Goal: Information Seeking & Learning: Learn about a topic

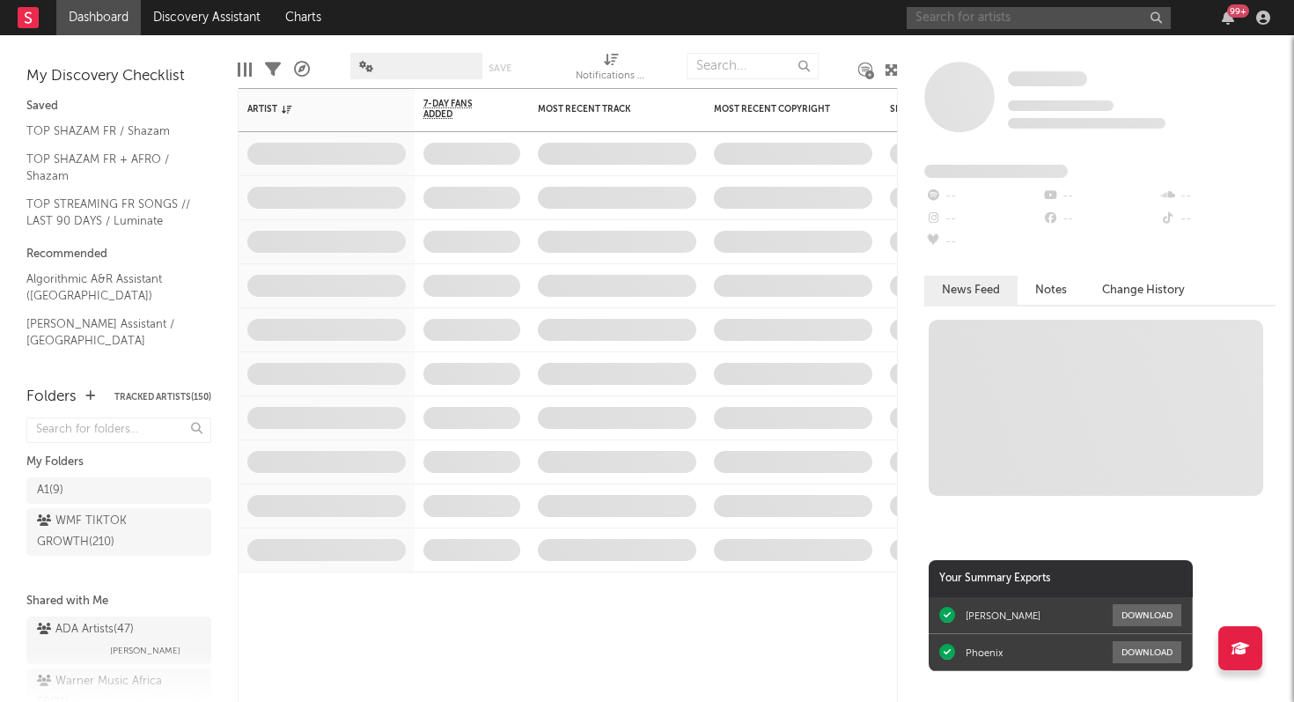
click at [986, 15] on input "text" at bounding box center [1039, 18] width 264 height 22
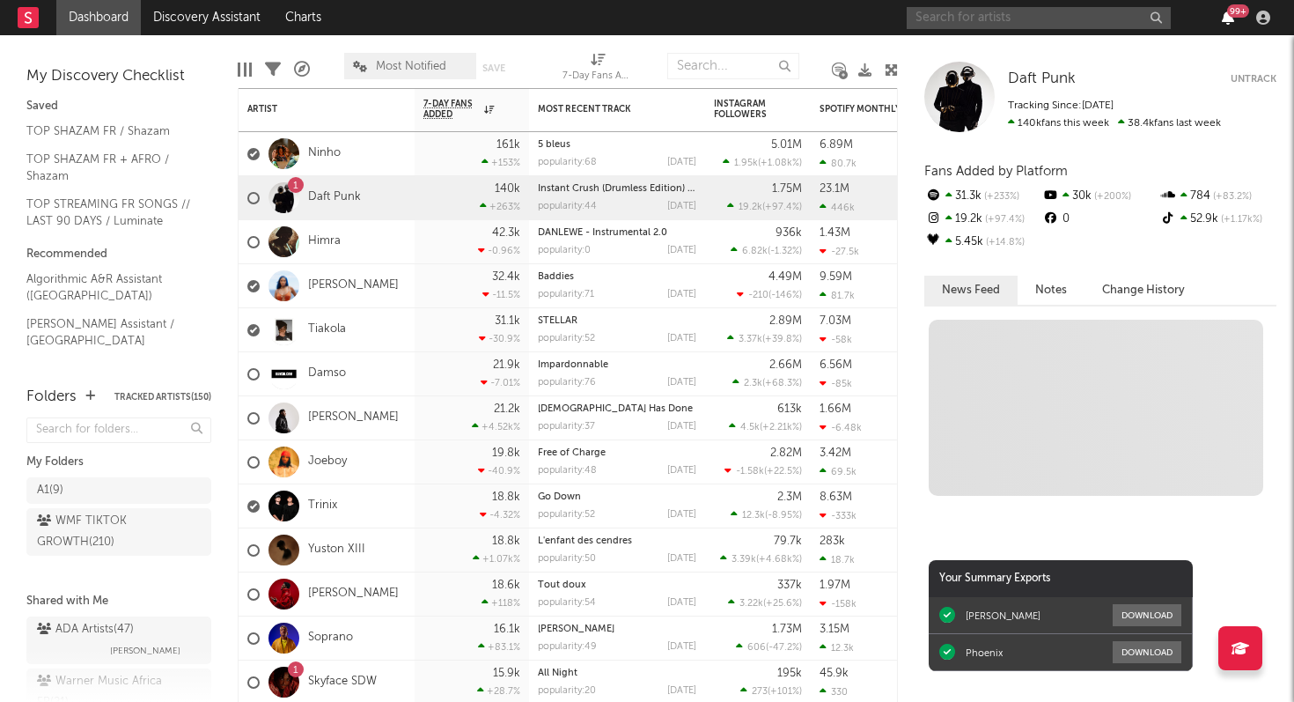
click at [1227, 19] on icon "button" at bounding box center [1228, 18] width 12 height 14
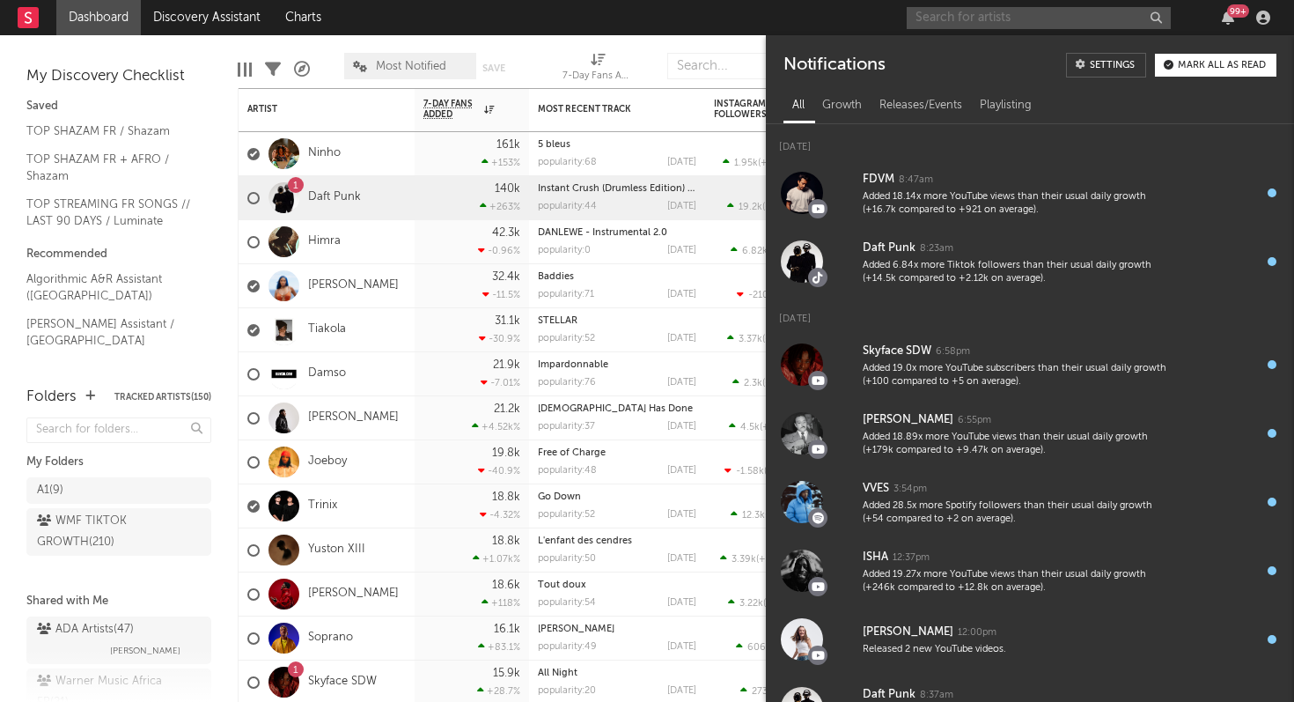
click at [974, 20] on input "text" at bounding box center [1039, 18] width 264 height 22
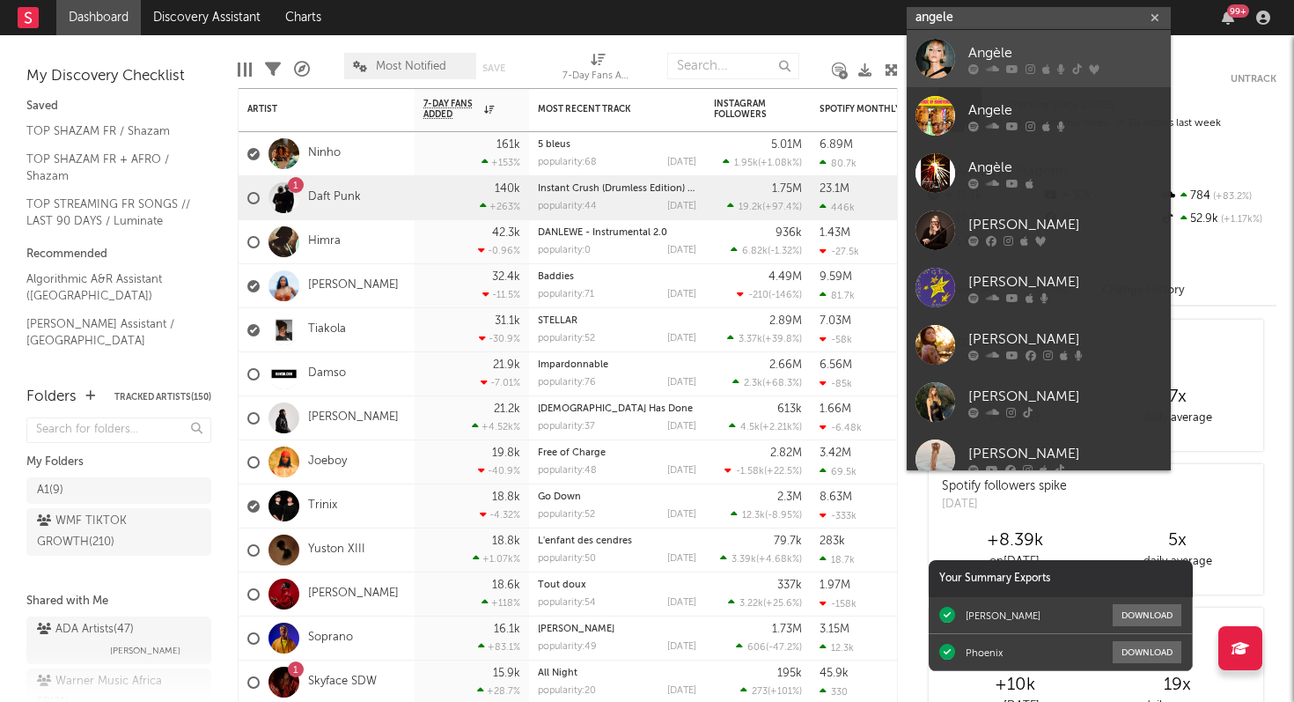
type input "angele"
click at [1010, 77] on link "Angèle" at bounding box center [1039, 58] width 264 height 57
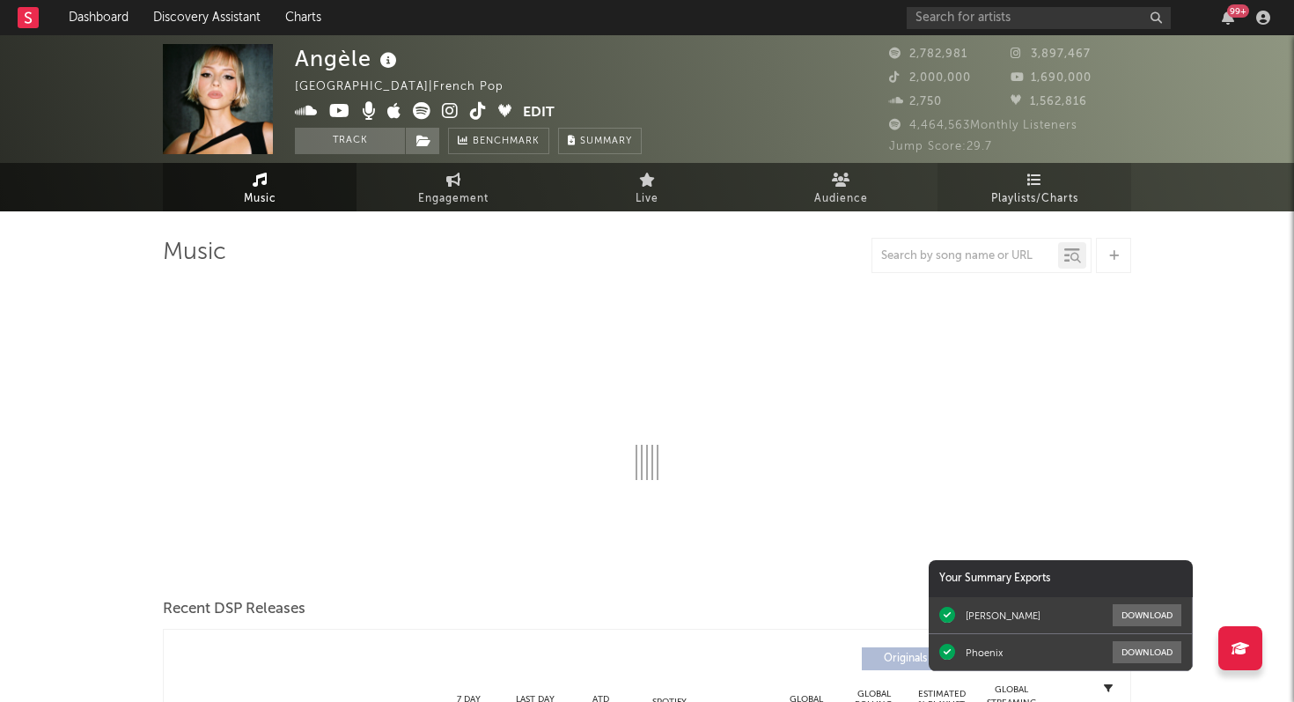
click at [1031, 188] on span "Playlists/Charts" at bounding box center [1034, 198] width 87 height 21
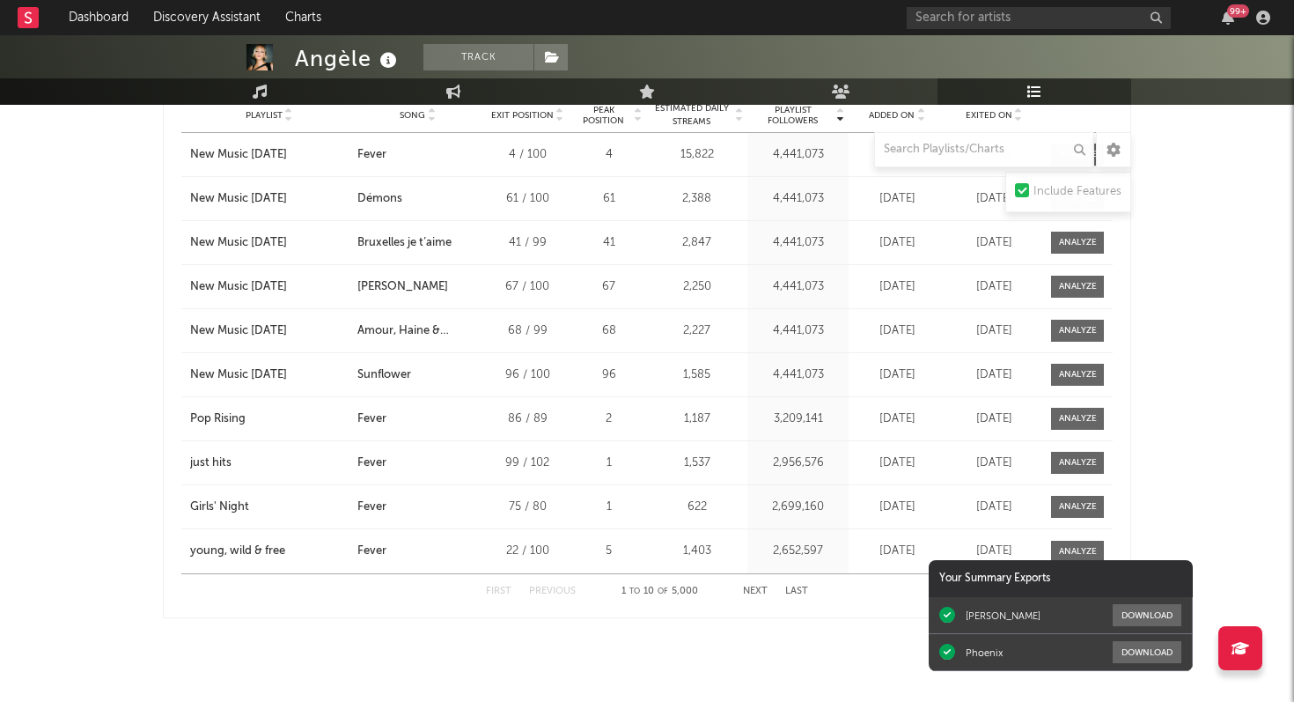
scroll to position [2251, 0]
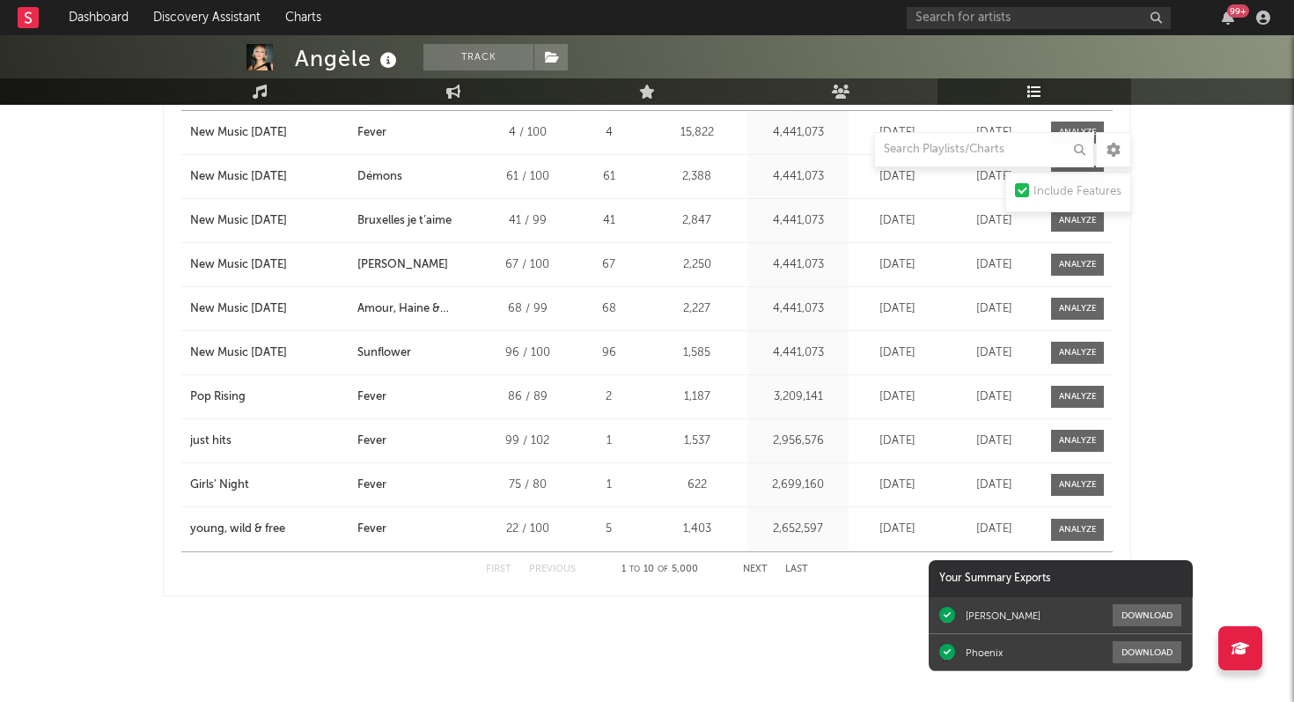
click at [758, 566] on button "Next" at bounding box center [755, 569] width 25 height 10
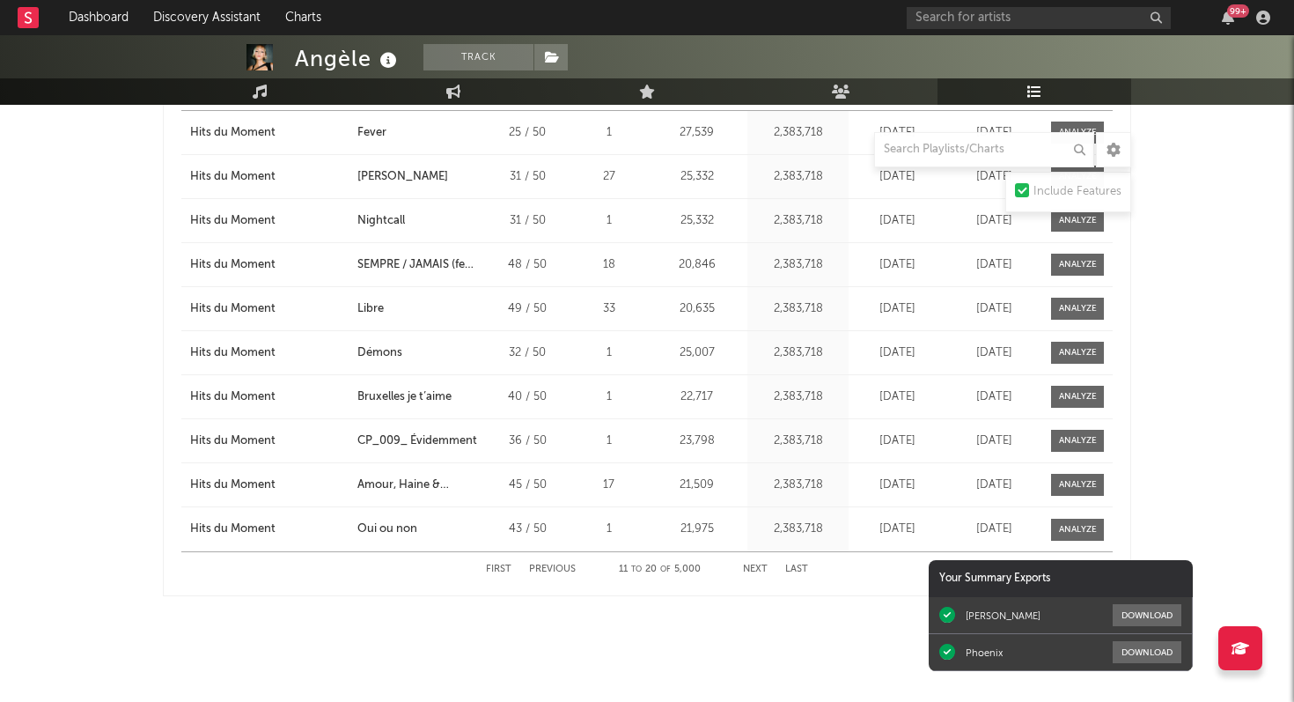
click at [758, 566] on button "Next" at bounding box center [755, 569] width 25 height 10
click at [758, 565] on button "Next" at bounding box center [755, 569] width 25 height 10
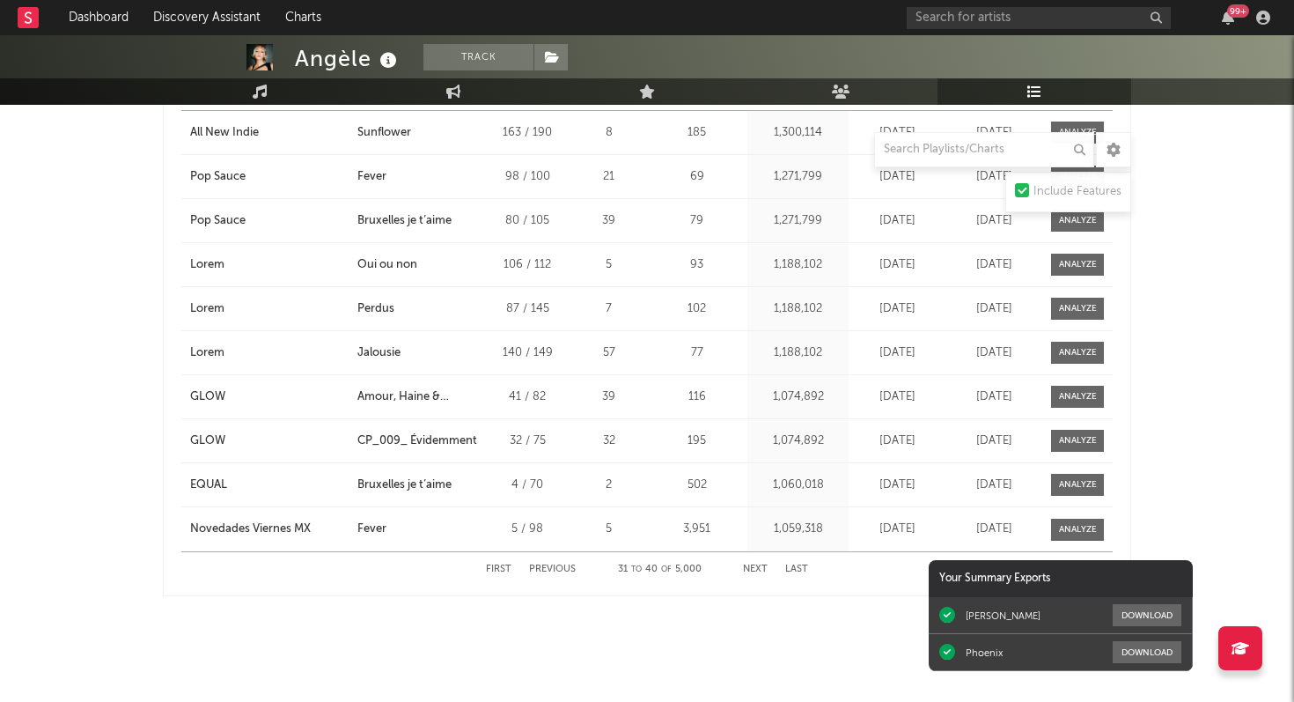
click at [758, 565] on button "Next" at bounding box center [755, 569] width 25 height 10
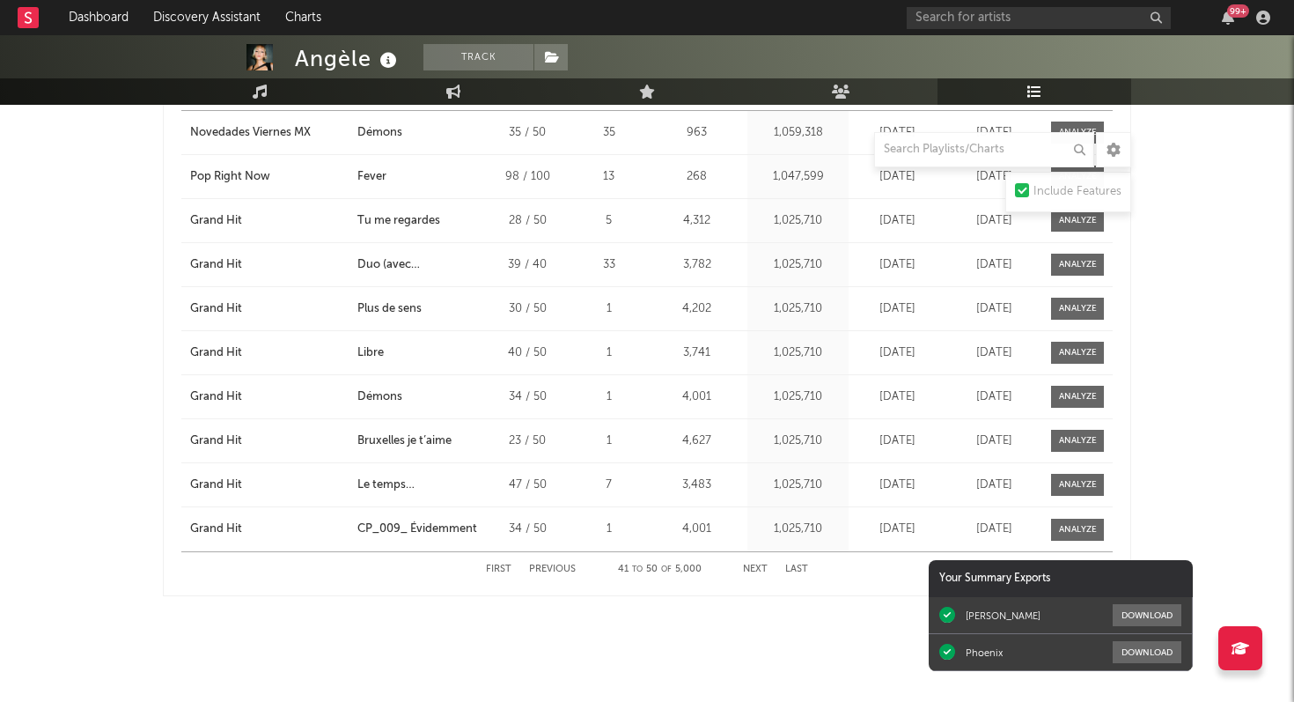
click at [758, 565] on button "Next" at bounding box center [755, 569] width 25 height 10
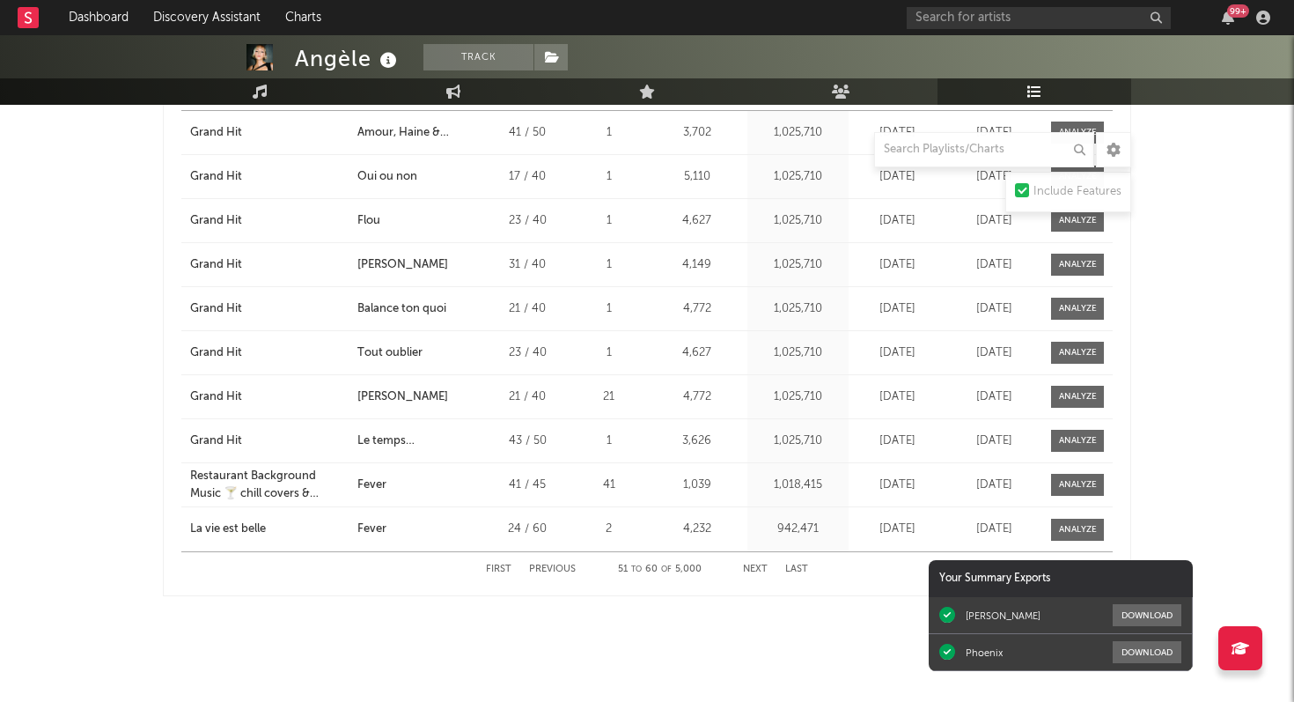
click at [758, 565] on button "Next" at bounding box center [755, 569] width 25 height 10
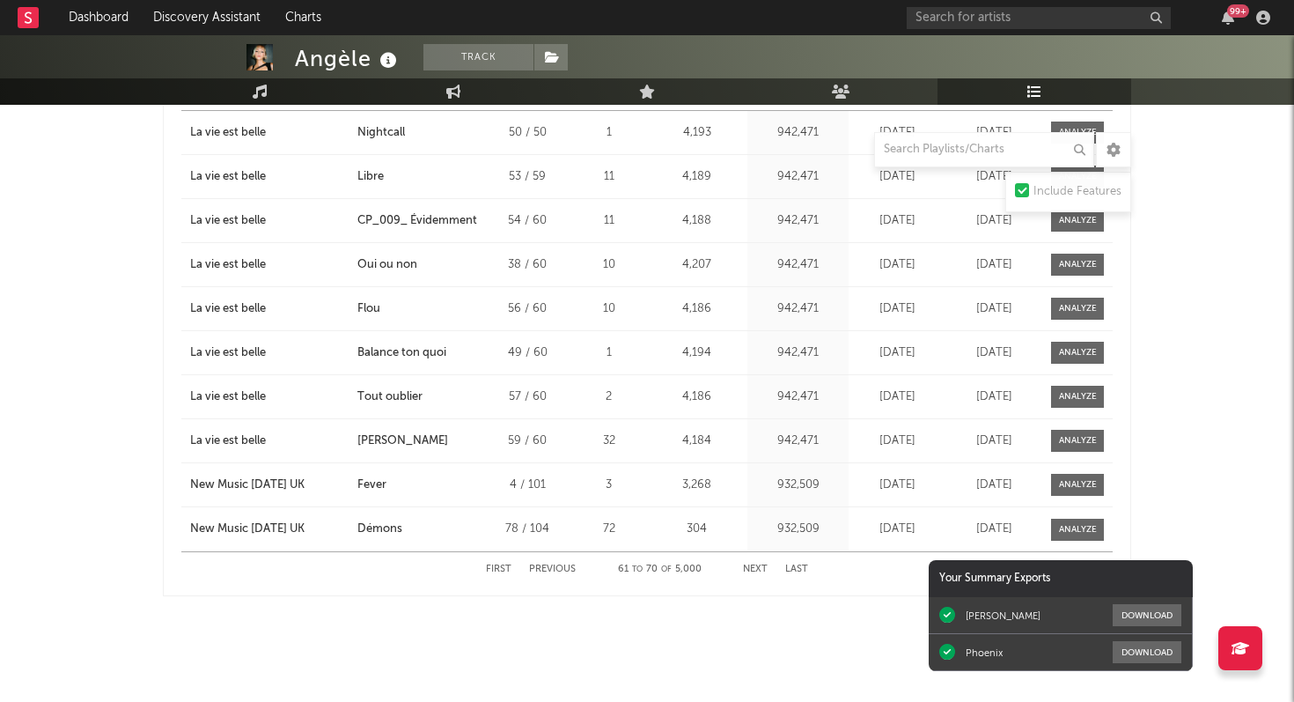
click at [758, 565] on button "Next" at bounding box center [755, 569] width 25 height 10
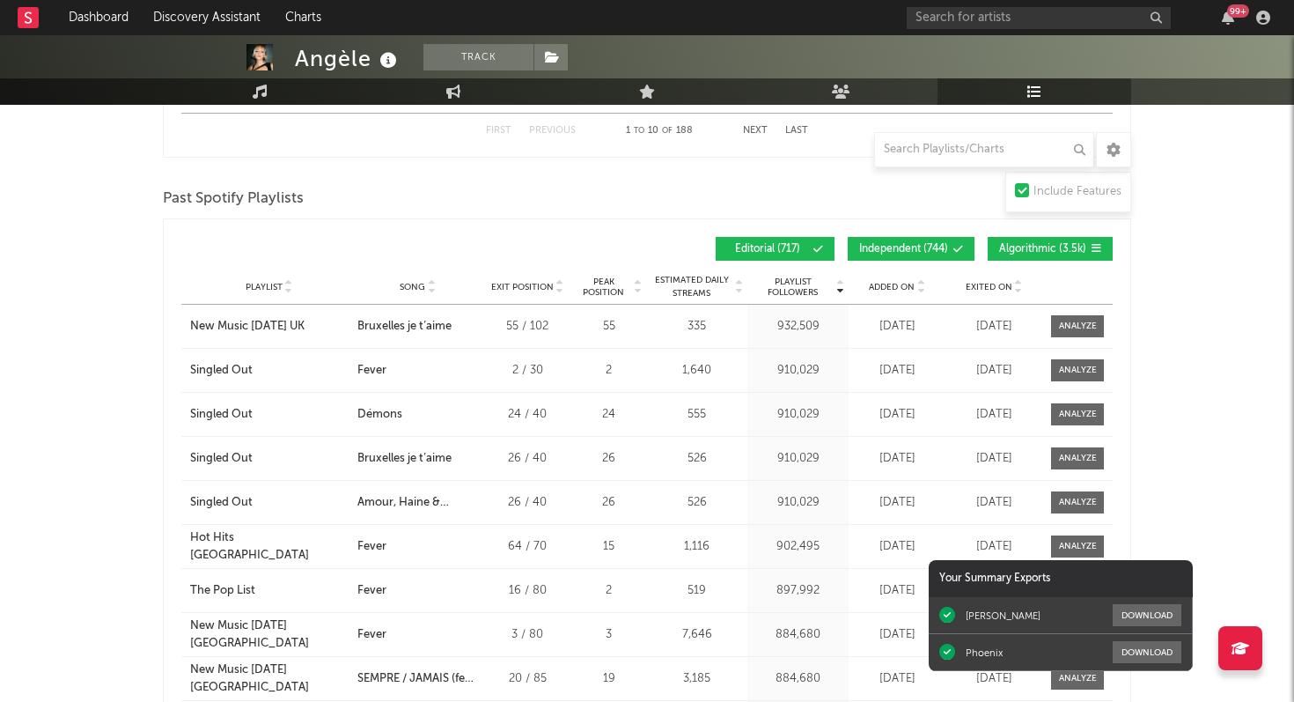
scroll to position [2043, 0]
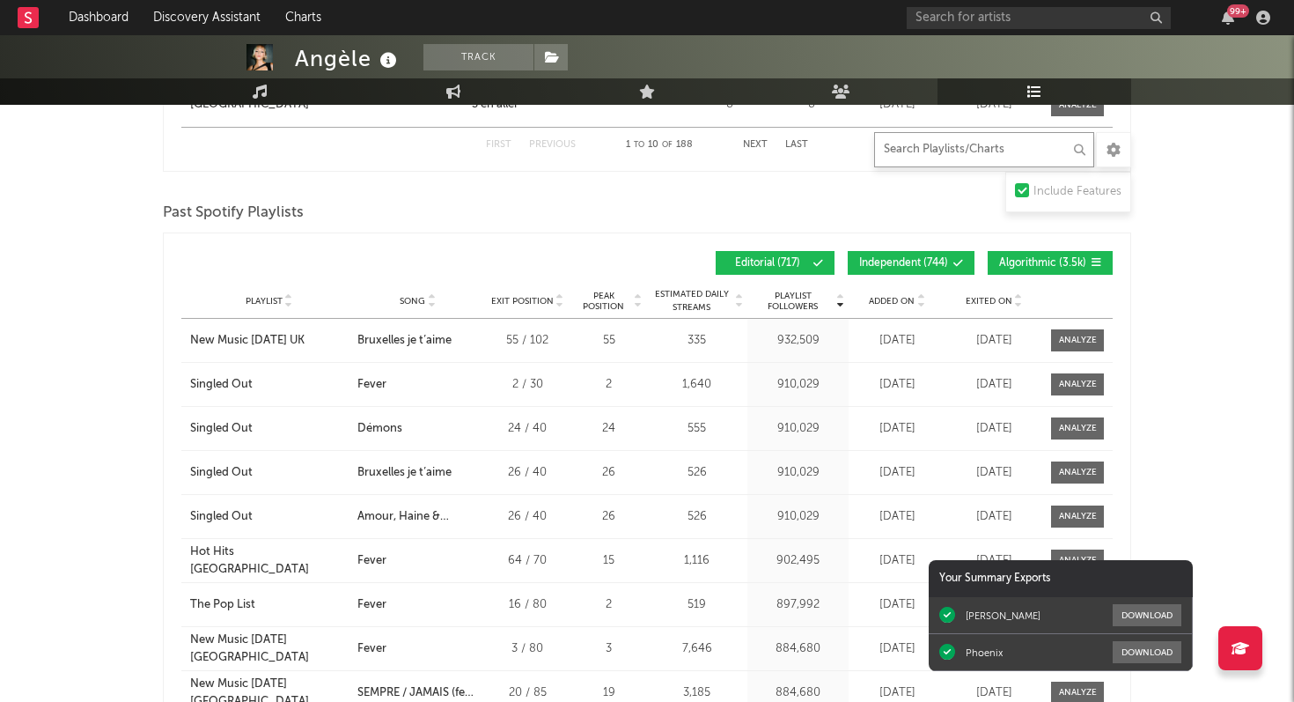
click at [915, 152] on input "text" at bounding box center [984, 149] width 220 height 35
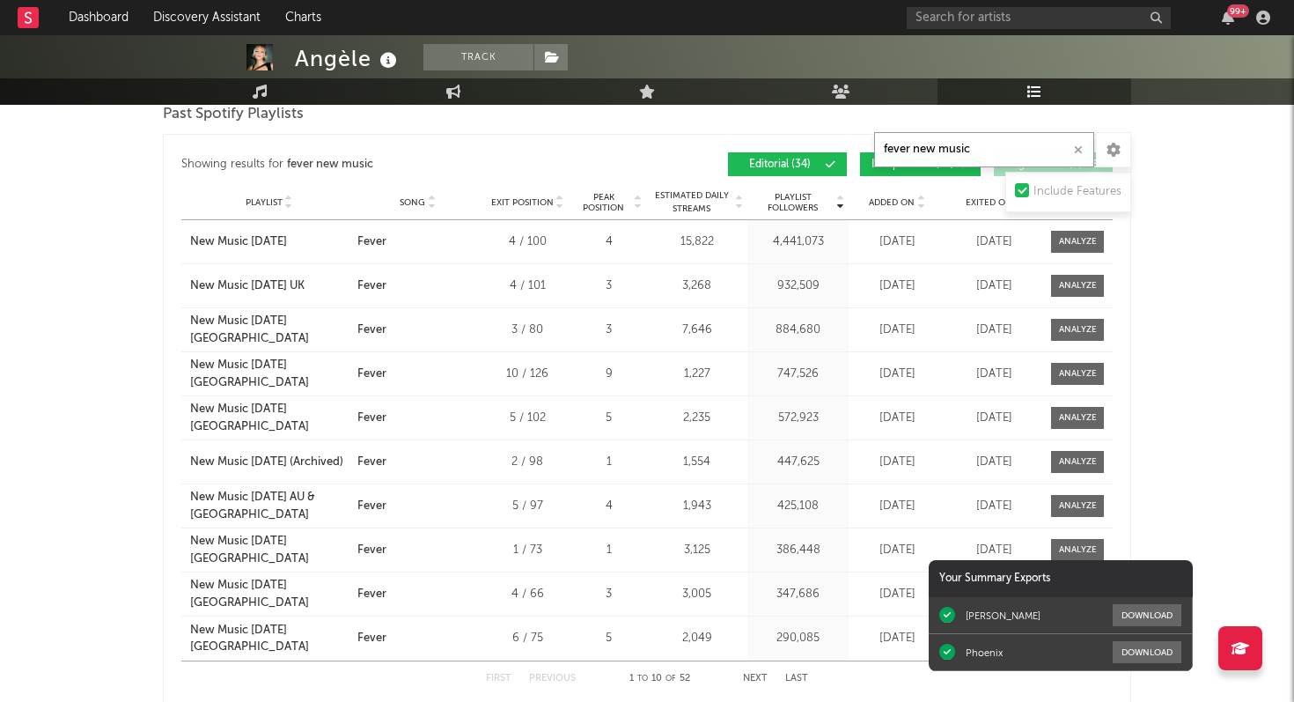
scroll to position [1071, 0]
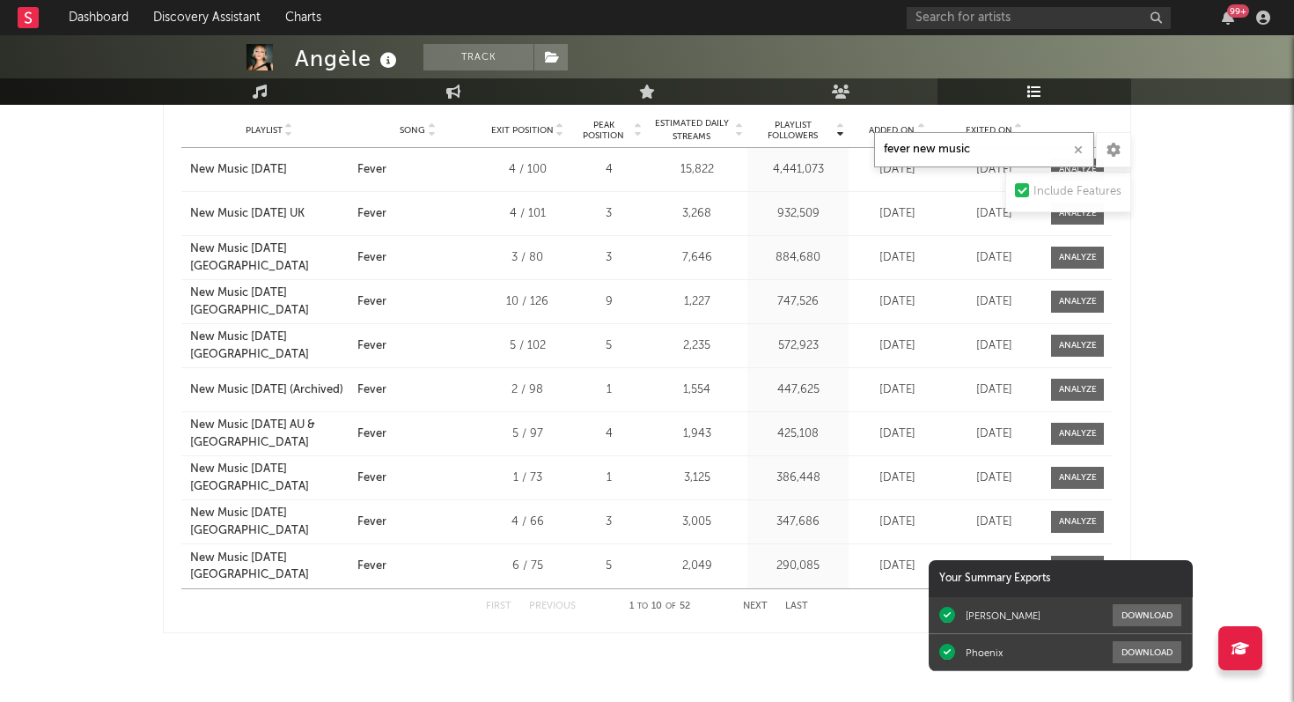
click at [755, 604] on button "Next" at bounding box center [755, 606] width 25 height 10
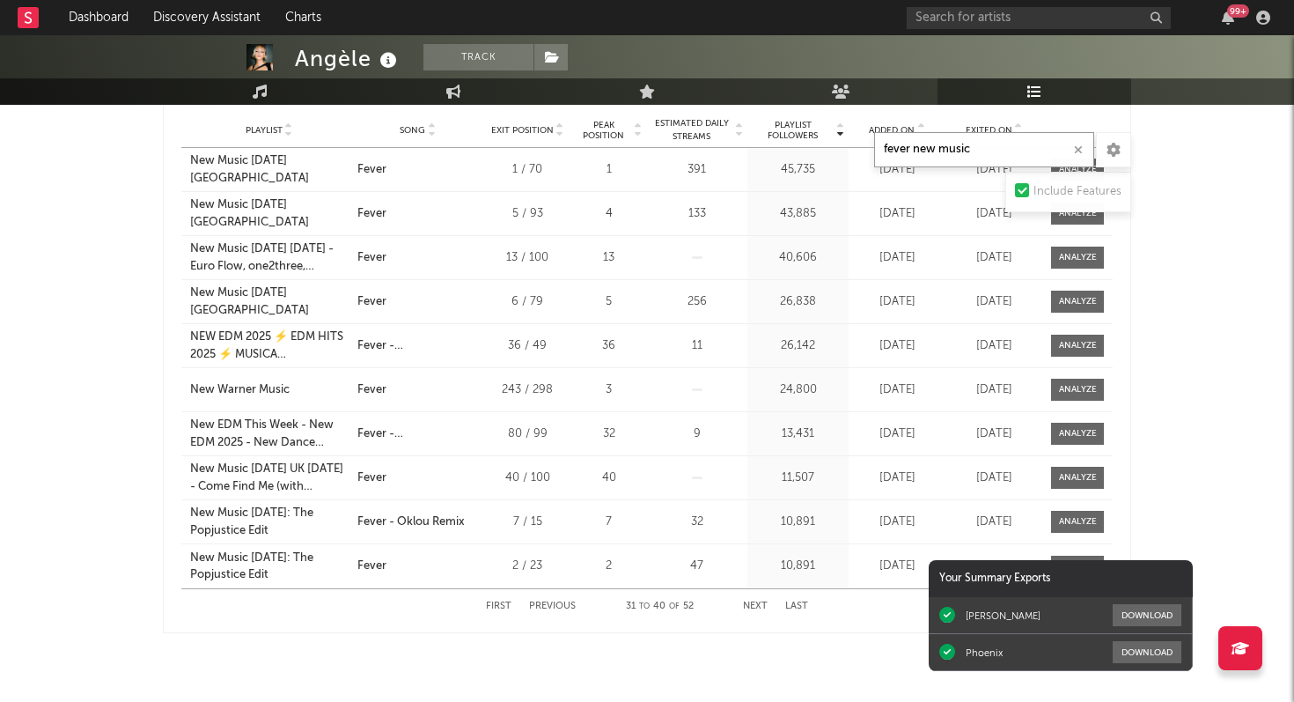
click at [497, 601] on button "First" at bounding box center [499, 606] width 26 height 10
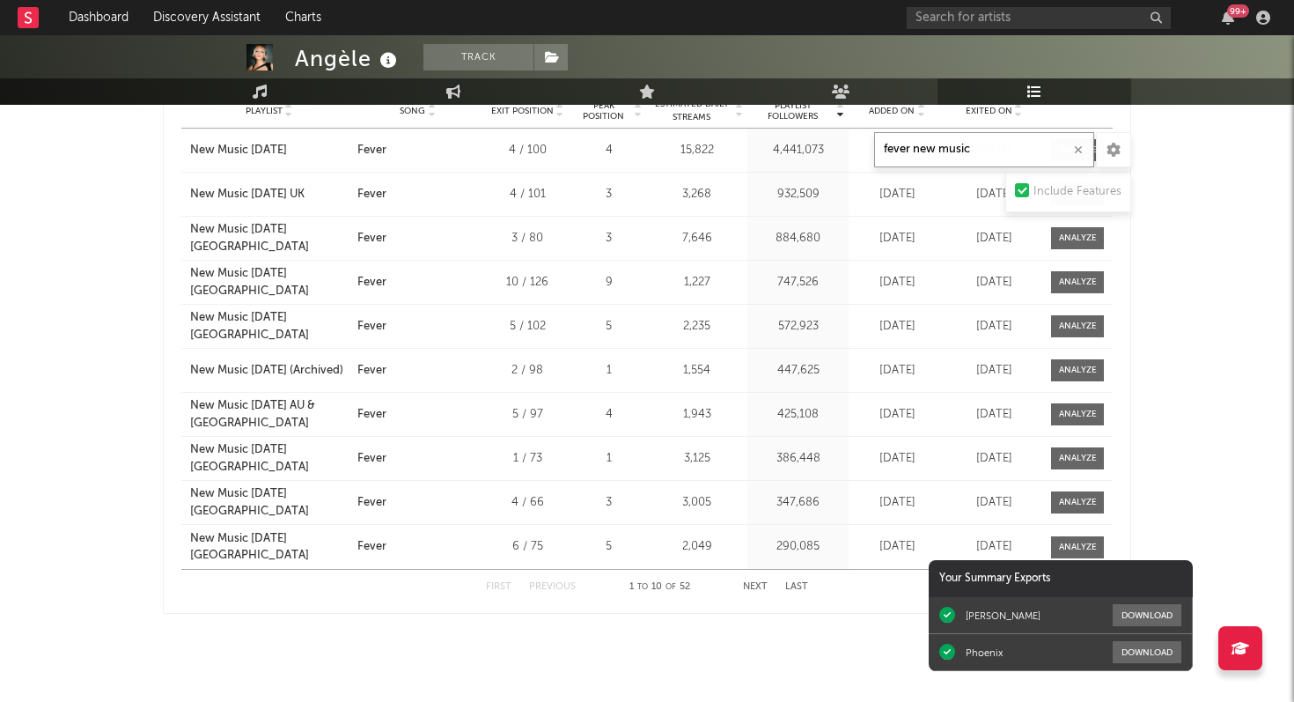
scroll to position [1095, 0]
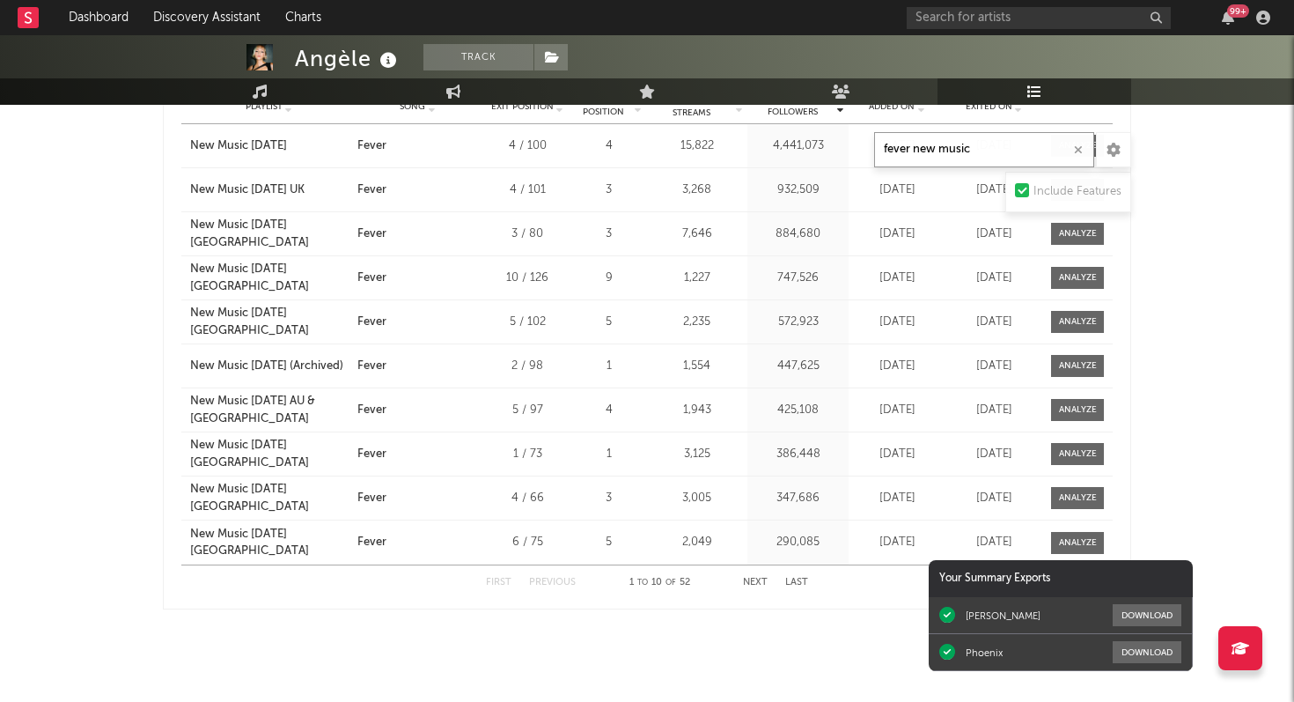
click at [760, 583] on button "Next" at bounding box center [755, 582] width 25 height 10
drag, startPoint x: 974, startPoint y: 150, endPoint x: 923, endPoint y: 150, distance: 50.2
click at [922, 150] on input "fever new music" at bounding box center [984, 149] width 220 height 35
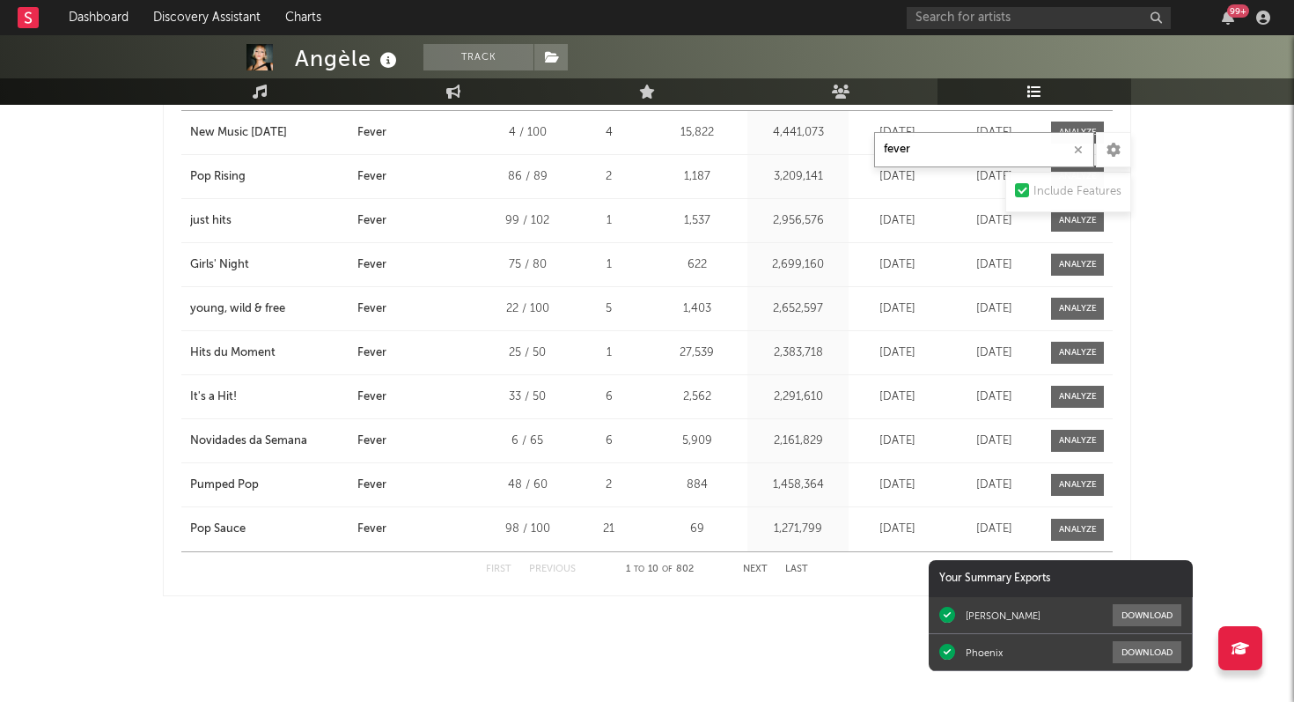
scroll to position [2236, 0]
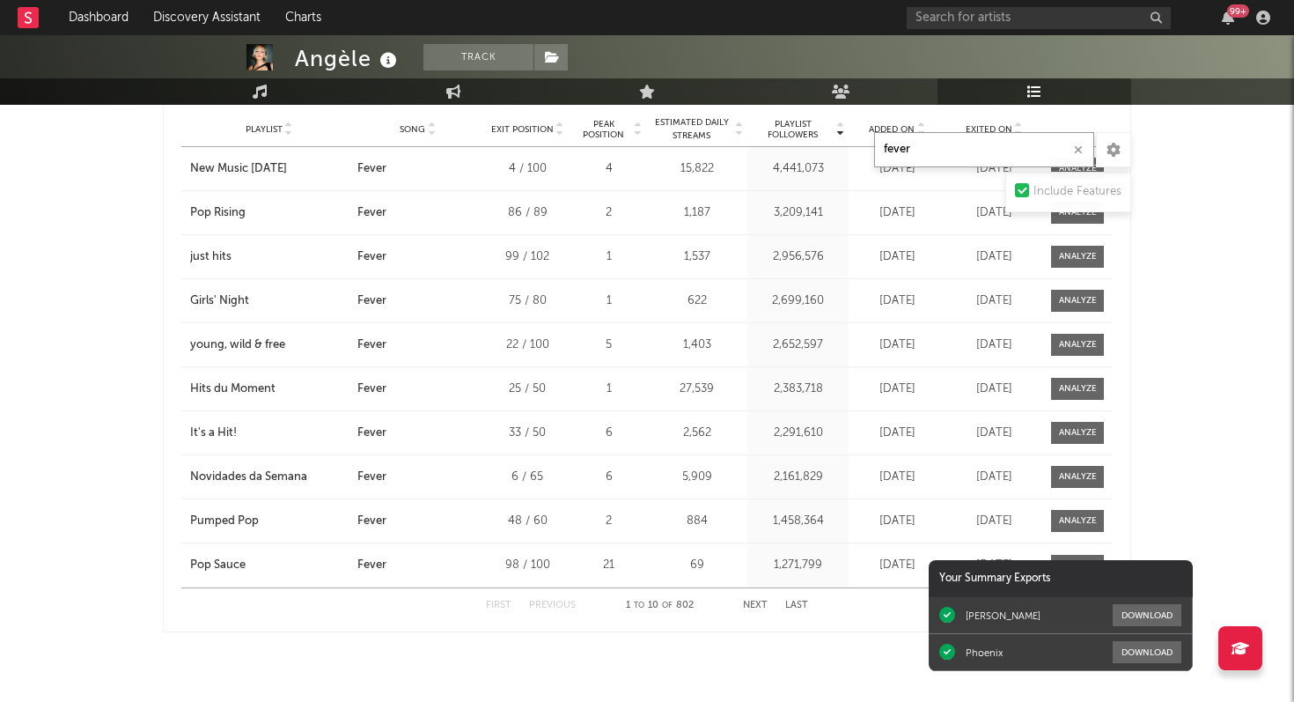
drag, startPoint x: 913, startPoint y: 153, endPoint x: 844, endPoint y: 152, distance: 68.7
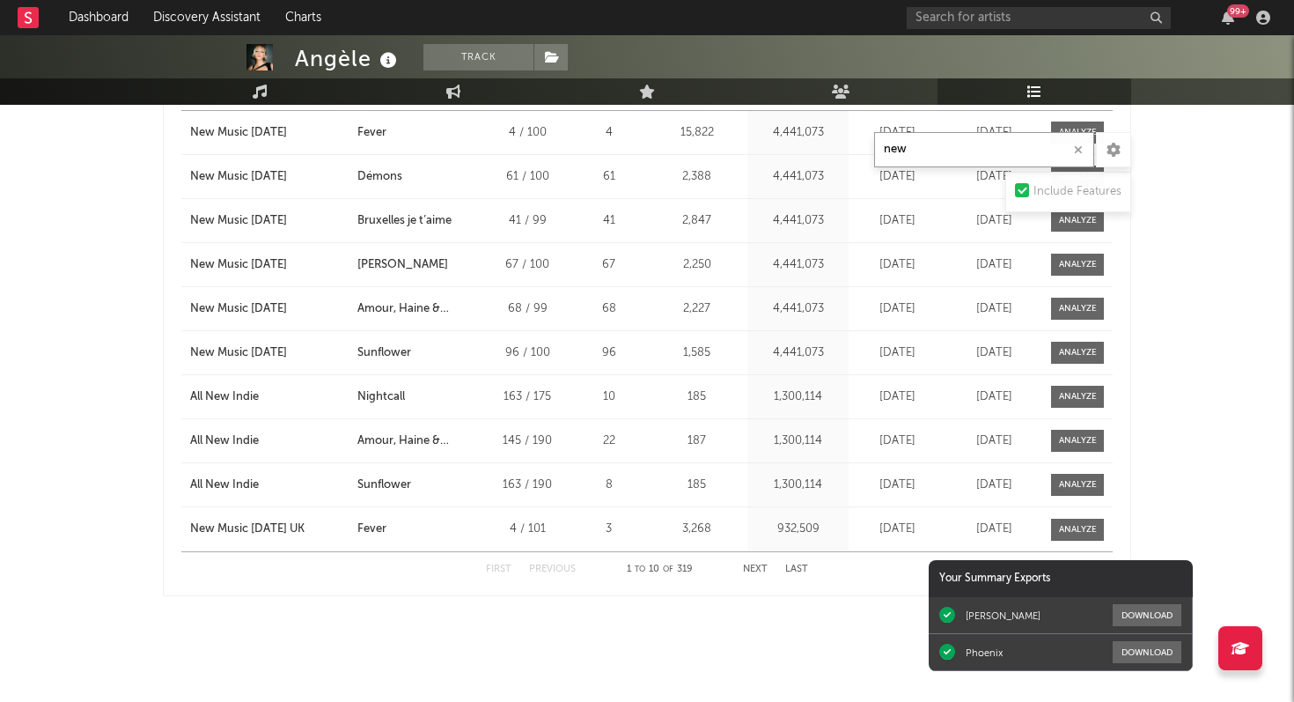
scroll to position [1236, 0]
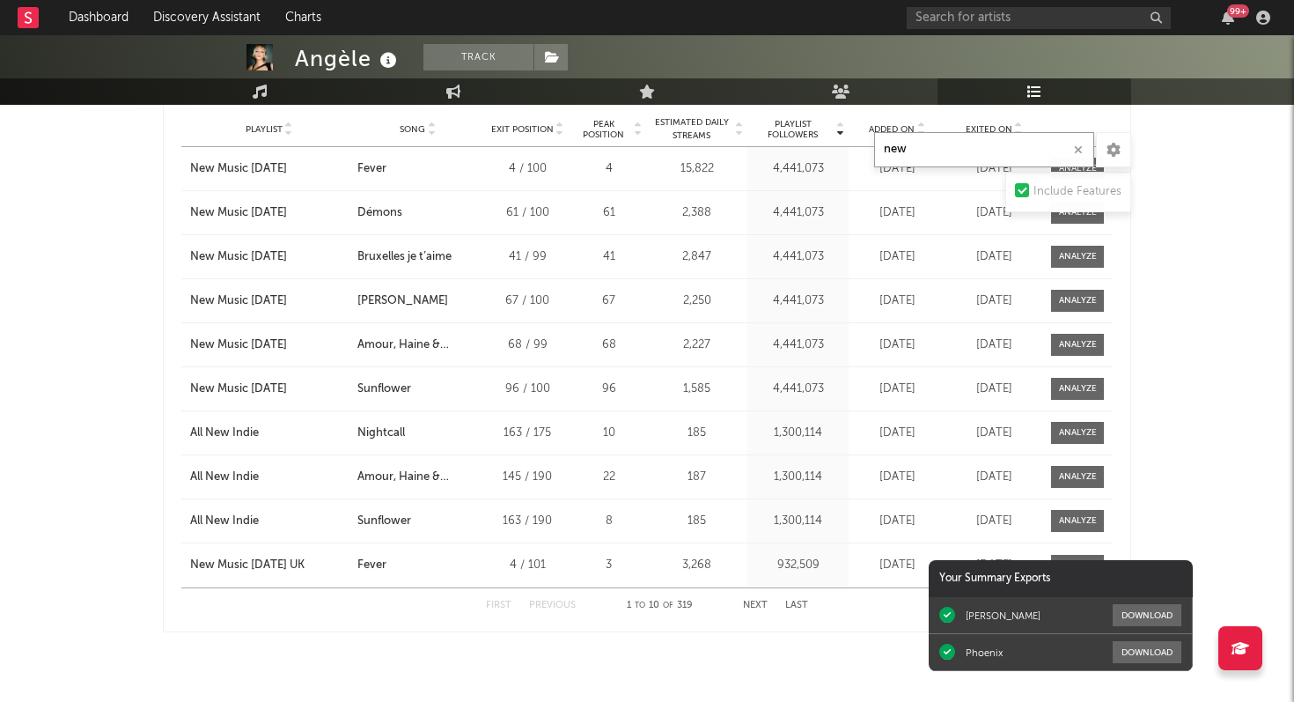
drag, startPoint x: 937, startPoint y: 147, endPoint x: 880, endPoint y: 150, distance: 57.3
click at [880, 150] on input "new" at bounding box center [984, 149] width 220 height 35
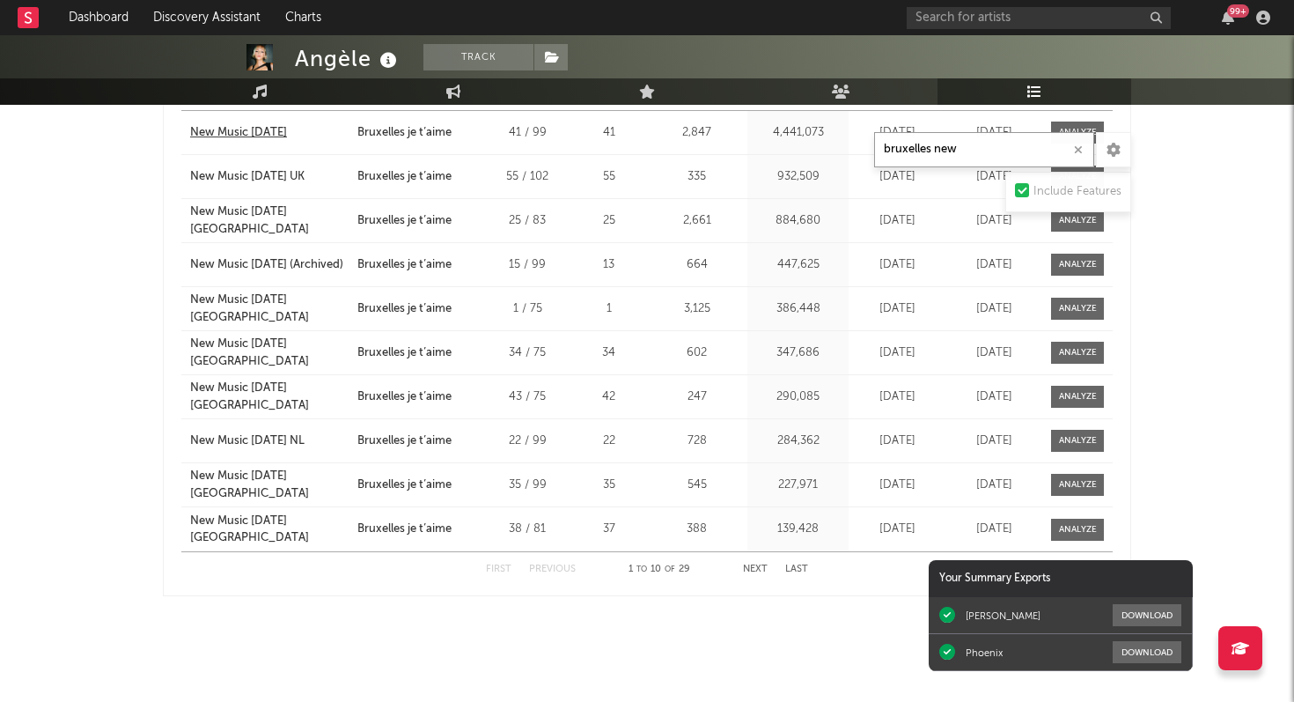
scroll to position [1084, 0]
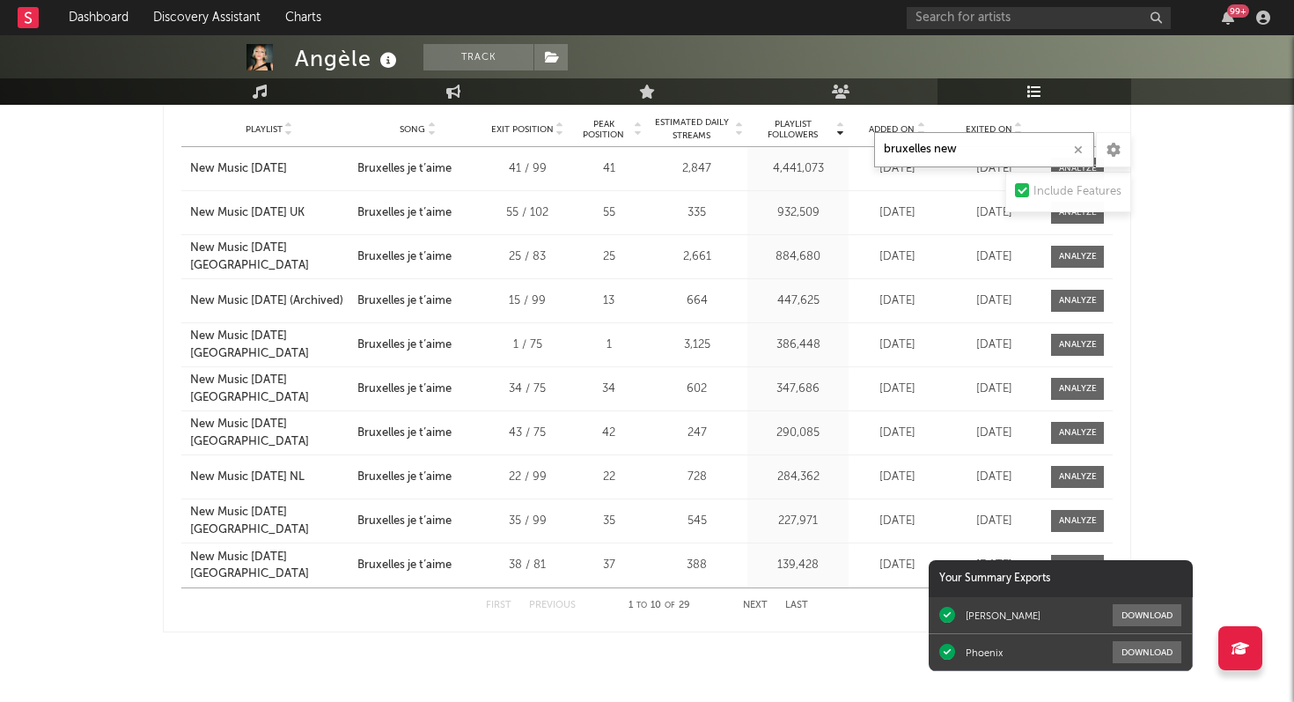
click at [755, 609] on button "Next" at bounding box center [755, 605] width 25 height 10
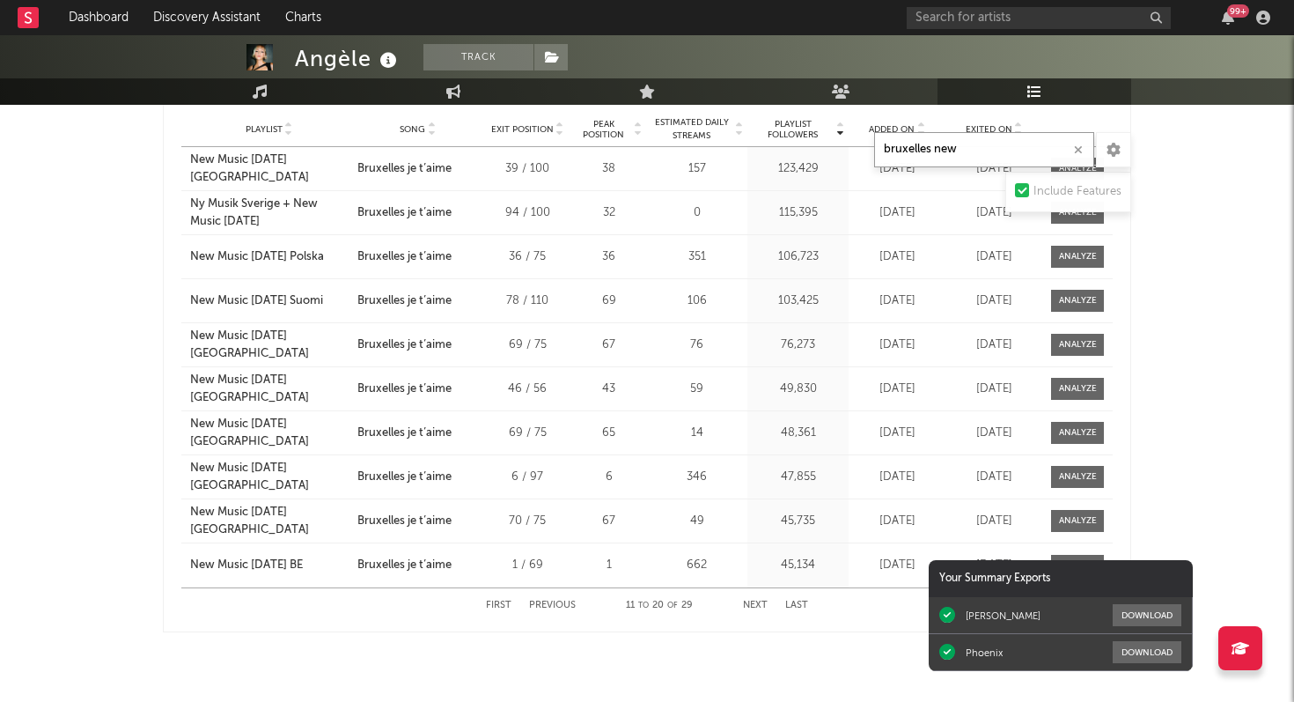
click at [756, 606] on button "Next" at bounding box center [755, 605] width 25 height 10
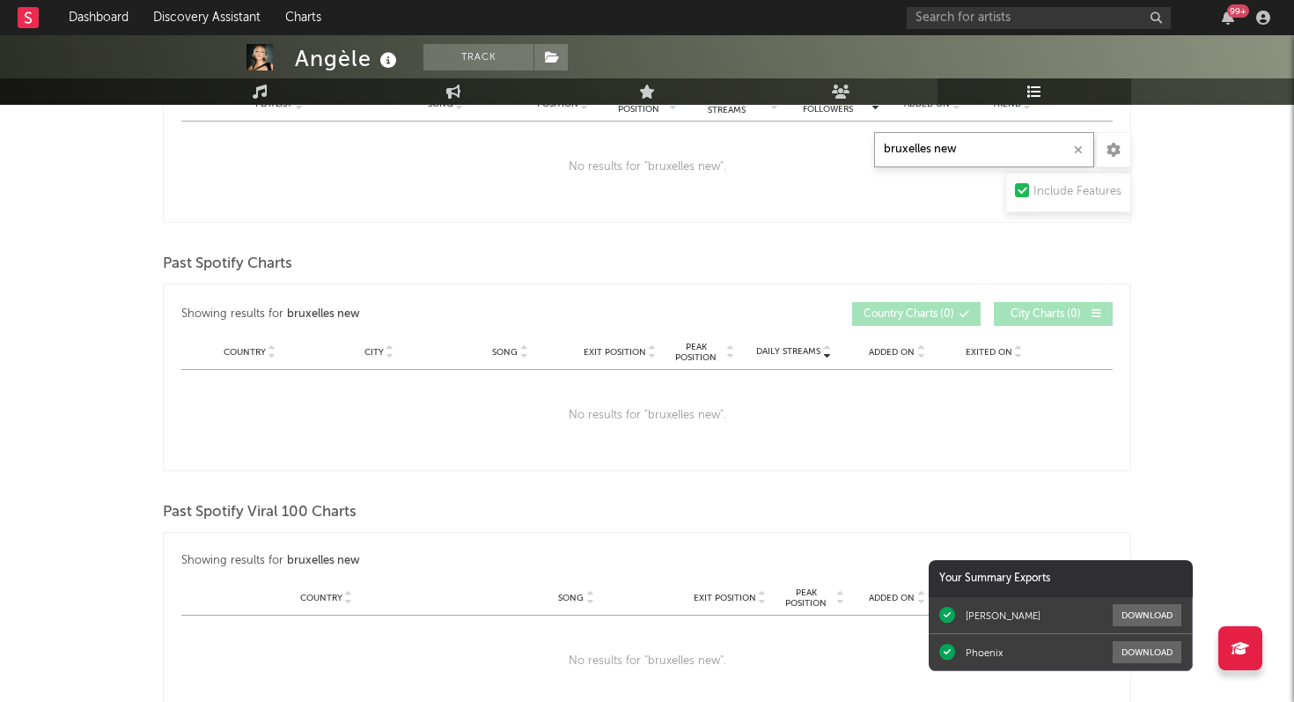
scroll to position [0, 0]
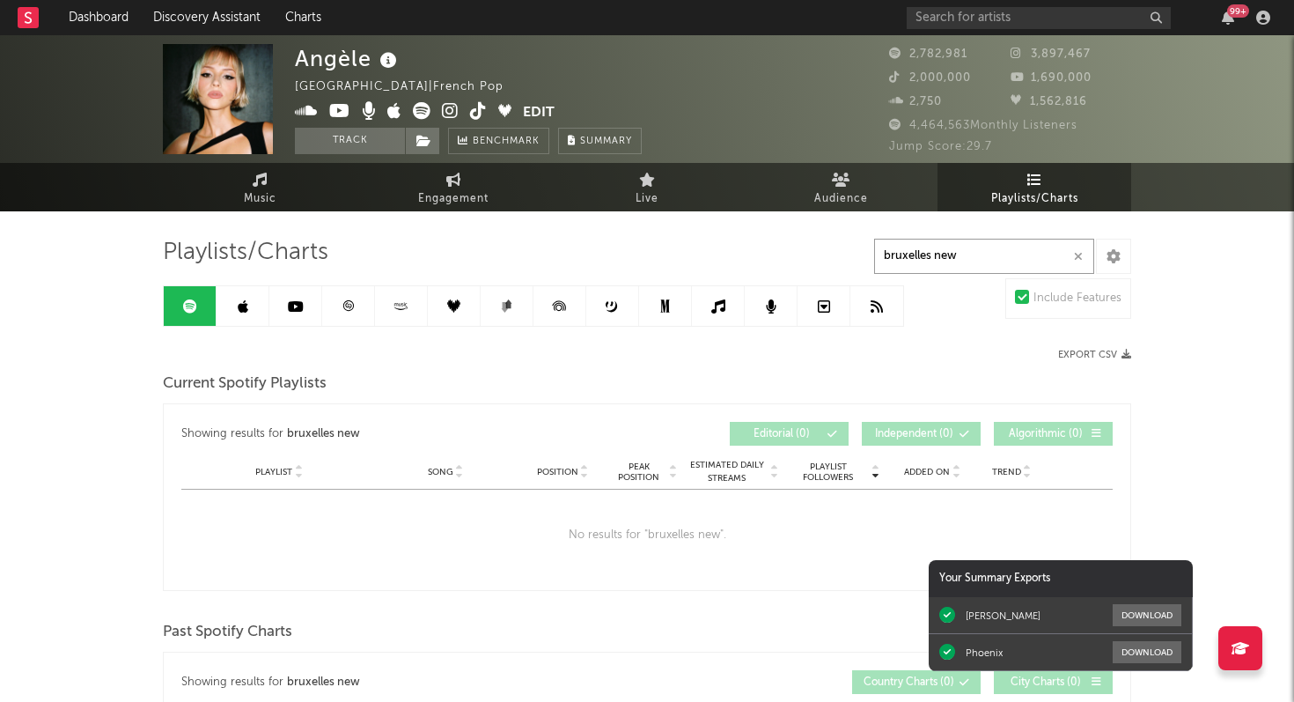
drag, startPoint x: 964, startPoint y: 250, endPoint x: 872, endPoint y: 249, distance: 91.5
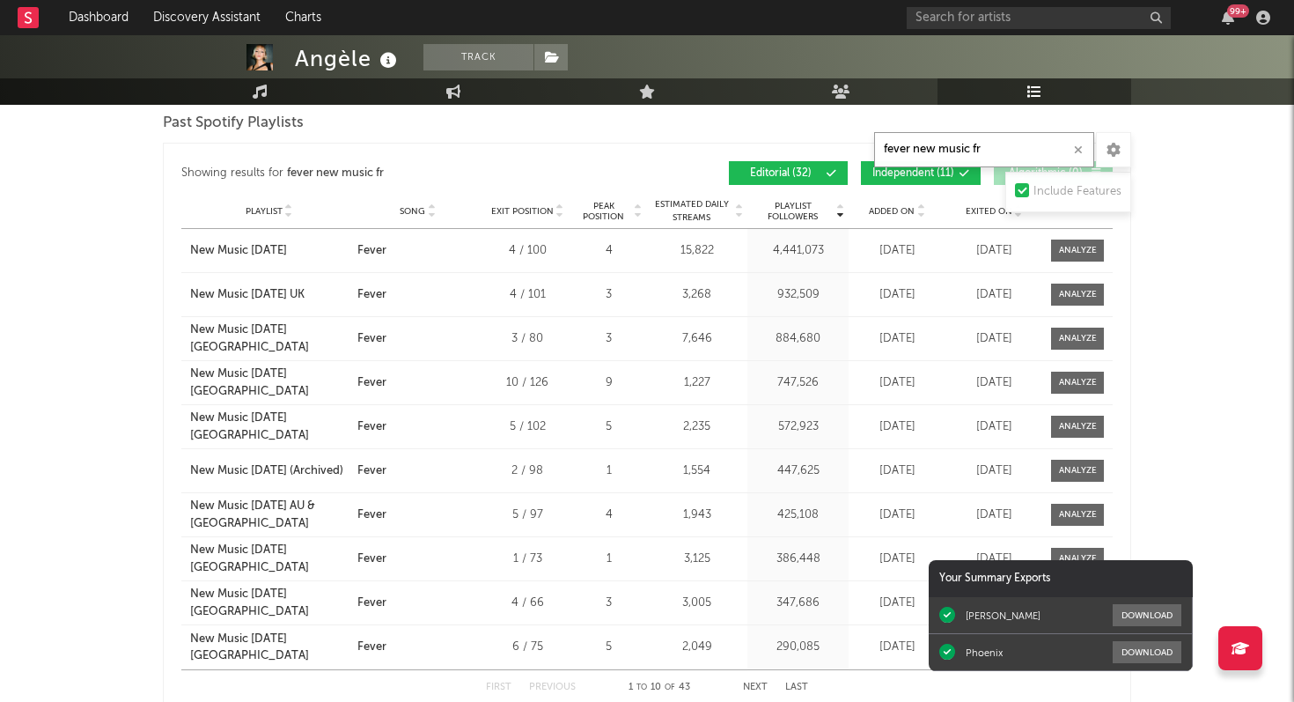
scroll to position [1015, 0]
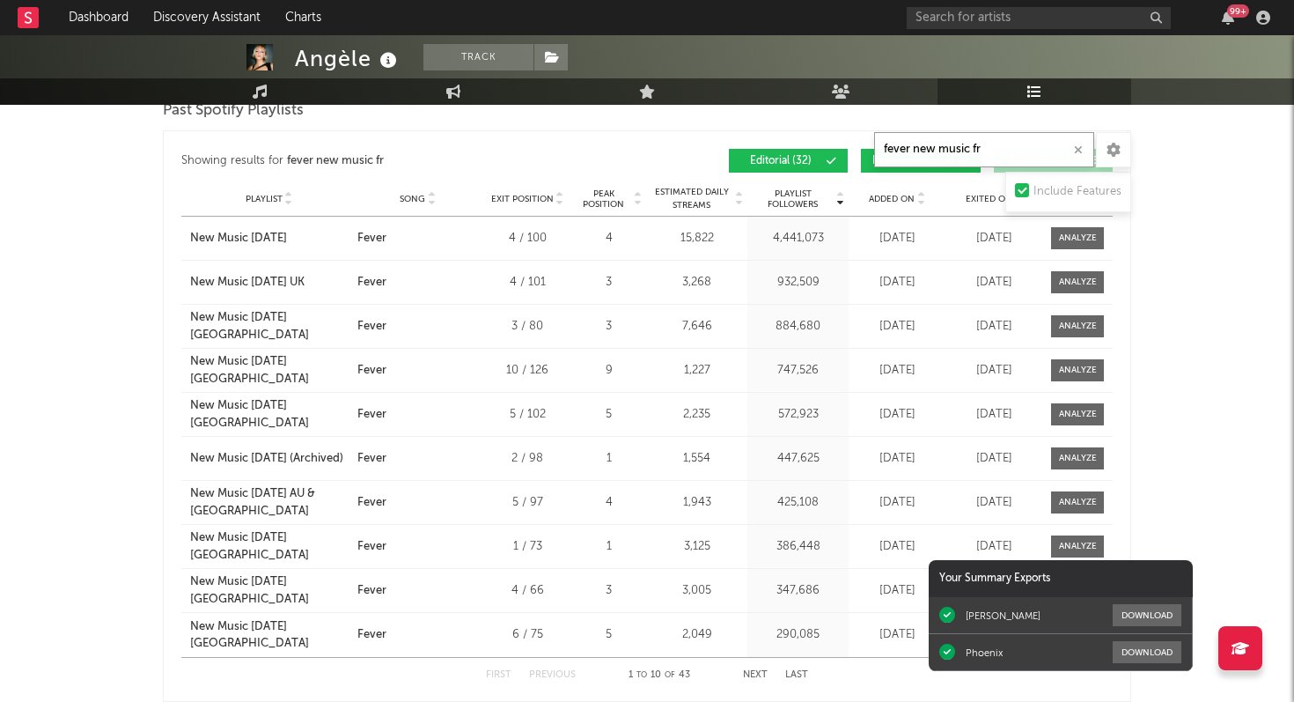
type input "fever new music fri"
click at [755, 671] on button "Next" at bounding box center [755, 675] width 25 height 10
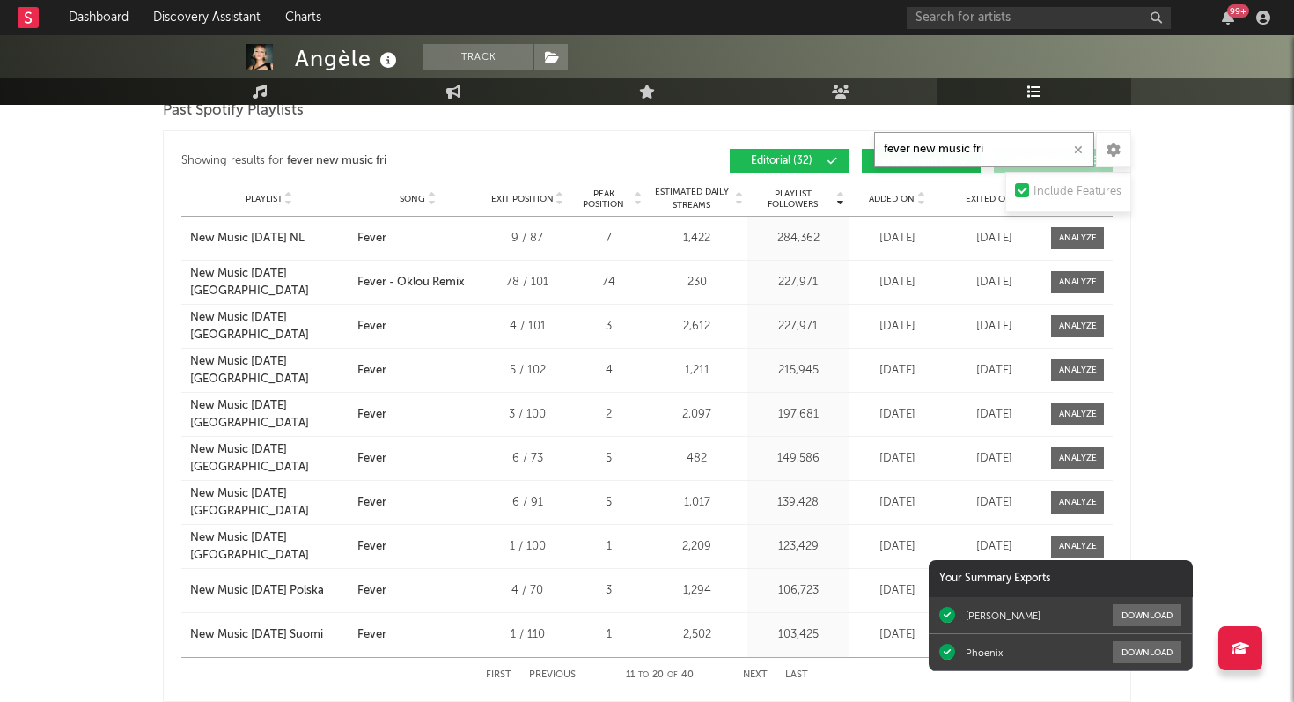
click at [761, 675] on button "Next" at bounding box center [755, 675] width 25 height 10
click at [749, 674] on button "Next" at bounding box center [755, 675] width 25 height 10
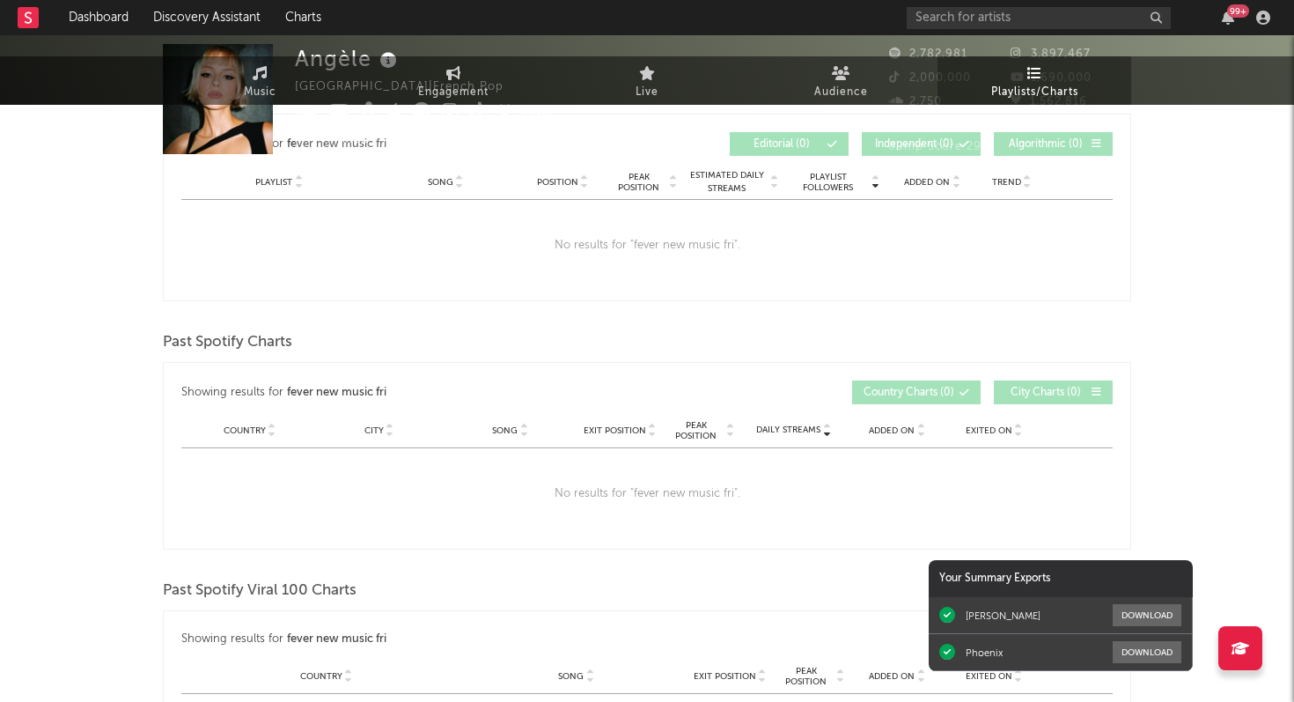
scroll to position [0, 0]
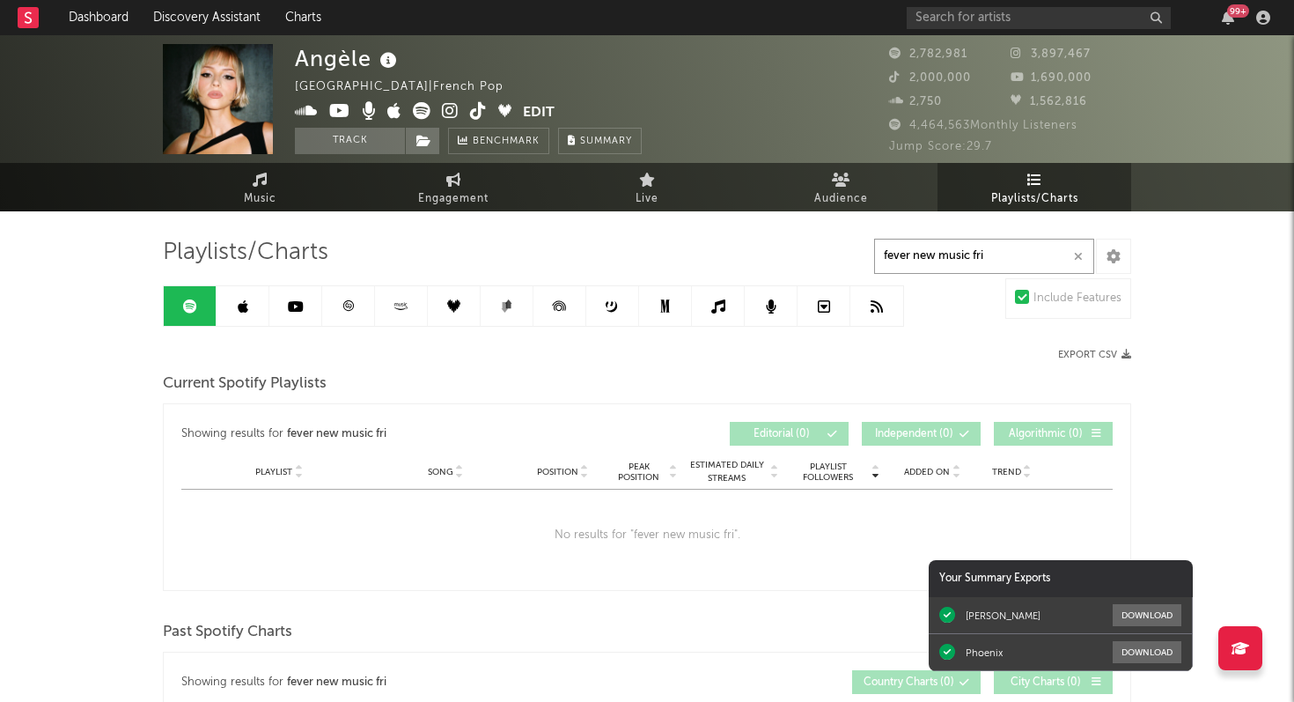
drag, startPoint x: 1001, startPoint y: 259, endPoint x: 852, endPoint y: 245, distance: 149.4
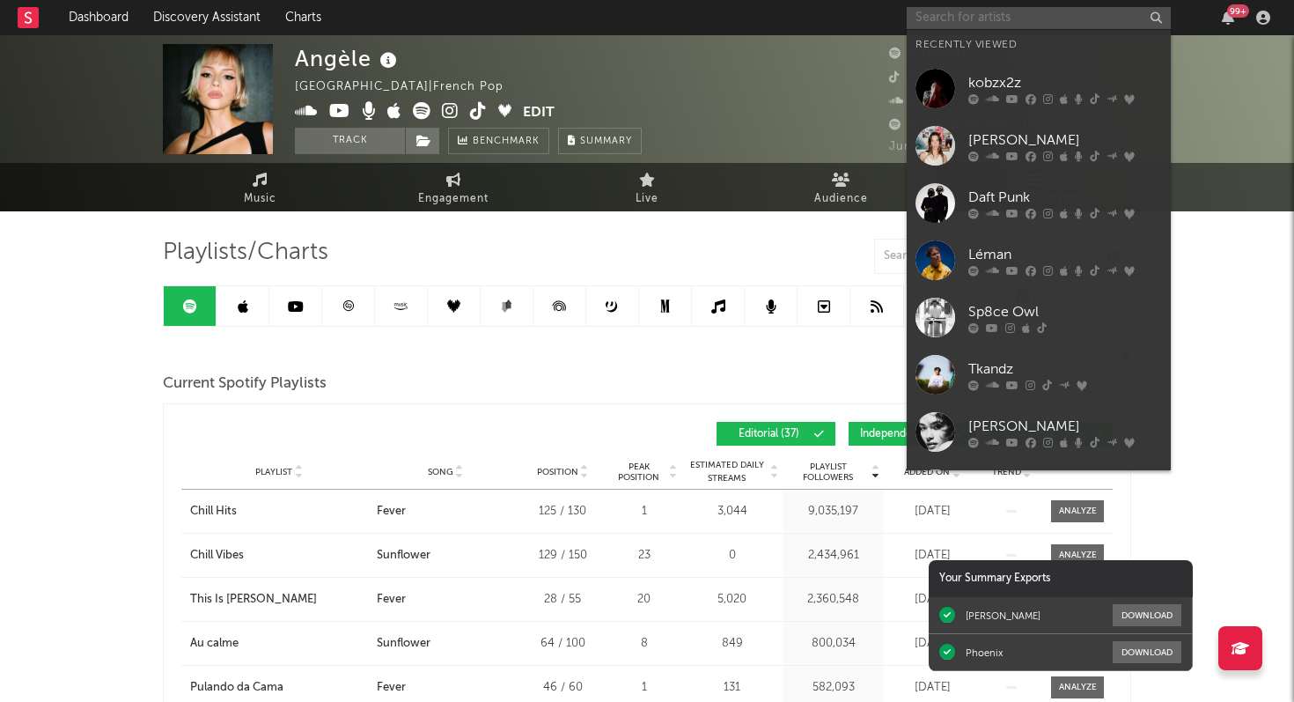
click at [1033, 19] on input "text" at bounding box center [1039, 18] width 264 height 22
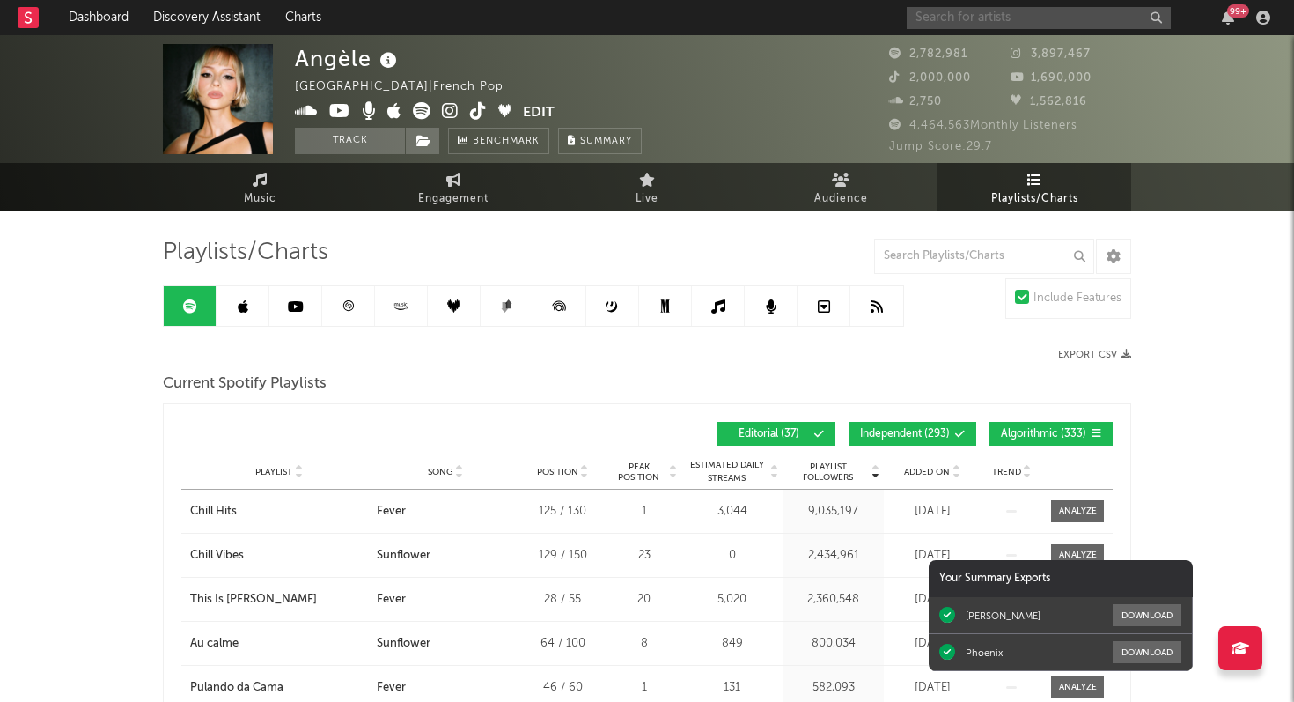
click at [1025, 24] on input "text" at bounding box center [1039, 18] width 264 height 22
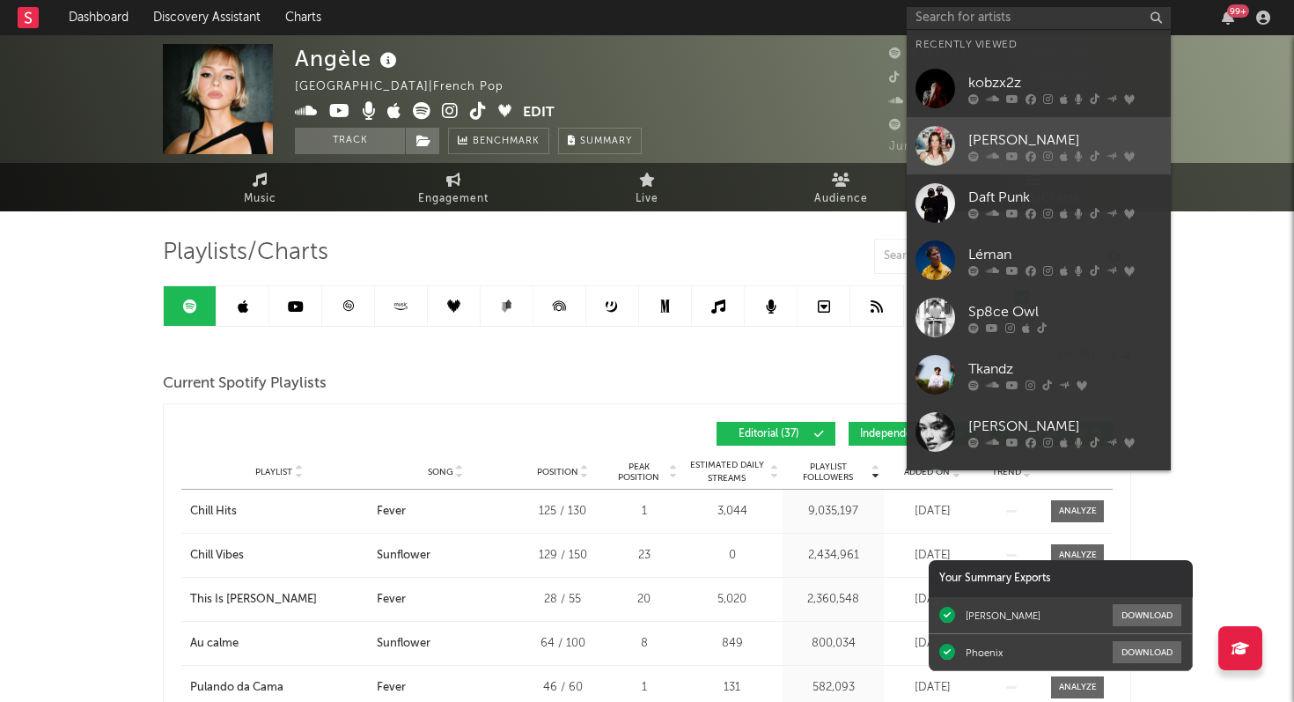
click at [1025, 136] on div "[PERSON_NAME]" at bounding box center [1065, 139] width 194 height 21
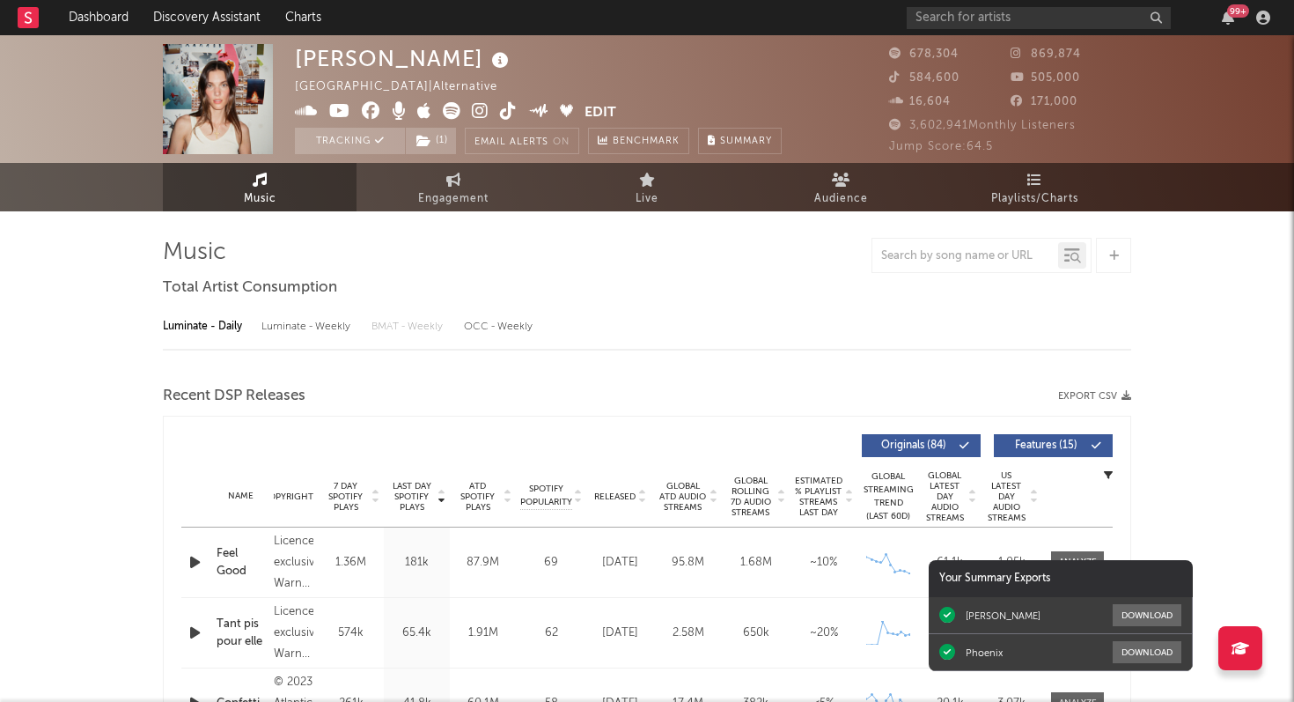
select select "6m"
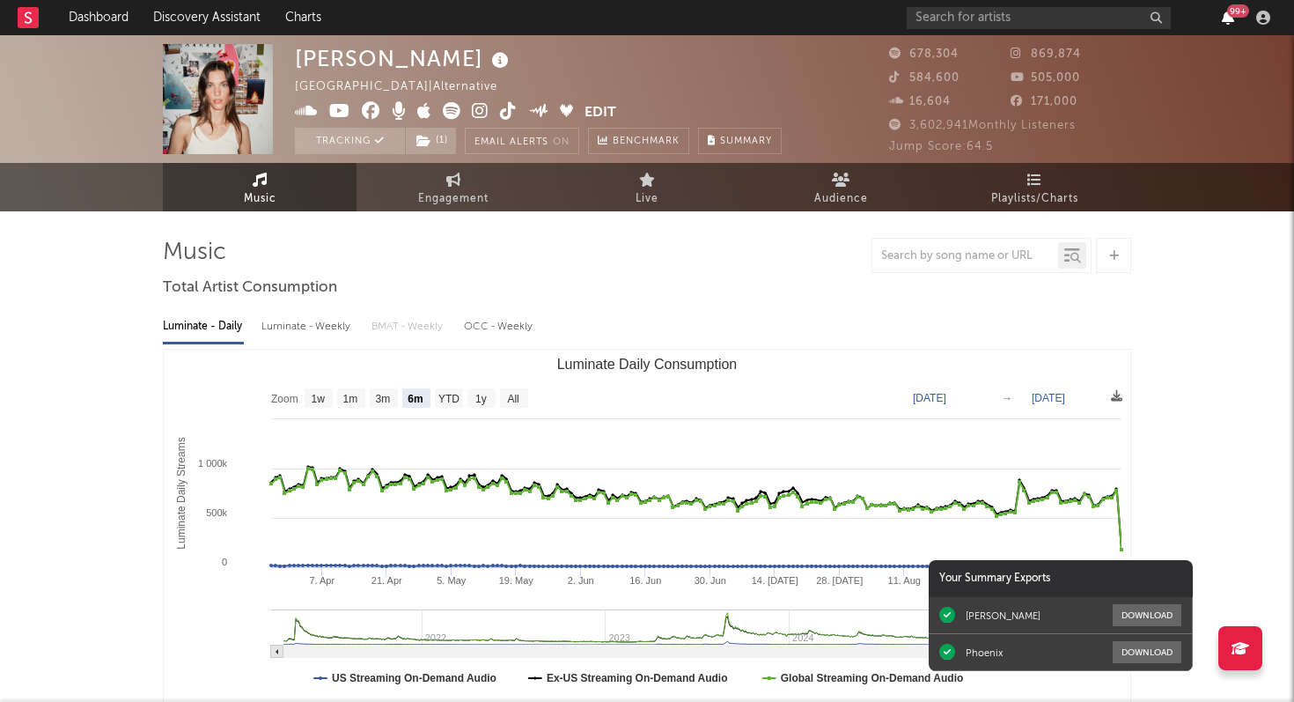
click at [1226, 11] on icon "button" at bounding box center [1228, 18] width 12 height 14
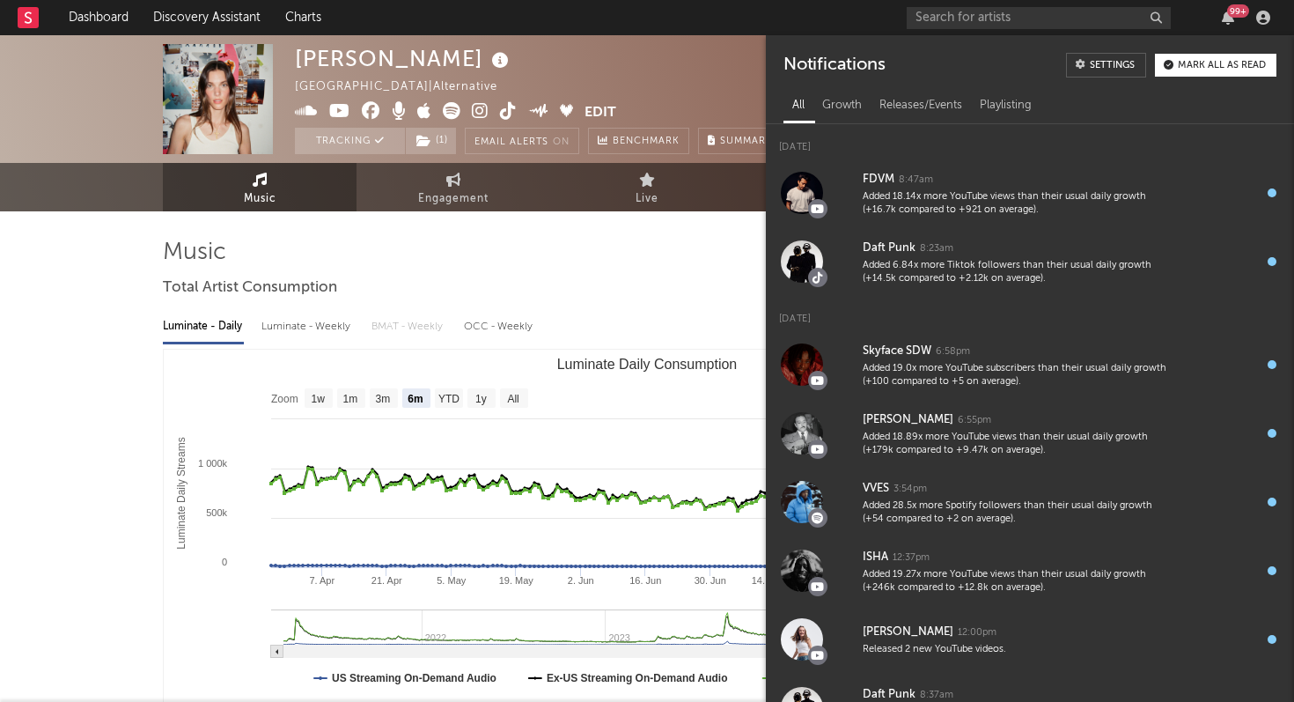
click at [856, 24] on nav "Dashboard Discovery Assistant Charts 99 +" at bounding box center [647, 17] width 1294 height 35
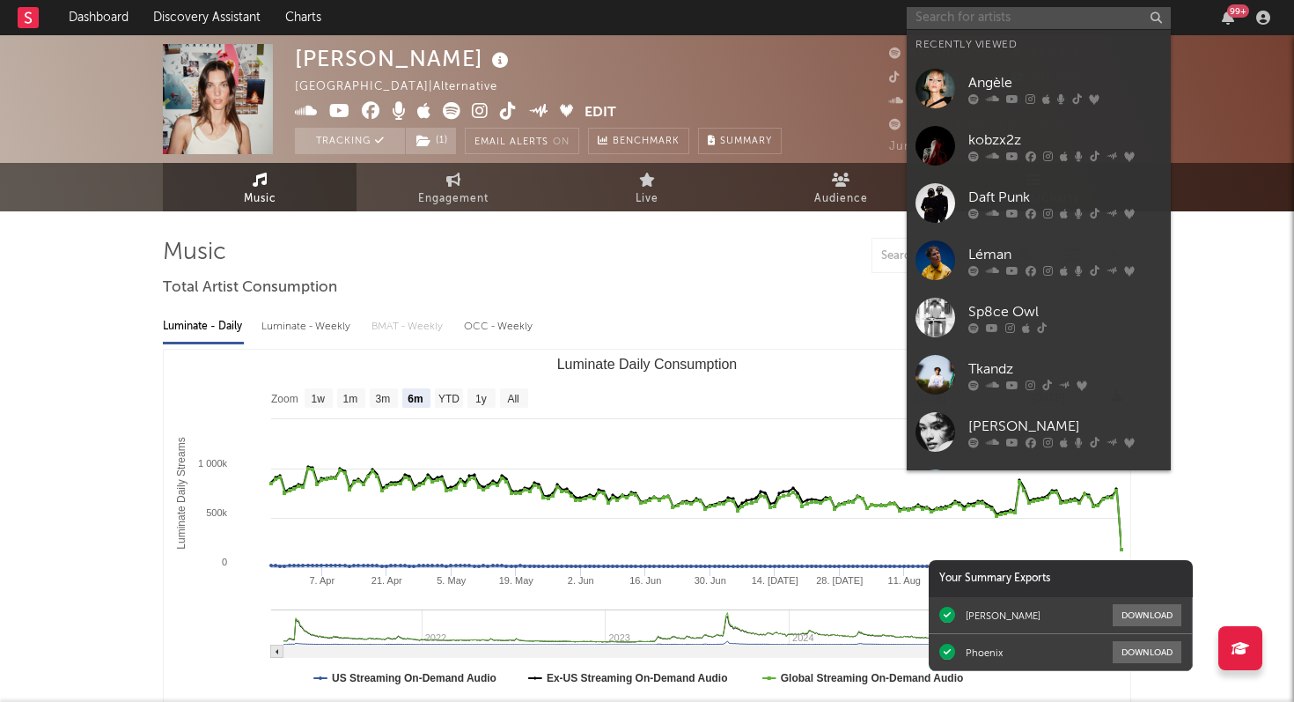
click at [1018, 14] on input "text" at bounding box center [1039, 18] width 264 height 22
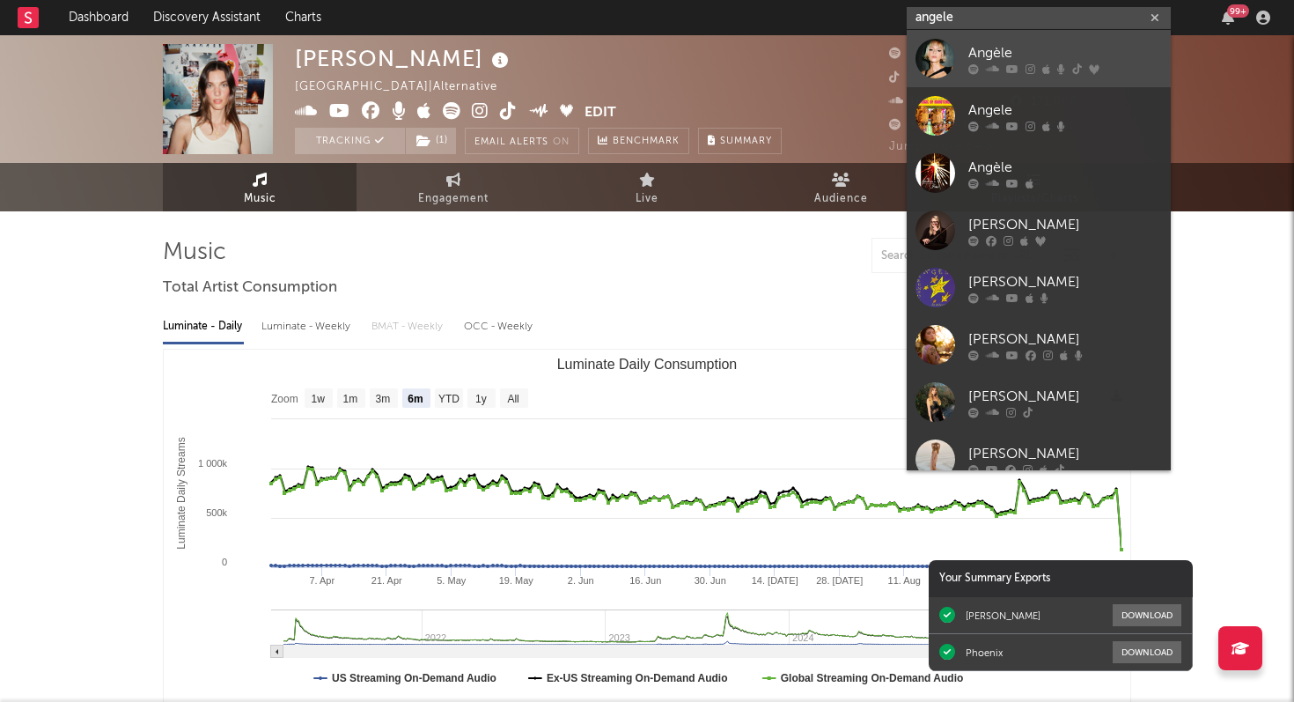
type input "angele"
click at [1047, 52] on div "Angèle" at bounding box center [1065, 52] width 194 height 21
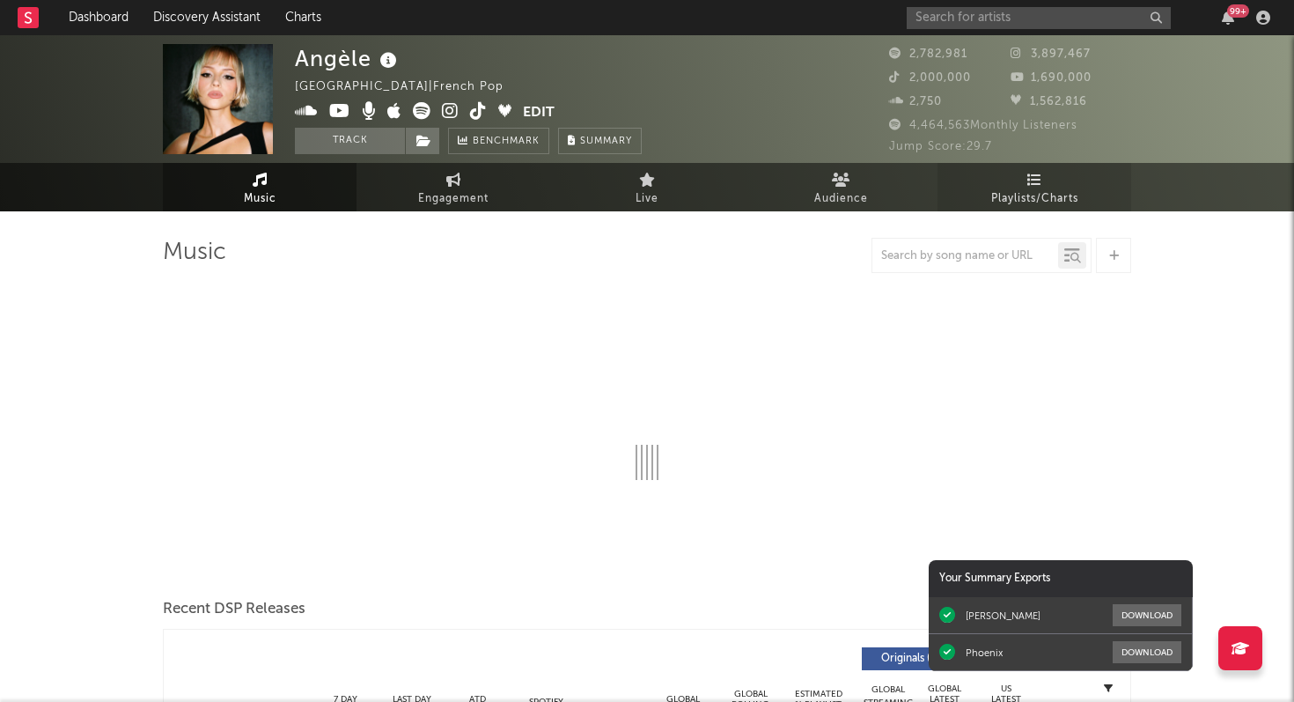
click at [1033, 188] on span "Playlists/Charts" at bounding box center [1034, 198] width 87 height 21
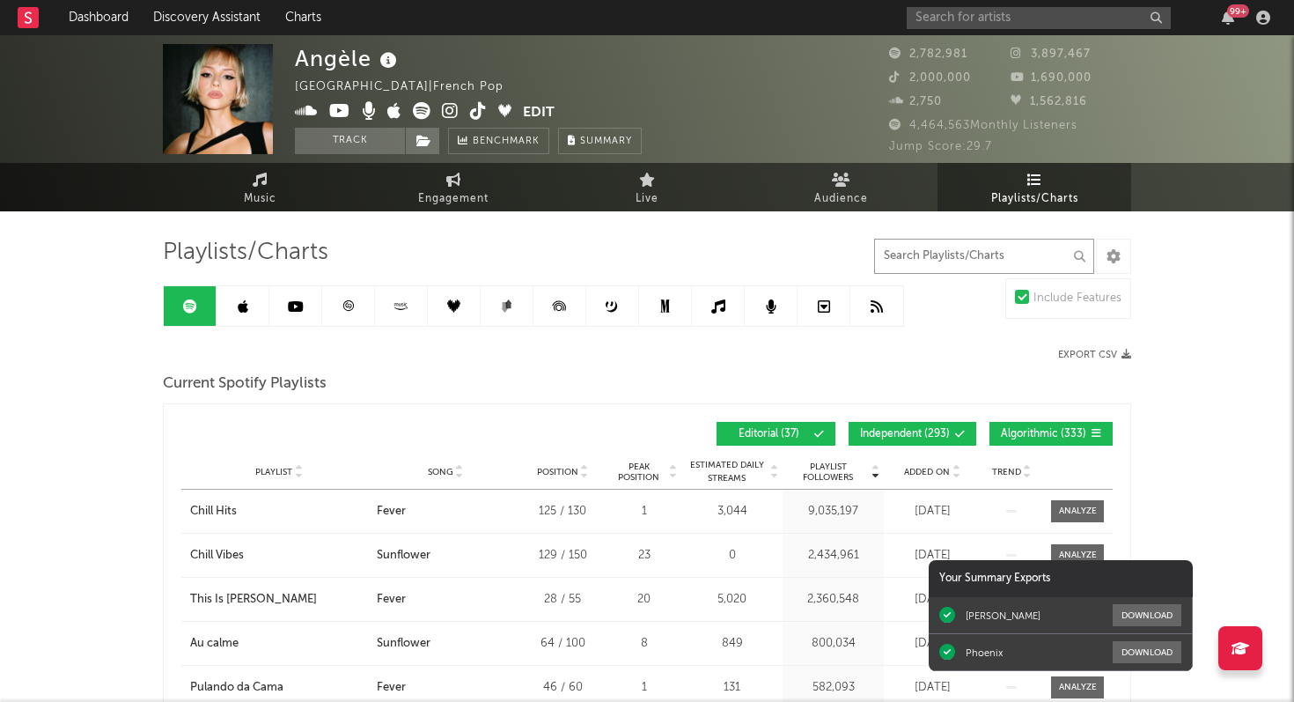
click at [937, 260] on input "text" at bounding box center [984, 256] width 220 height 35
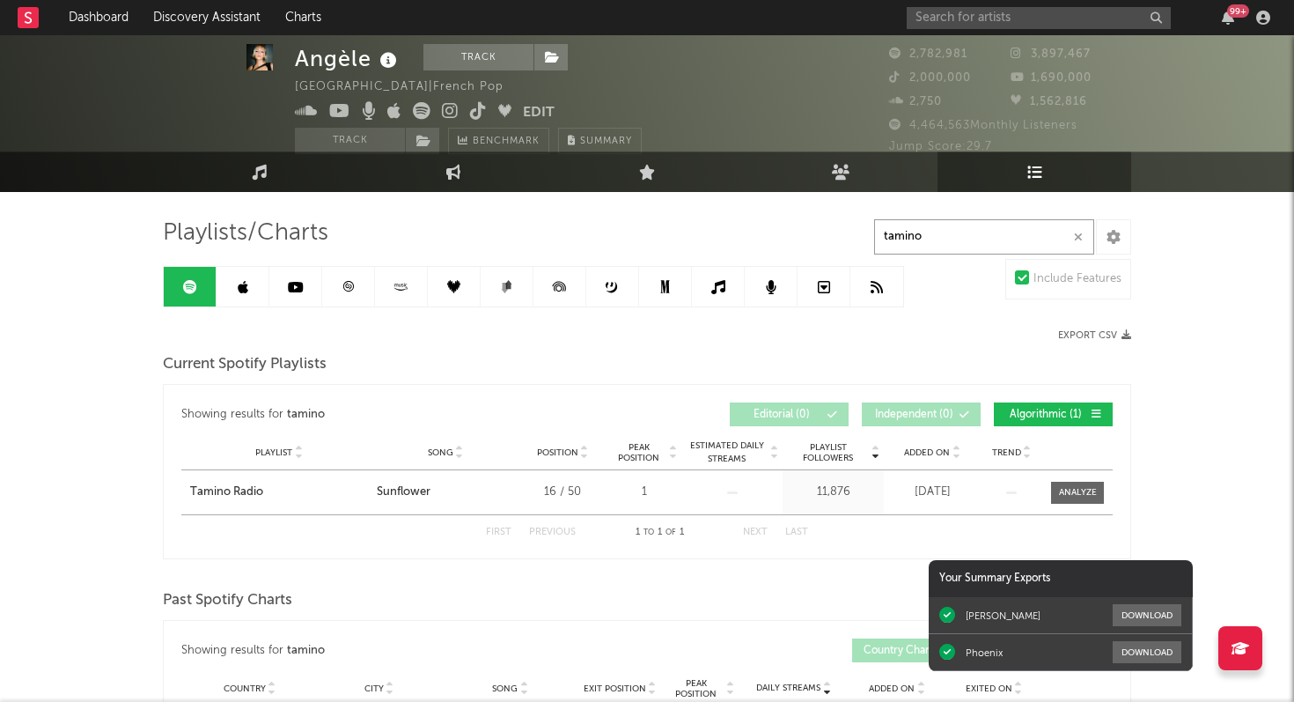
scroll to position [18, 0]
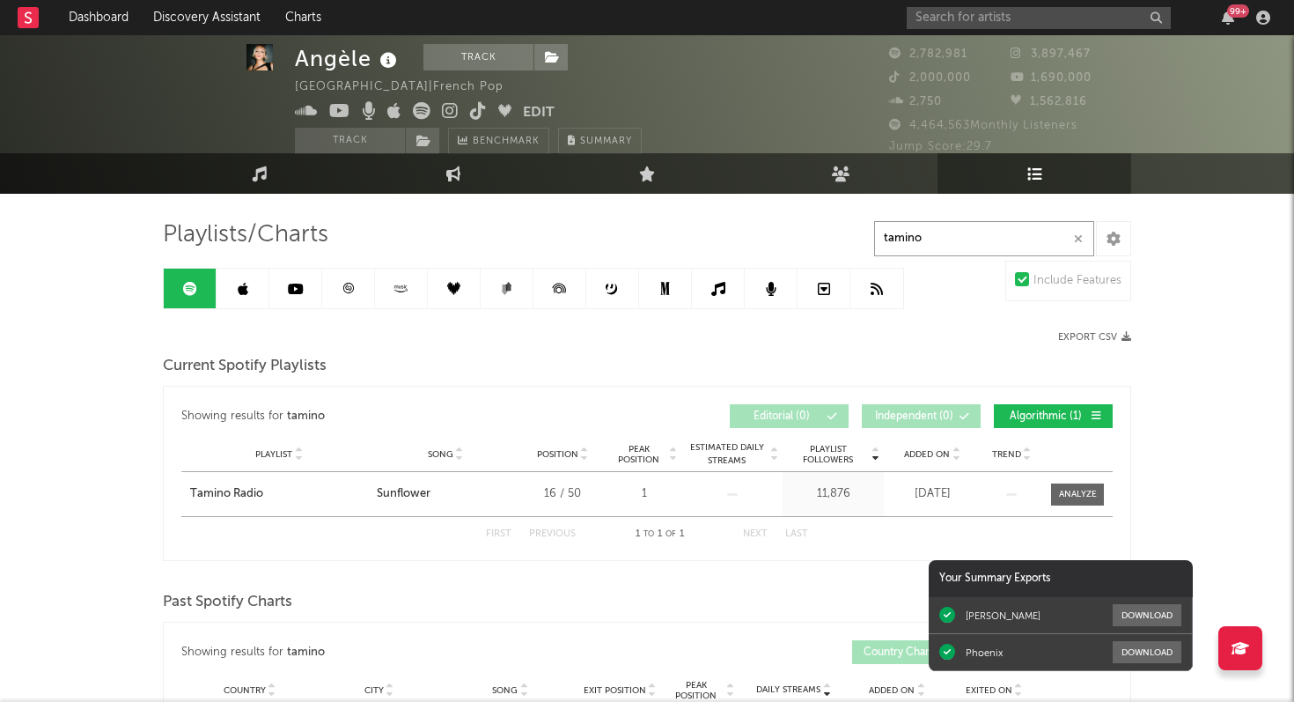
drag, startPoint x: 948, startPoint y: 243, endPoint x: 866, endPoint y: 241, distance: 81.9
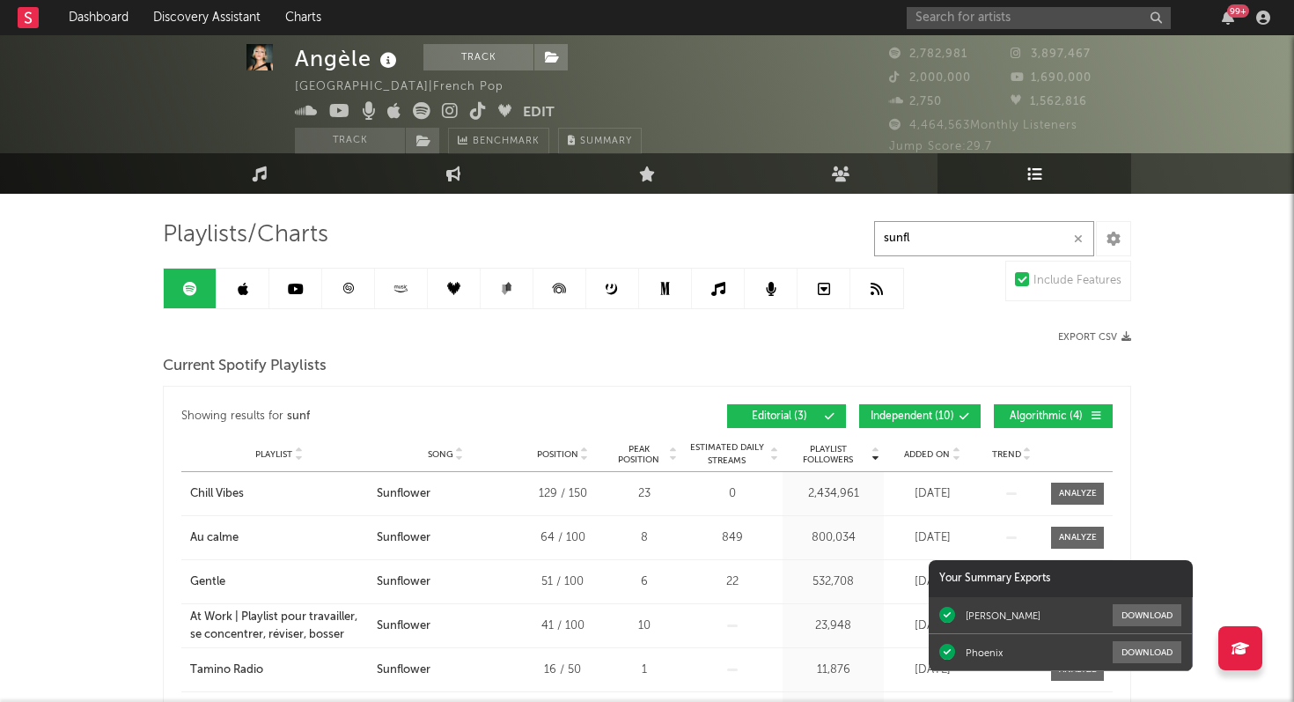
type input "sunflo"
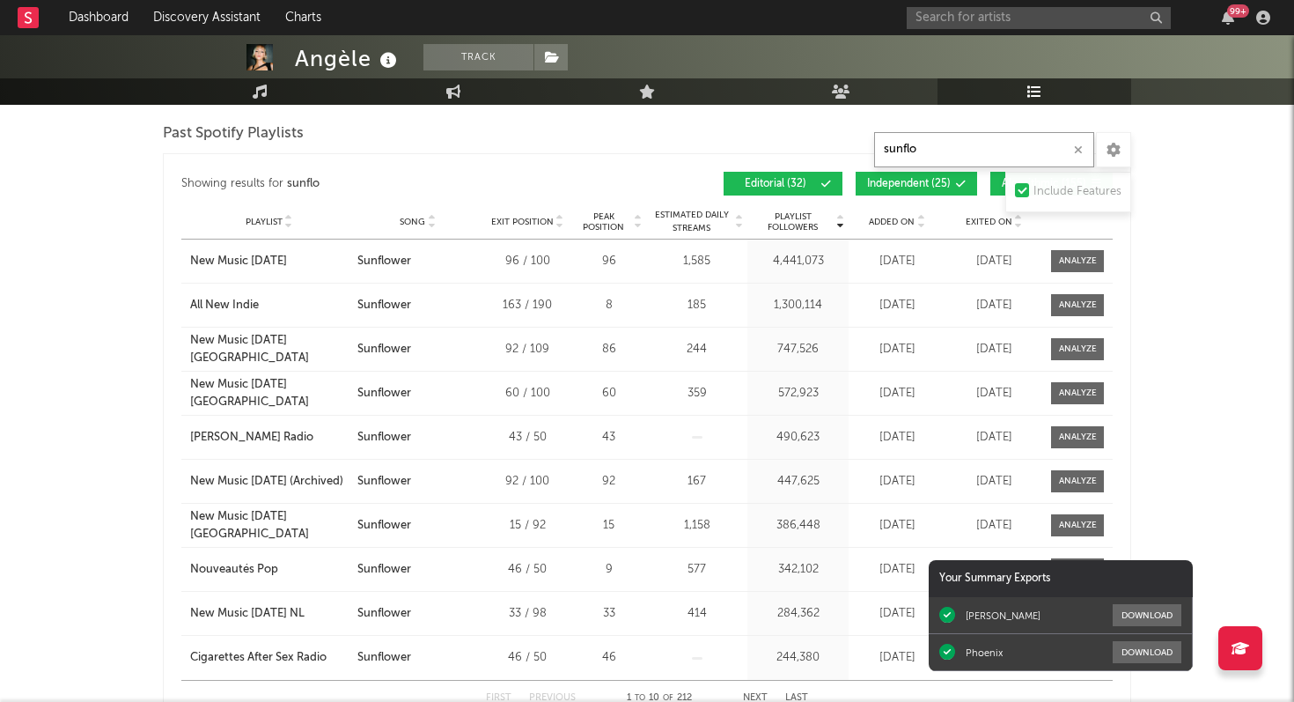
scroll to position [1524, 0]
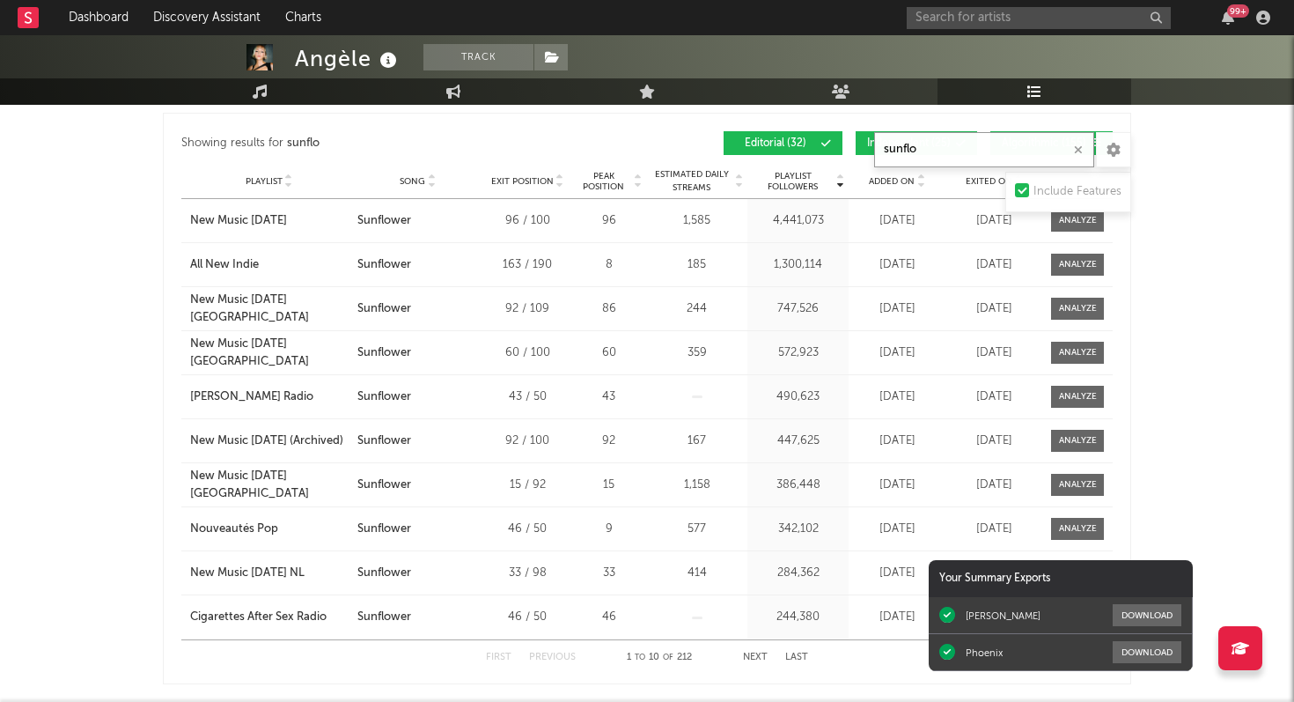
click at [761, 654] on button "Next" at bounding box center [755, 657] width 25 height 10
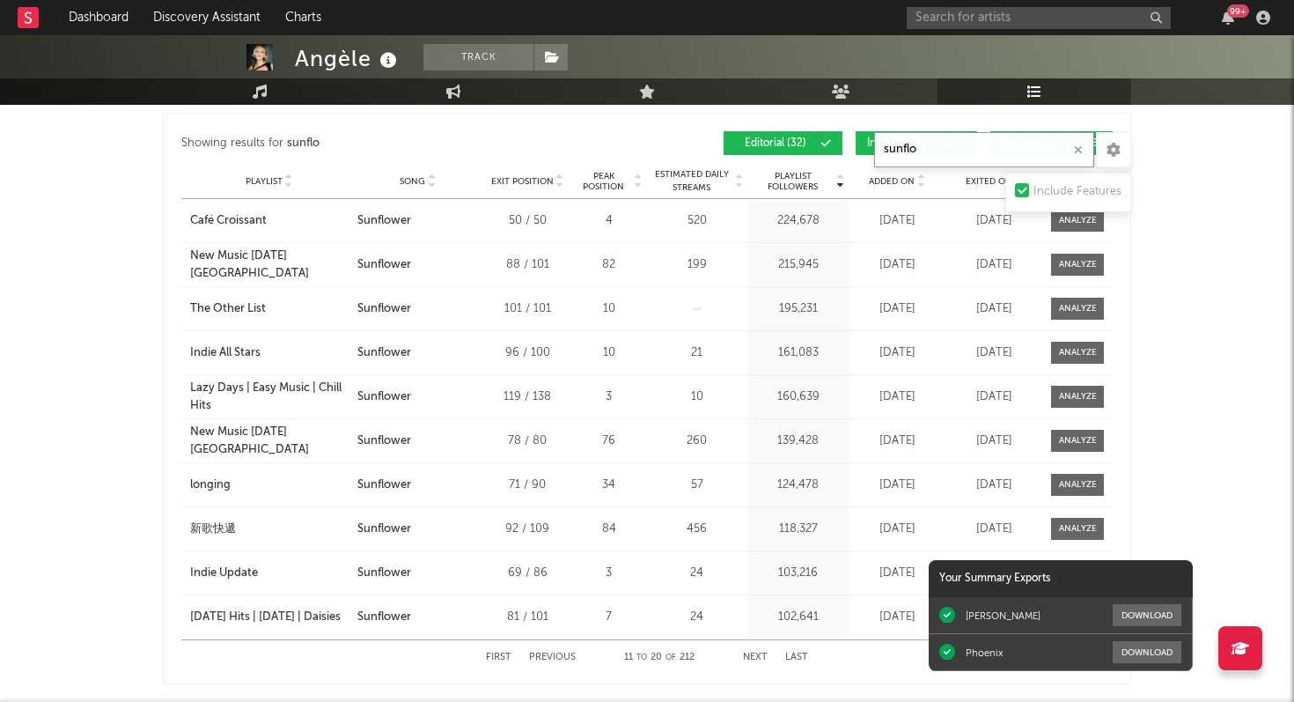
click at [761, 654] on button "Next" at bounding box center [755, 657] width 25 height 10
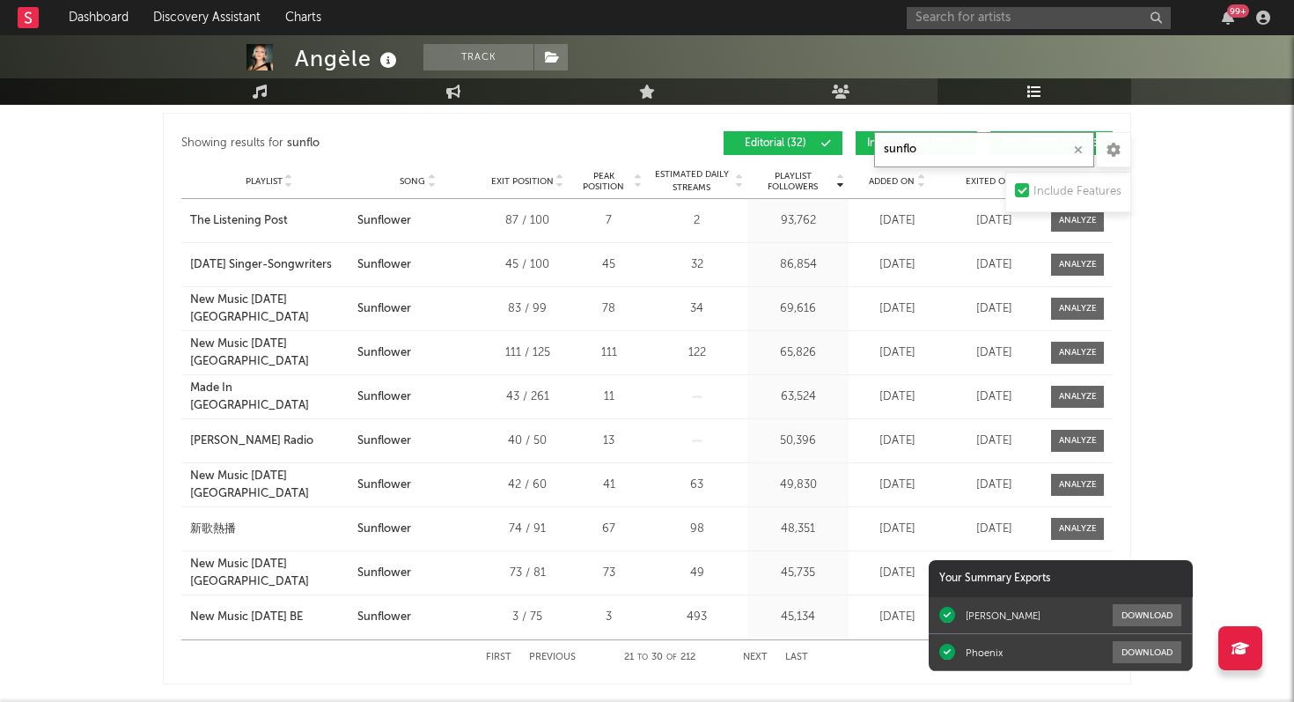
click at [752, 655] on button "Next" at bounding box center [755, 657] width 25 height 10
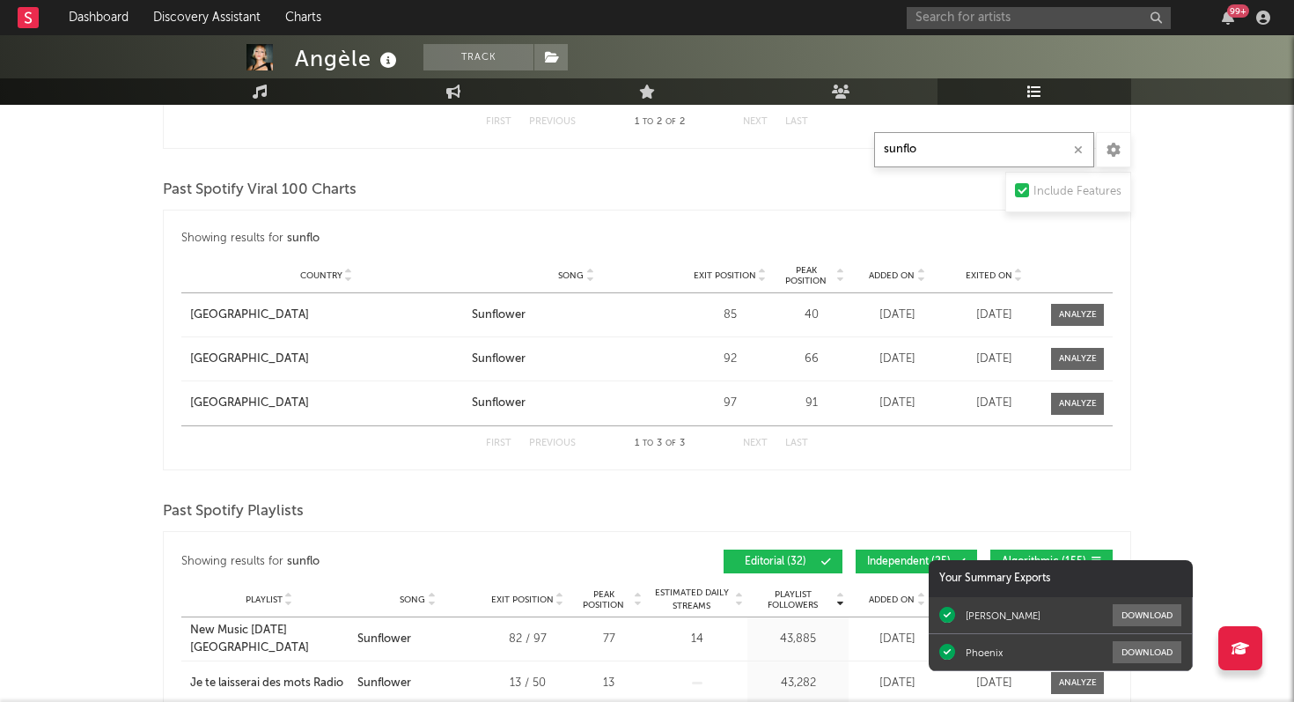
scroll to position [971, 0]
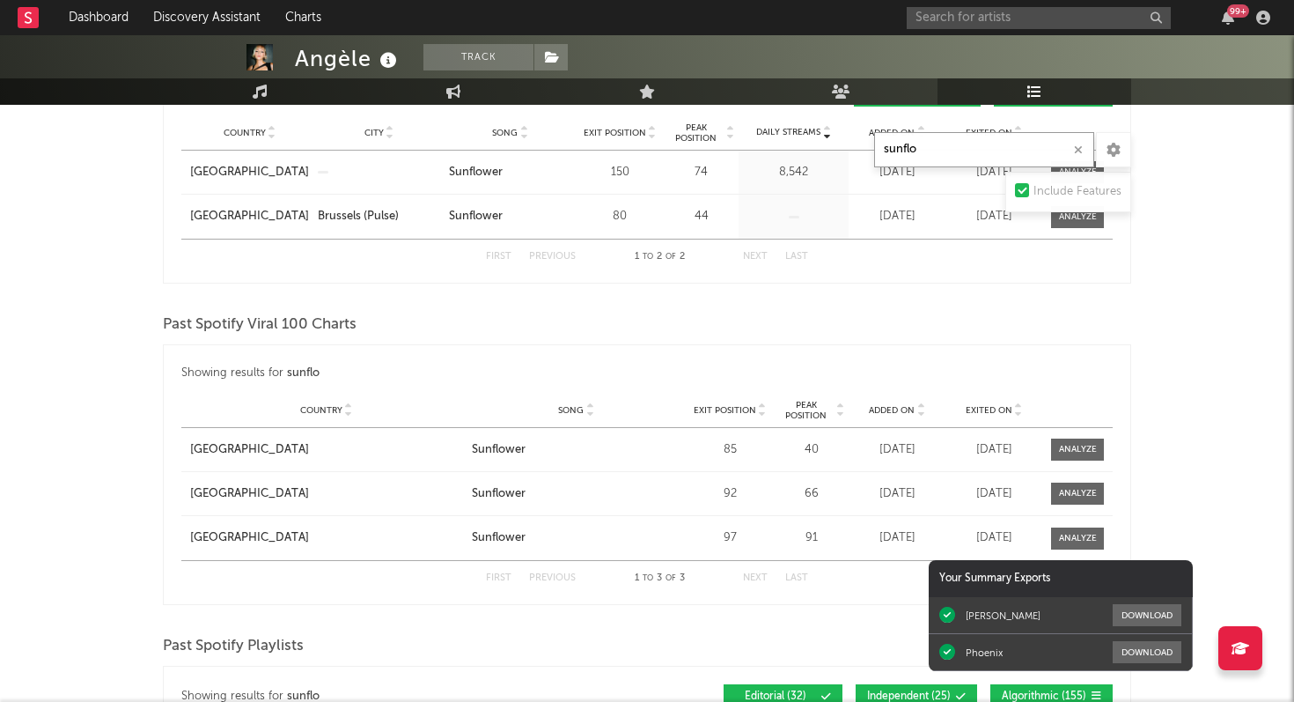
click at [1078, 152] on icon "button" at bounding box center [1078, 149] width 9 height 11
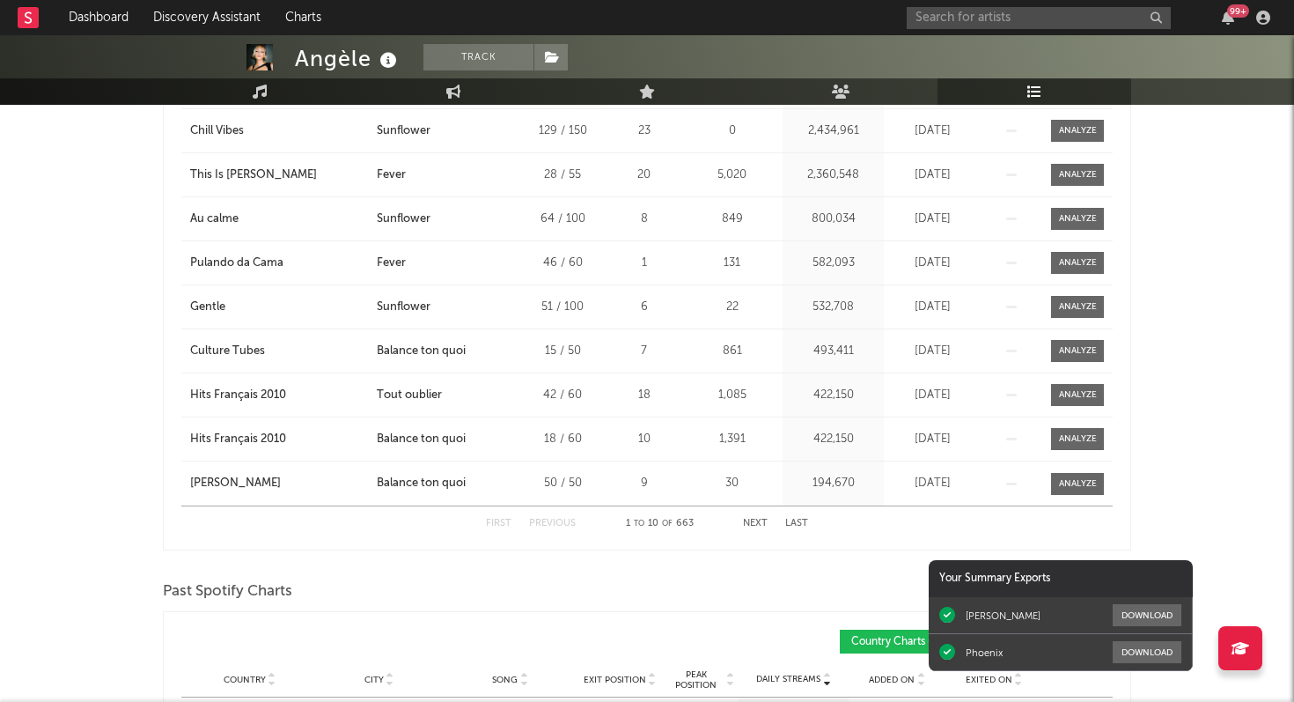
scroll to position [0, 0]
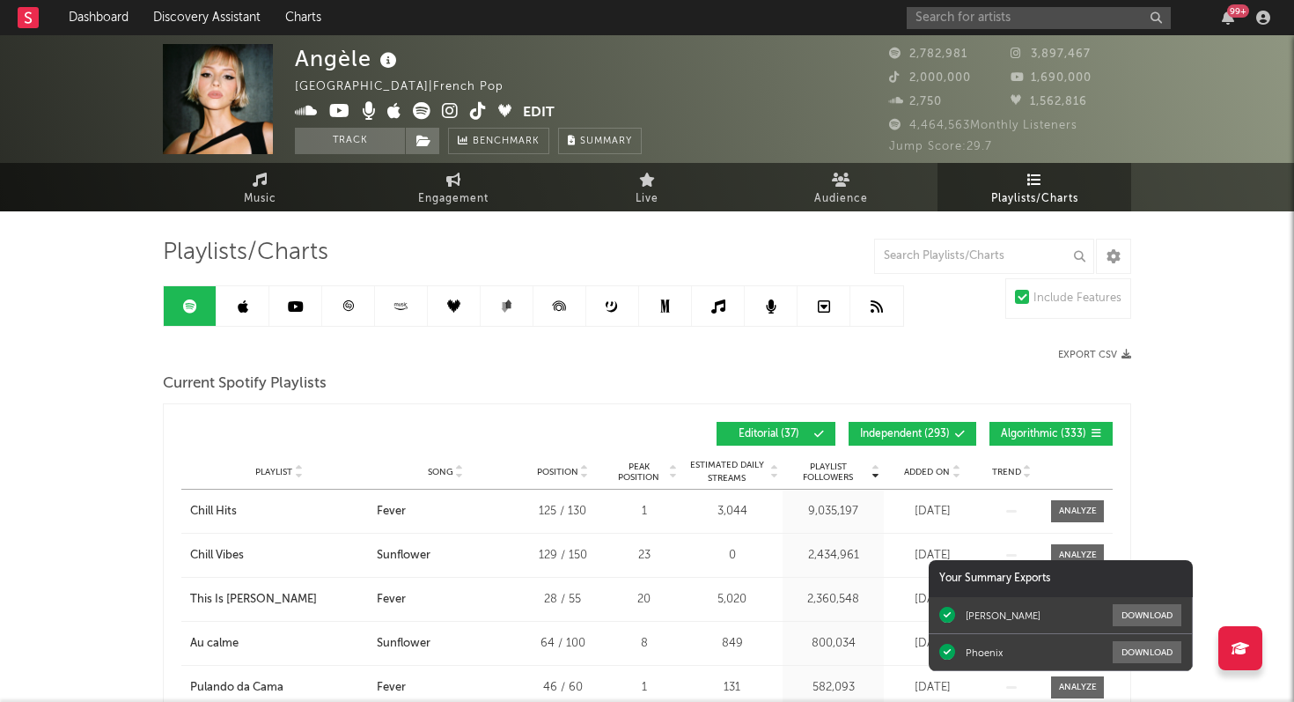
click at [342, 305] on icon at bounding box center [348, 305] width 13 height 13
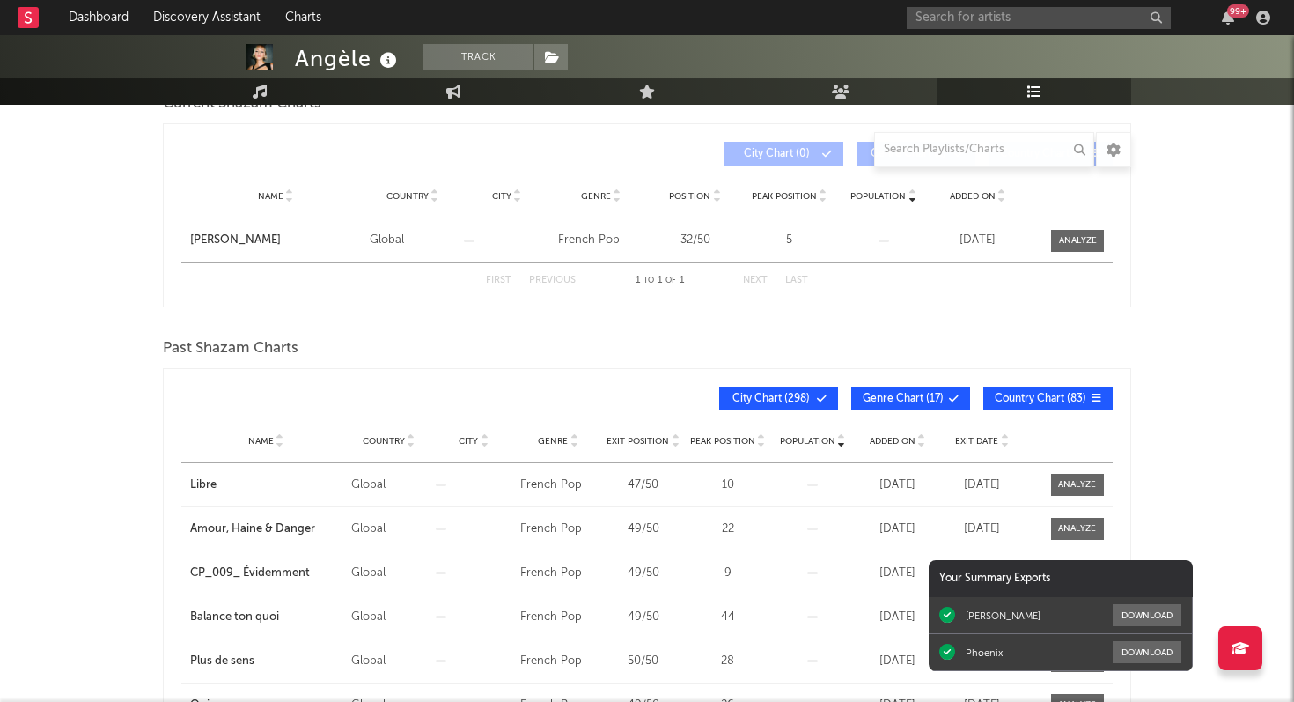
scroll to position [283, 0]
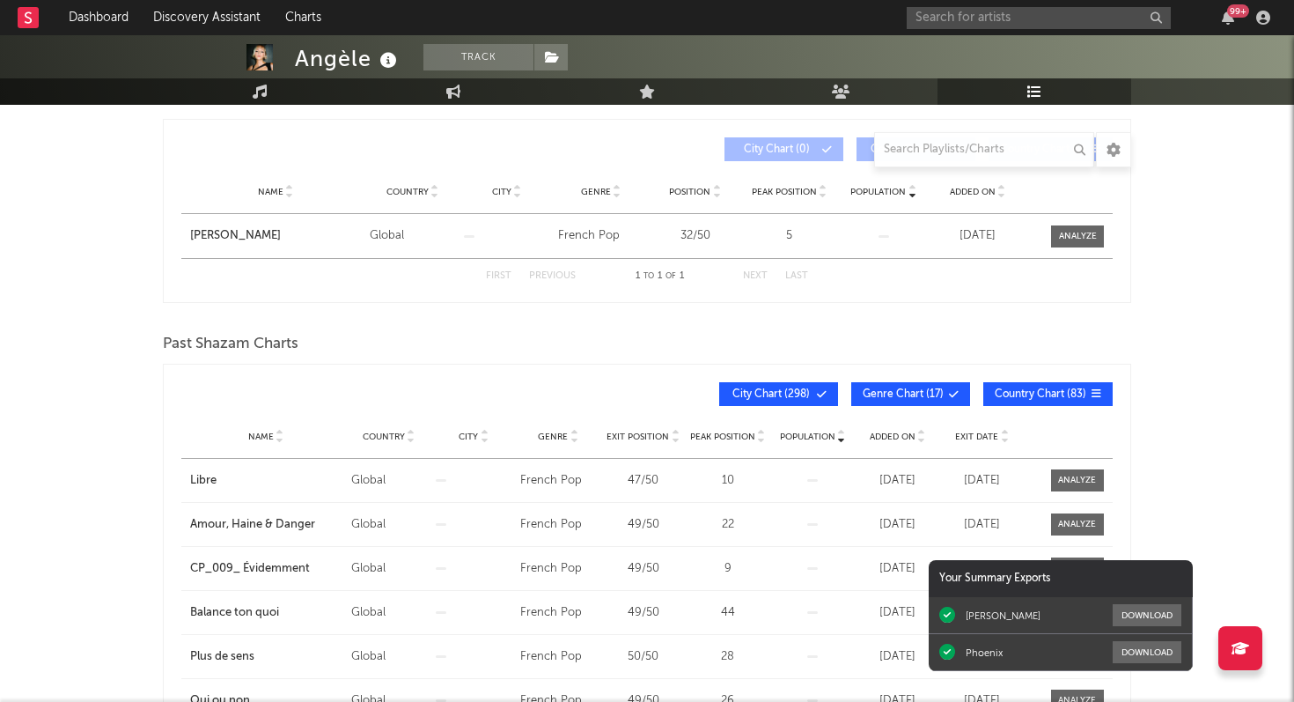
click at [720, 433] on span "Peak Position" at bounding box center [722, 436] width 65 height 11
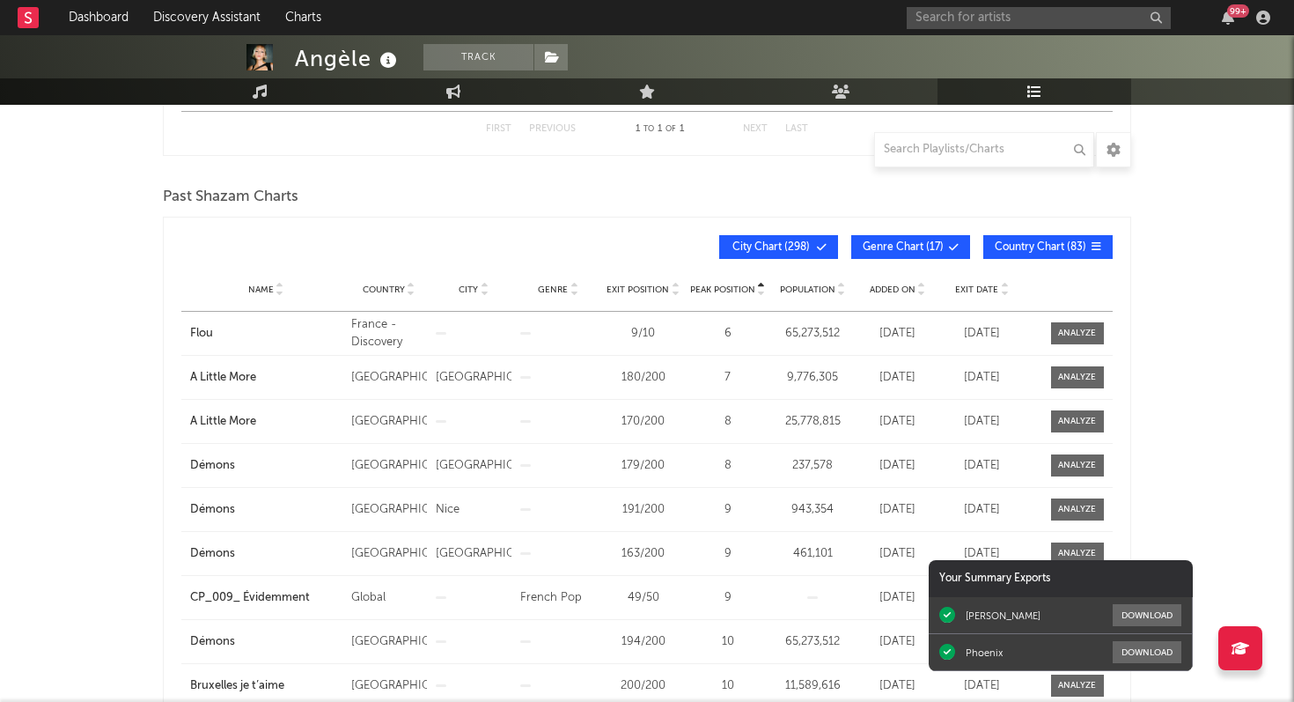
scroll to position [433, 0]
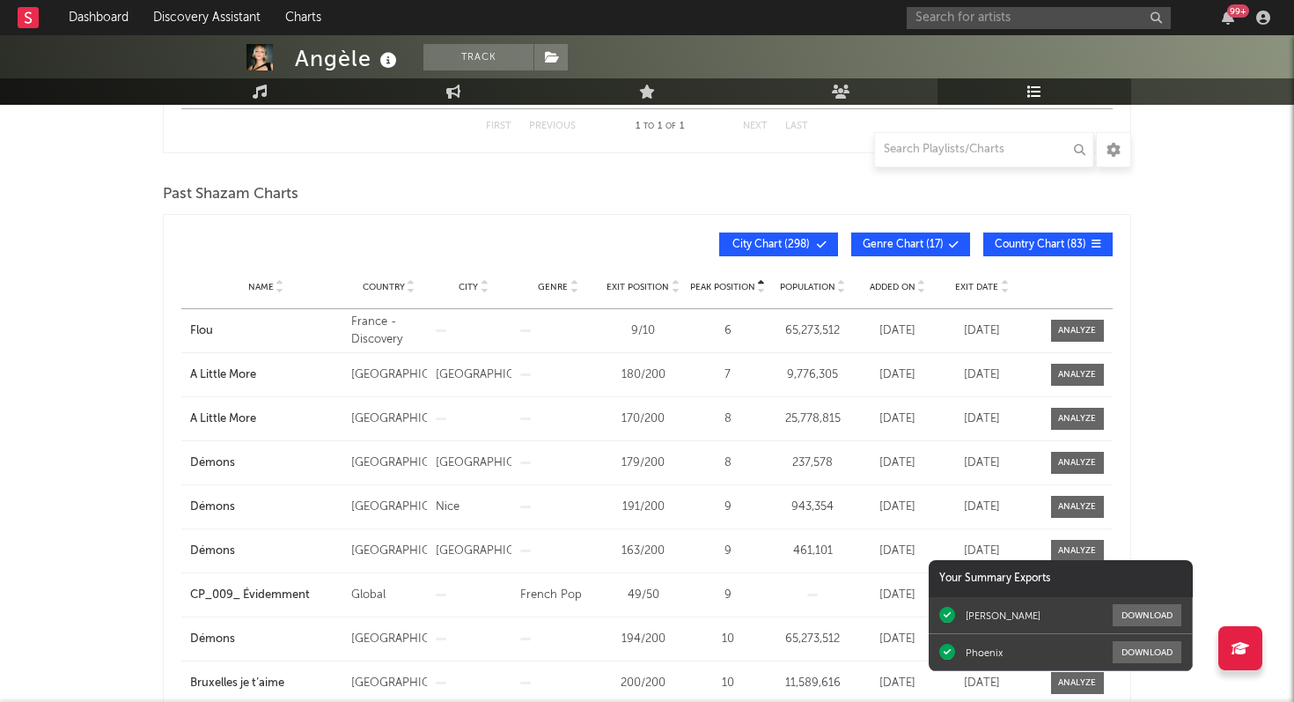
click at [790, 241] on span "City Chart ( 298 )" at bounding box center [771, 244] width 81 height 11
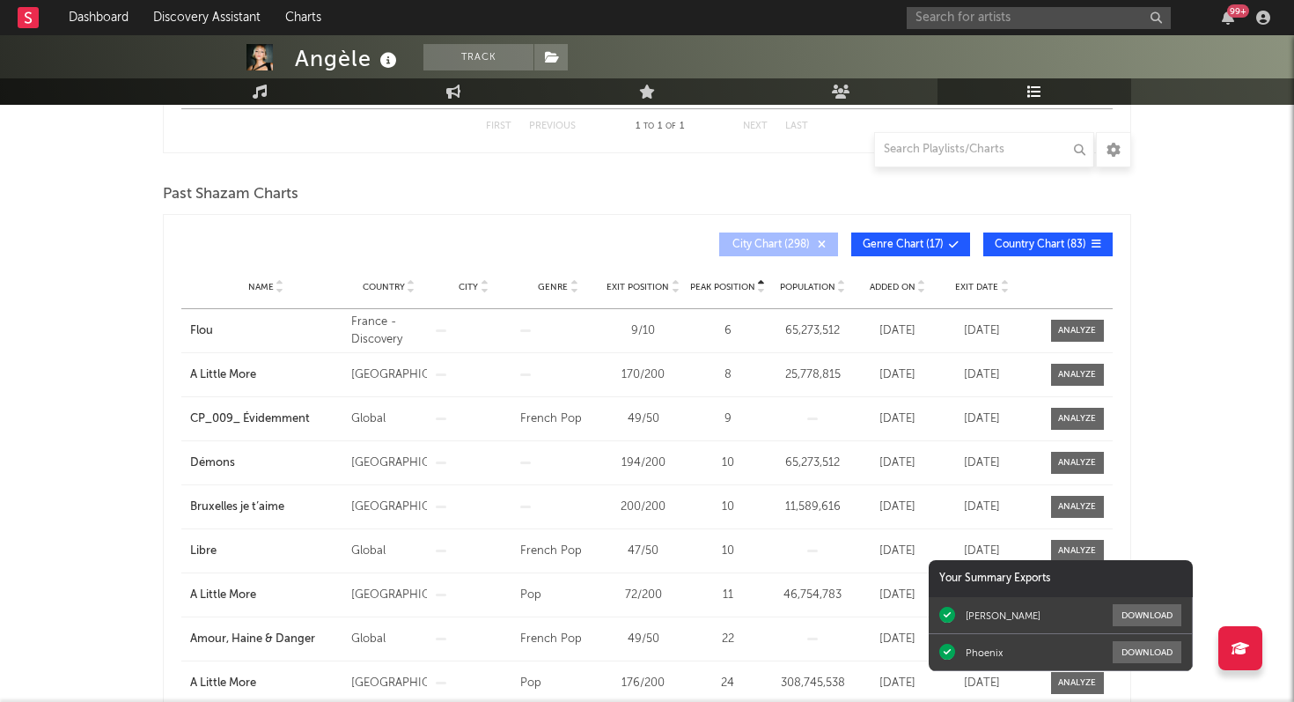
click at [906, 242] on span "Genre Chart ( 17 )" at bounding box center [903, 244] width 81 height 11
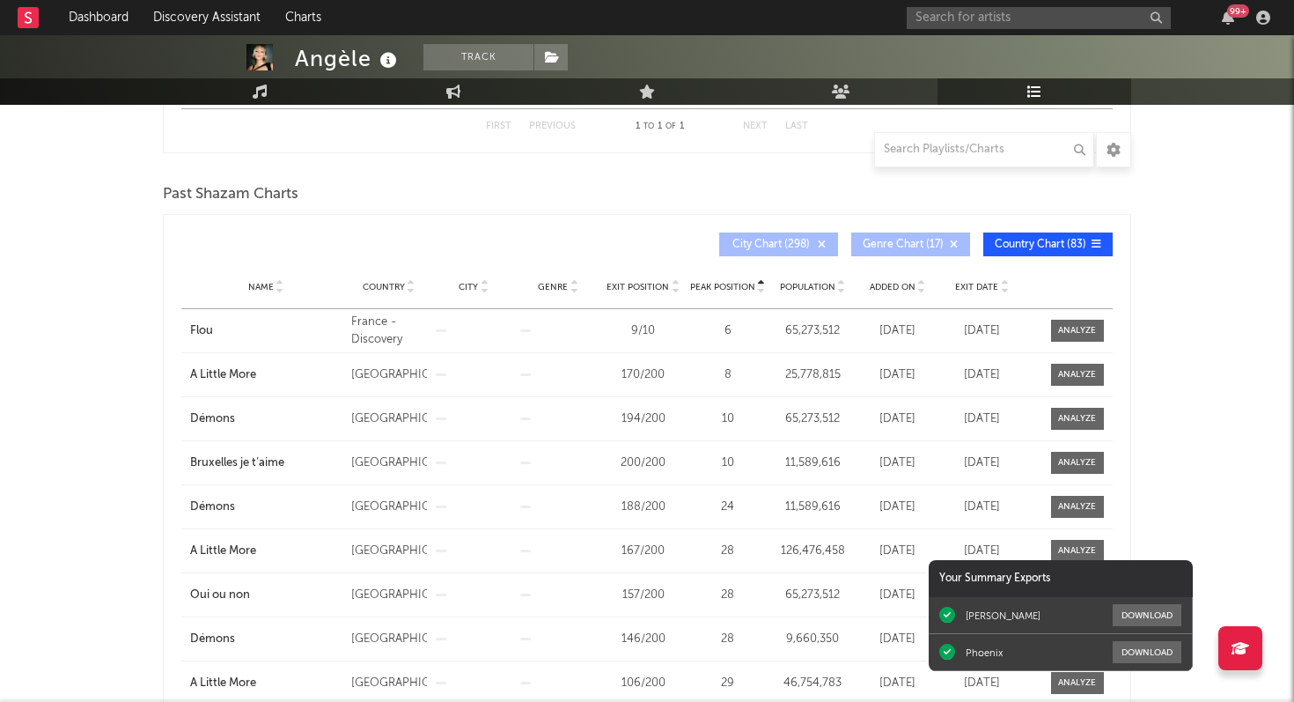
click at [267, 283] on span "Name" at bounding box center [261, 287] width 26 height 11
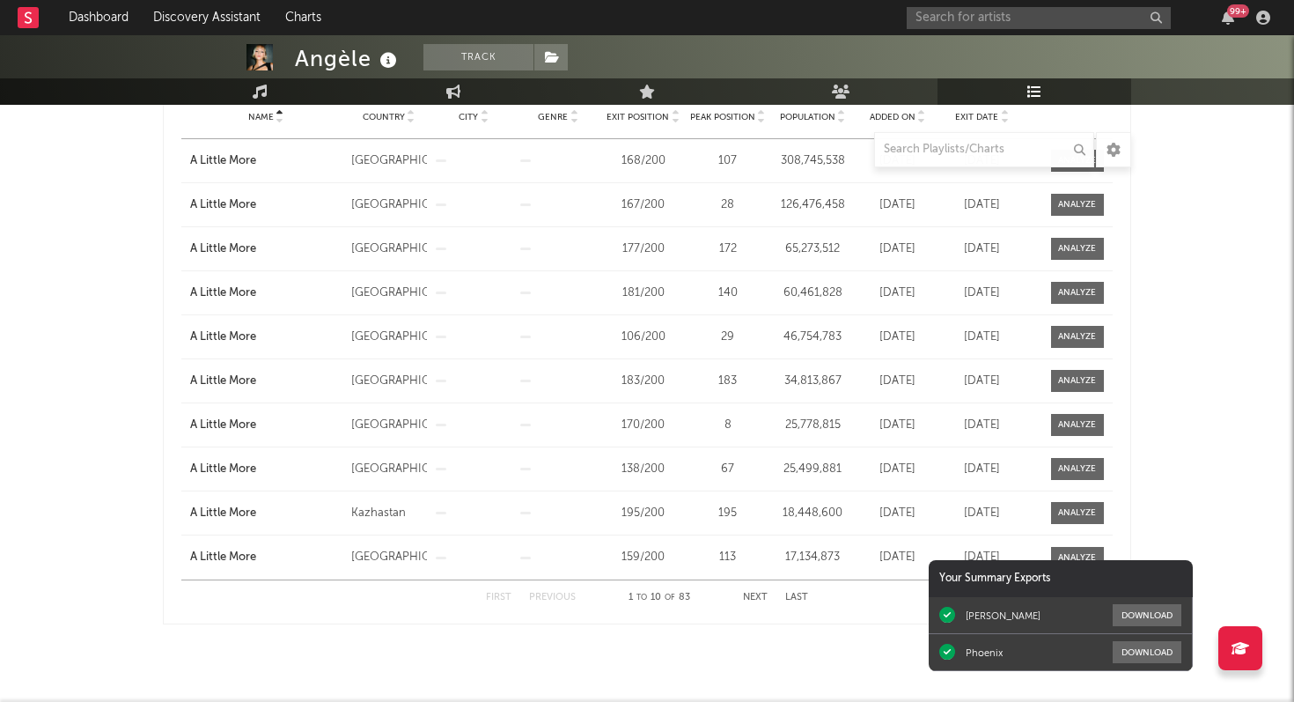
scroll to position [606, 0]
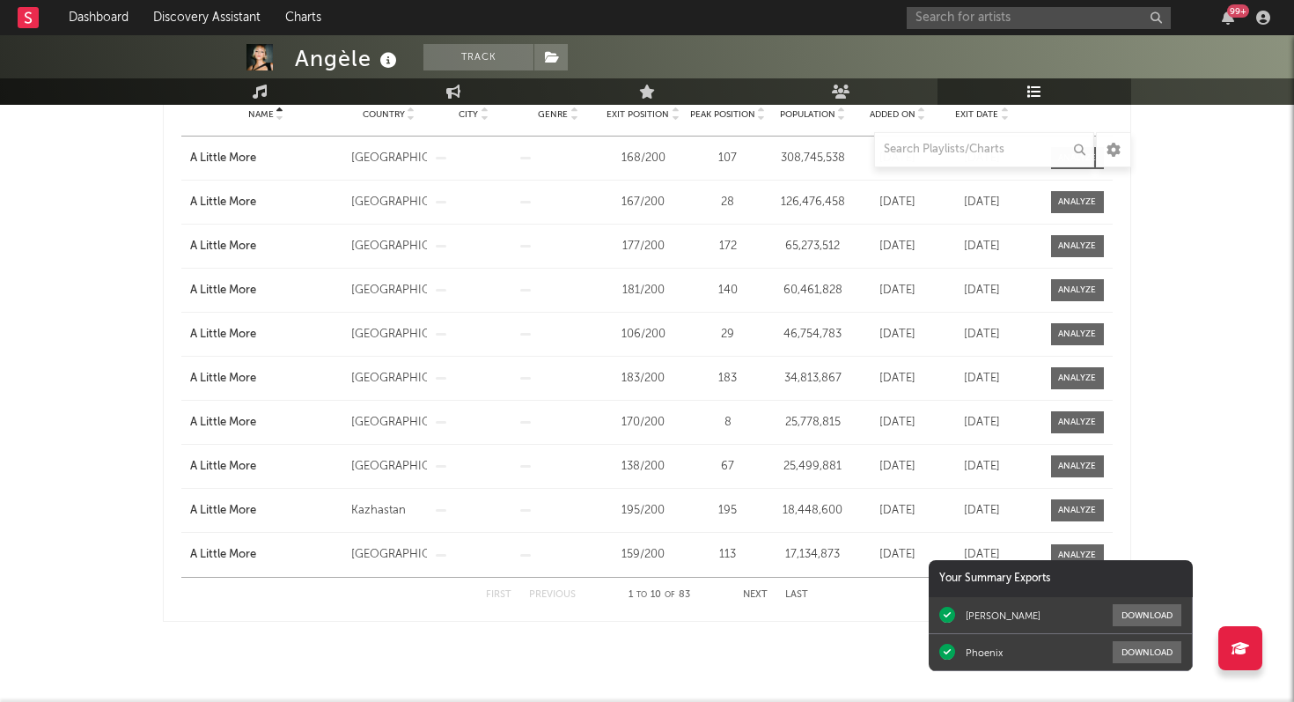
click at [754, 591] on button "Next" at bounding box center [755, 595] width 25 height 10
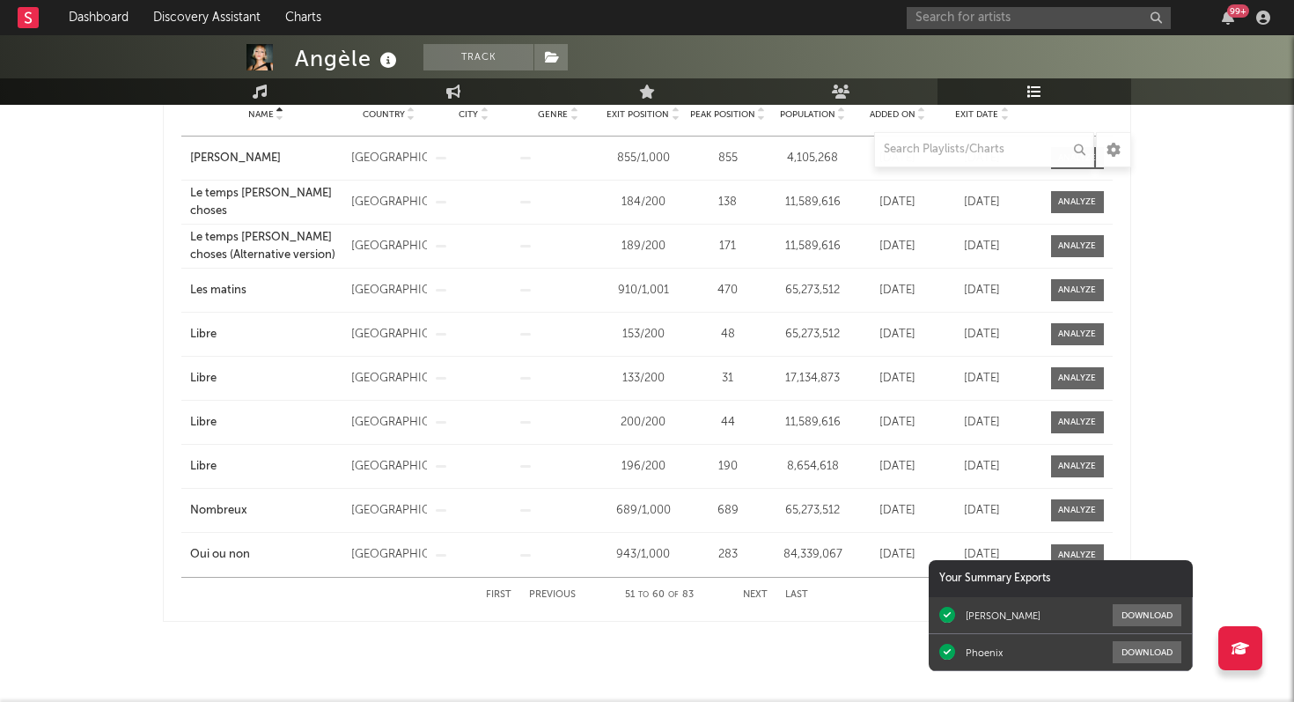
click at [754, 591] on button "Next" at bounding box center [755, 595] width 25 height 10
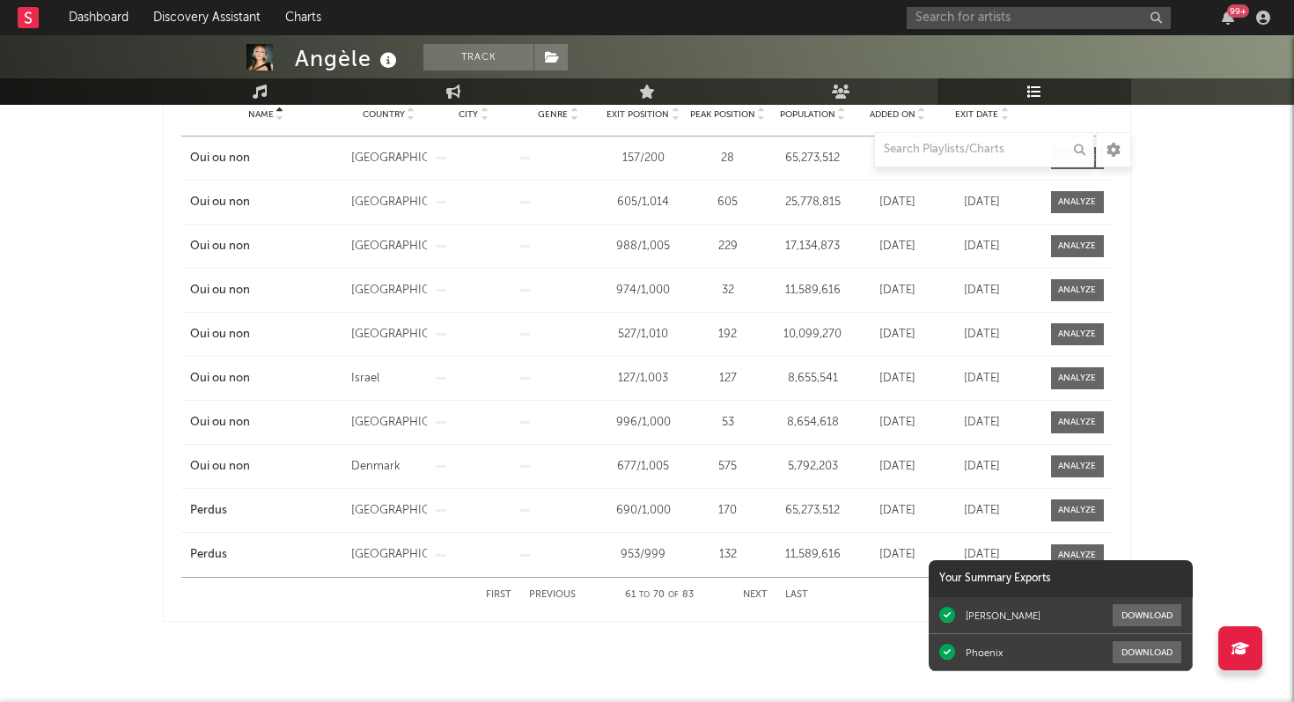
click at [754, 591] on button "Next" at bounding box center [755, 595] width 25 height 10
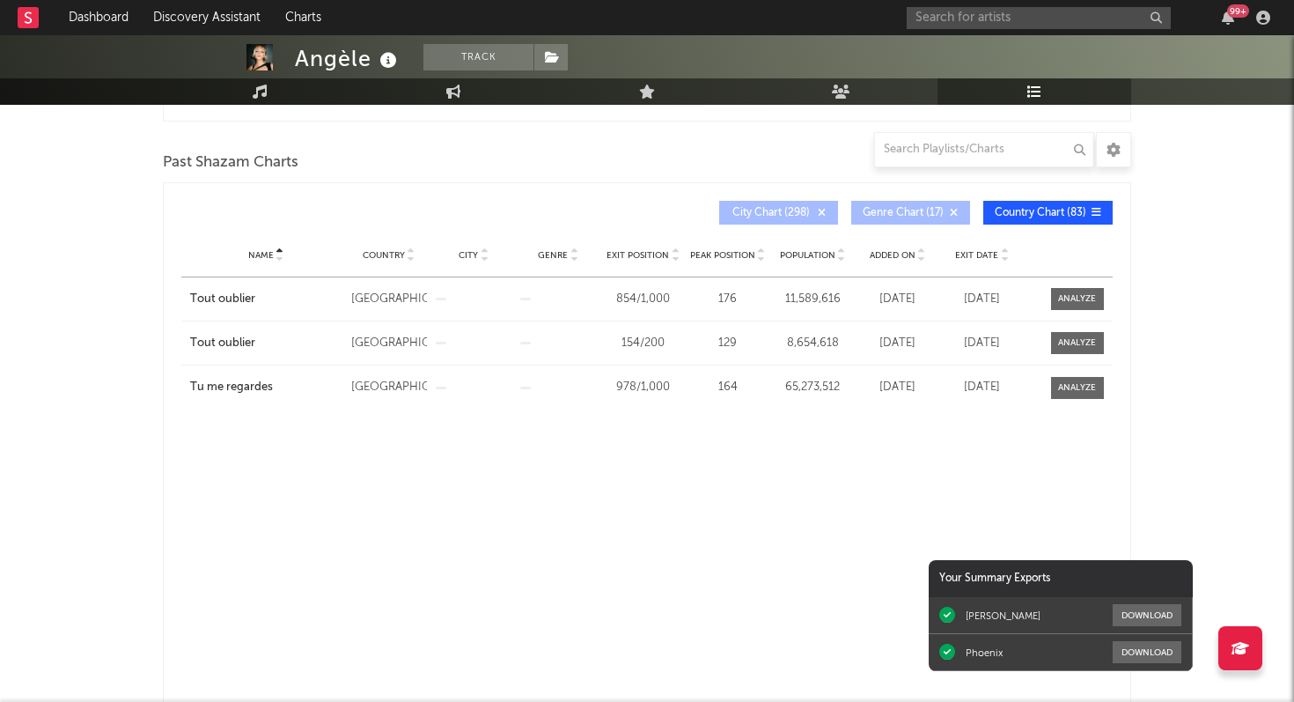
scroll to position [0, 0]
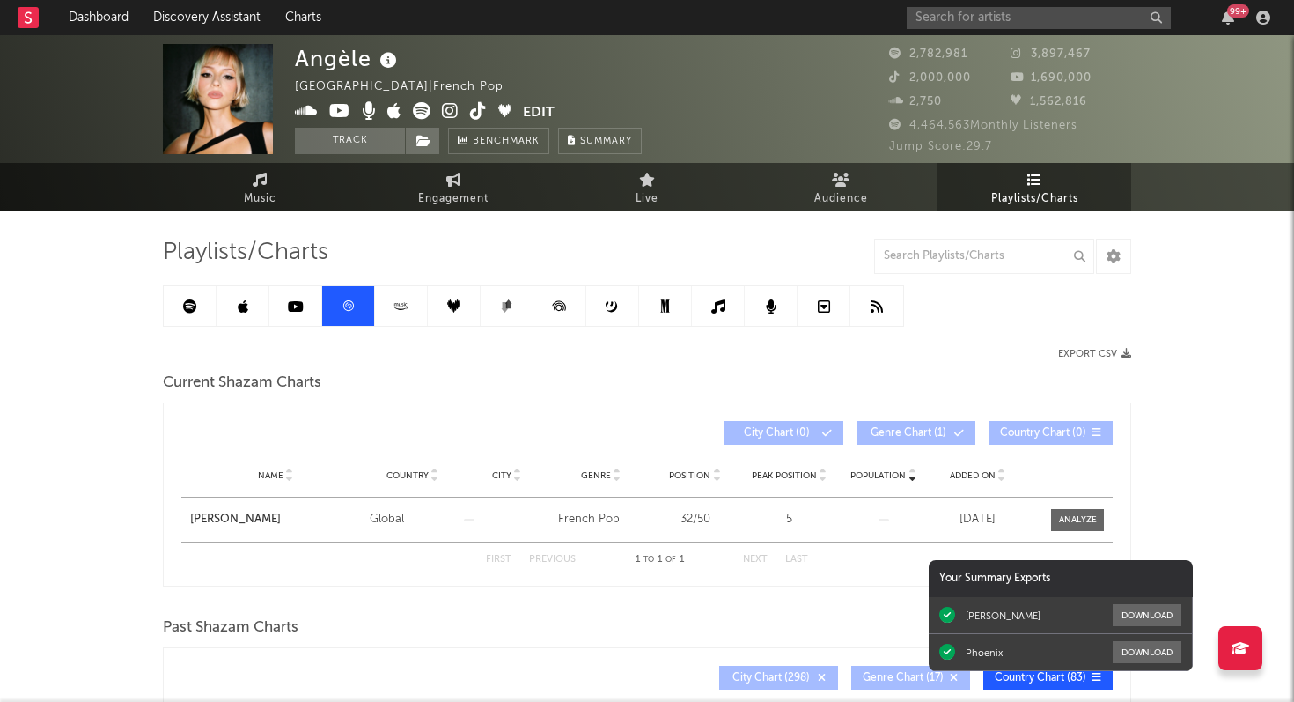
click at [1003, 192] on span "Playlists/Charts" at bounding box center [1034, 198] width 87 height 21
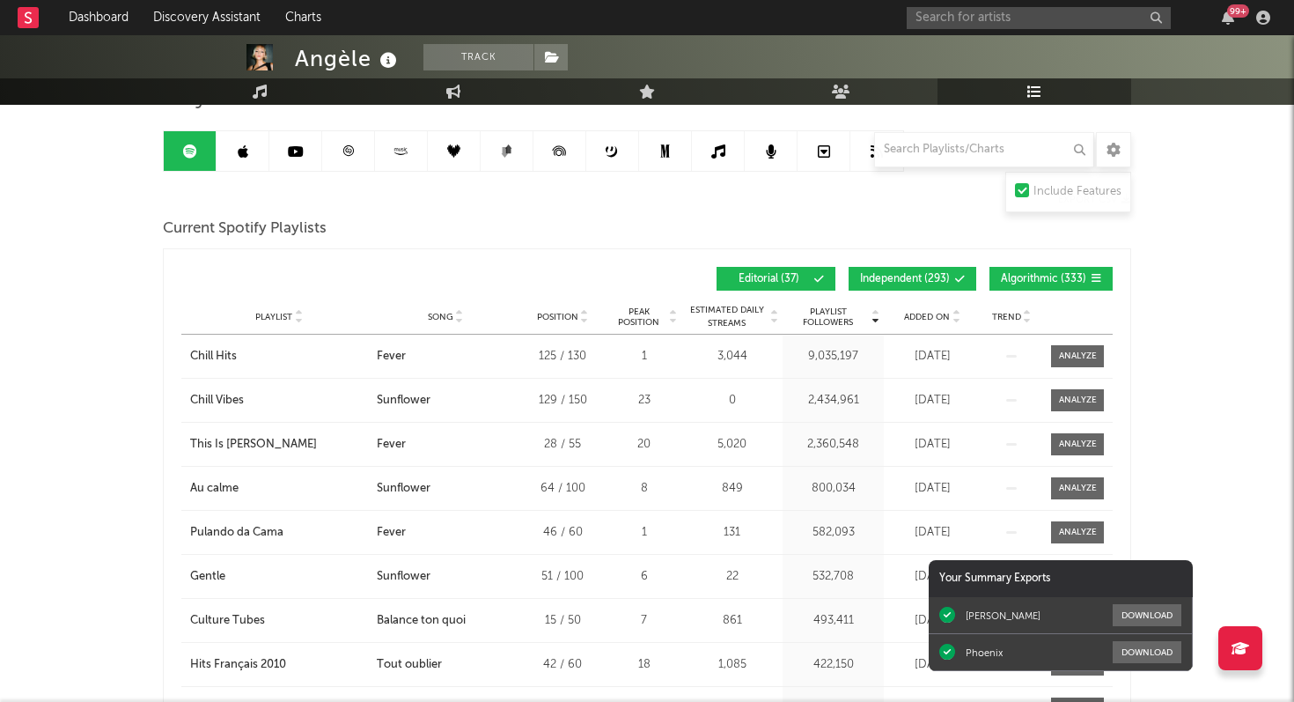
scroll to position [154, 0]
click at [827, 327] on span "Playlist Followers" at bounding box center [828, 317] width 82 height 21
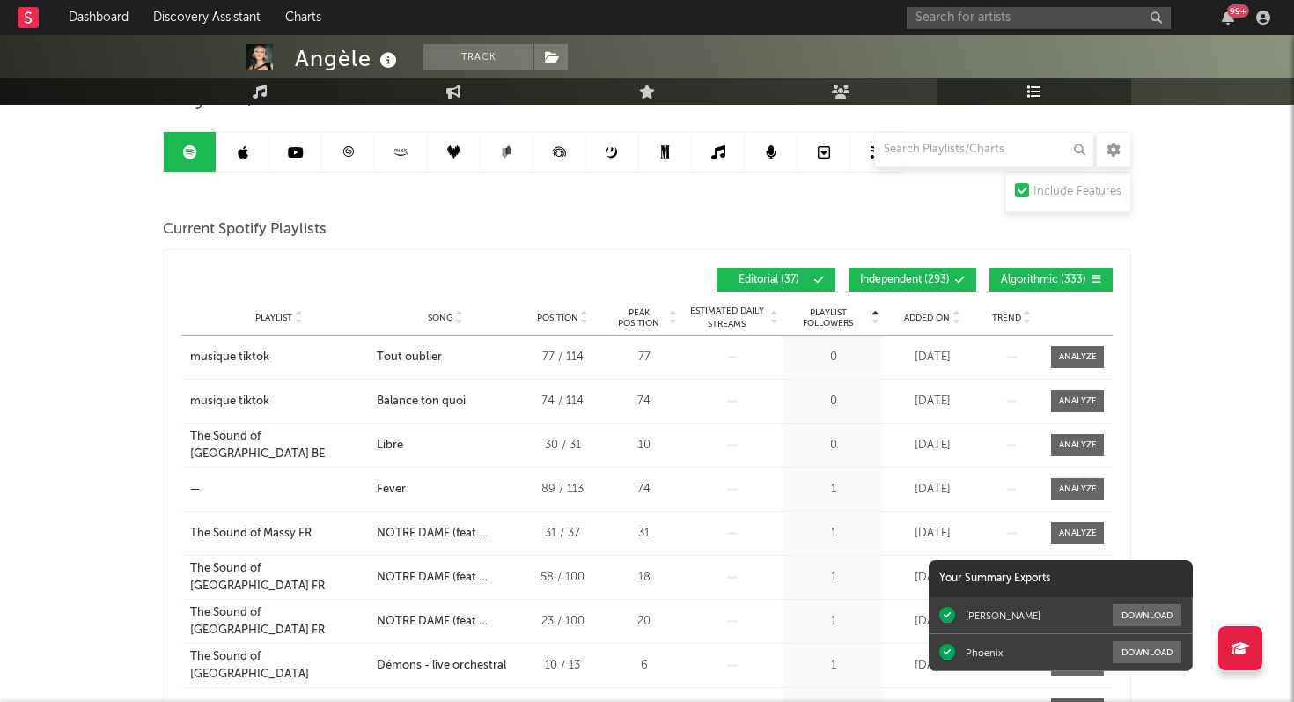
click at [827, 327] on span "Playlist Followers" at bounding box center [828, 317] width 82 height 21
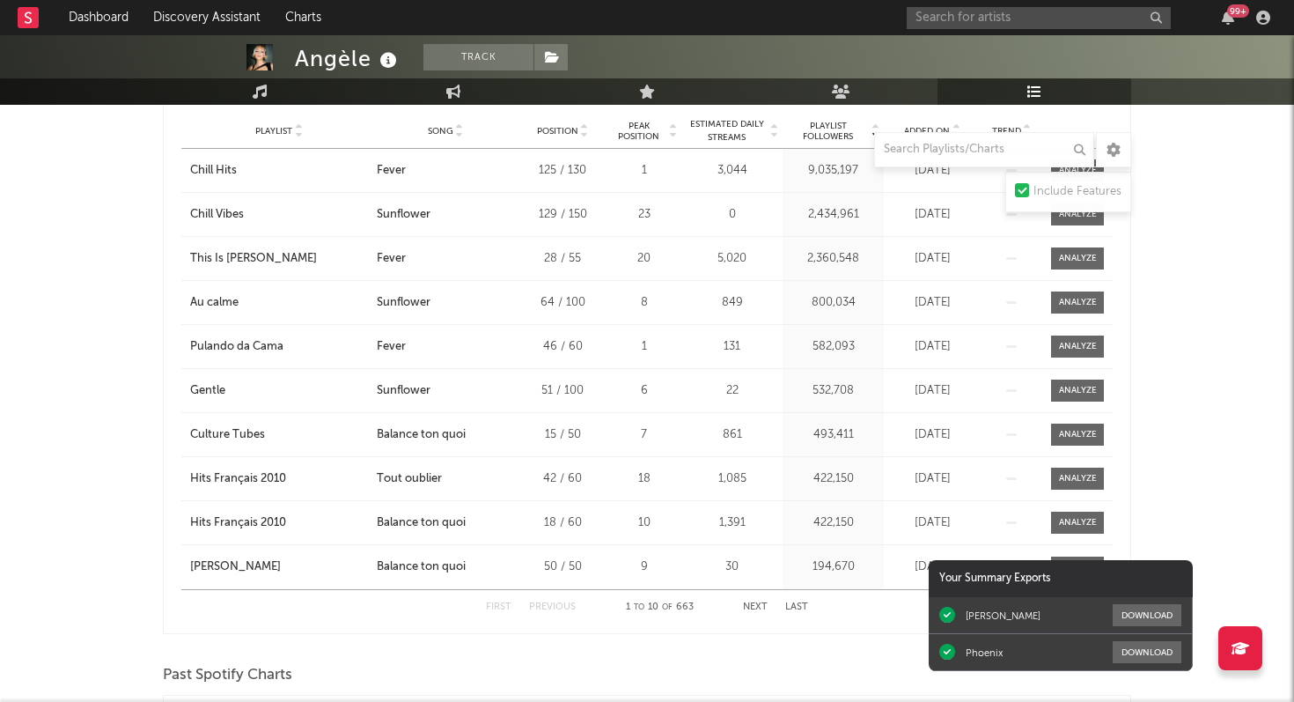
scroll to position [343, 0]
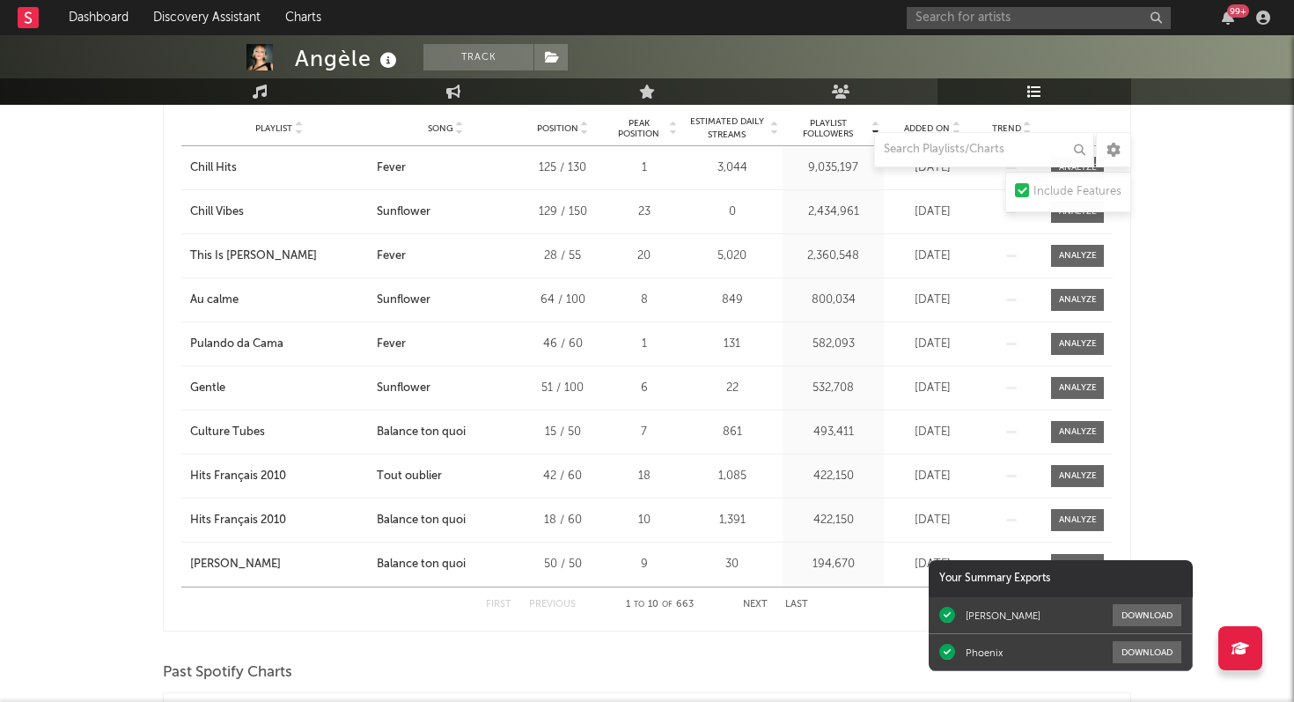
click at [750, 605] on button "Next" at bounding box center [755, 604] width 25 height 10
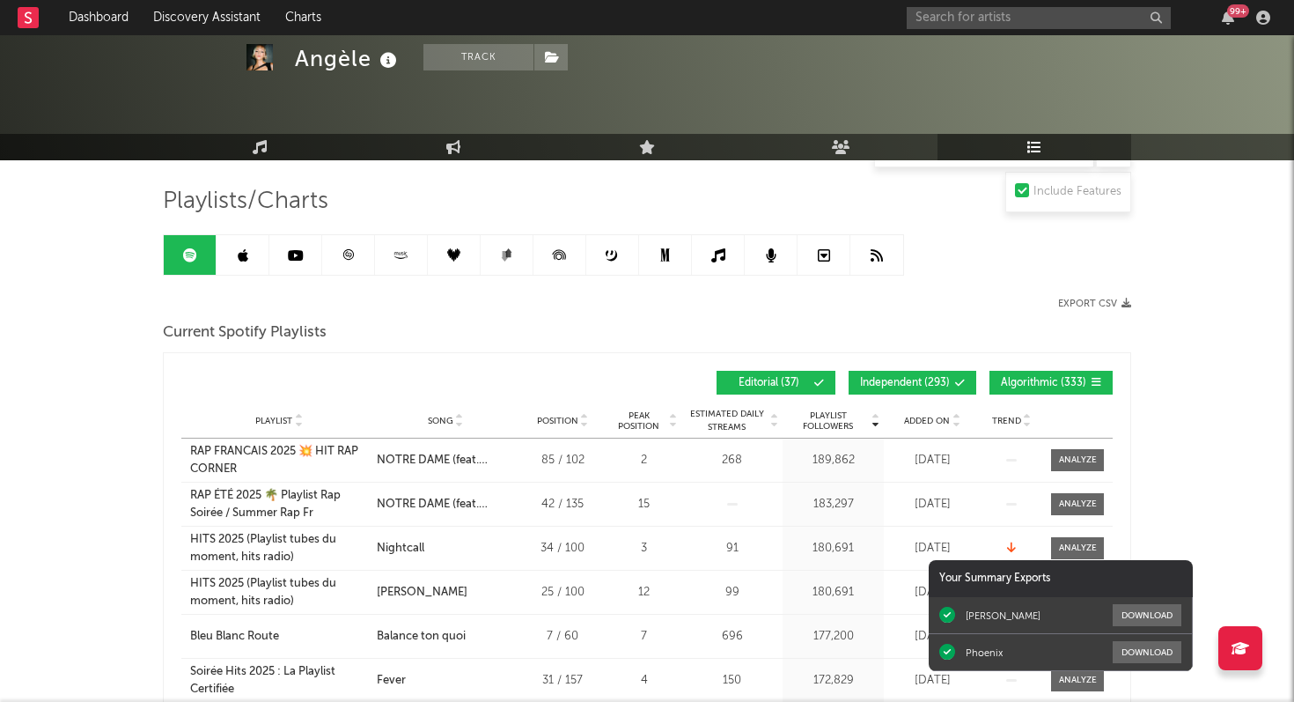
scroll to position [0, 0]
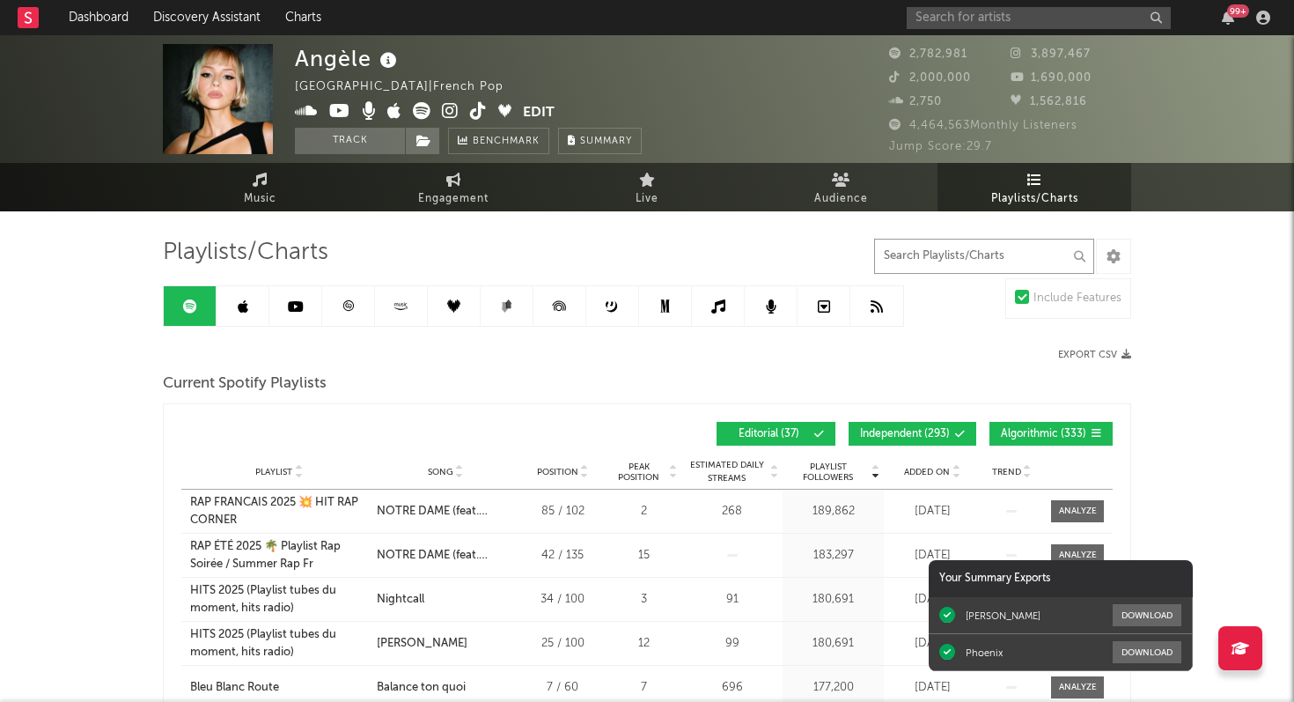
click at [931, 253] on input "text" at bounding box center [984, 256] width 220 height 35
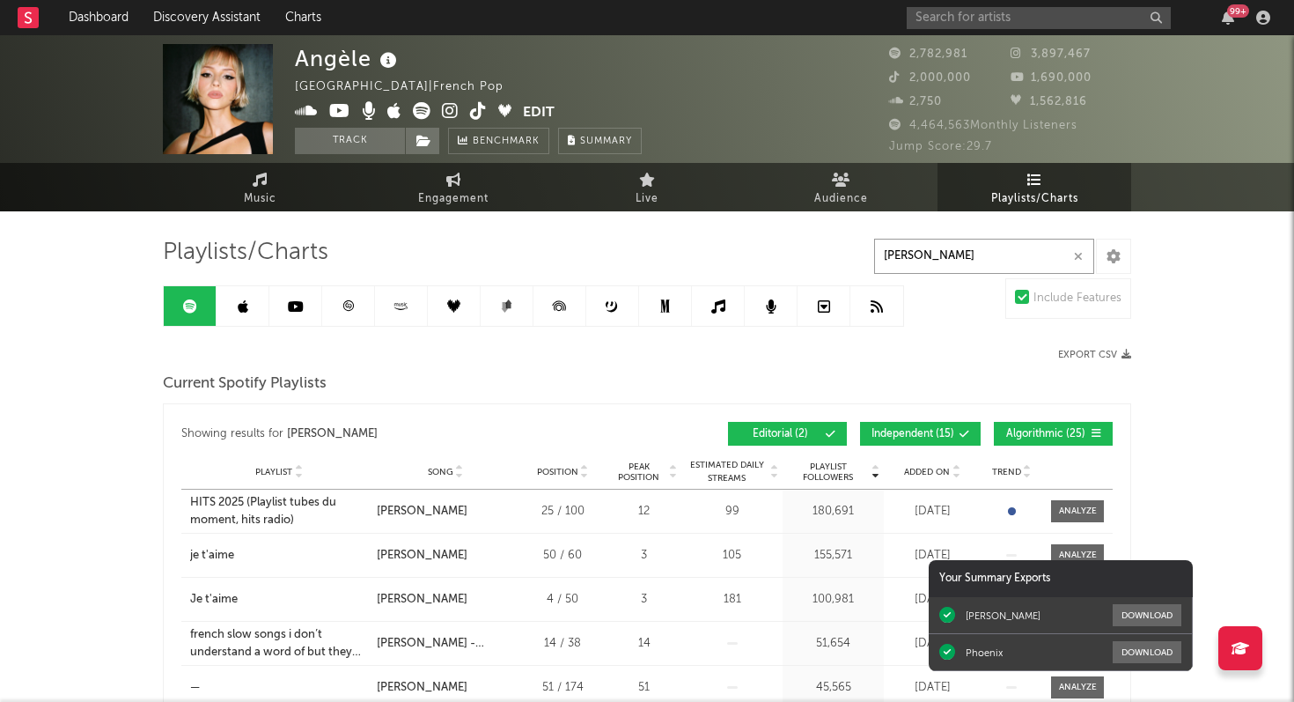
type input "[PERSON_NAME]"
click at [347, 312] on icon at bounding box center [348, 305] width 13 height 13
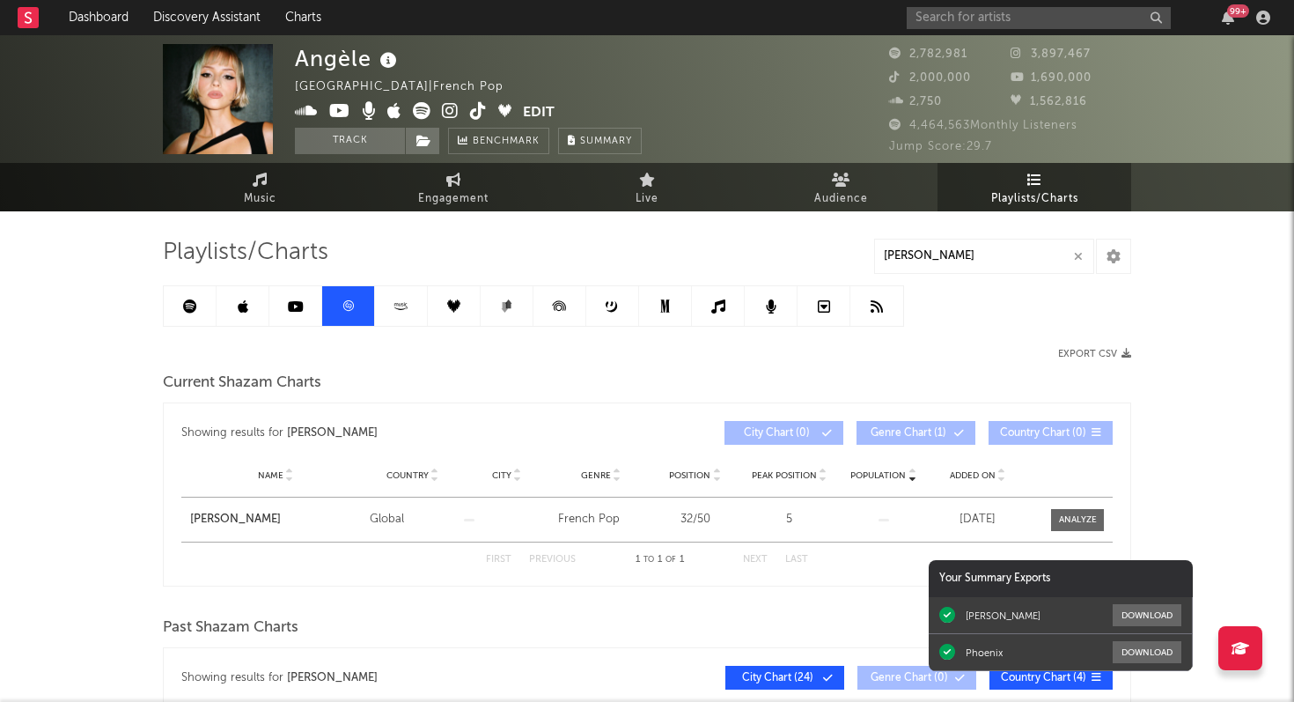
click at [191, 312] on icon at bounding box center [190, 306] width 14 height 14
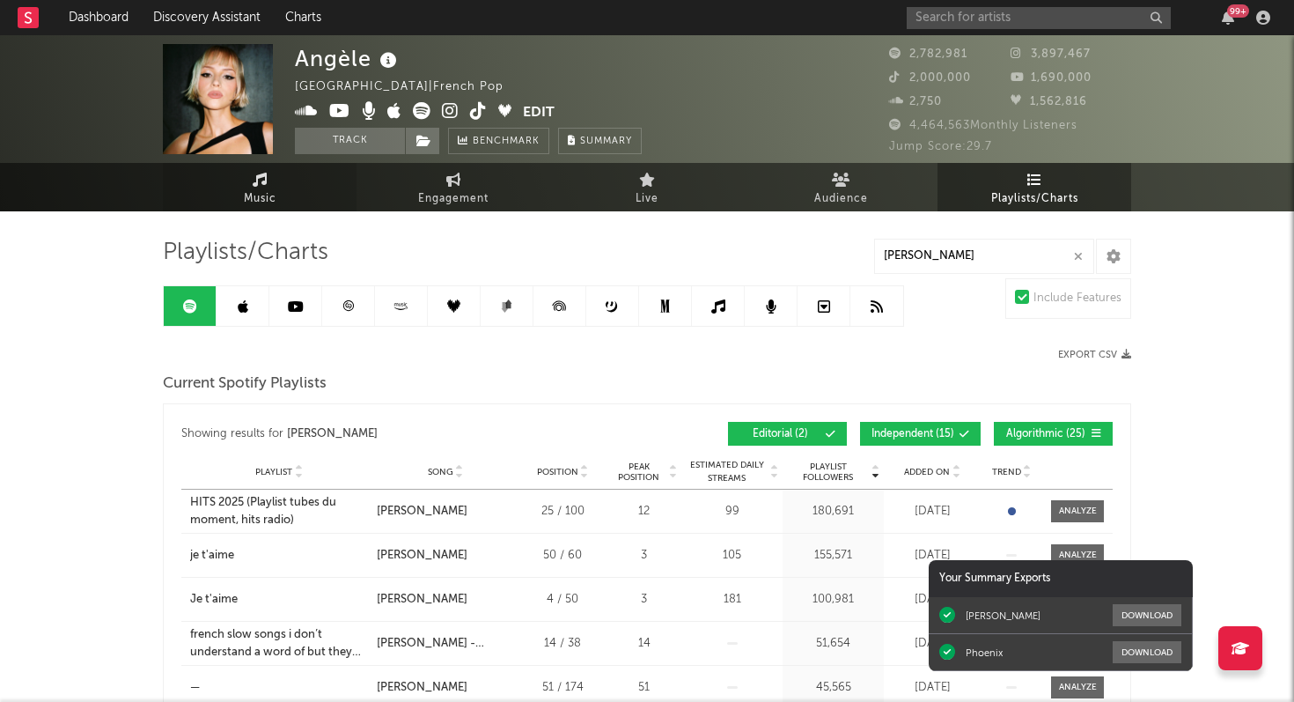
click at [258, 180] on icon at bounding box center [260, 180] width 15 height 14
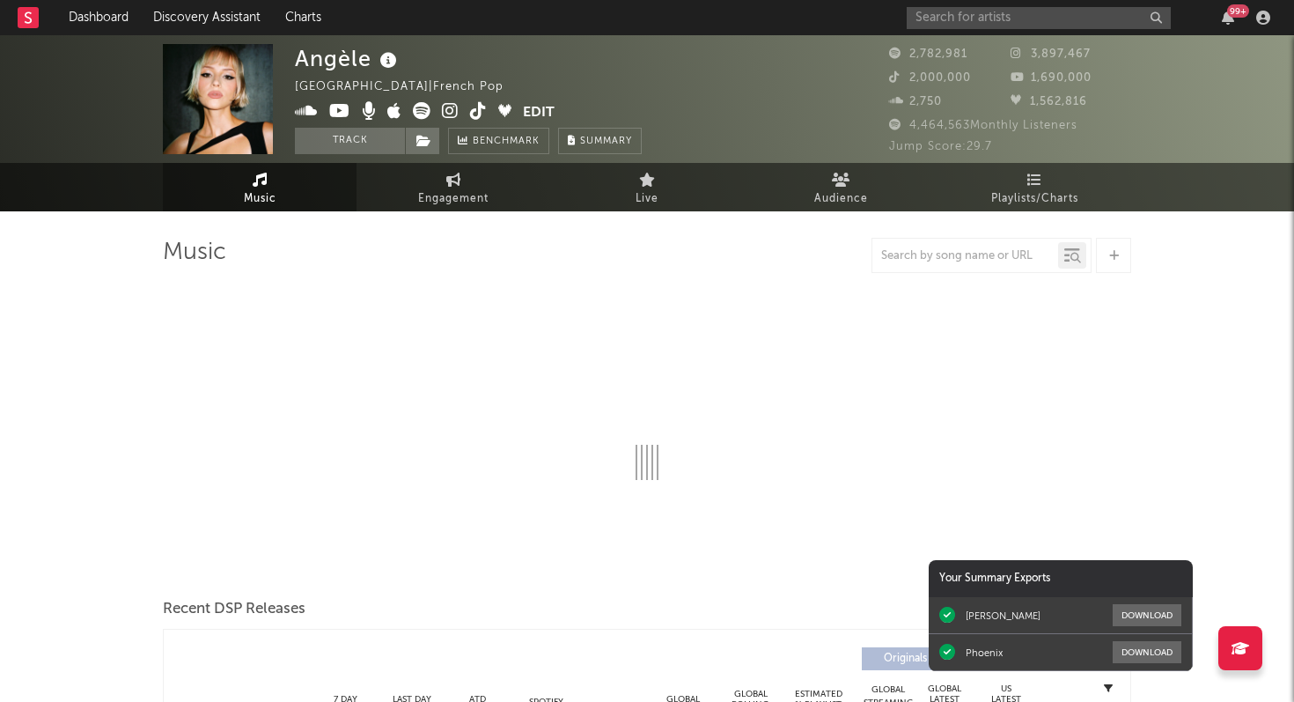
select select "6m"
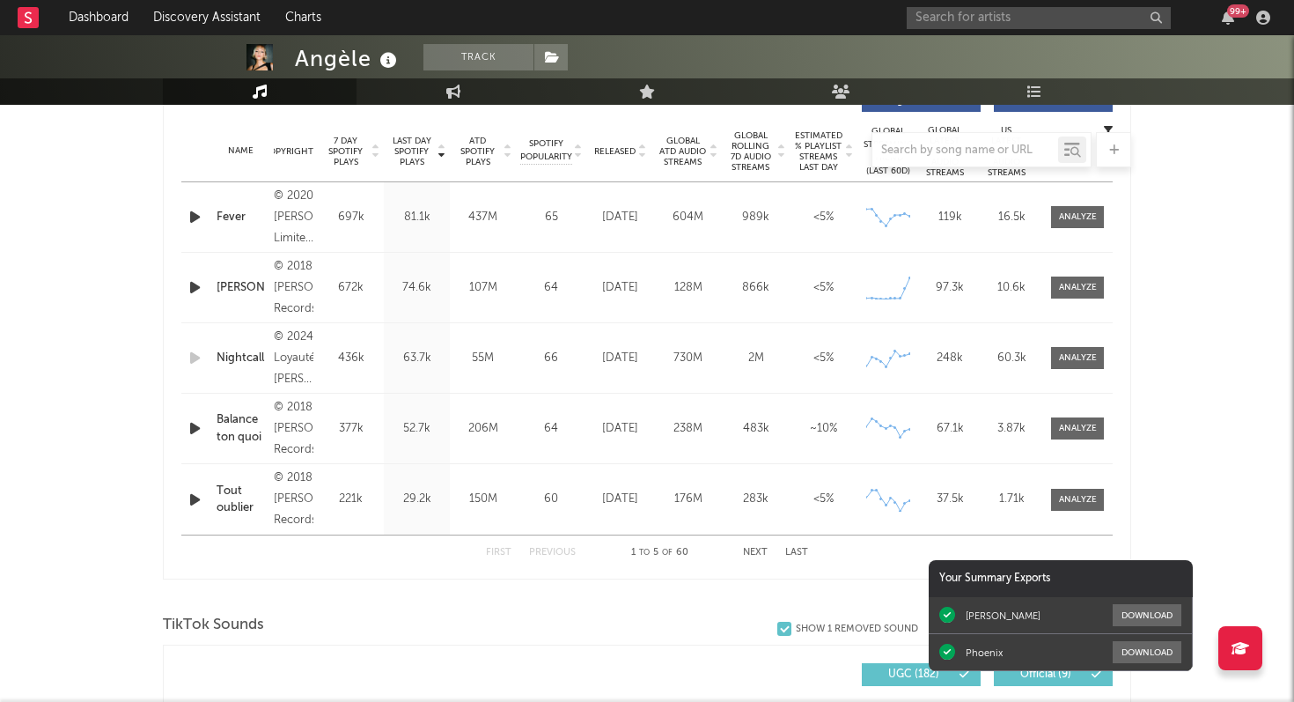
scroll to position [667, 0]
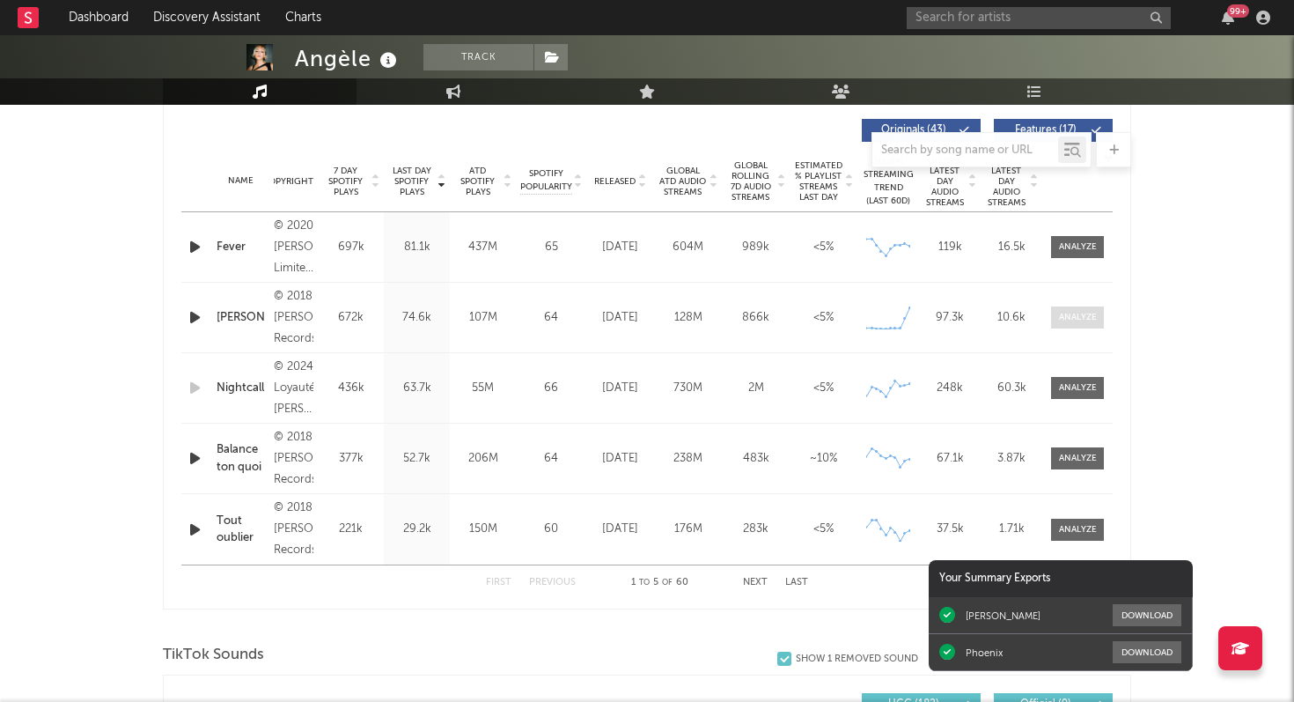
click at [1086, 310] on span at bounding box center [1077, 317] width 53 height 22
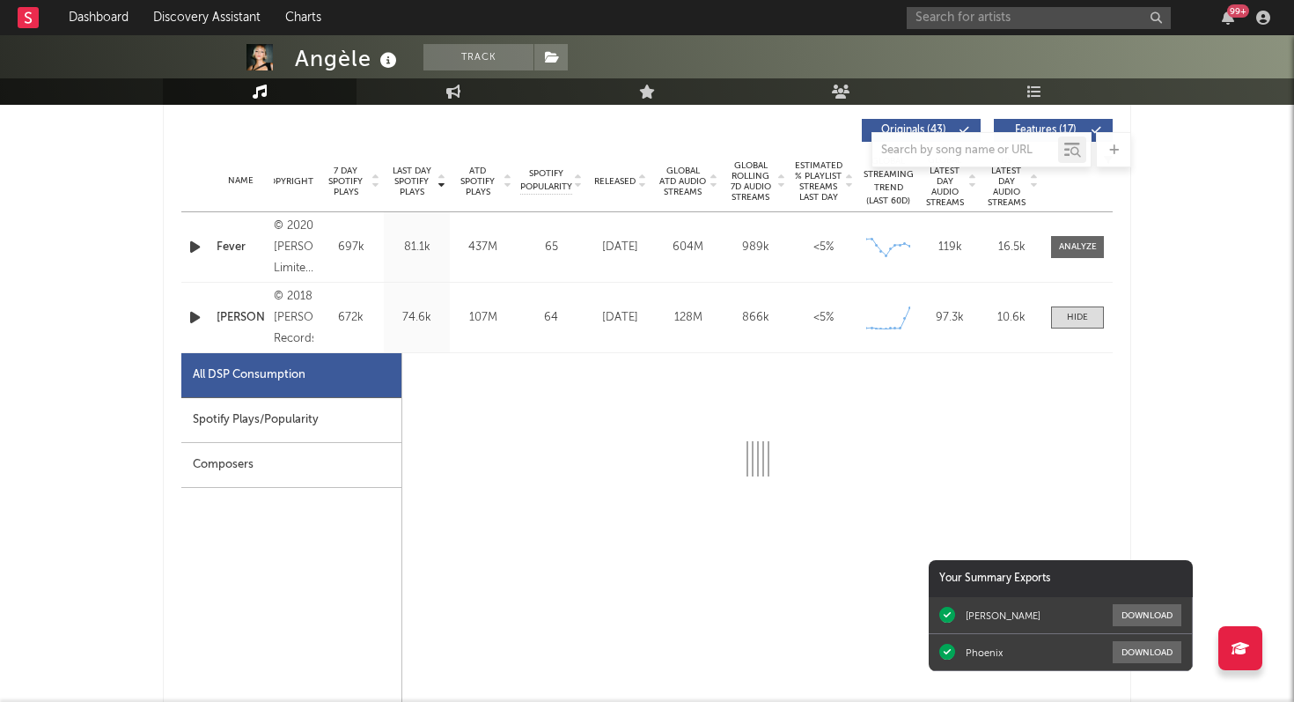
click at [294, 434] on div "Spotify Plays/Popularity" at bounding box center [291, 420] width 220 height 45
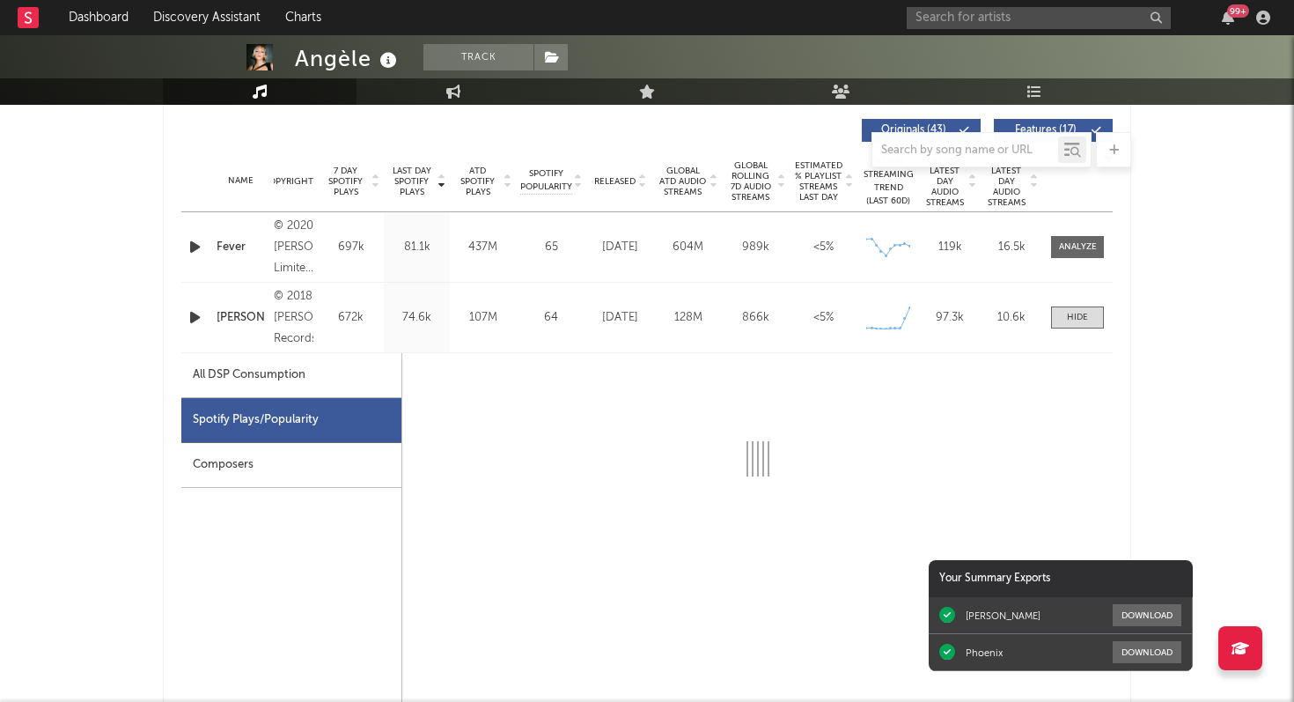
select select "6m"
select select "1w"
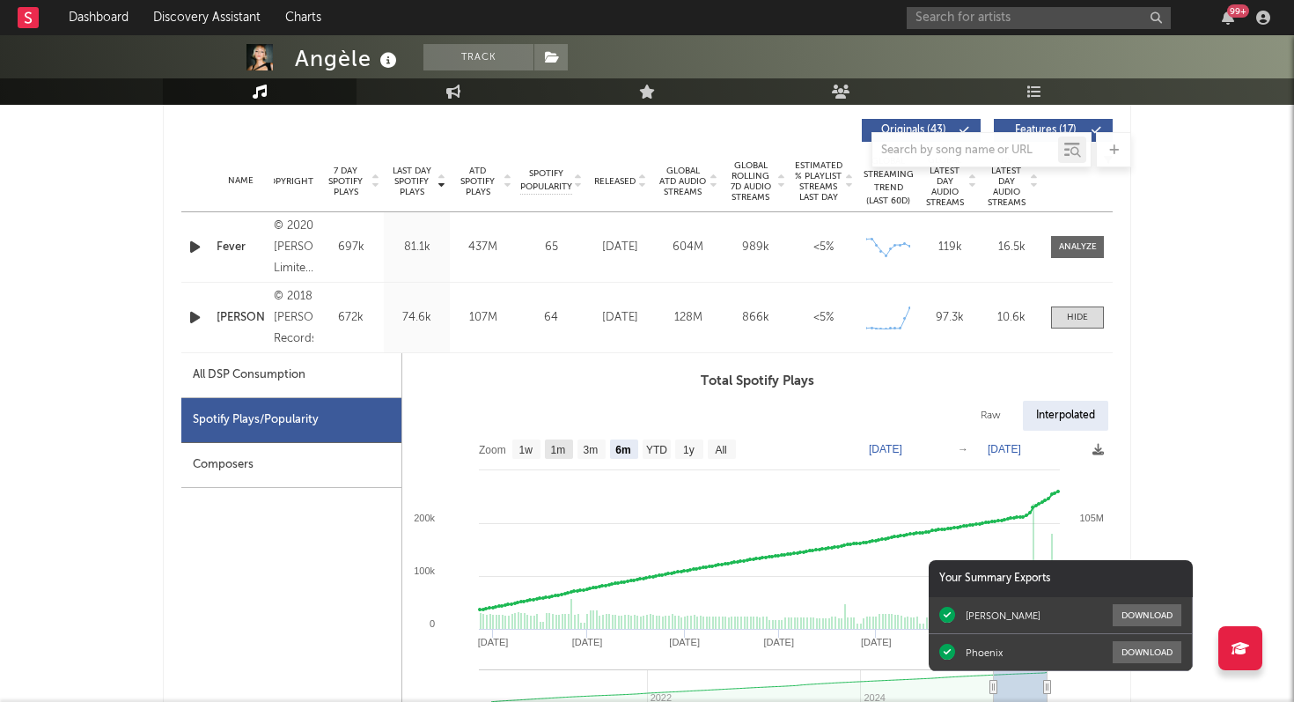
click at [554, 455] on rect at bounding box center [559, 448] width 28 height 19
select select "1m"
type input "[DATE]"
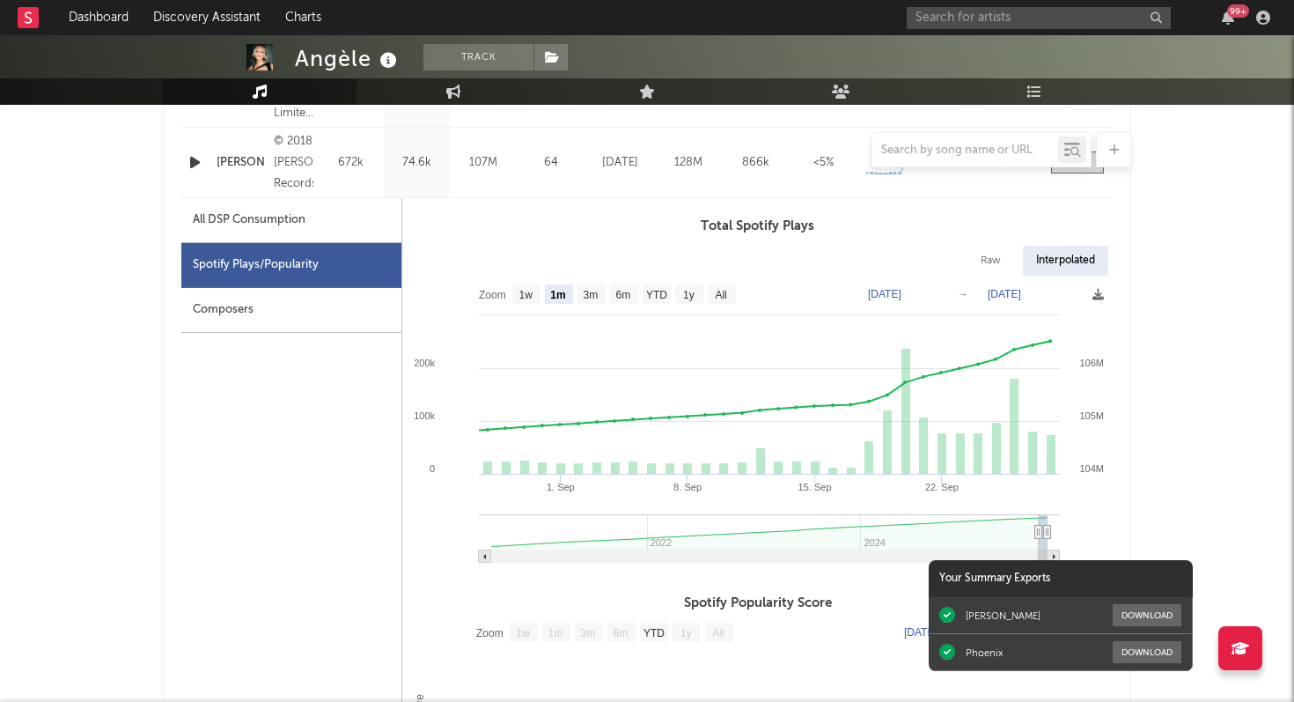
scroll to position [801, 0]
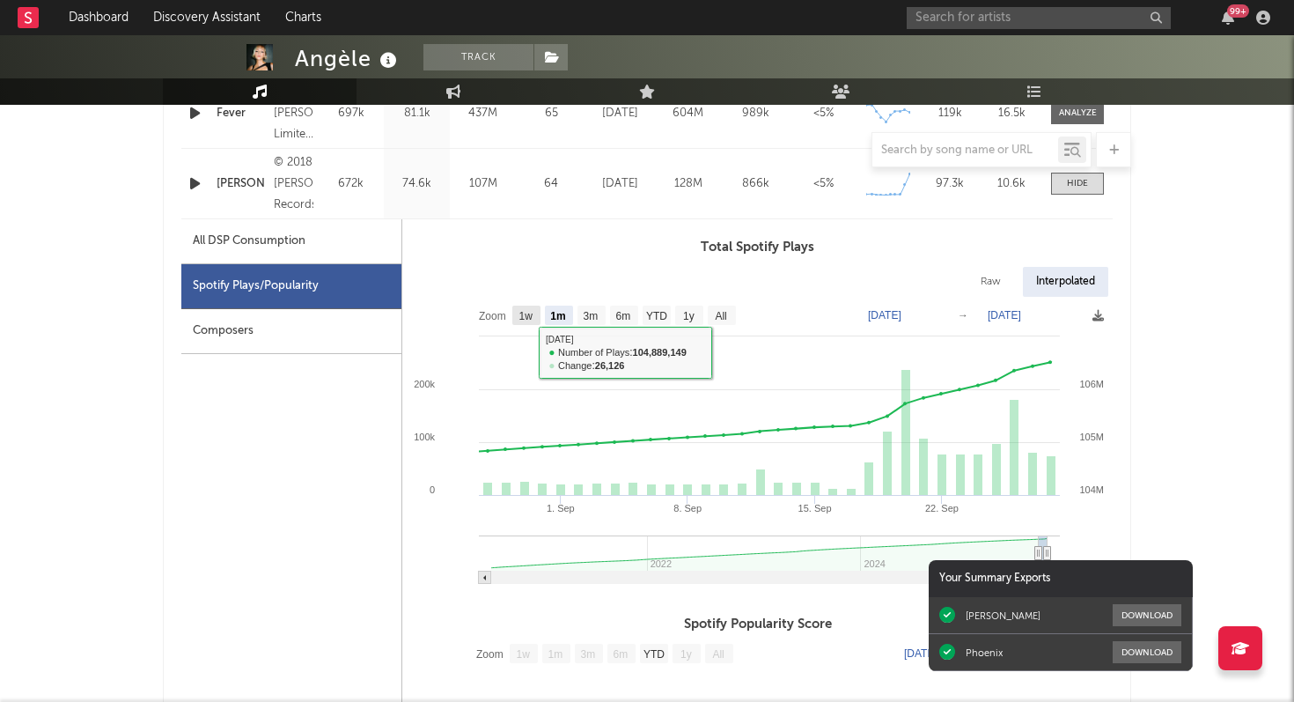
click at [526, 323] on rect at bounding box center [526, 314] width 28 height 19
select select "1w"
type input "[DATE]"
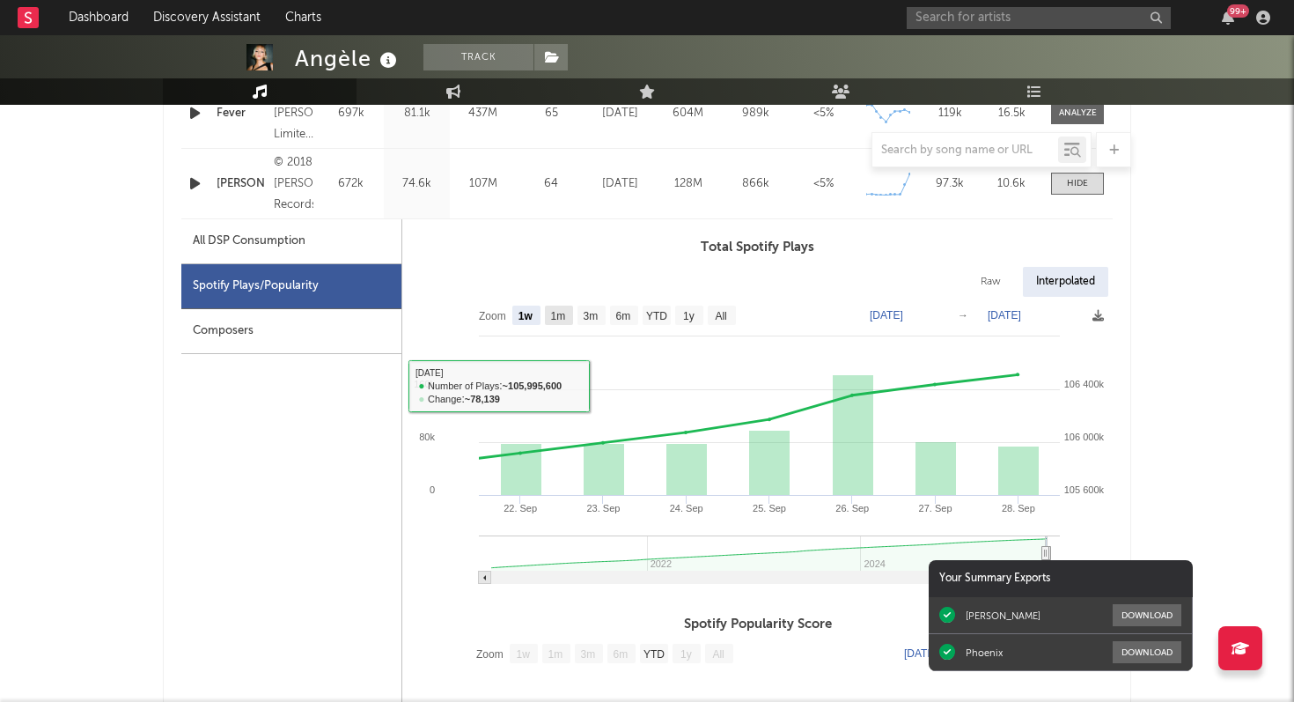
click at [559, 321] on rect at bounding box center [559, 314] width 28 height 19
select select "1m"
type input "[DATE]"
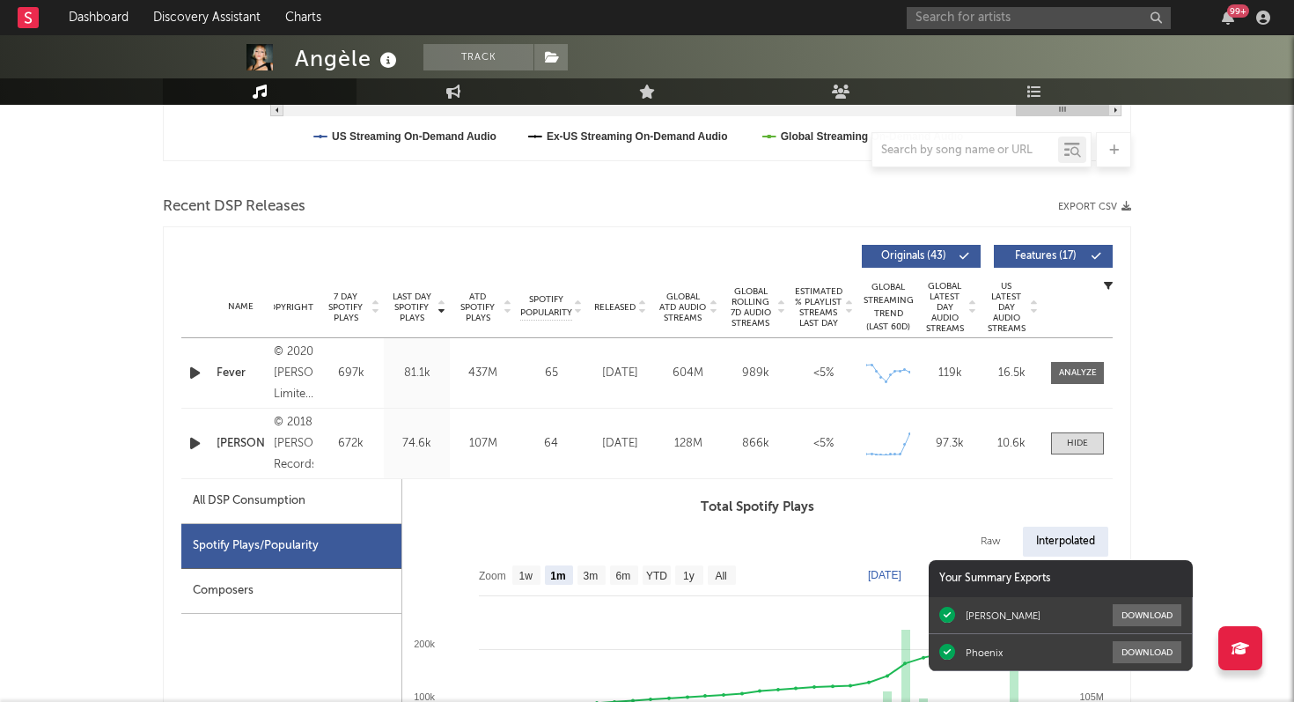
scroll to position [533, 0]
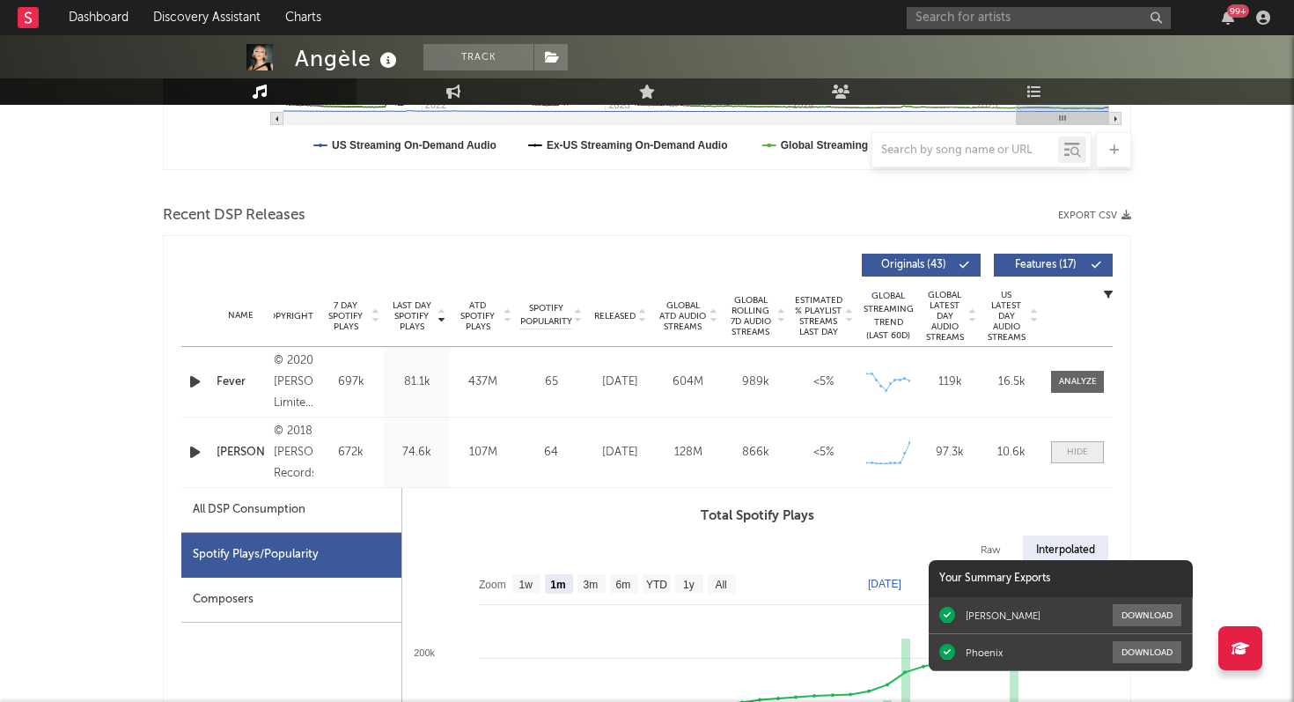
click at [1083, 456] on div at bounding box center [1077, 451] width 21 height 13
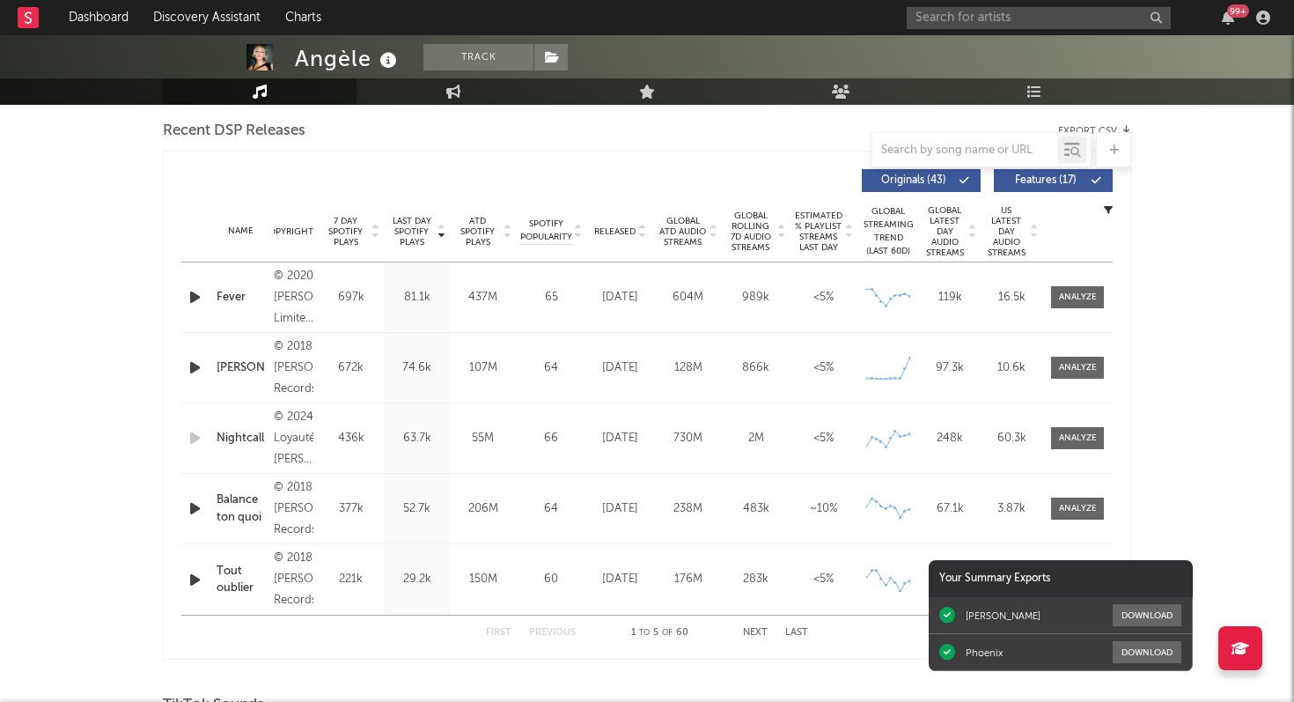
scroll to position [677, 0]
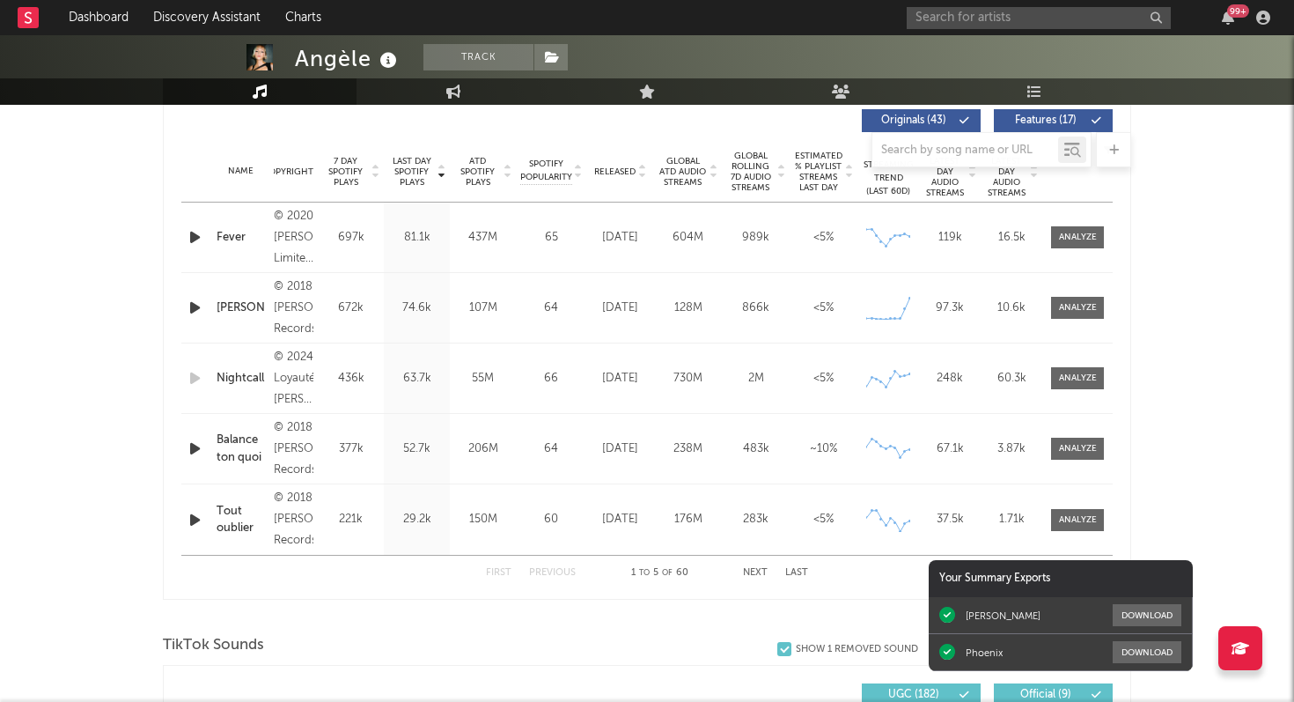
click at [754, 569] on button "Next" at bounding box center [755, 573] width 25 height 10
click at [501, 571] on button "First" at bounding box center [499, 573] width 26 height 10
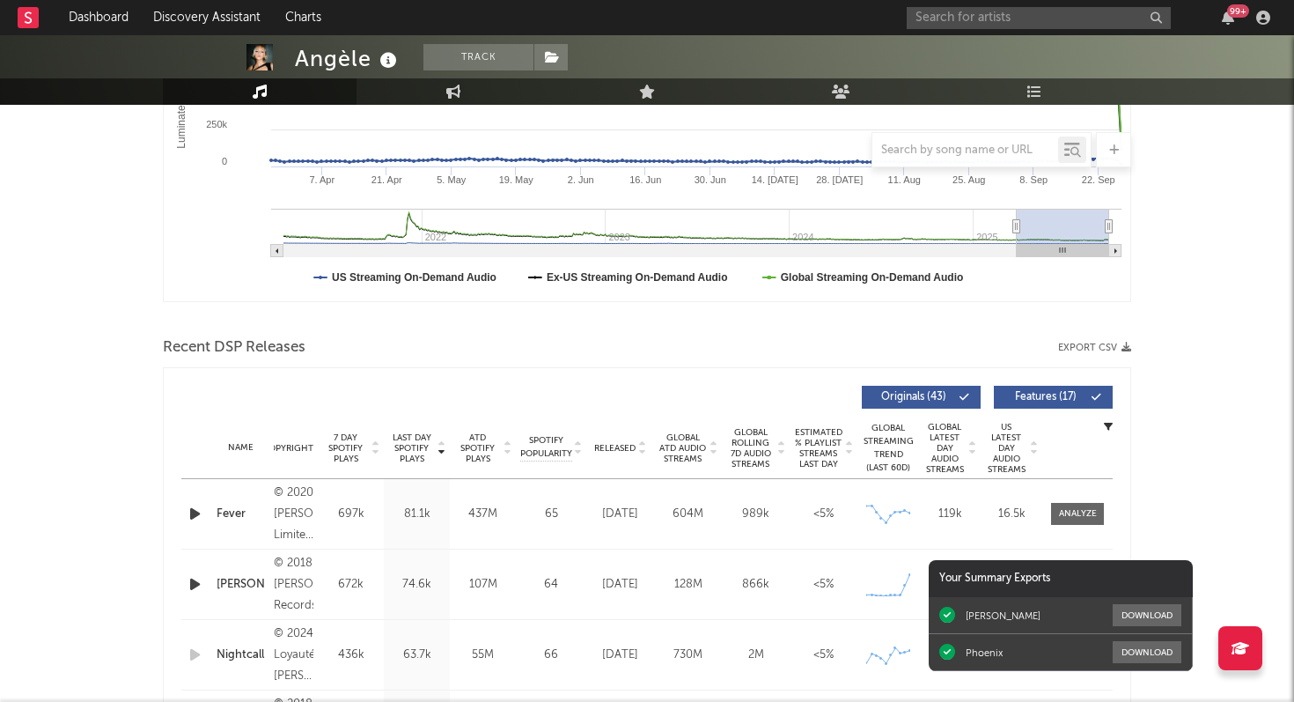
scroll to position [0, 0]
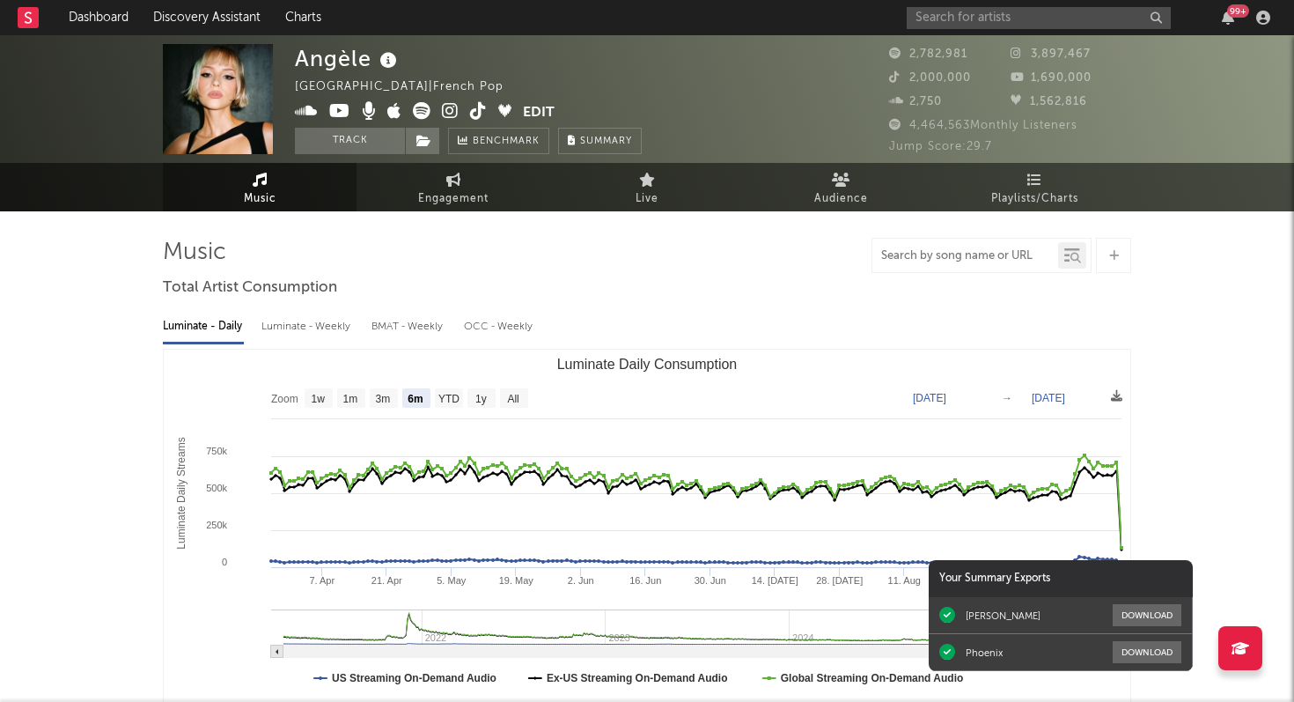
click at [981, 256] on input "text" at bounding box center [965, 256] width 186 height 14
type input "b"
type input "nightcall"
click at [1007, 187] on link "Playlists/Charts" at bounding box center [1034, 187] width 194 height 48
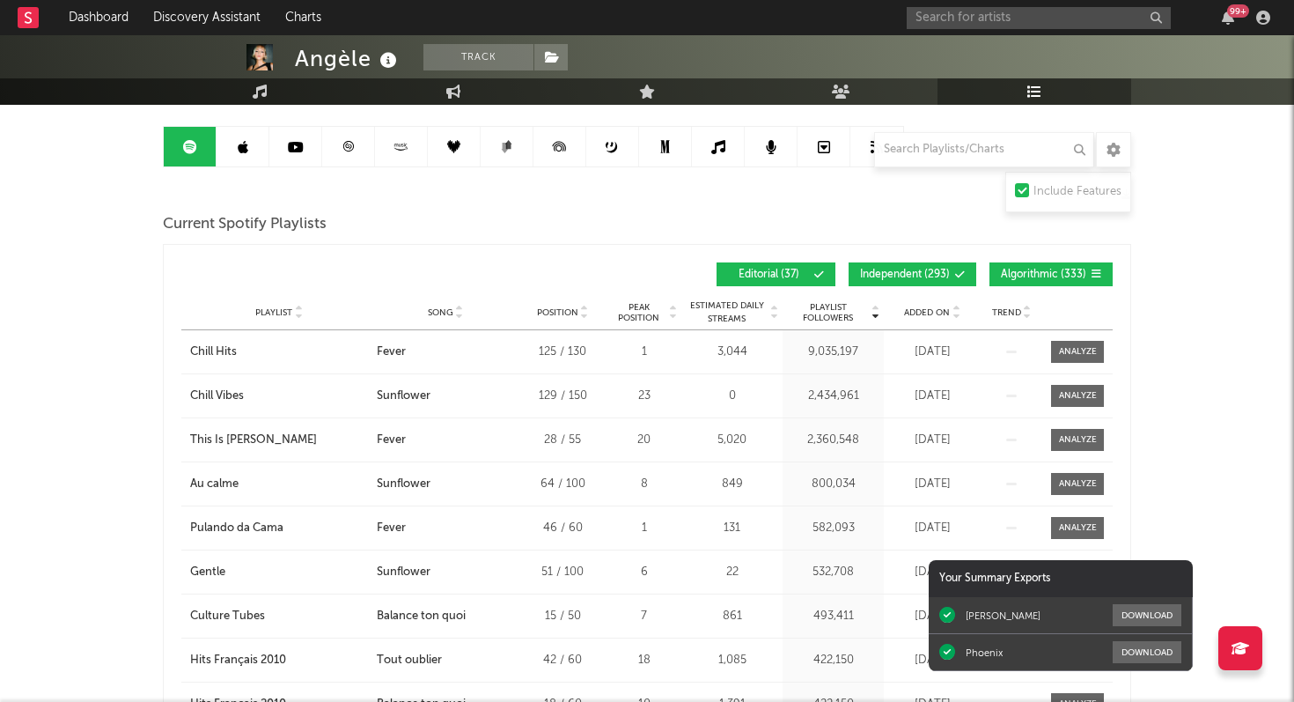
scroll to position [138, 0]
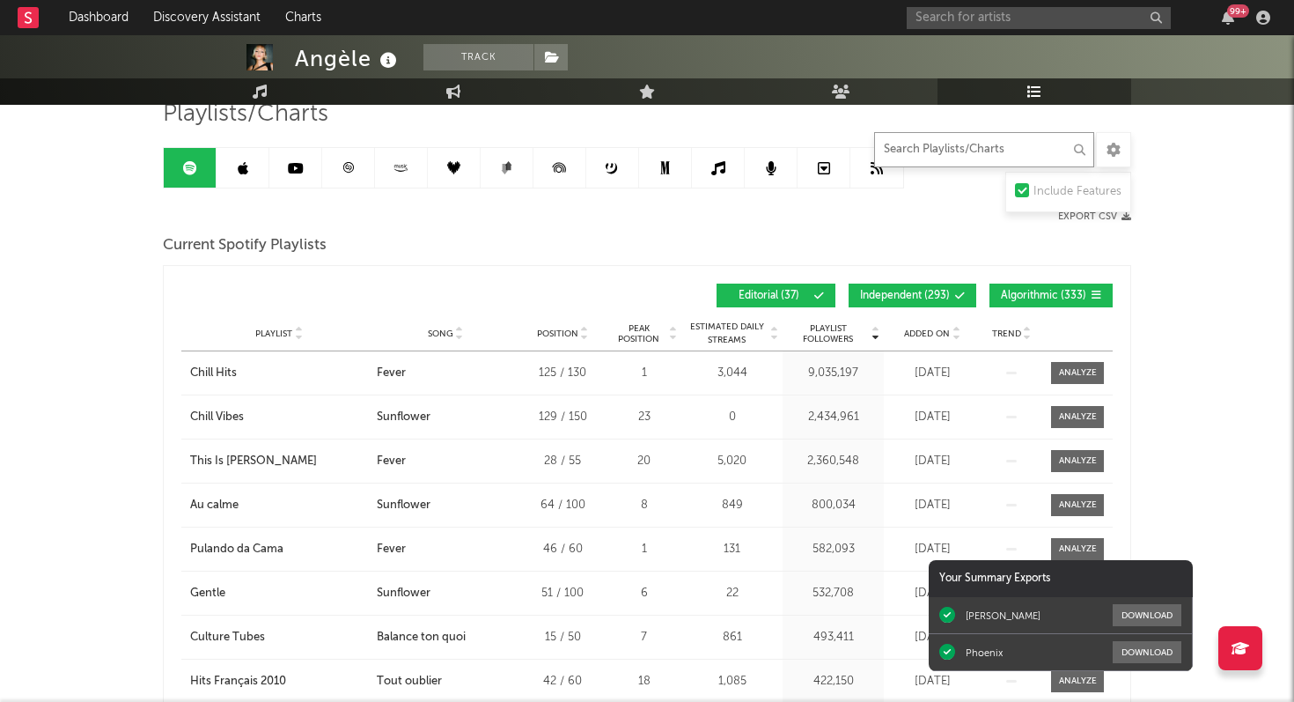
click at [901, 151] on input "text" at bounding box center [984, 149] width 220 height 35
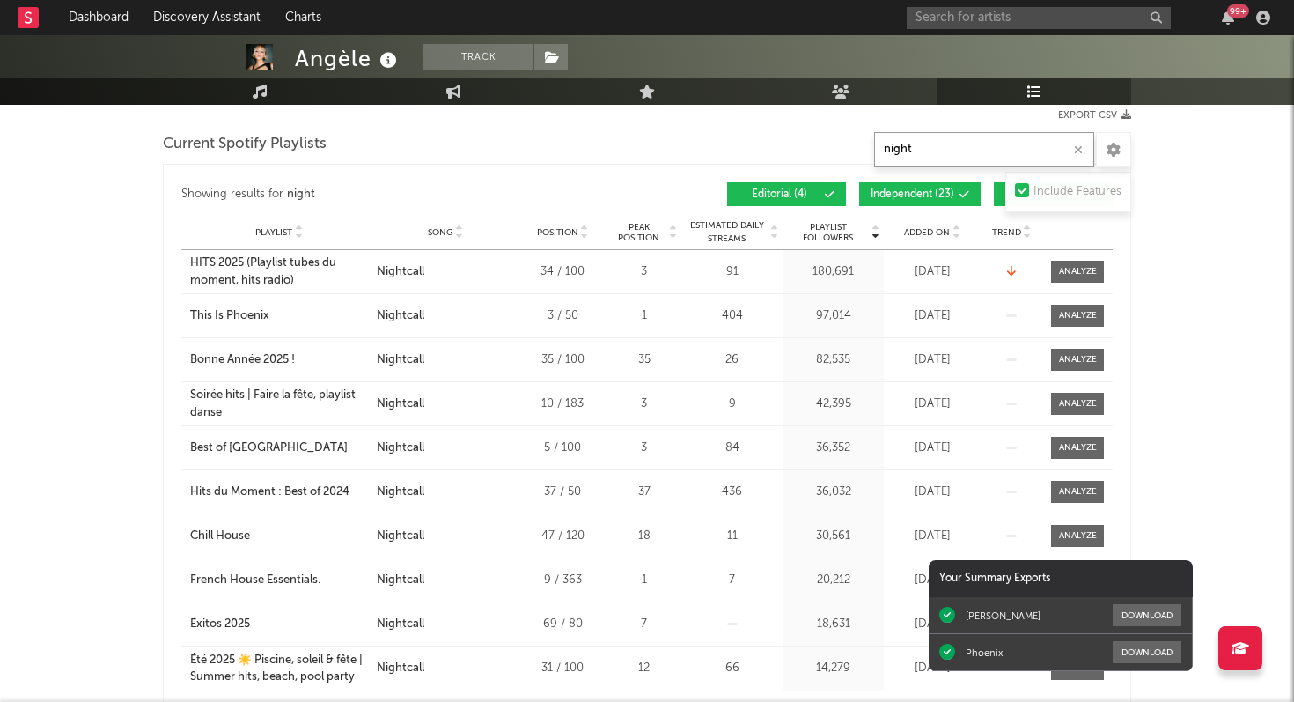
scroll to position [244, 0]
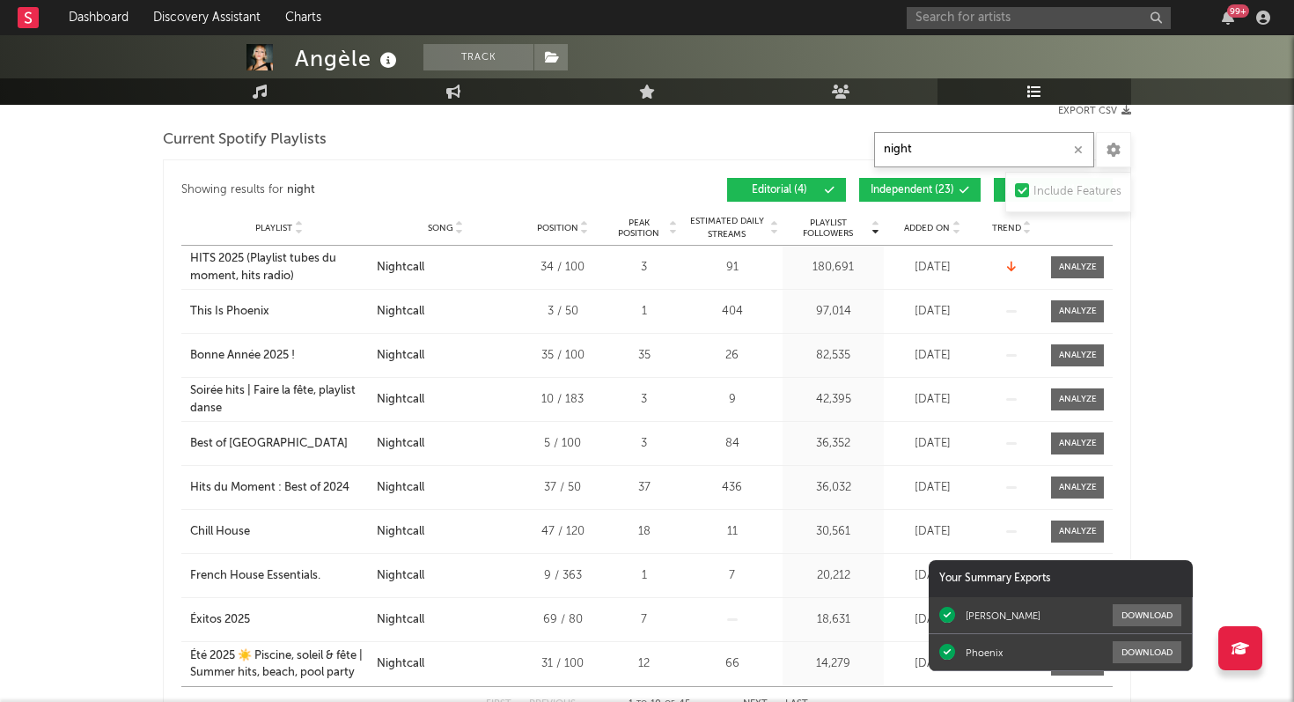
type input "night"
click at [904, 187] on span "Independent ( 23 )" at bounding box center [913, 190] width 84 height 11
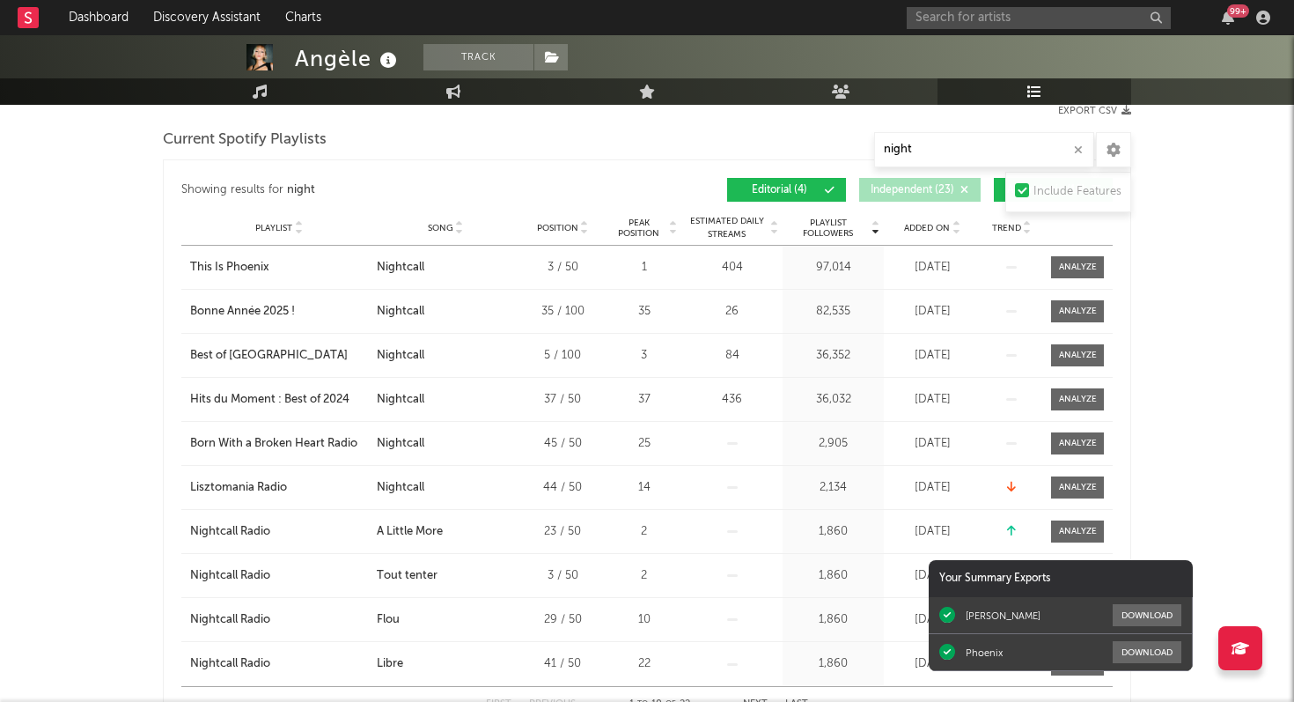
click at [999, 190] on button "Algorithmic ( 18 )" at bounding box center [1053, 190] width 119 height 24
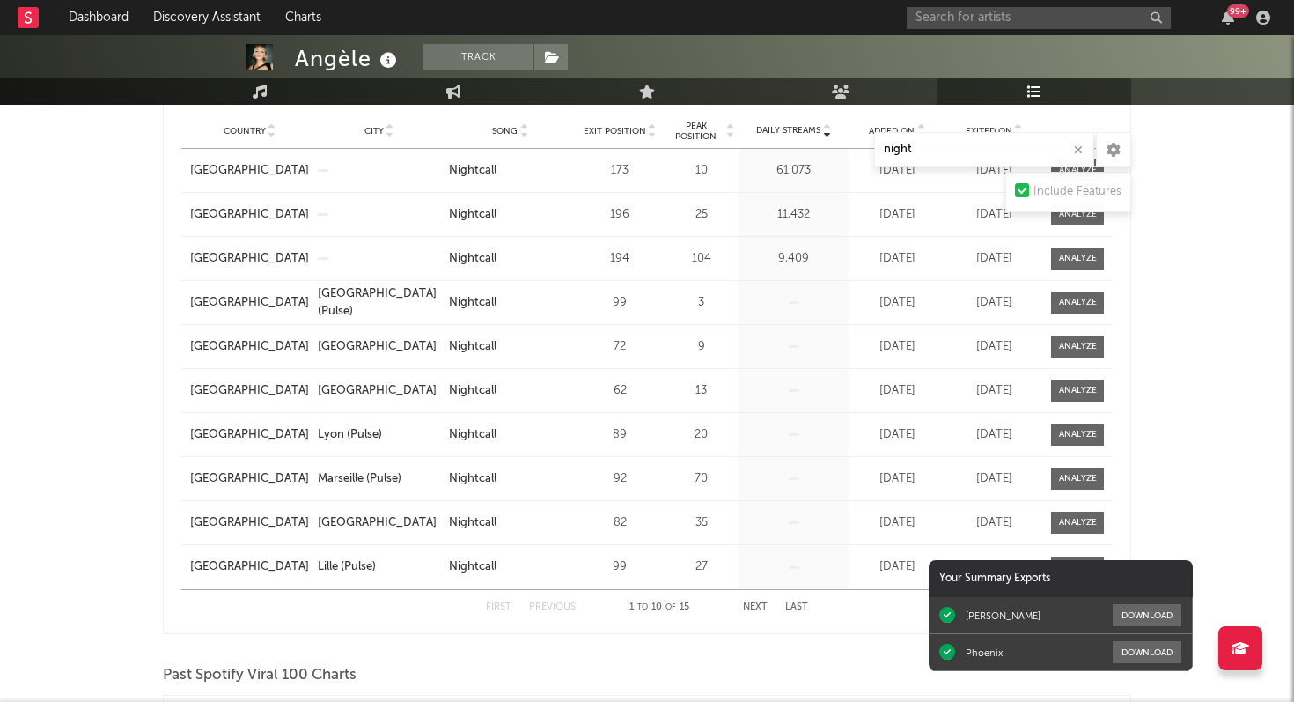
scroll to position [705, 0]
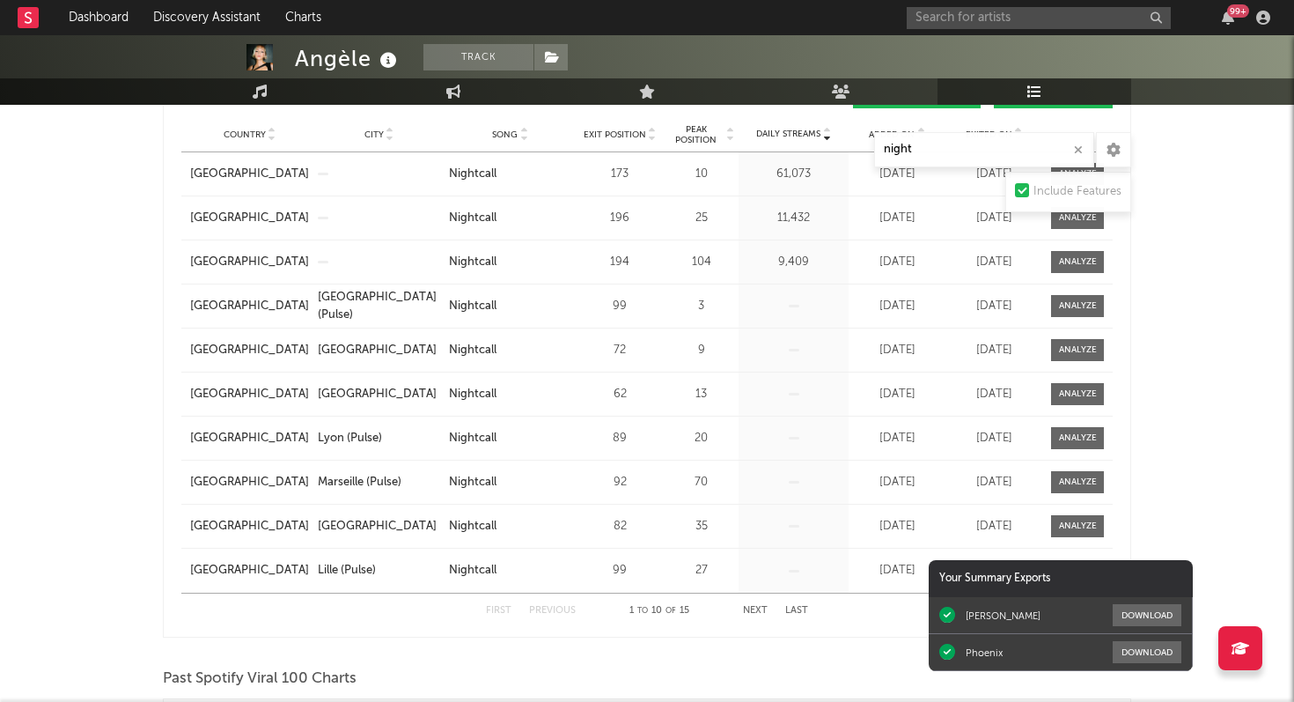
click at [753, 606] on button "Next" at bounding box center [755, 611] width 25 height 10
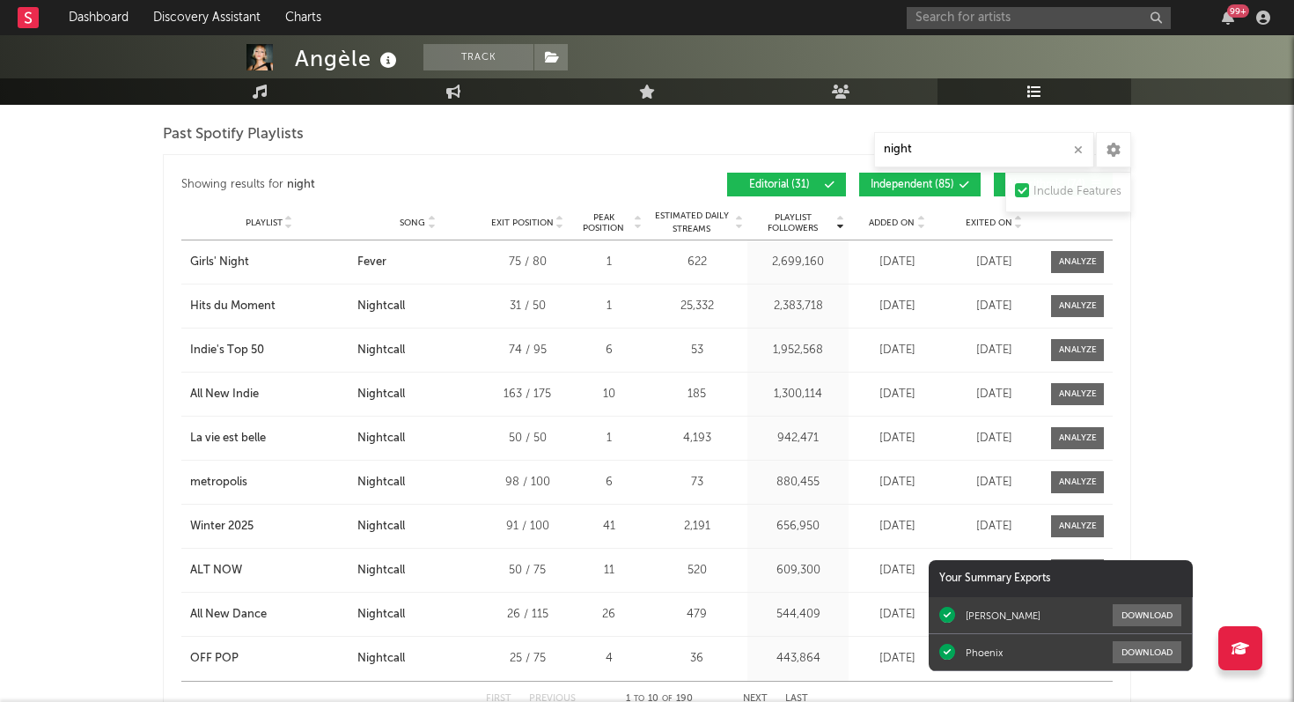
scroll to position [1878, 0]
click at [934, 151] on input "night" at bounding box center [984, 149] width 220 height 35
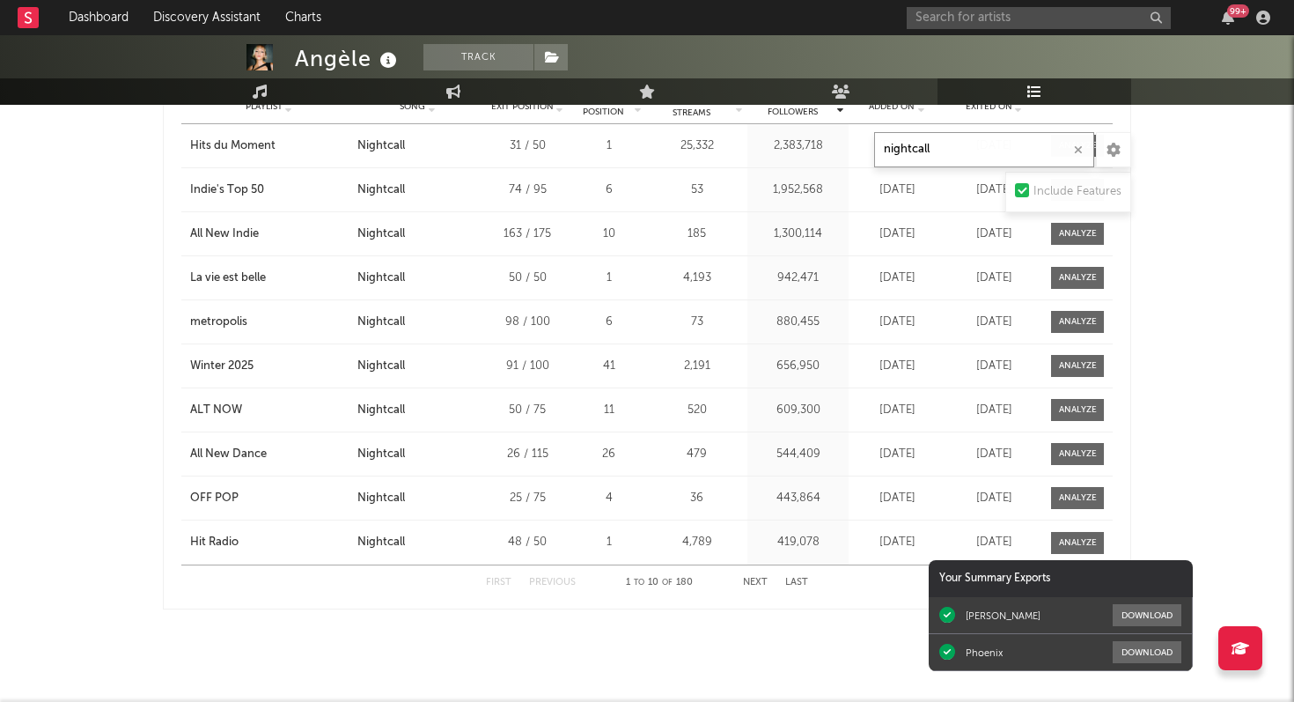
scroll to position [2008, 0]
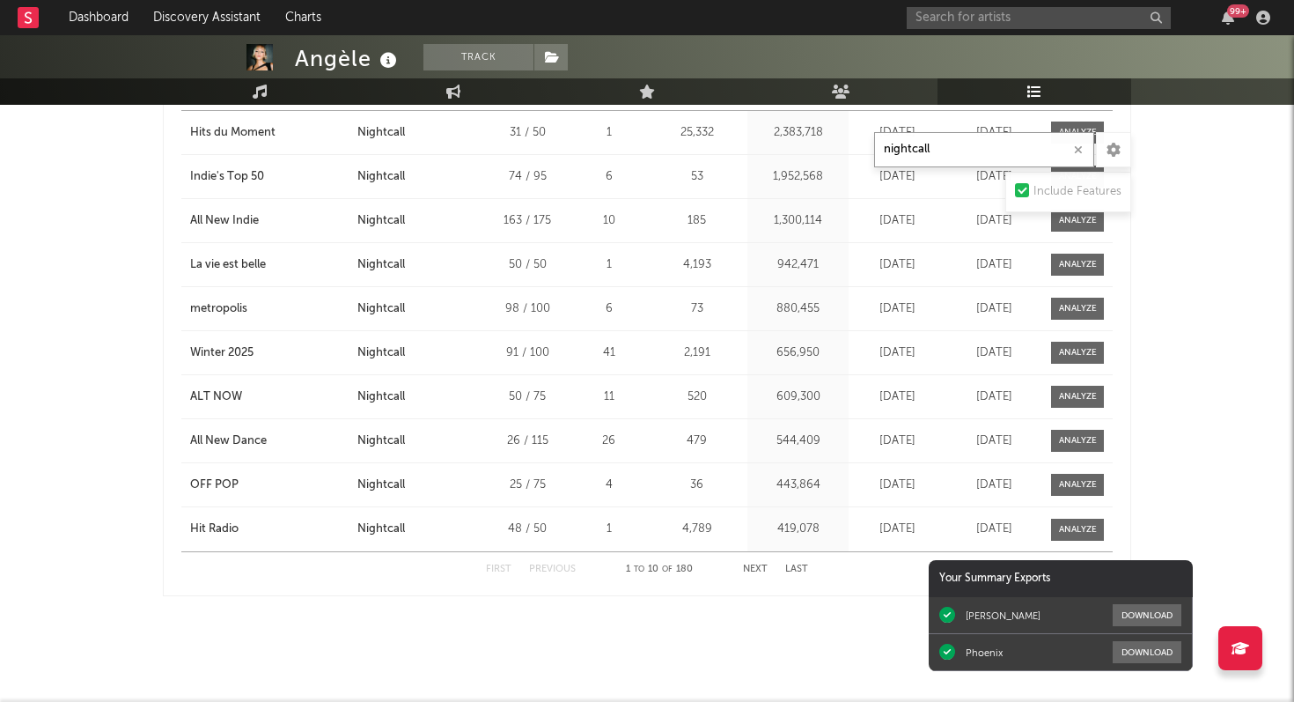
click at [753, 568] on button "Next" at bounding box center [755, 569] width 25 height 10
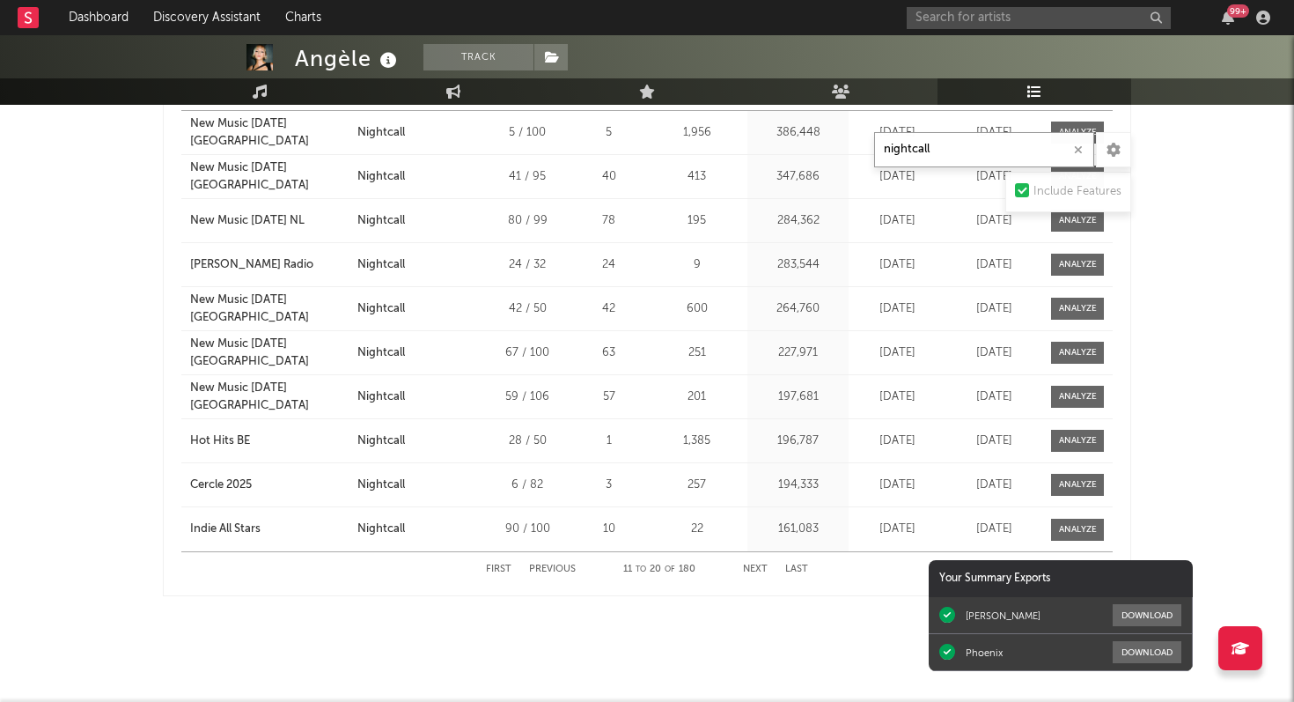
click at [757, 569] on button "Next" at bounding box center [755, 569] width 25 height 10
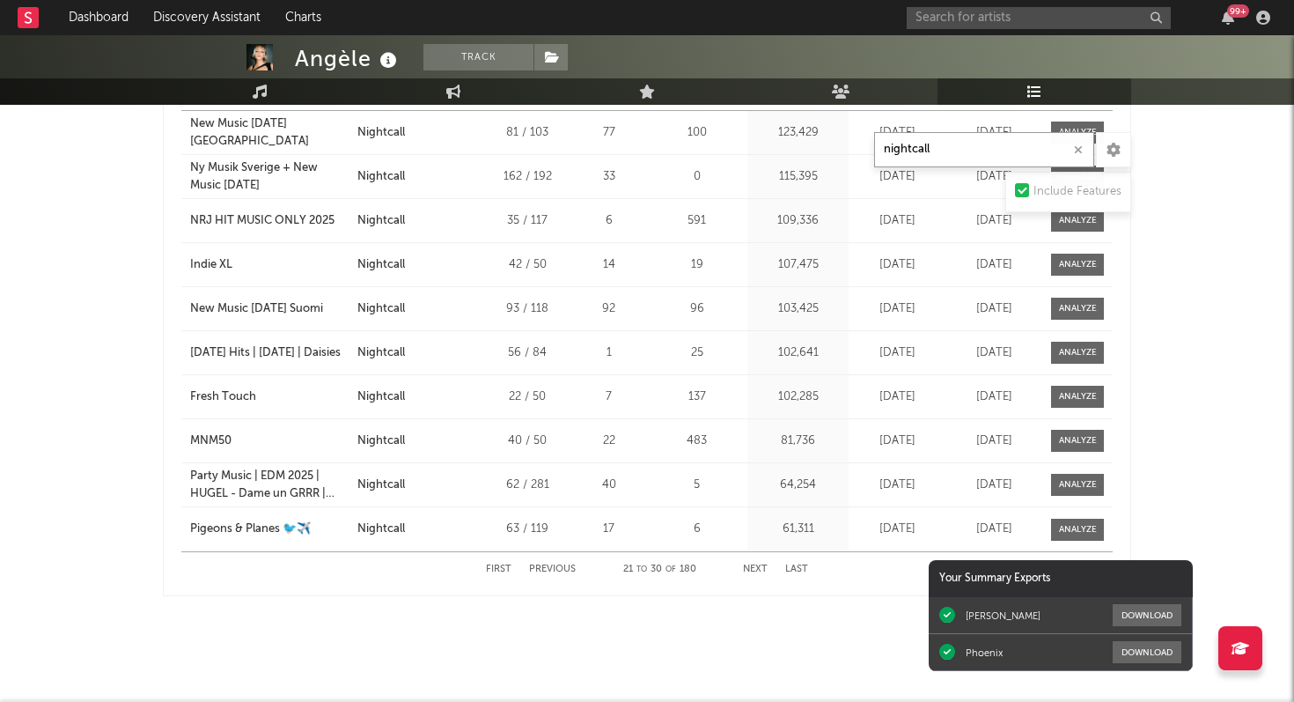
click at [497, 571] on button "First" at bounding box center [499, 569] width 26 height 10
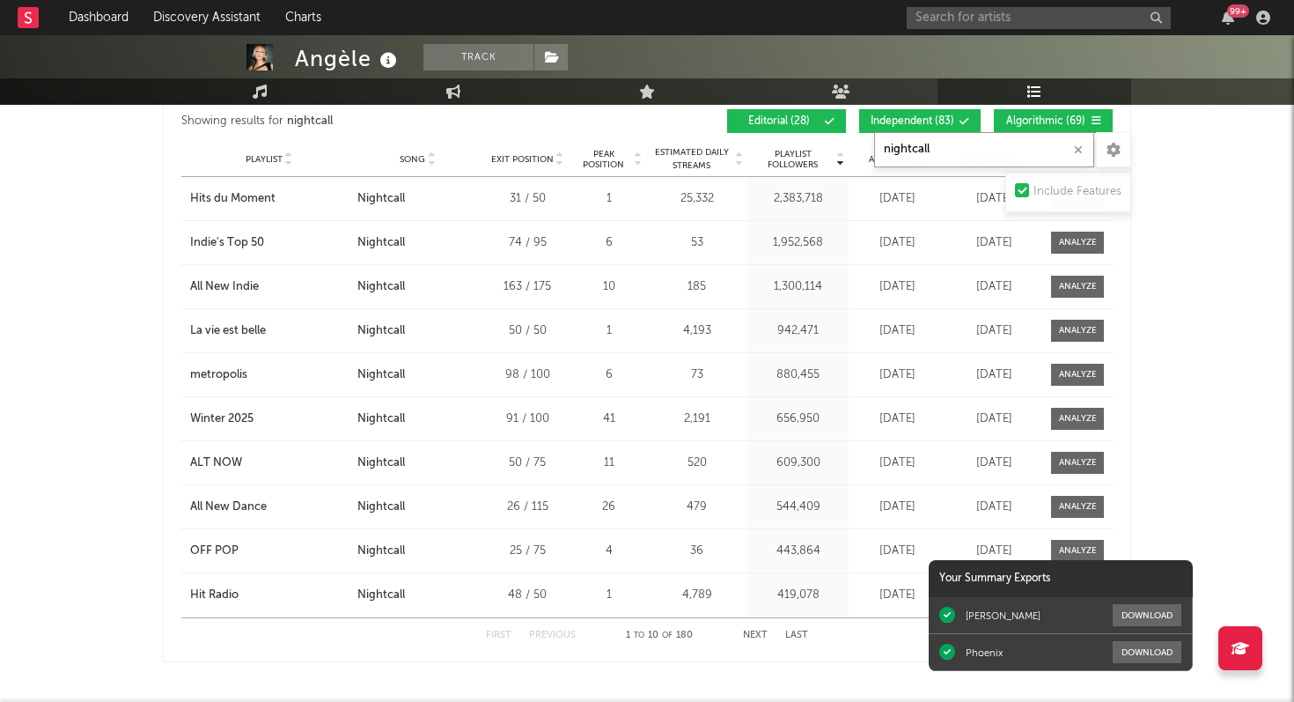
scroll to position [1920, 0]
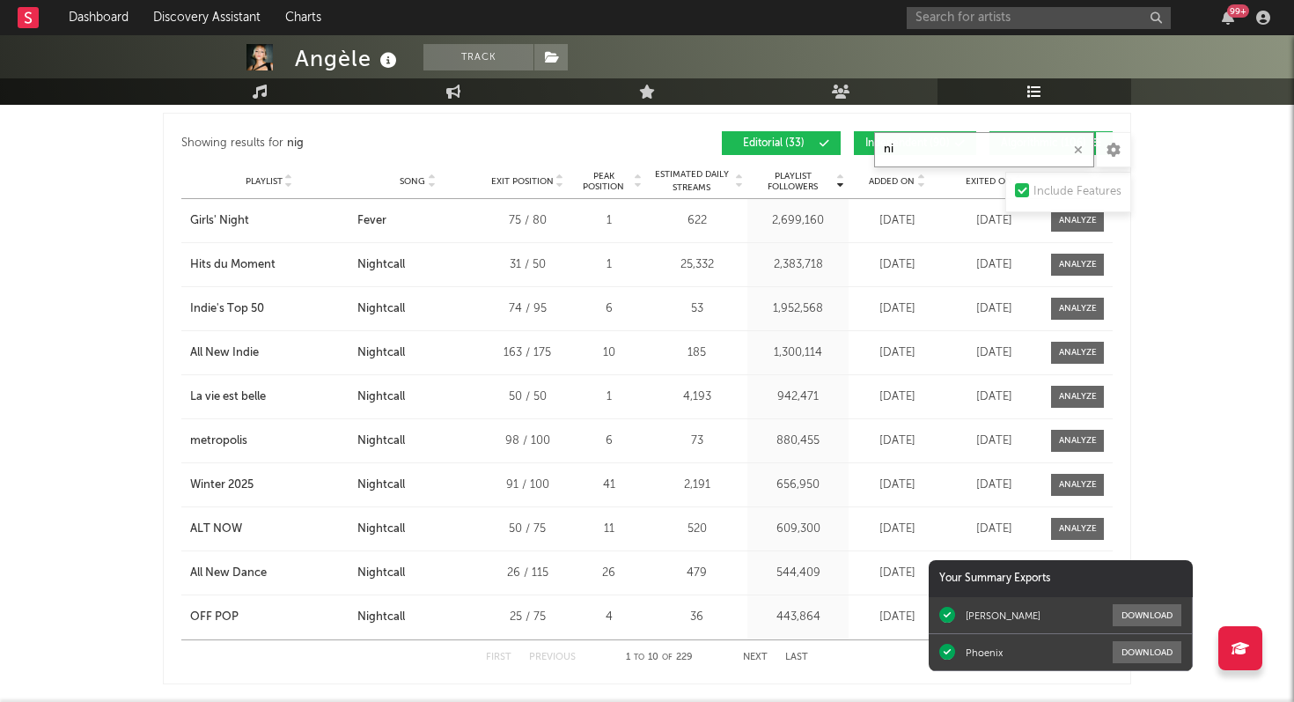
type input "n"
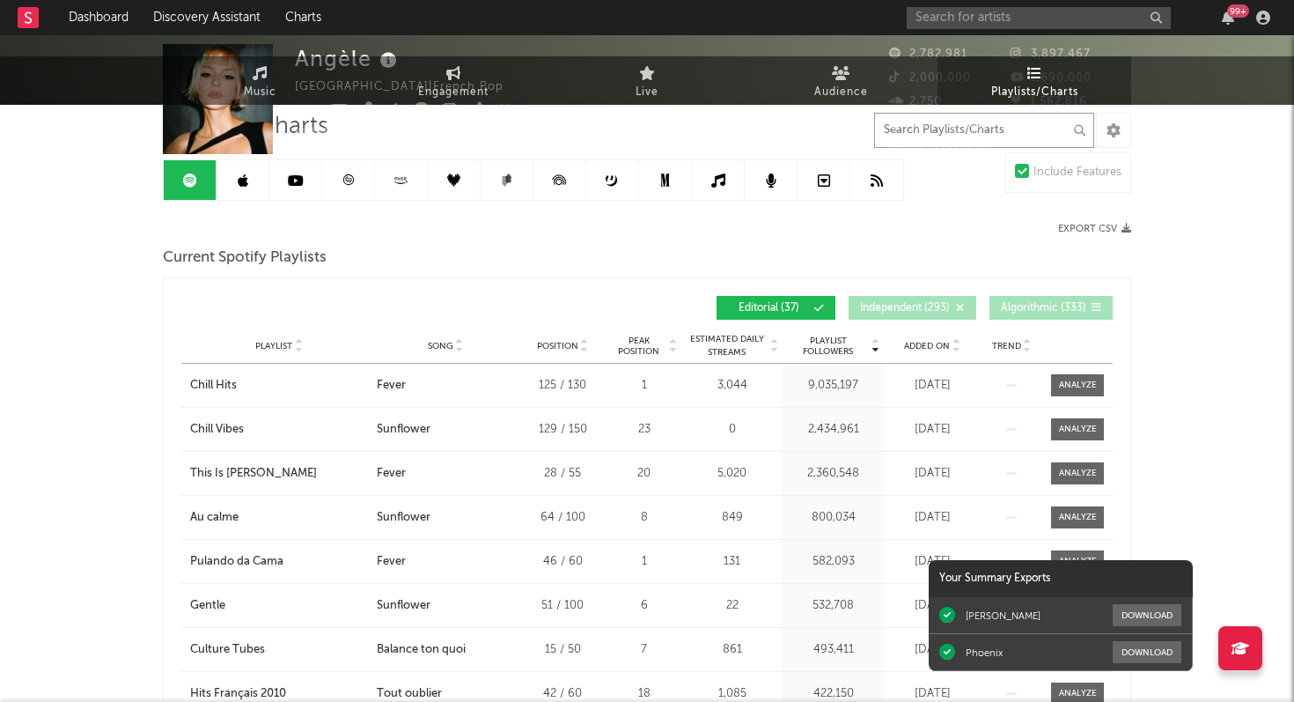
scroll to position [0, 0]
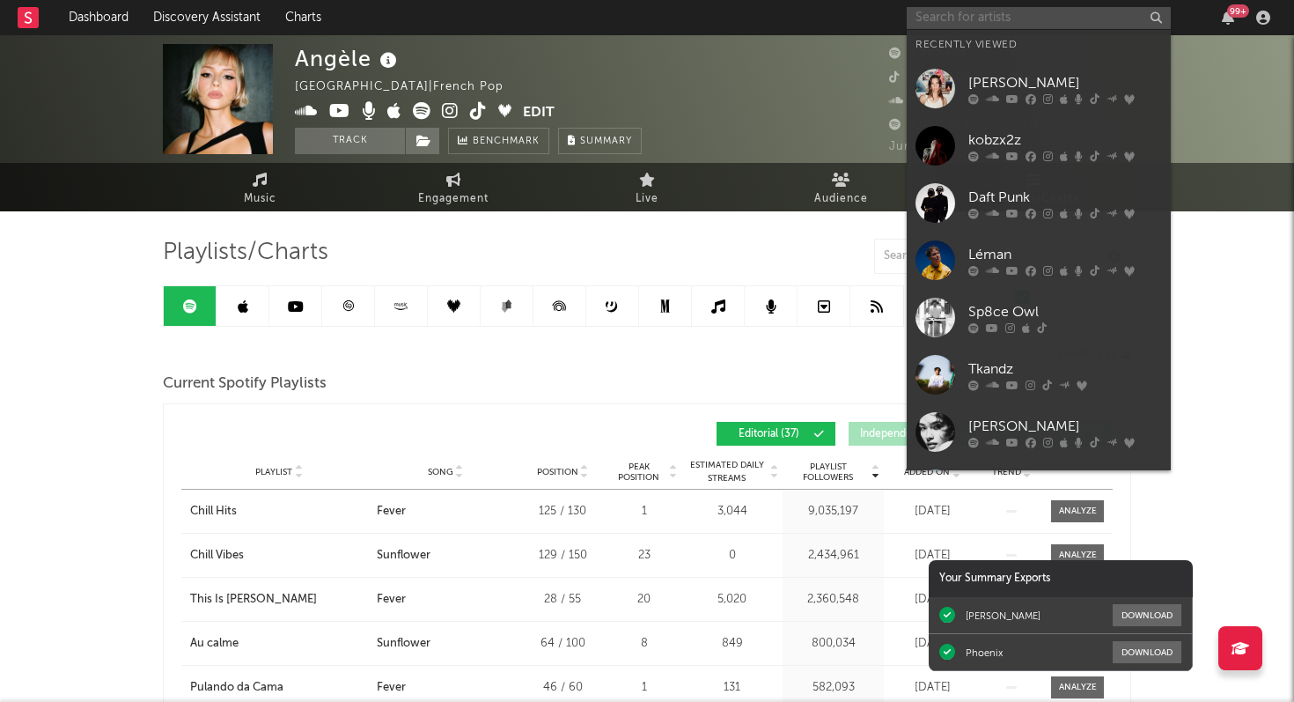
click at [950, 17] on input "text" at bounding box center [1039, 18] width 264 height 22
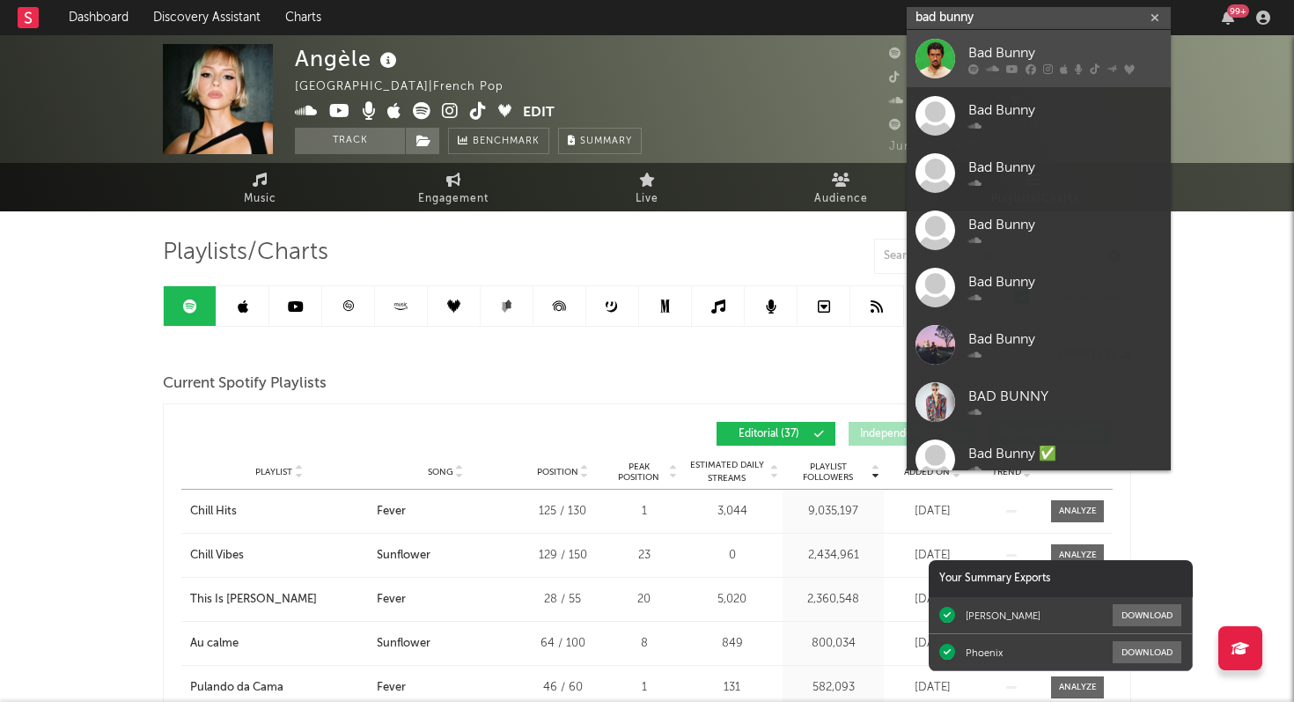
type input "bad bunny"
click at [1002, 56] on div "Bad Bunny" at bounding box center [1065, 52] width 194 height 21
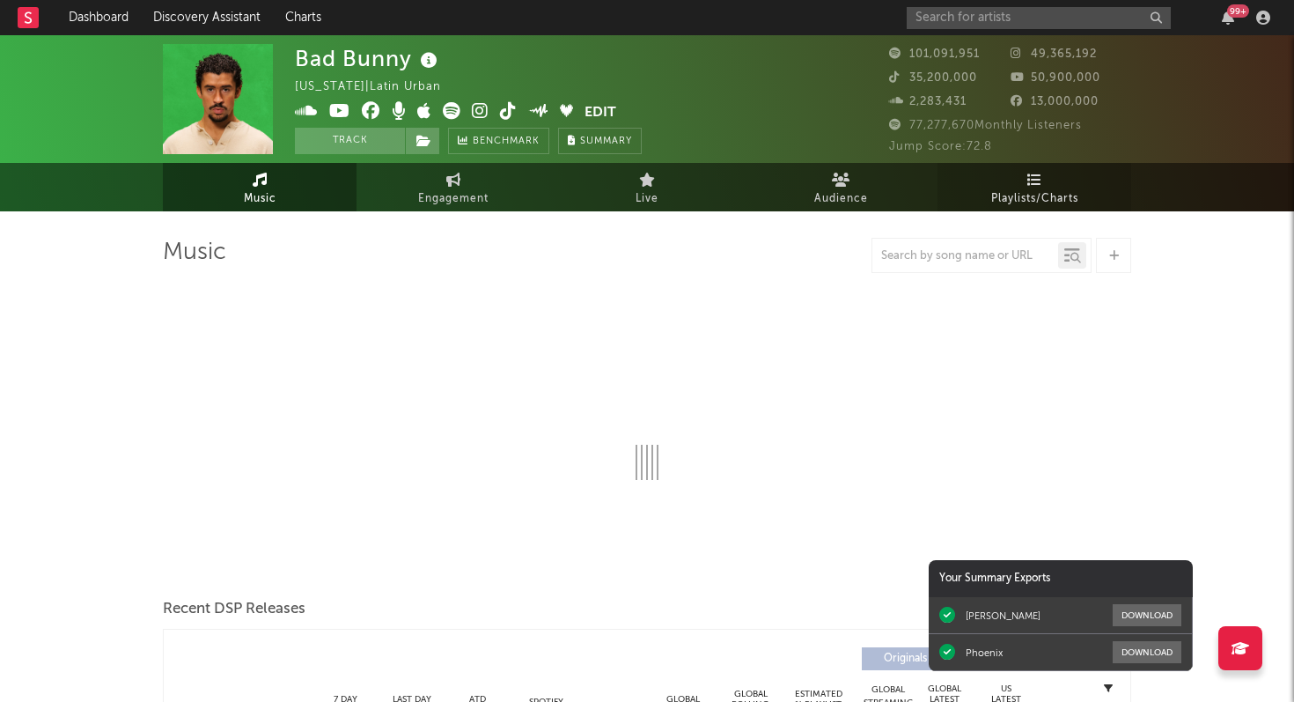
click at [1040, 188] on span "Playlists/Charts" at bounding box center [1034, 198] width 87 height 21
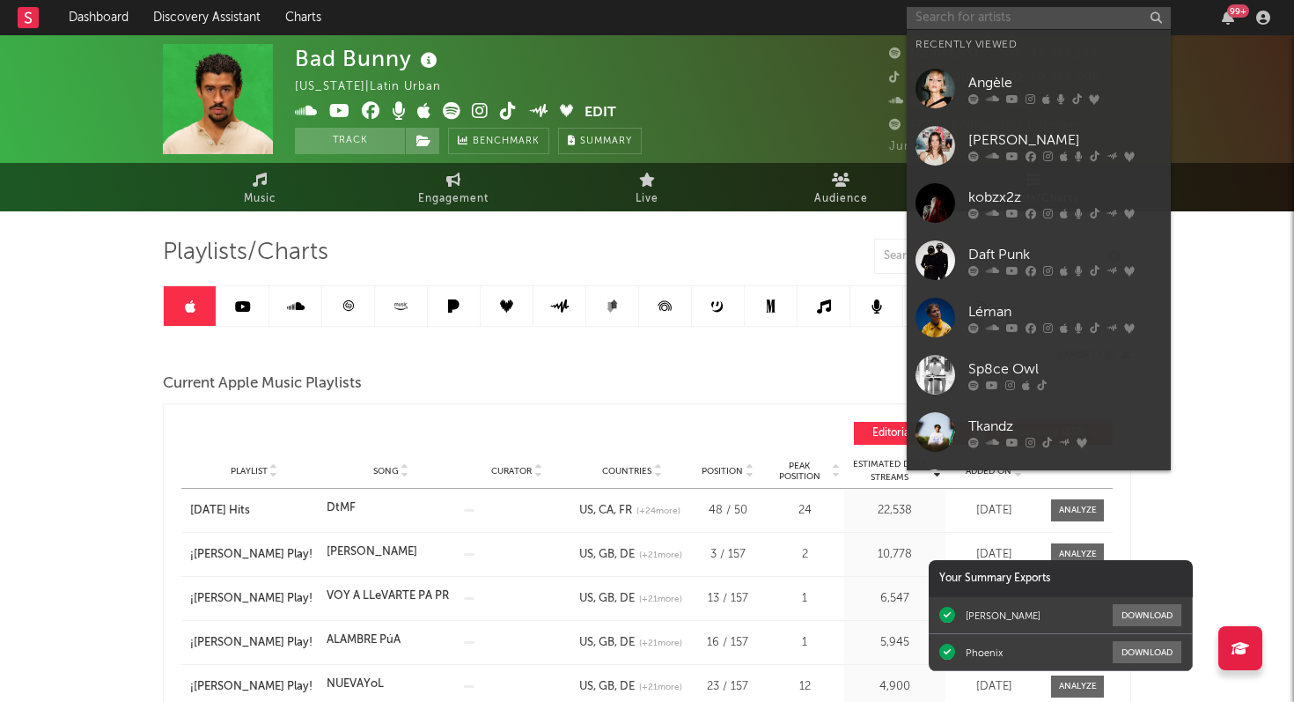
click at [996, 22] on input "text" at bounding box center [1039, 18] width 264 height 22
type input "j"
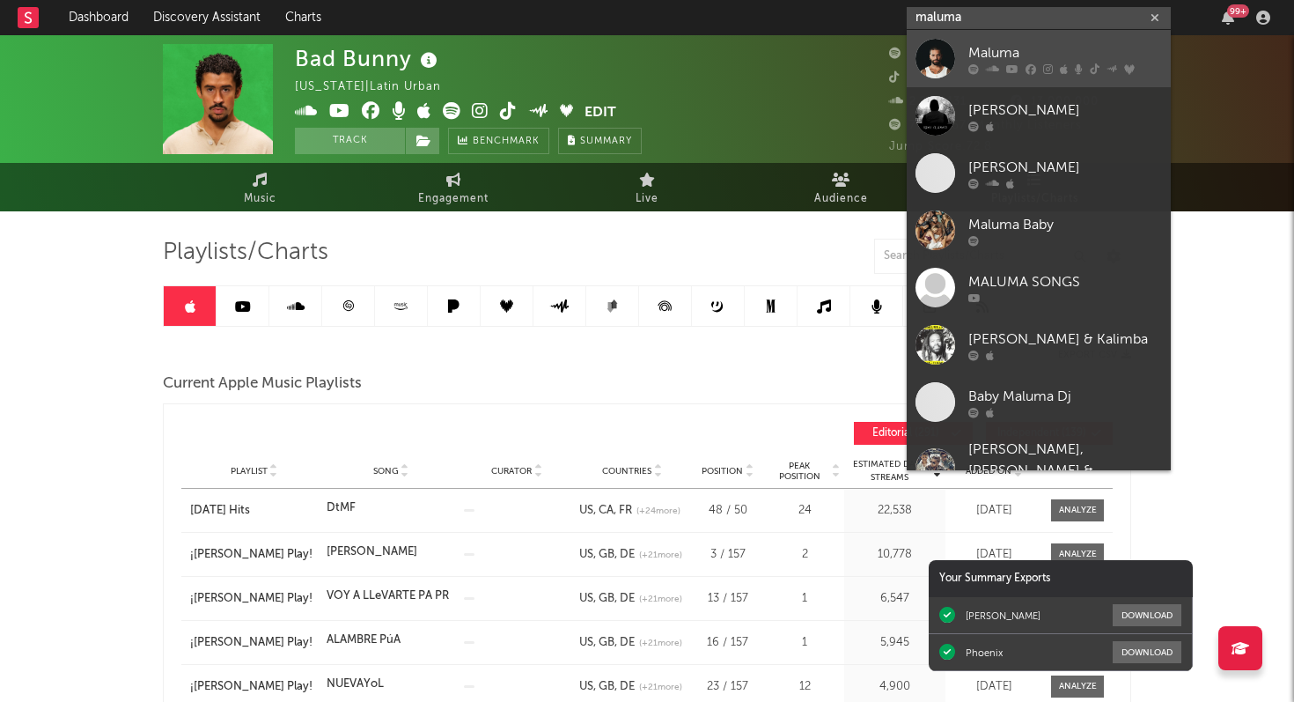
type input "maluma"
click at [1030, 60] on div "Maluma" at bounding box center [1065, 52] width 194 height 21
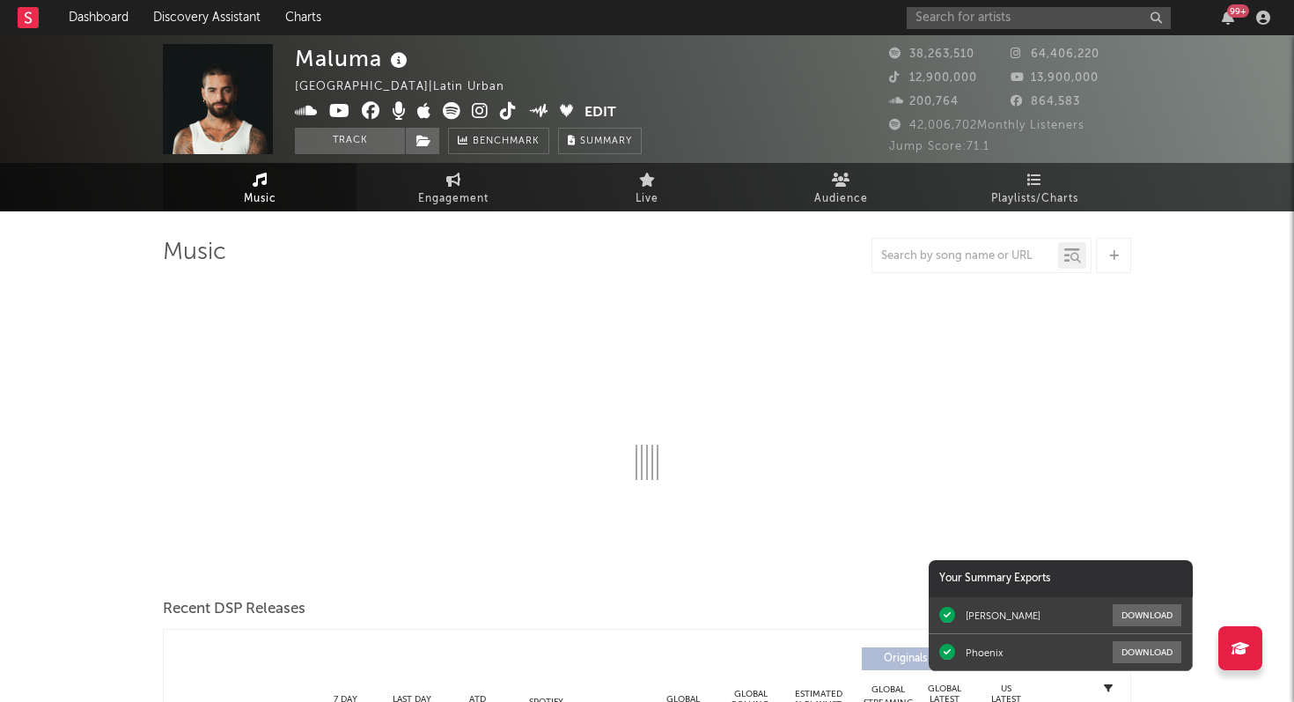
select select "6m"
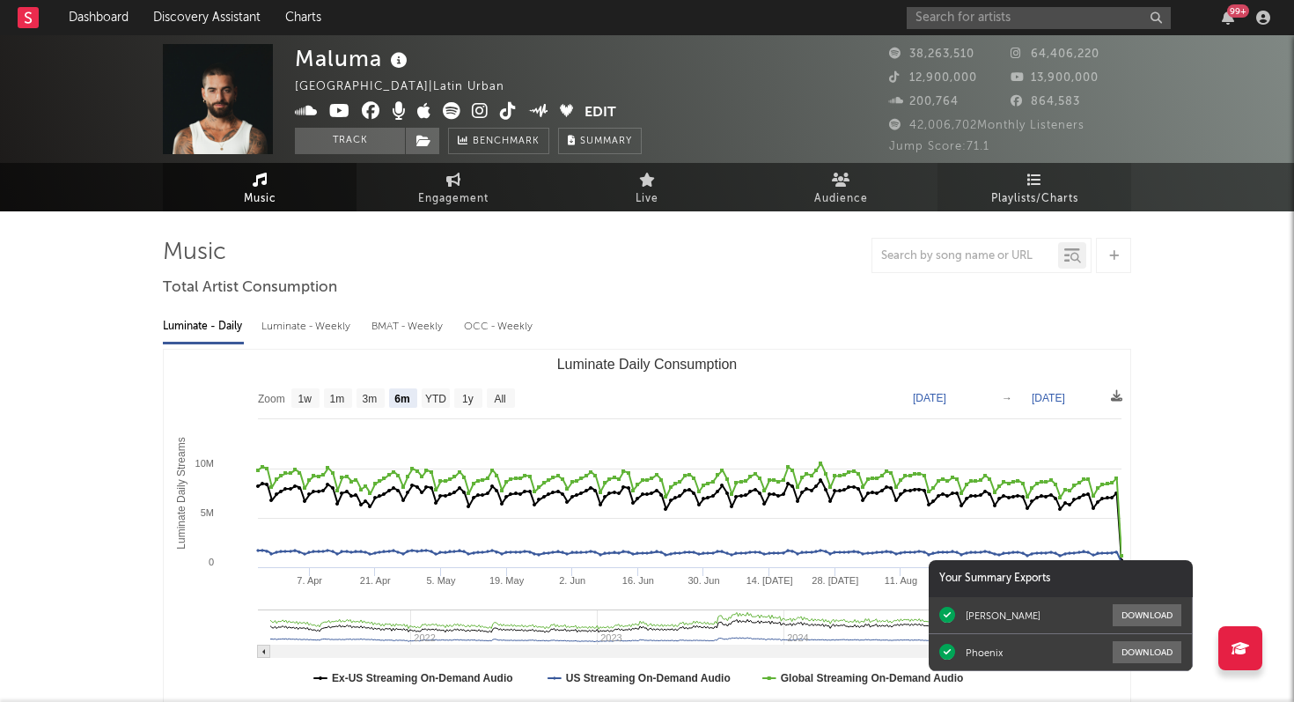
click at [1038, 188] on span "Playlists/Charts" at bounding box center [1034, 198] width 87 height 21
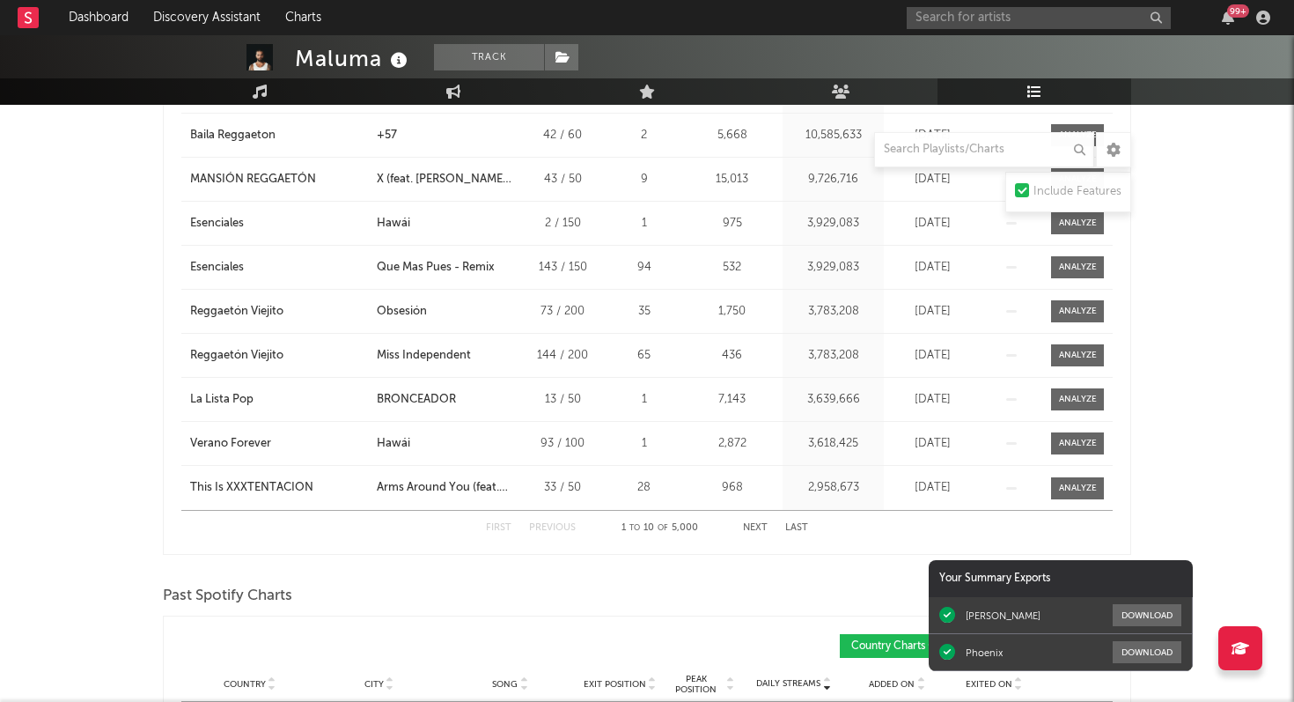
scroll to position [1055, 0]
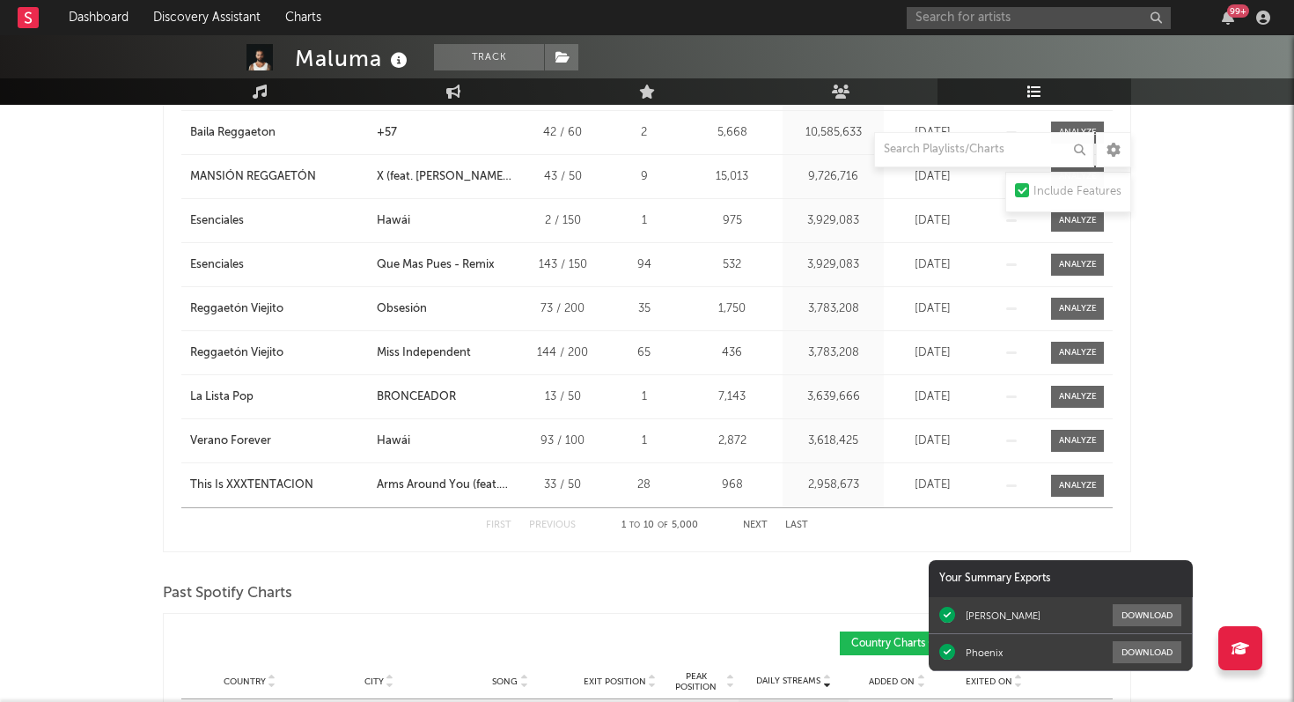
click at [756, 525] on button "Next" at bounding box center [755, 525] width 25 height 10
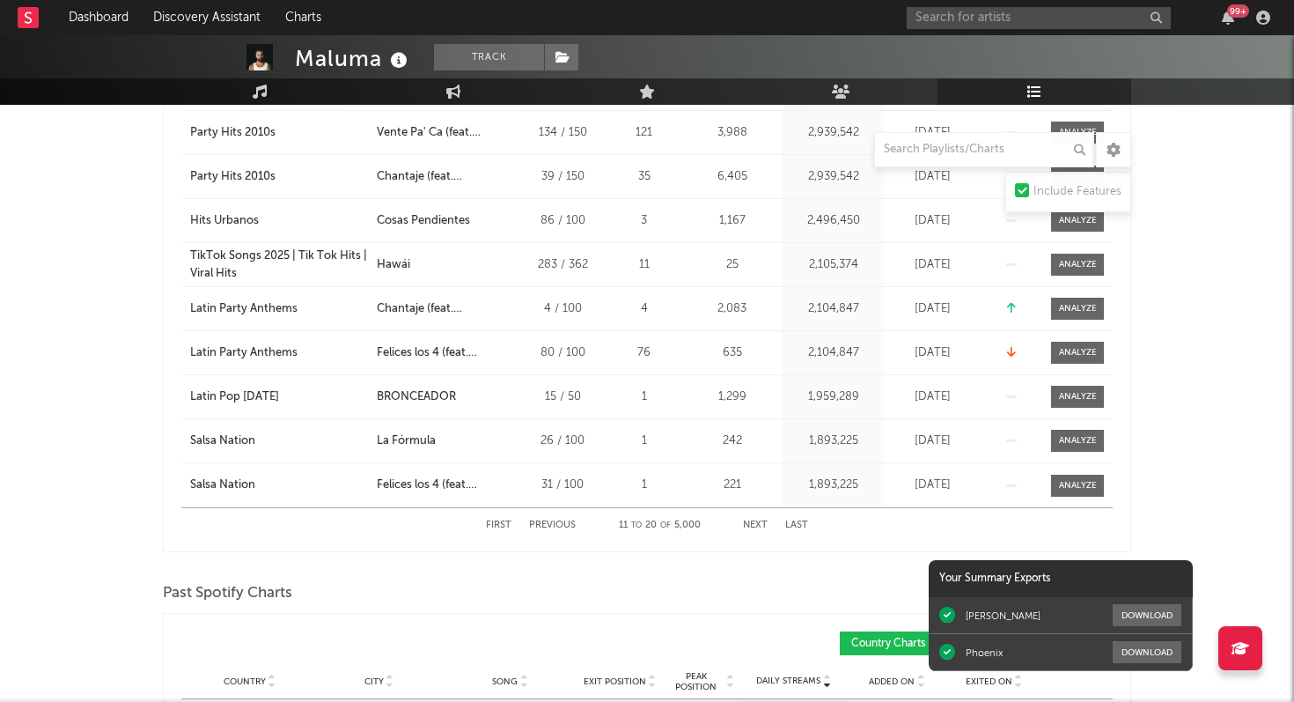
scroll to position [1068, 0]
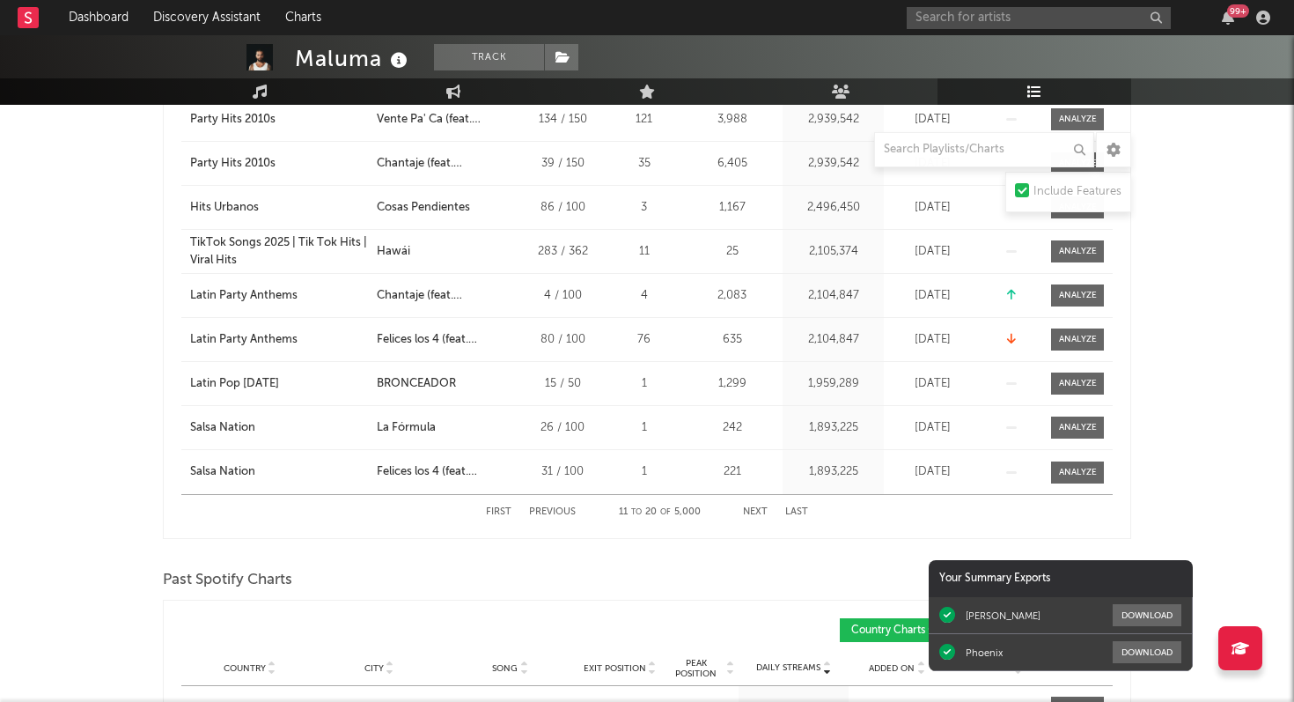
click at [751, 509] on button "Next" at bounding box center [755, 512] width 25 height 10
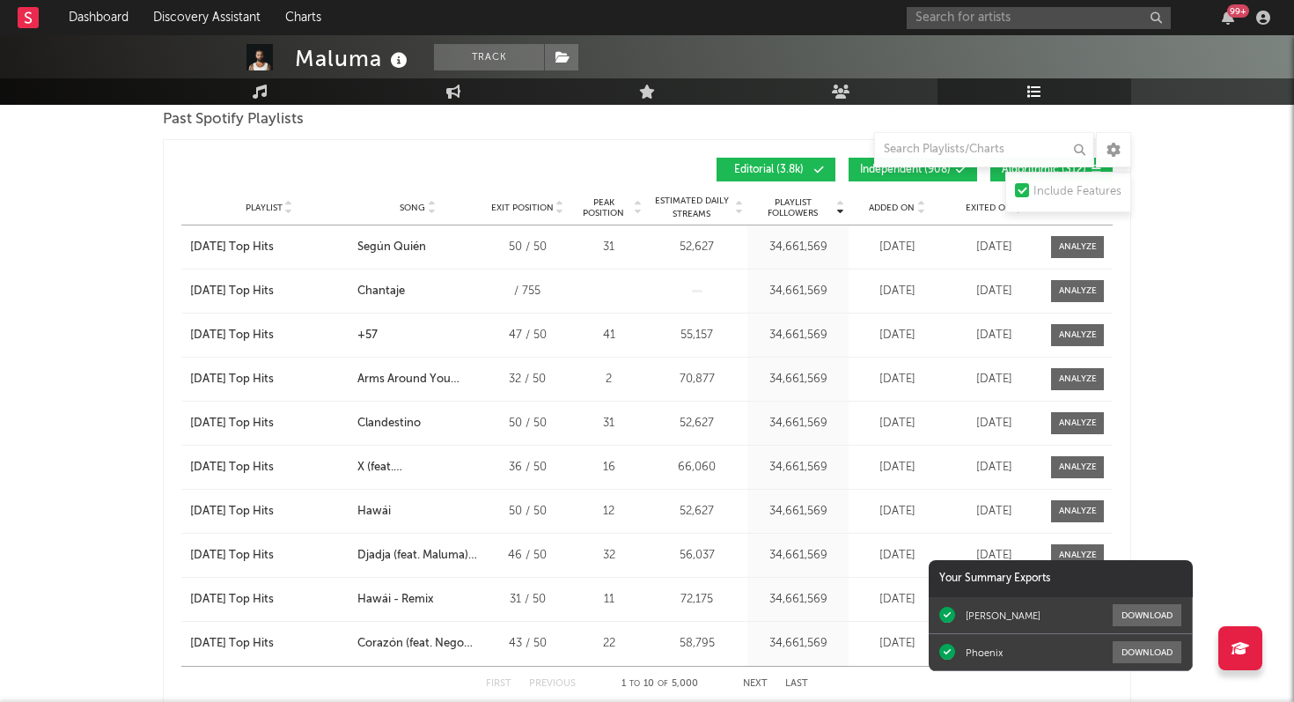
scroll to position [2802, 0]
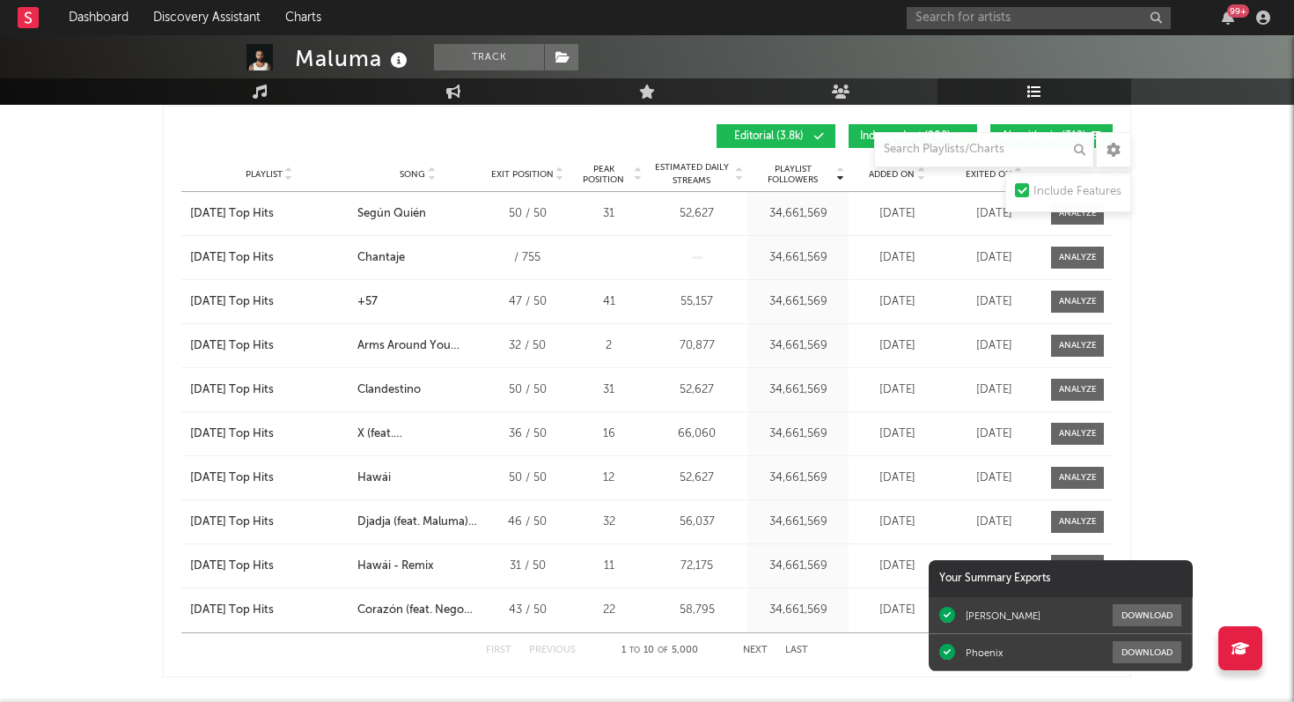
click at [753, 650] on button "Next" at bounding box center [755, 650] width 25 height 10
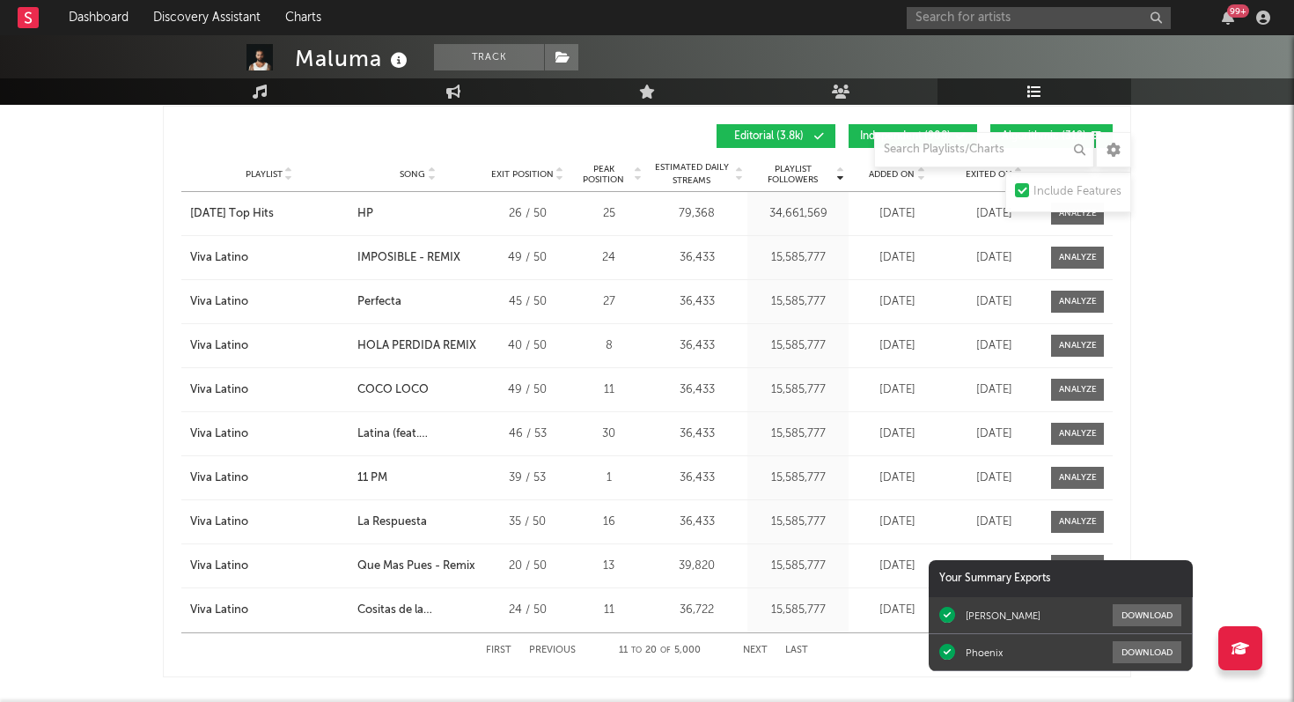
click at [753, 650] on button "Next" at bounding box center [755, 650] width 25 height 10
click at [753, 649] on button "Next" at bounding box center [755, 650] width 25 height 10
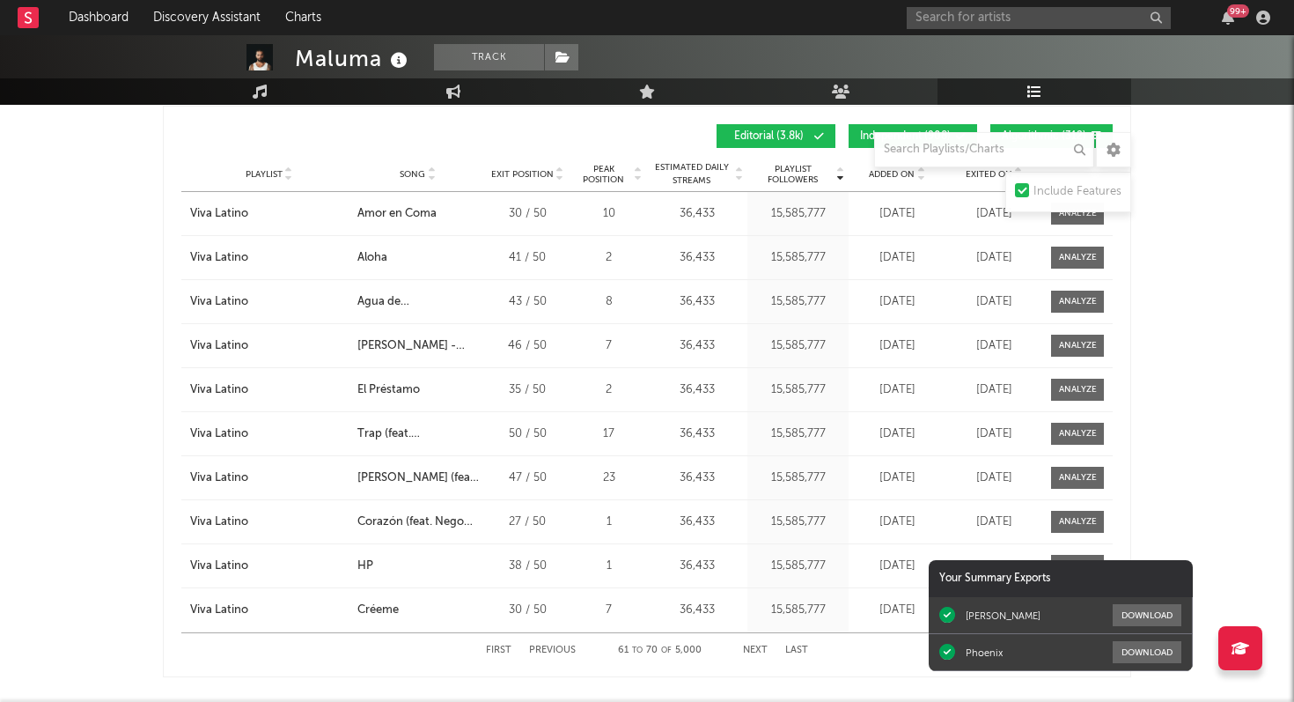
click at [753, 649] on button "Next" at bounding box center [755, 650] width 25 height 10
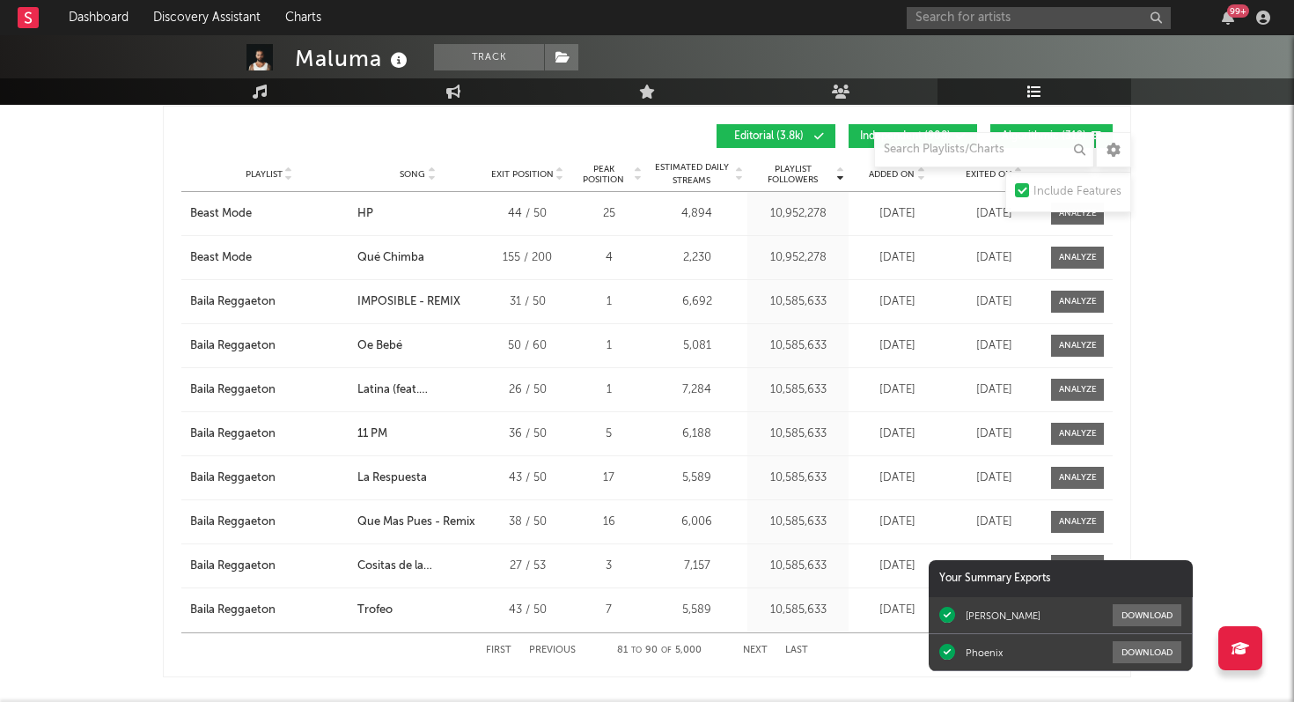
click at [753, 649] on button "Next" at bounding box center [755, 650] width 25 height 10
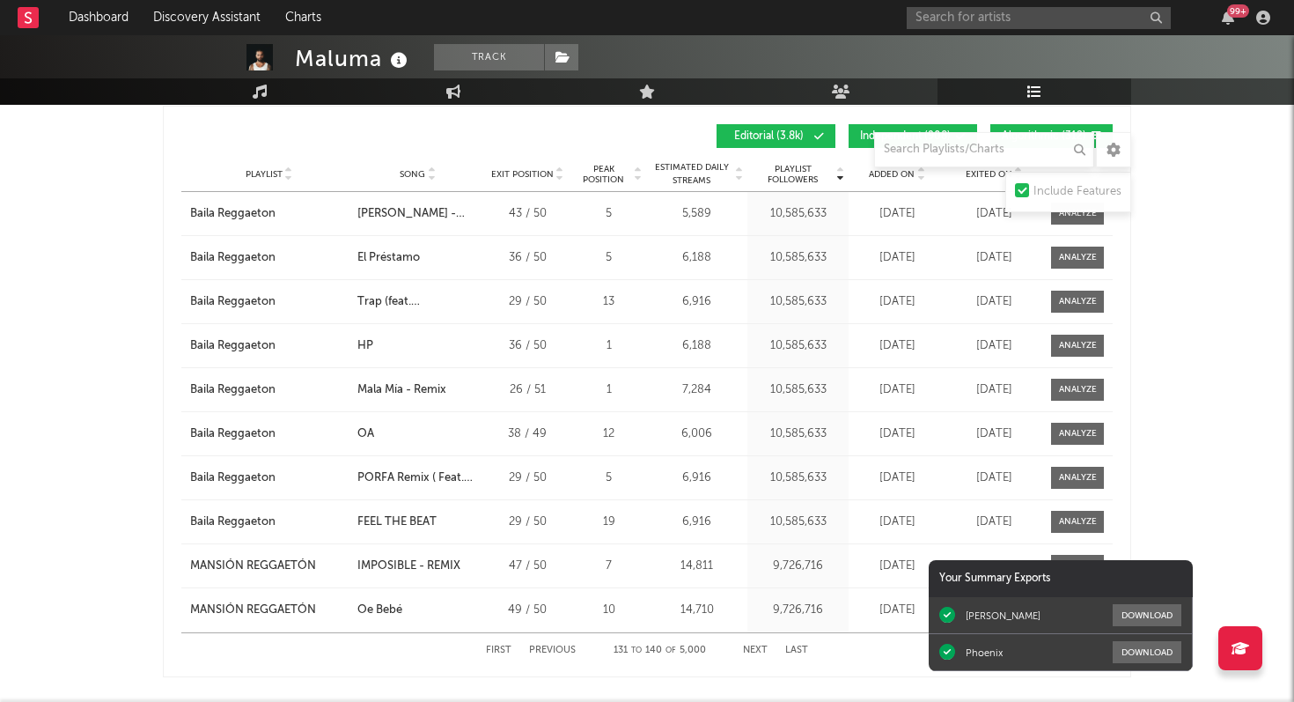
click at [753, 649] on button "Next" at bounding box center [755, 650] width 25 height 10
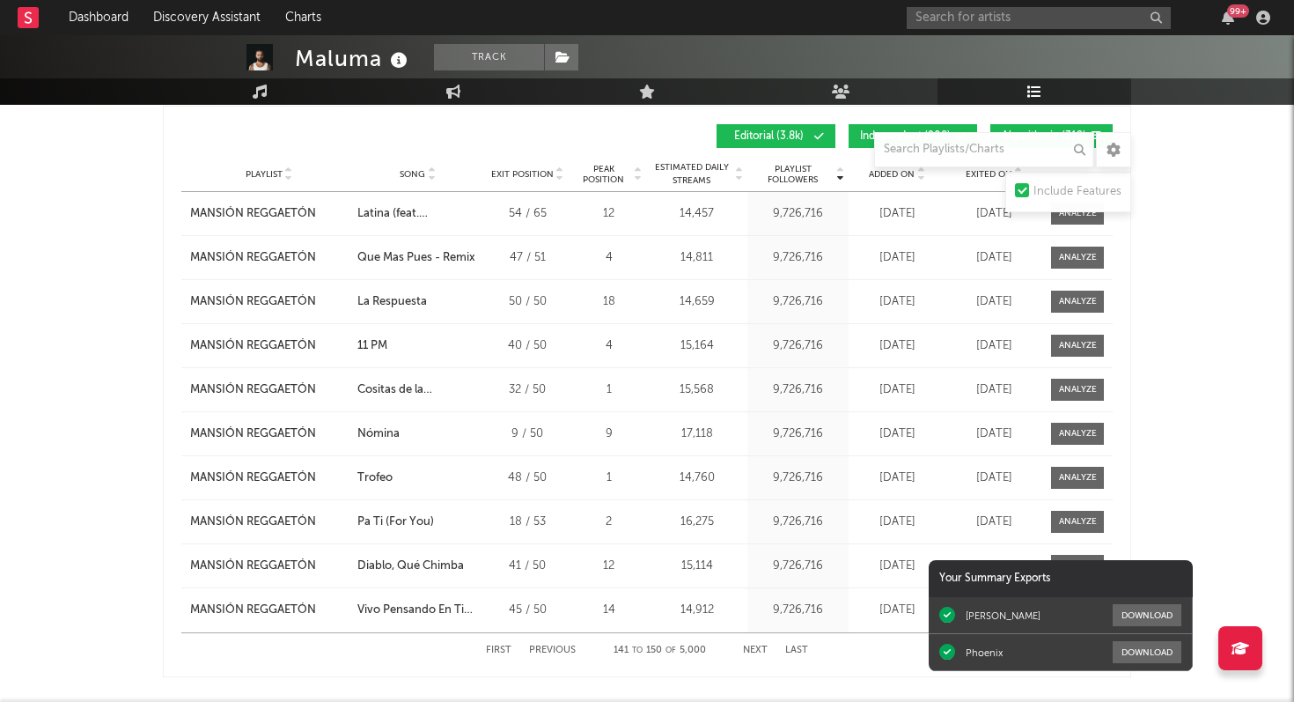
click at [753, 649] on button "Next" at bounding box center [755, 650] width 25 height 10
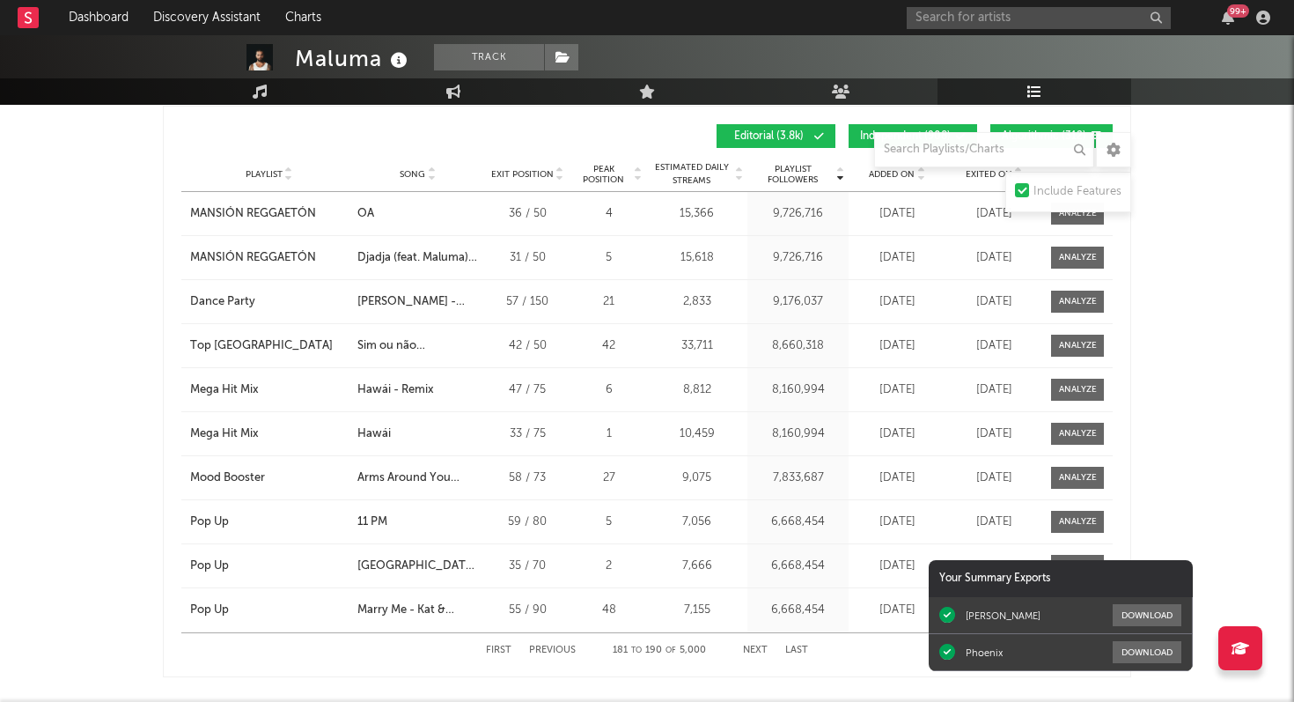
click at [753, 650] on button "Next" at bounding box center [755, 650] width 25 height 10
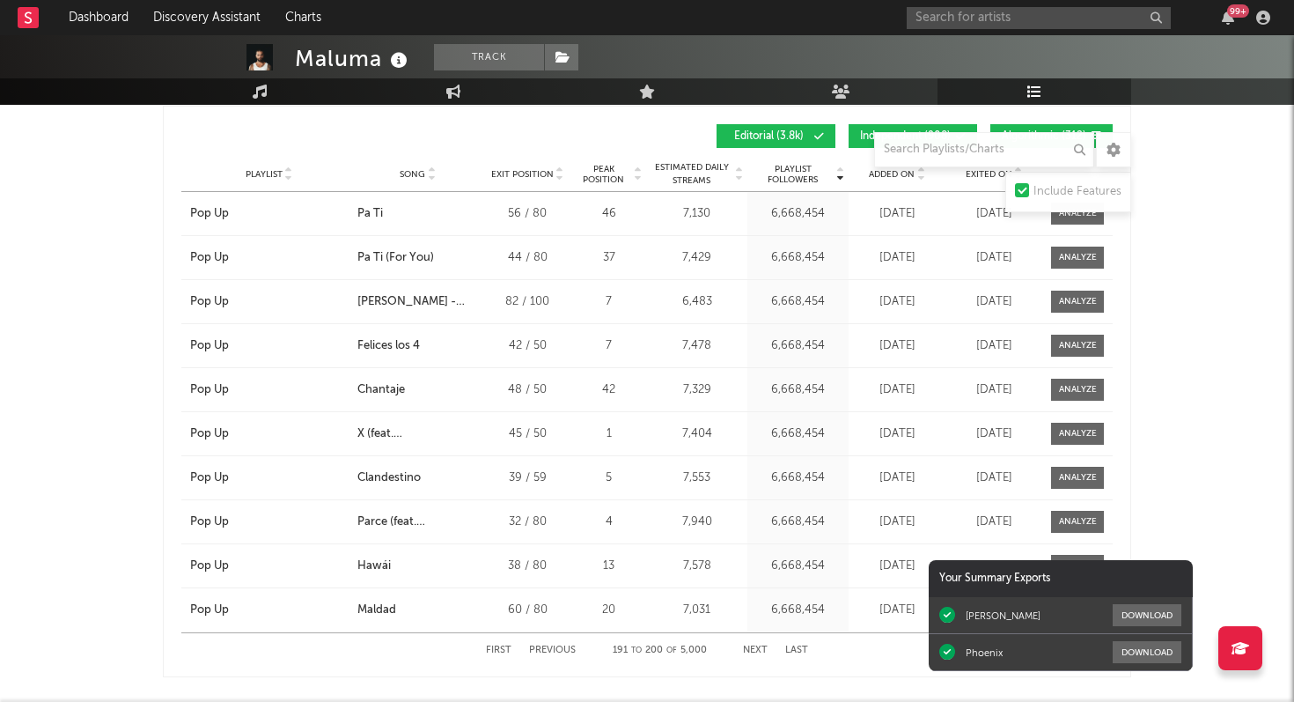
click at [753, 650] on button "Next" at bounding box center [755, 650] width 25 height 10
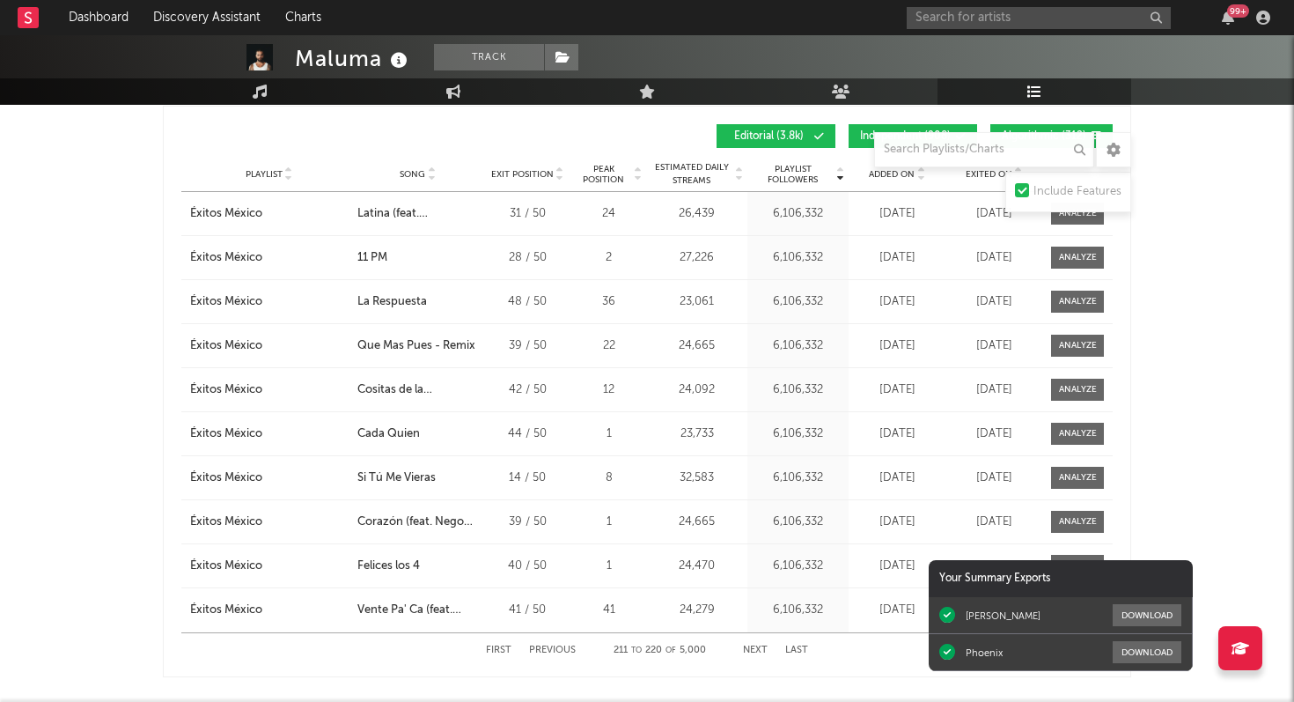
click at [753, 650] on button "Next" at bounding box center [755, 650] width 25 height 10
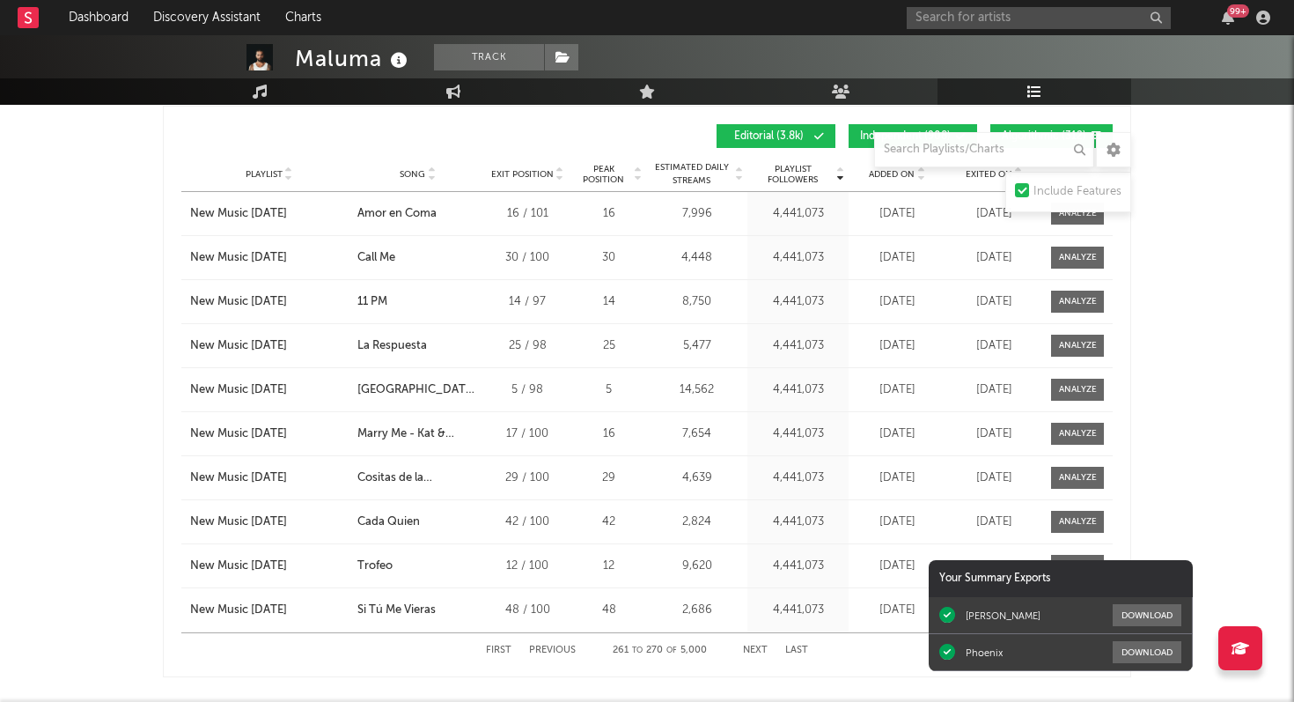
click at [753, 650] on button "Next" at bounding box center [755, 650] width 25 height 10
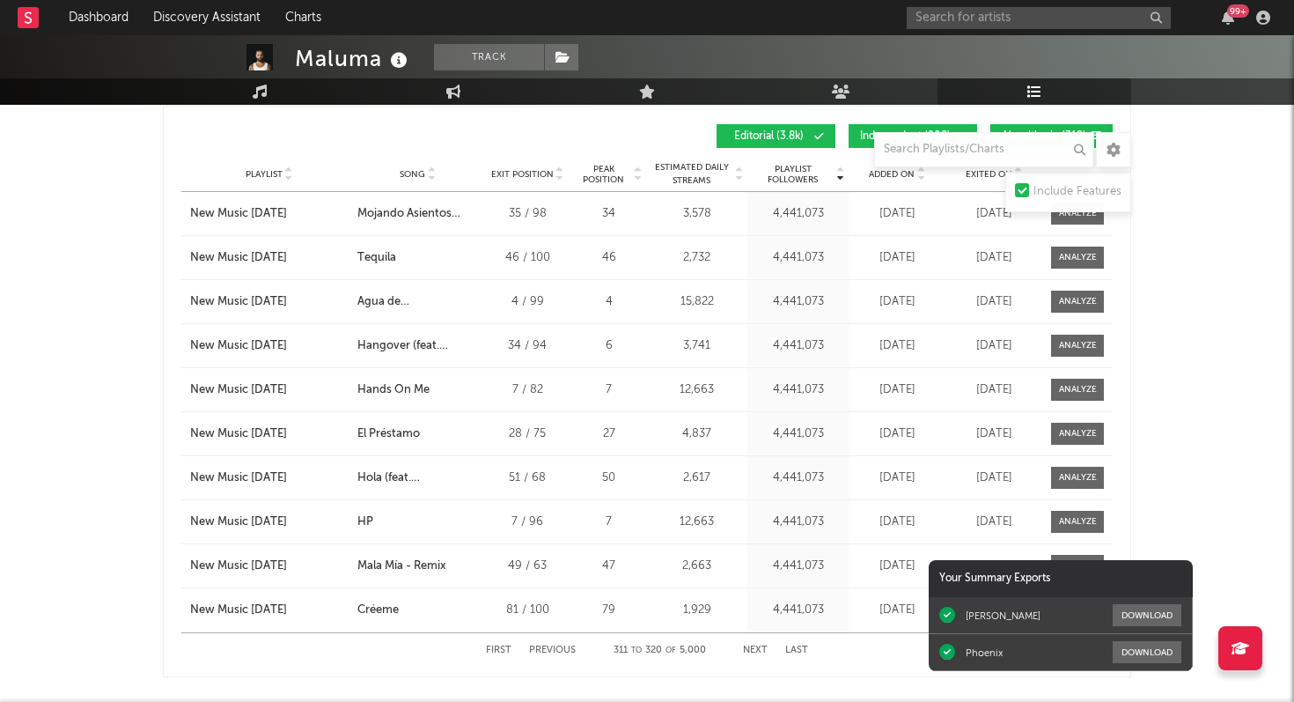
click at [753, 650] on button "Next" at bounding box center [755, 650] width 25 height 10
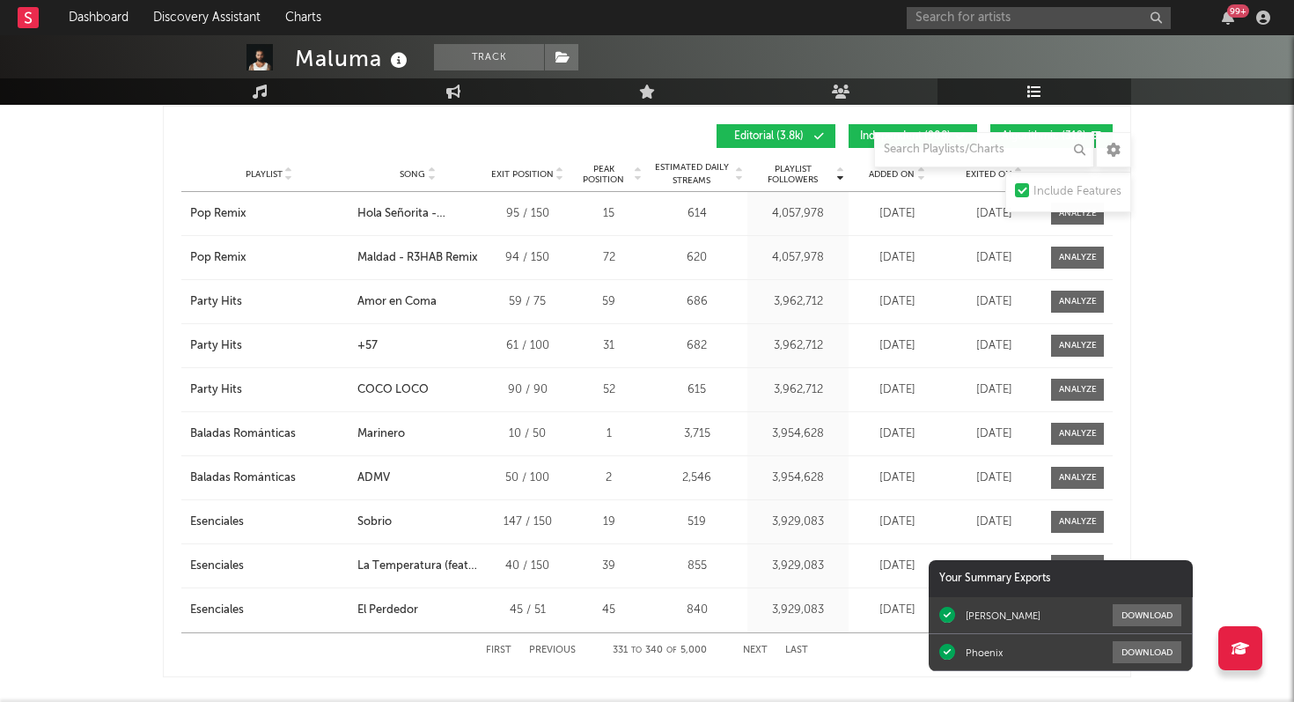
click at [753, 650] on button "Next" at bounding box center [755, 650] width 25 height 10
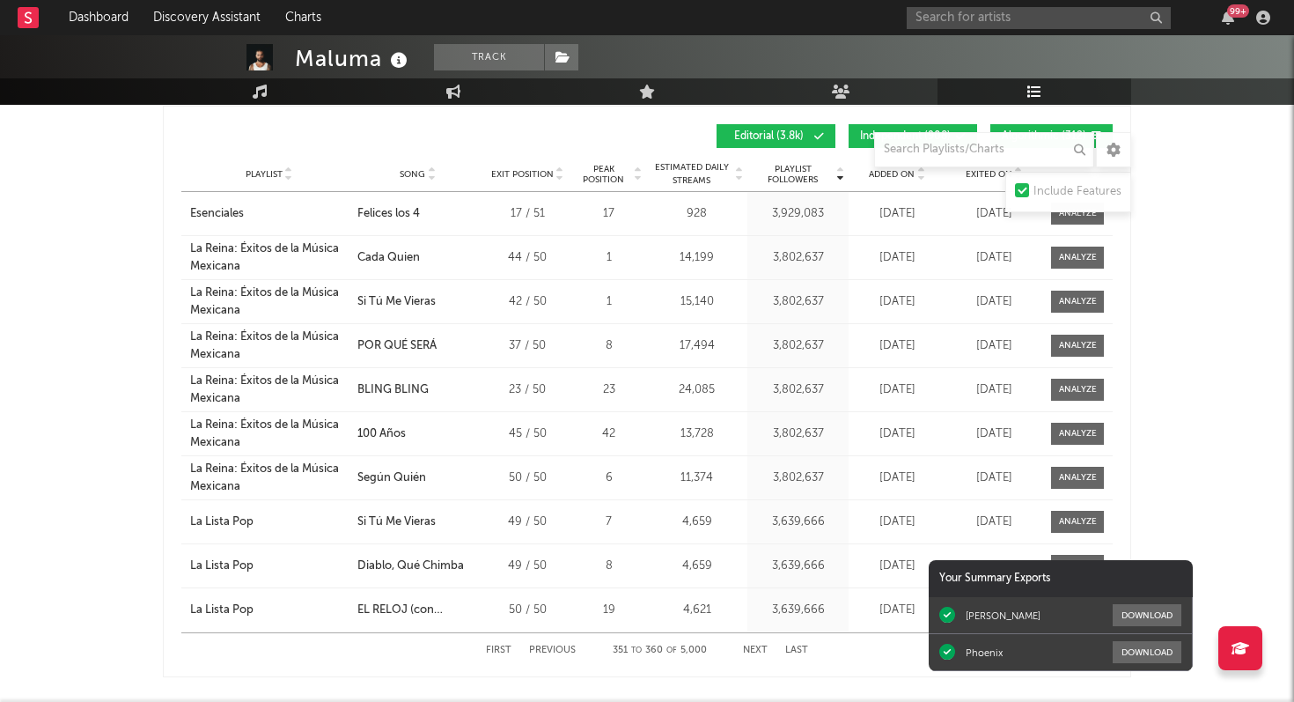
click at [753, 650] on button "Next" at bounding box center [755, 650] width 25 height 10
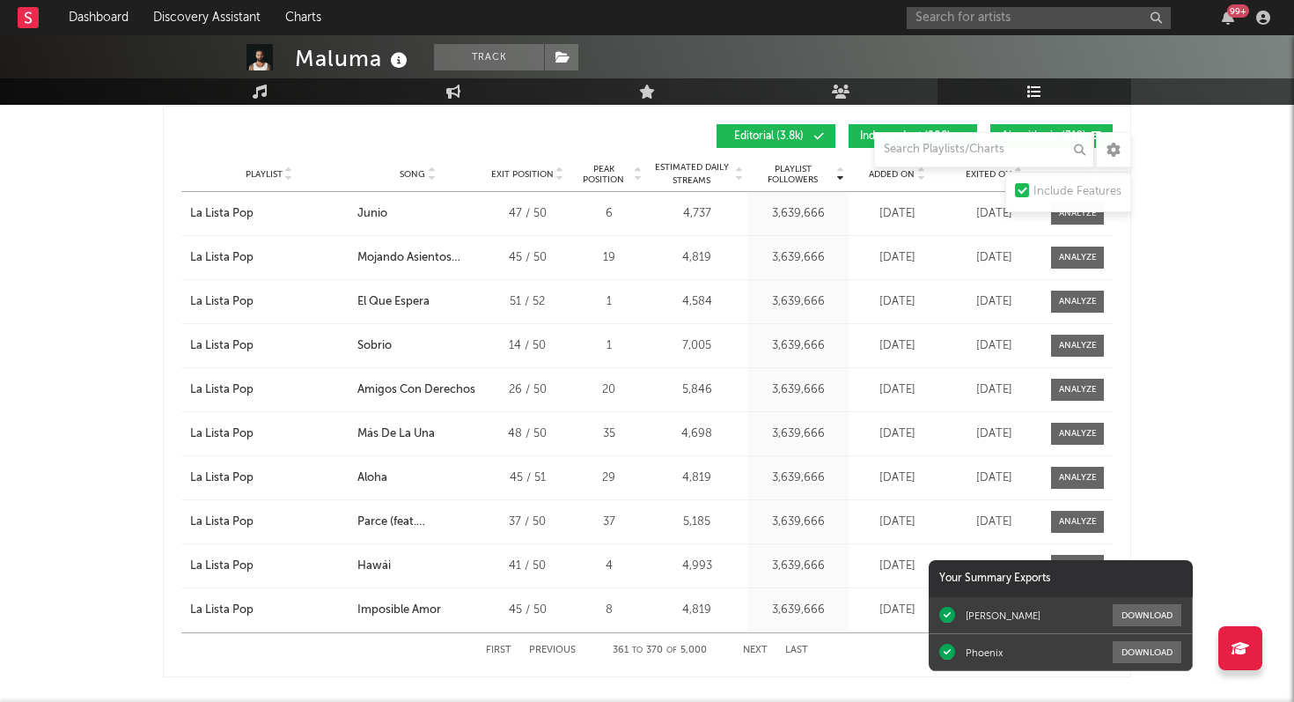
click at [753, 650] on button "Next" at bounding box center [755, 650] width 25 height 10
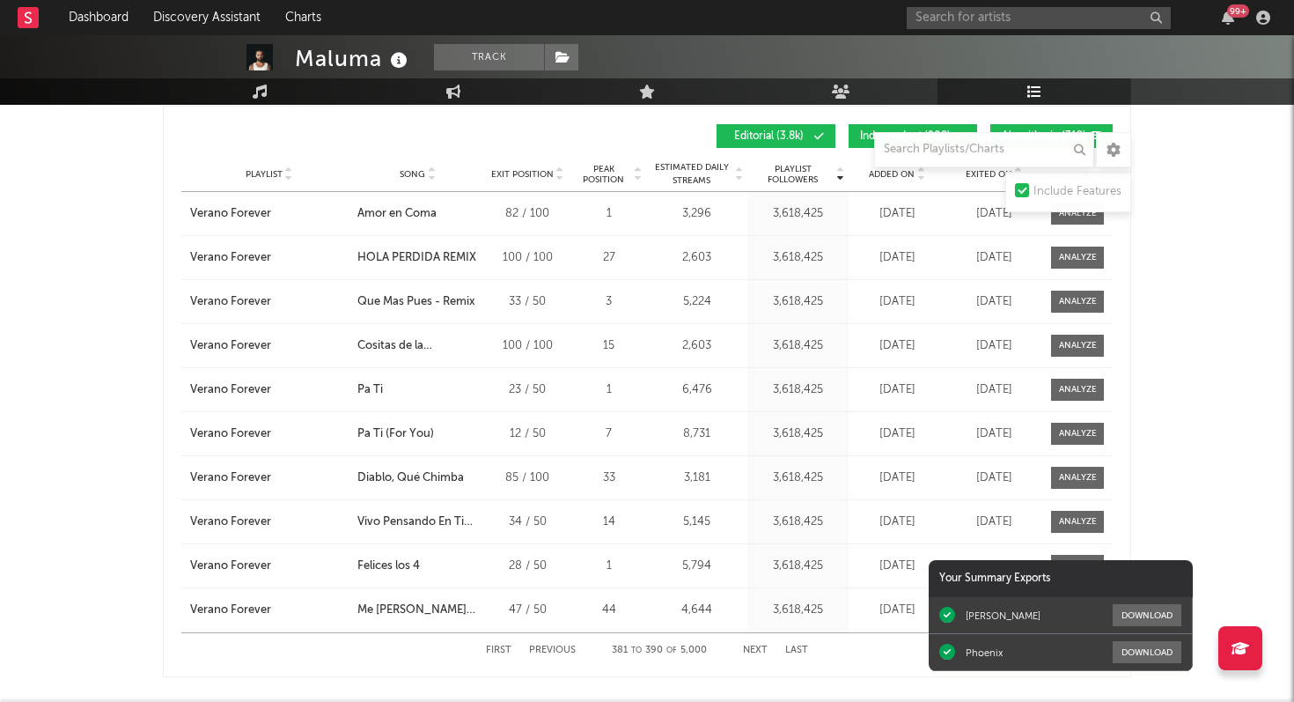
click at [753, 650] on button "Next" at bounding box center [755, 650] width 25 height 10
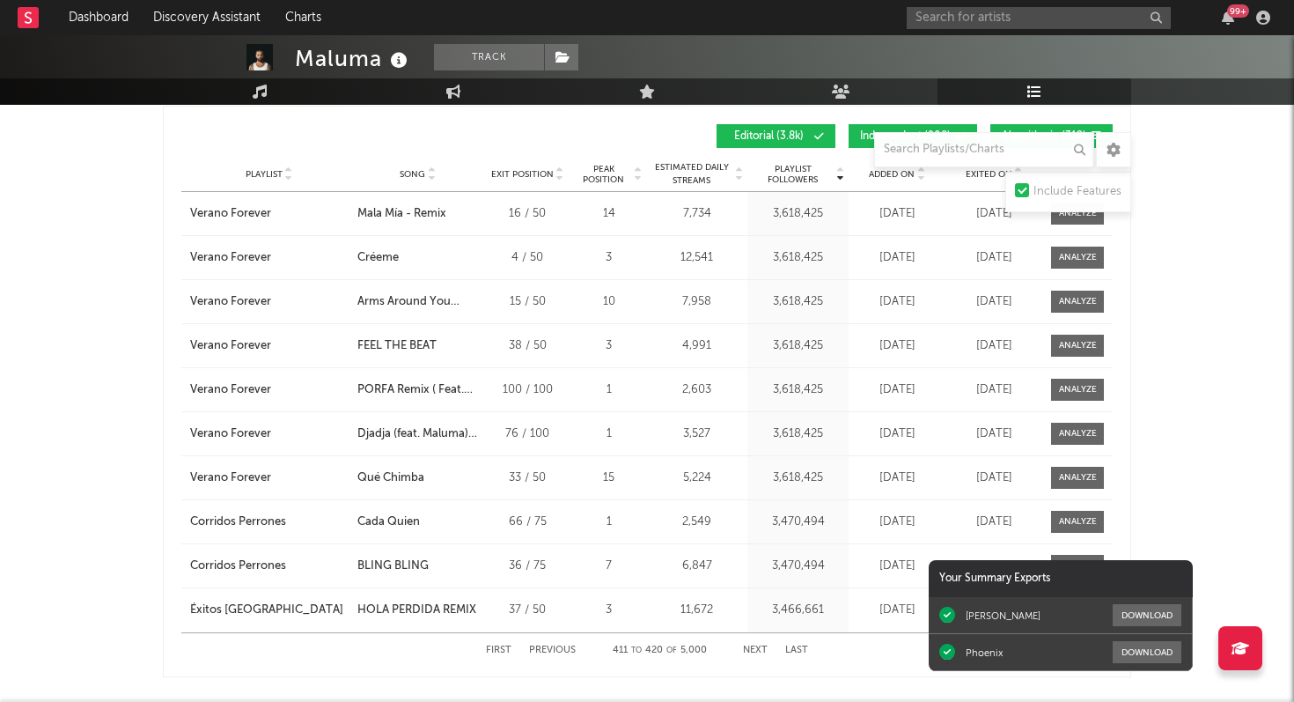
click at [753, 650] on button "Next" at bounding box center [755, 650] width 25 height 10
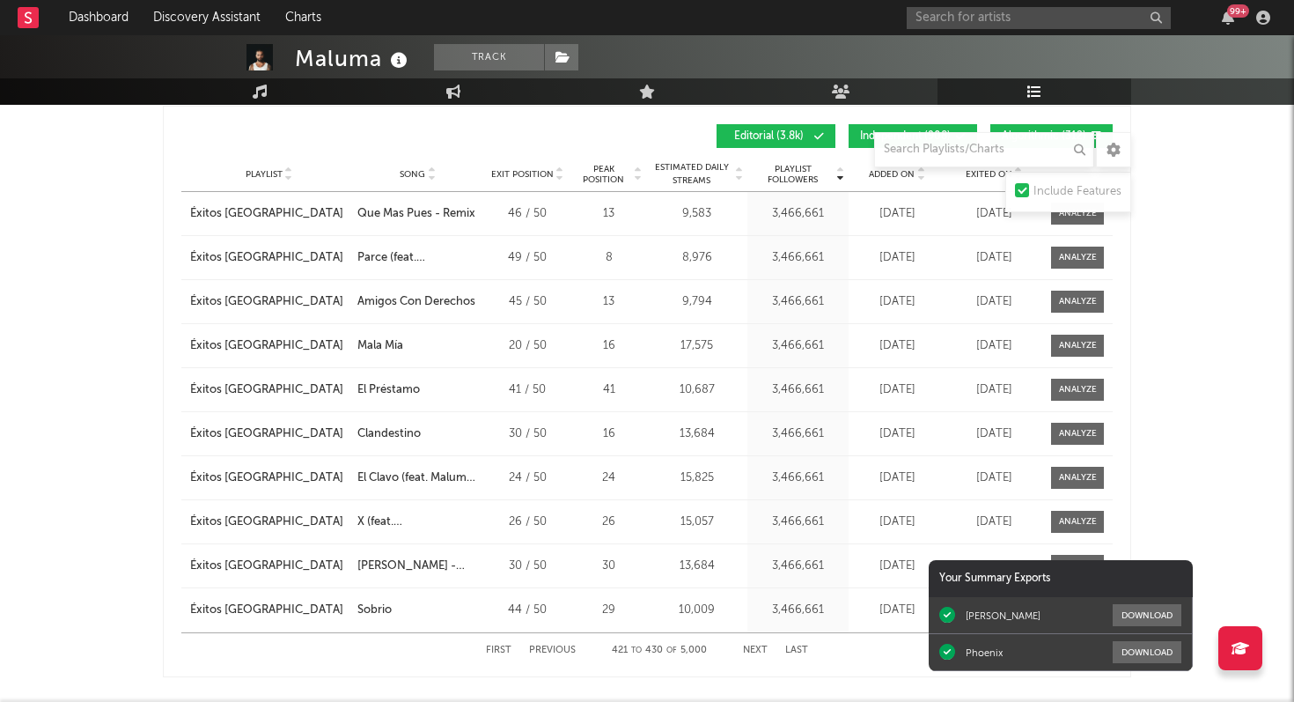
click at [753, 650] on button "Next" at bounding box center [755, 650] width 25 height 10
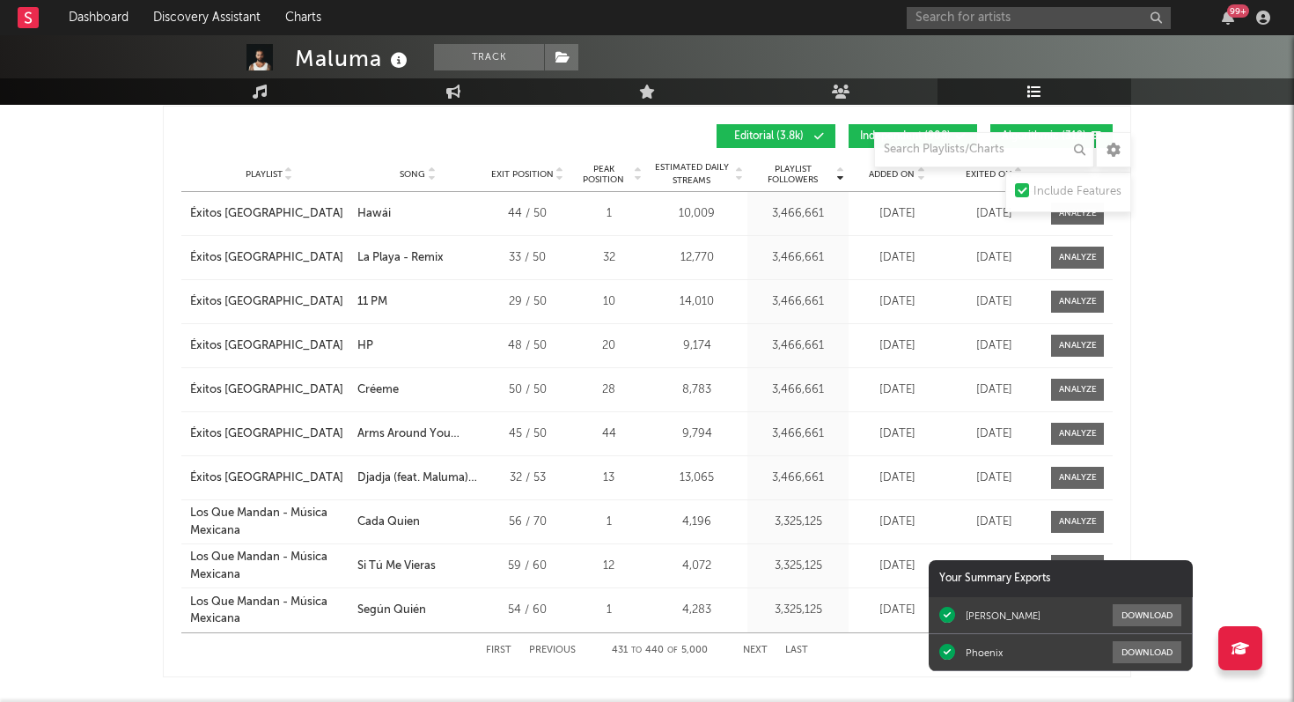
click at [753, 650] on button "Next" at bounding box center [755, 650] width 25 height 10
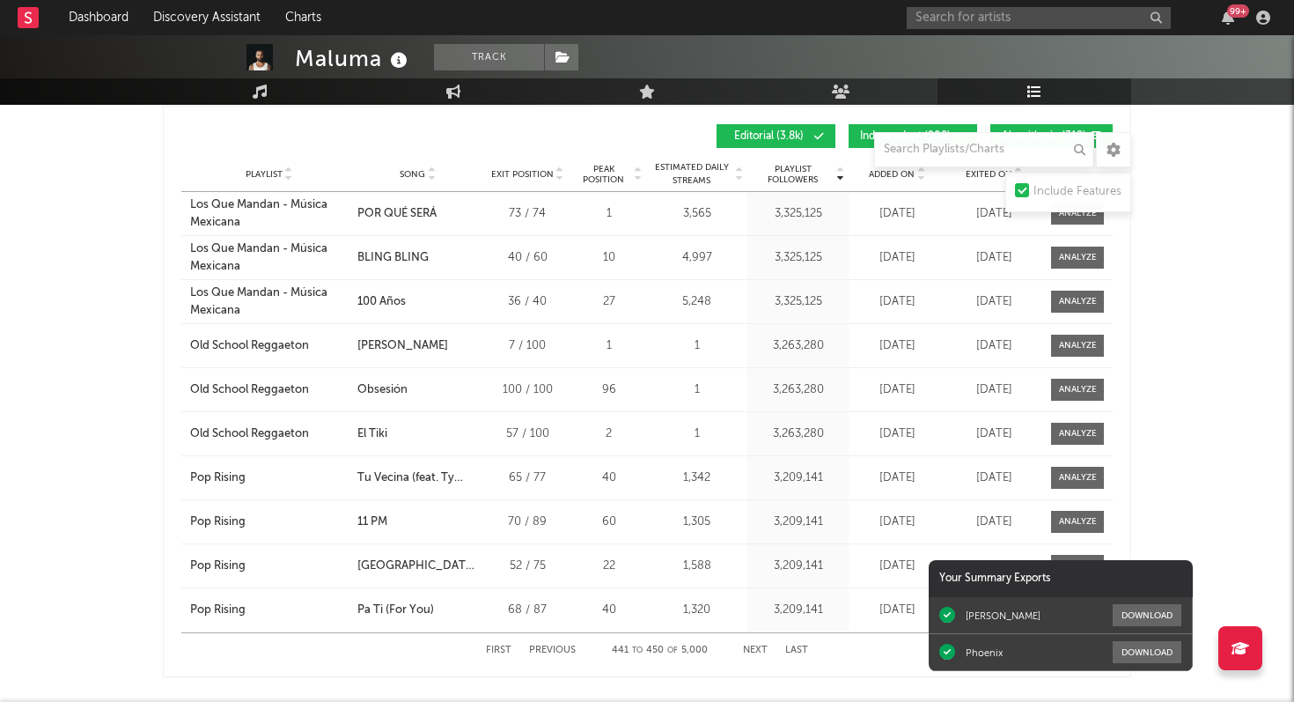
click at [753, 650] on button "Next" at bounding box center [755, 650] width 25 height 10
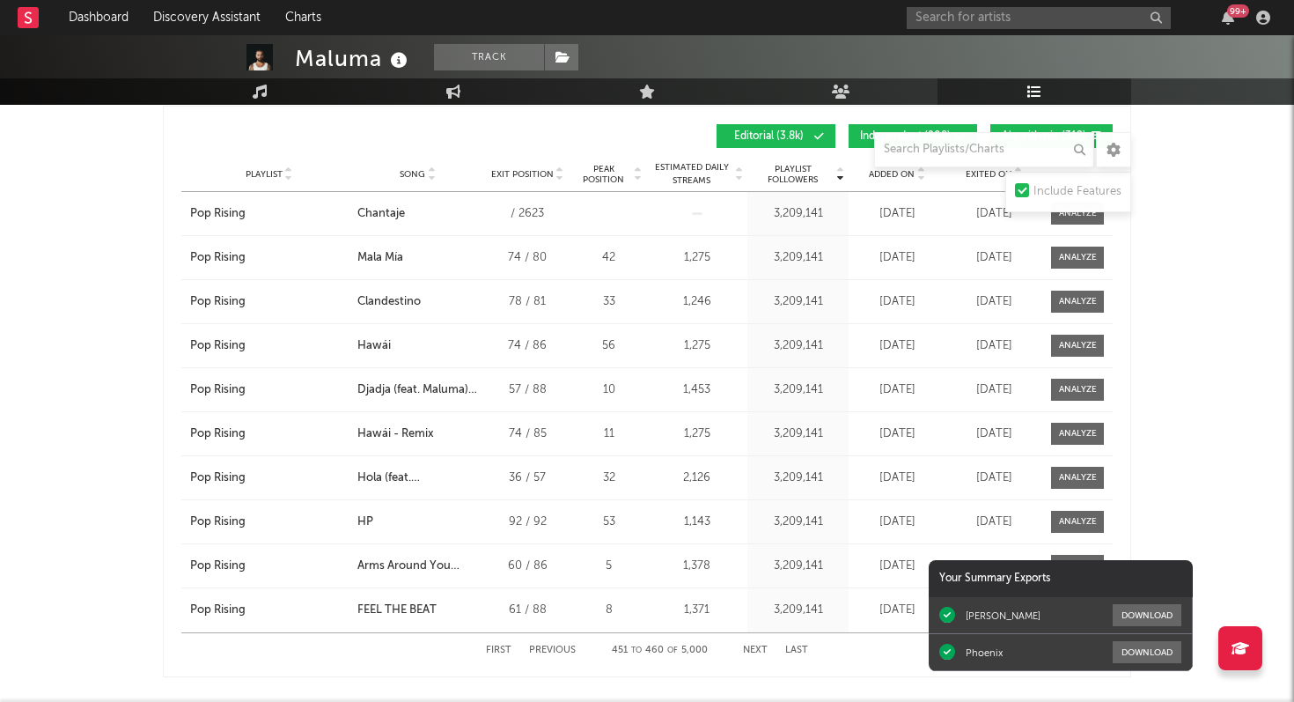
click at [753, 650] on button "Next" at bounding box center [755, 650] width 25 height 10
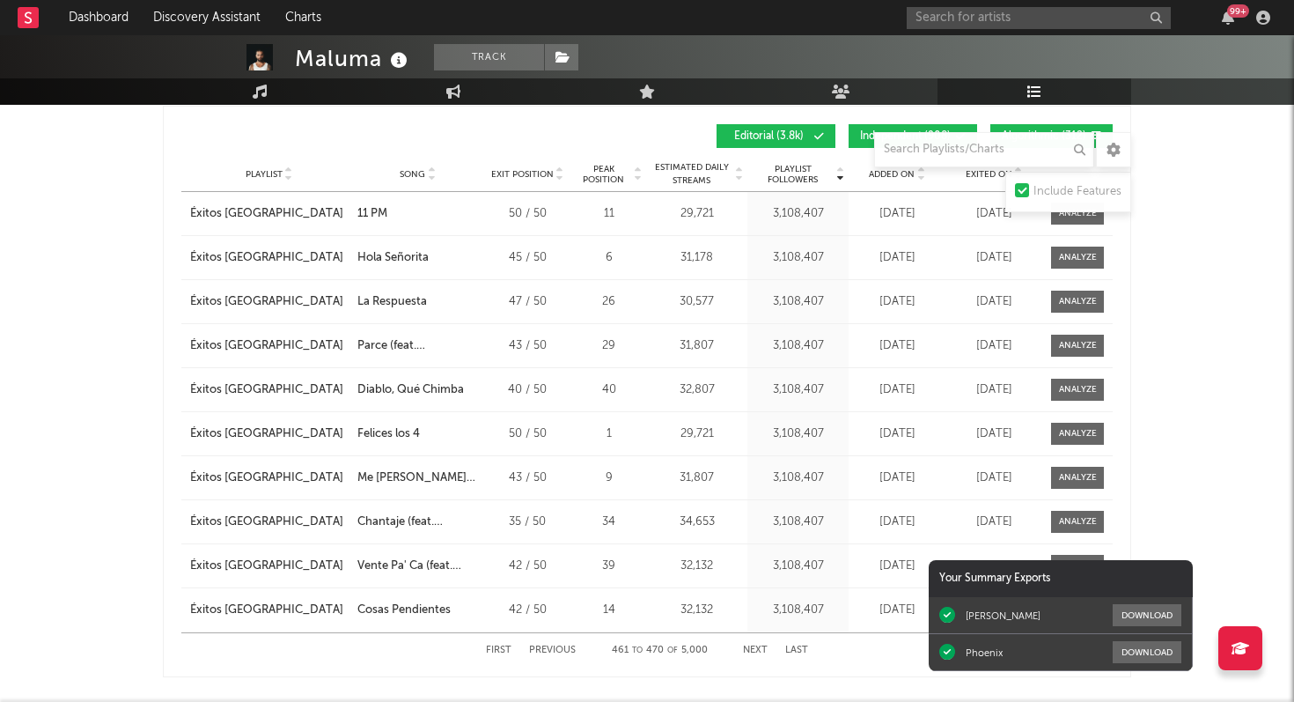
click at [753, 650] on button "Next" at bounding box center [755, 650] width 25 height 10
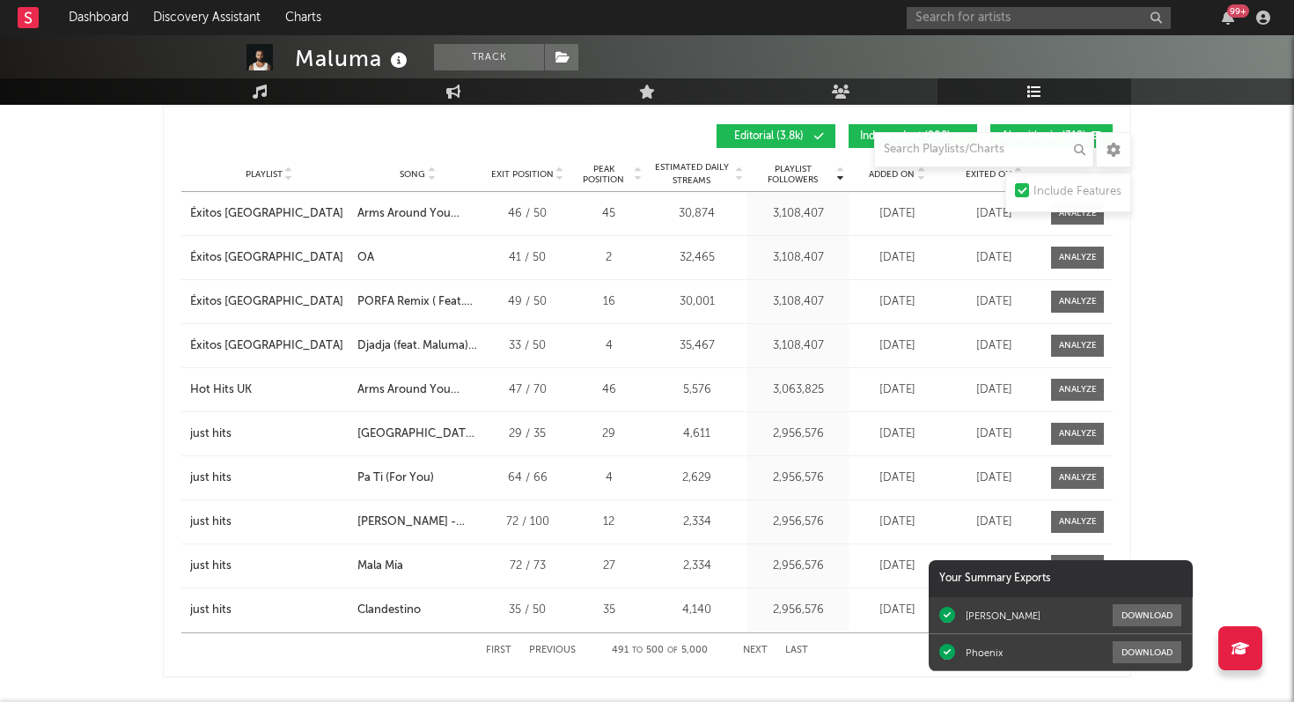
click at [753, 650] on button "Next" at bounding box center [755, 650] width 25 height 10
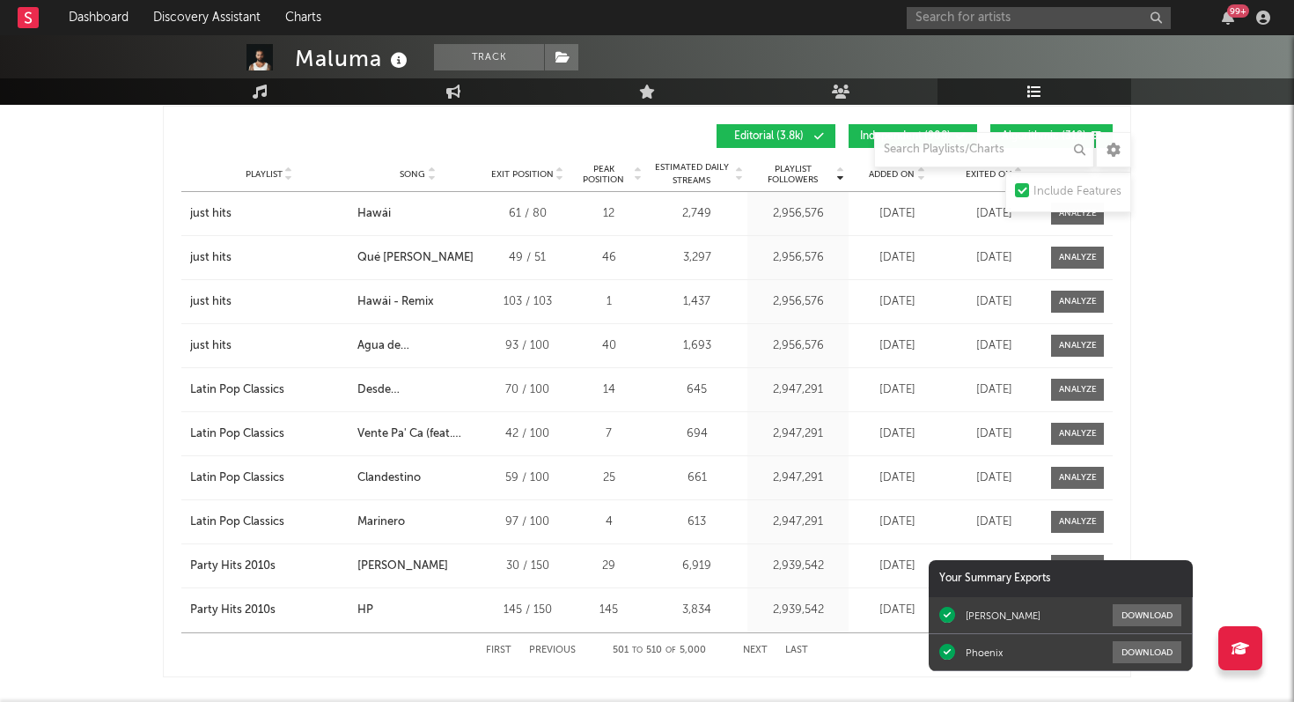
click at [753, 650] on button "Next" at bounding box center [755, 650] width 25 height 10
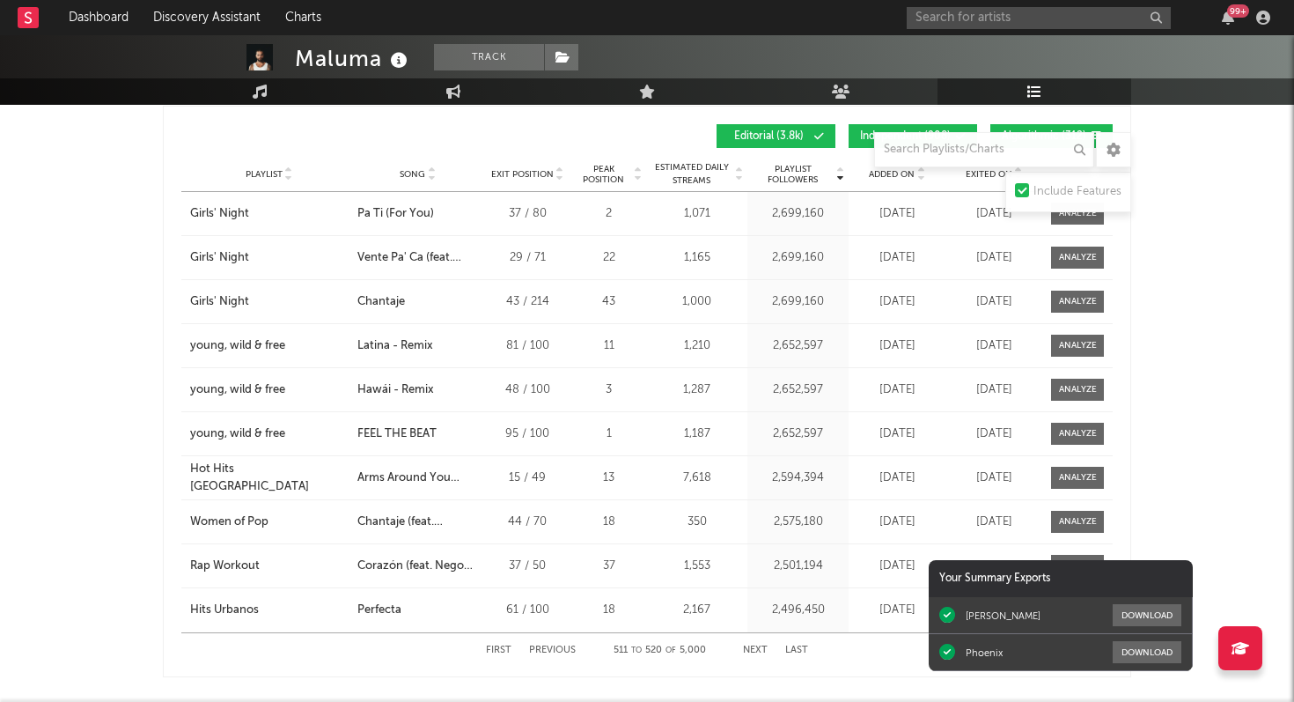
click at [753, 650] on button "Next" at bounding box center [755, 650] width 25 height 10
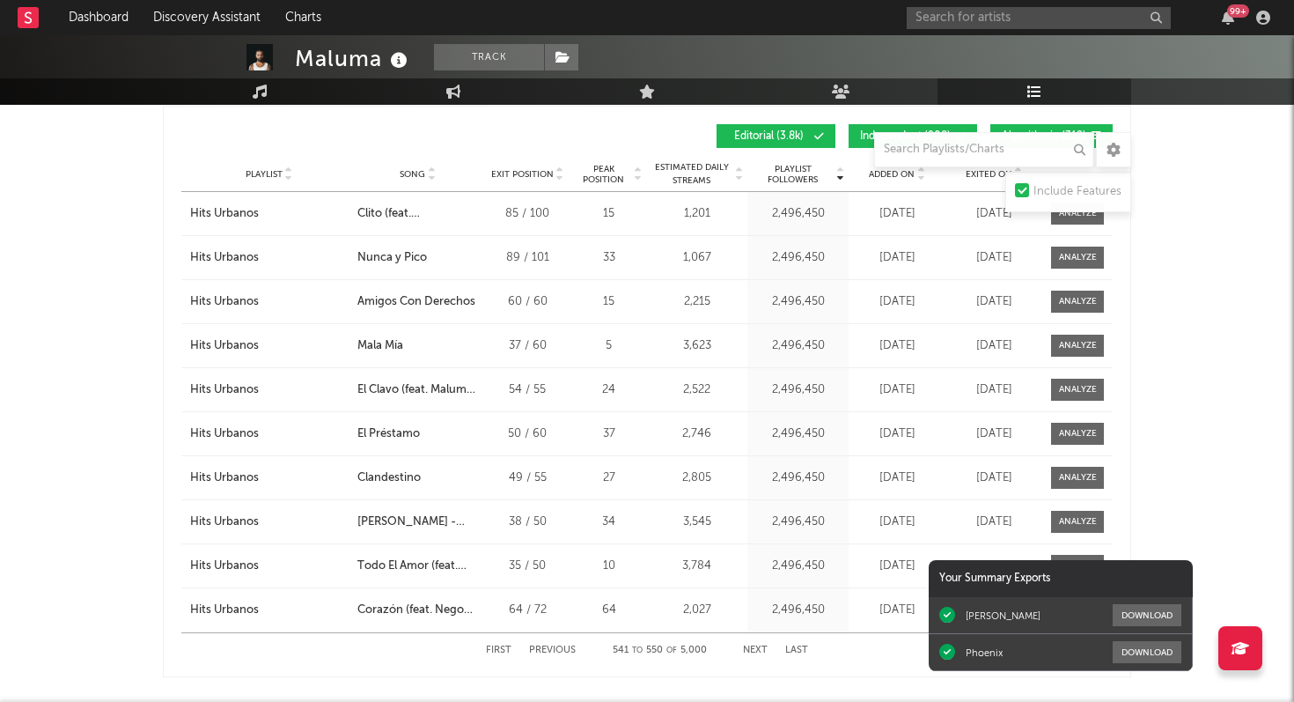
click at [753, 650] on button "Next" at bounding box center [755, 650] width 25 height 10
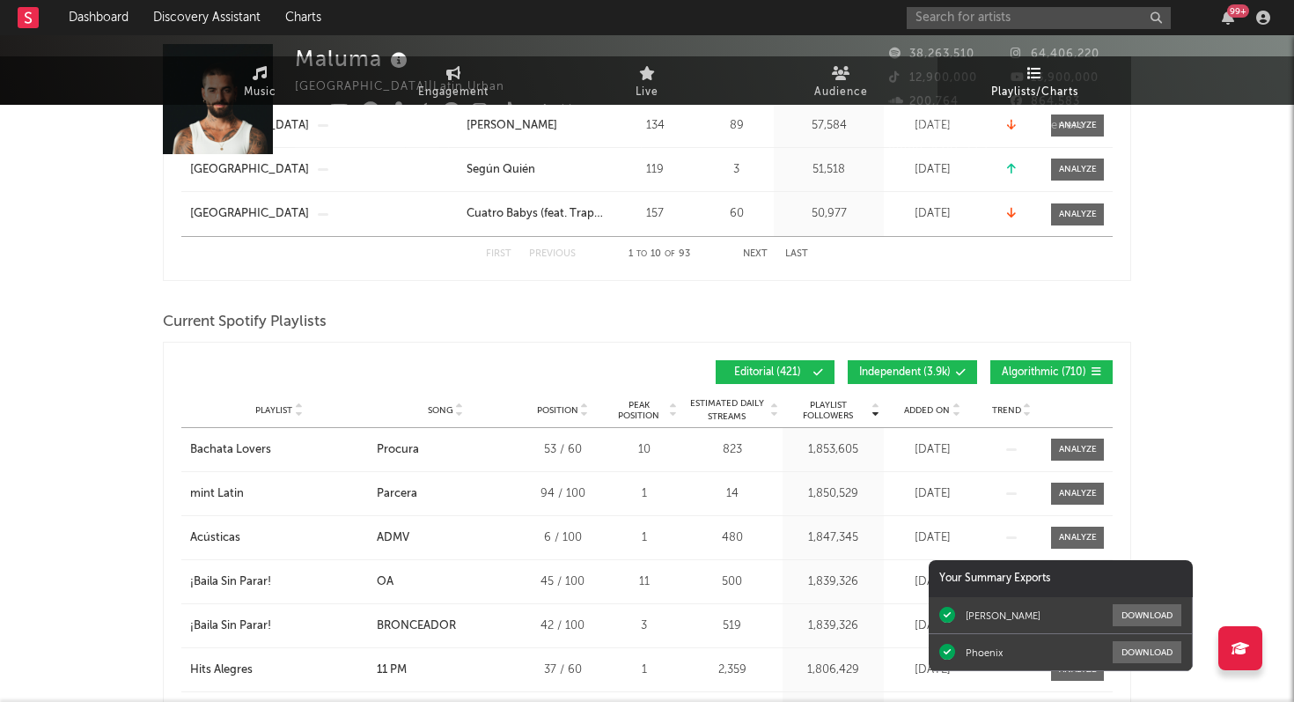
scroll to position [0, 0]
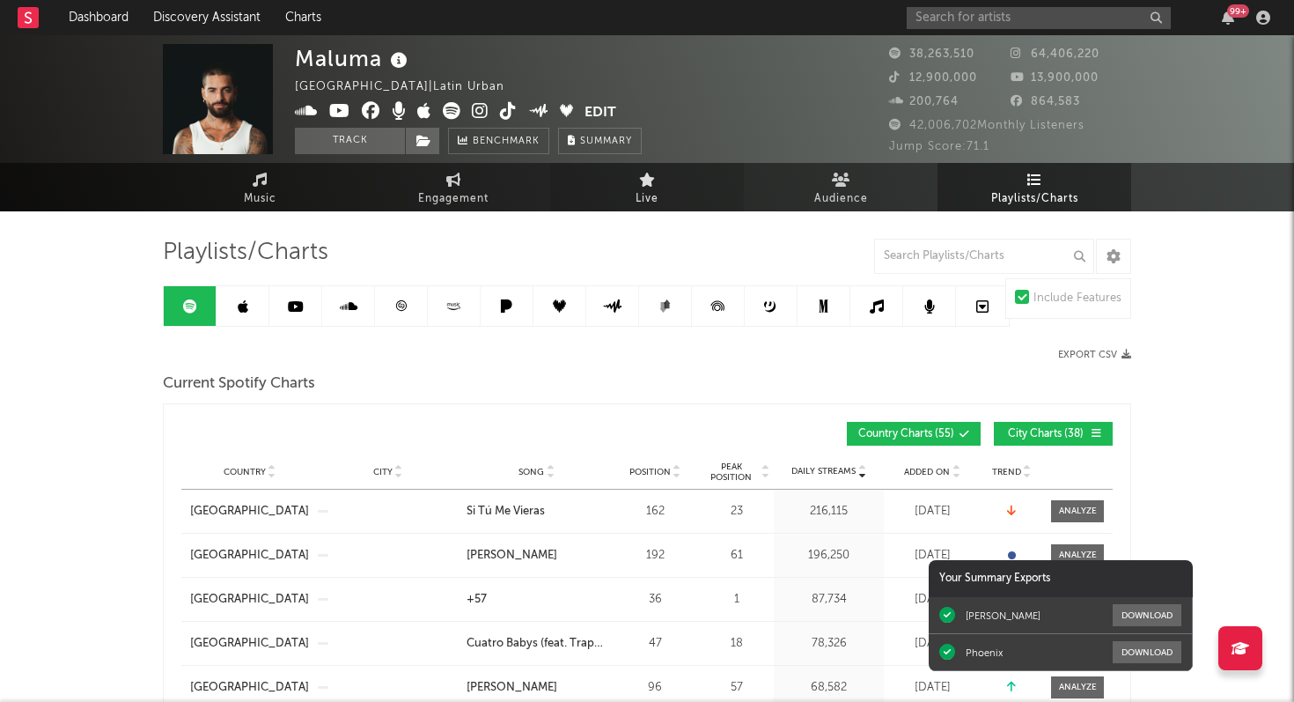
click at [1231, 21] on icon "button" at bounding box center [1228, 18] width 12 height 14
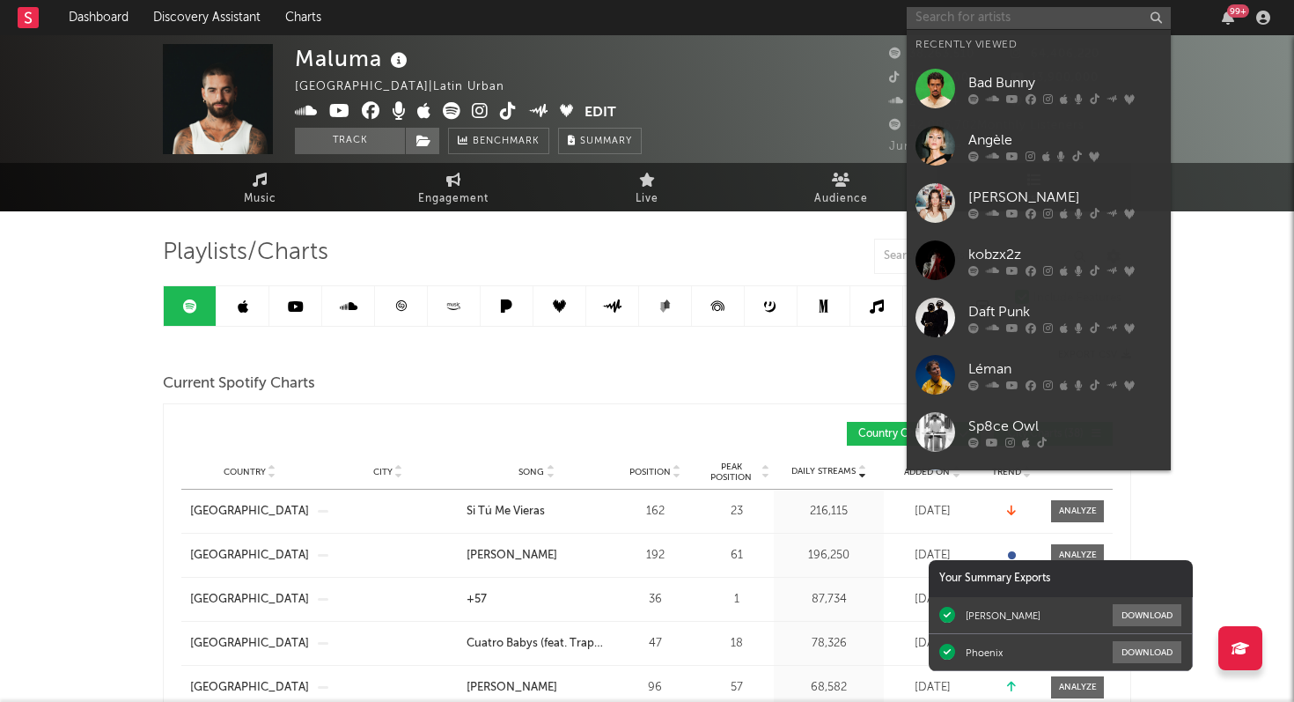
click at [948, 19] on input "text" at bounding box center [1039, 18] width 264 height 22
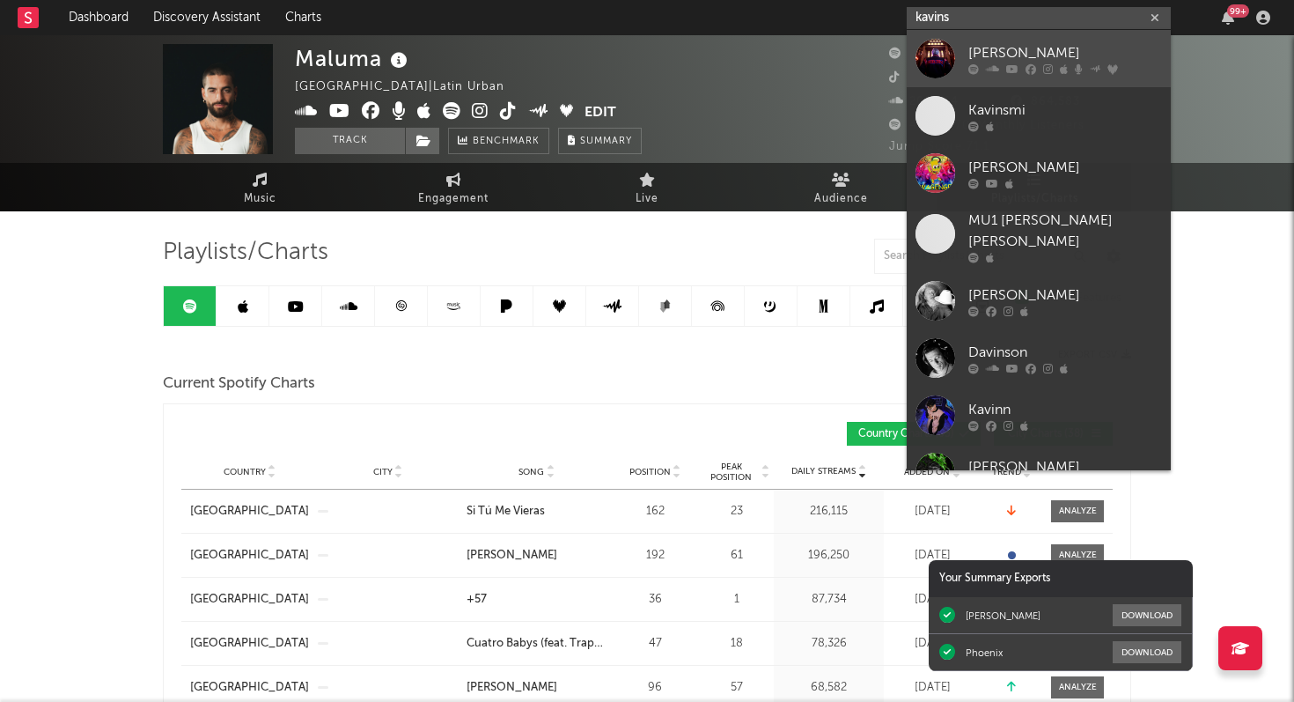
type input "kavins"
click at [974, 61] on div "[PERSON_NAME]" at bounding box center [1065, 52] width 194 height 21
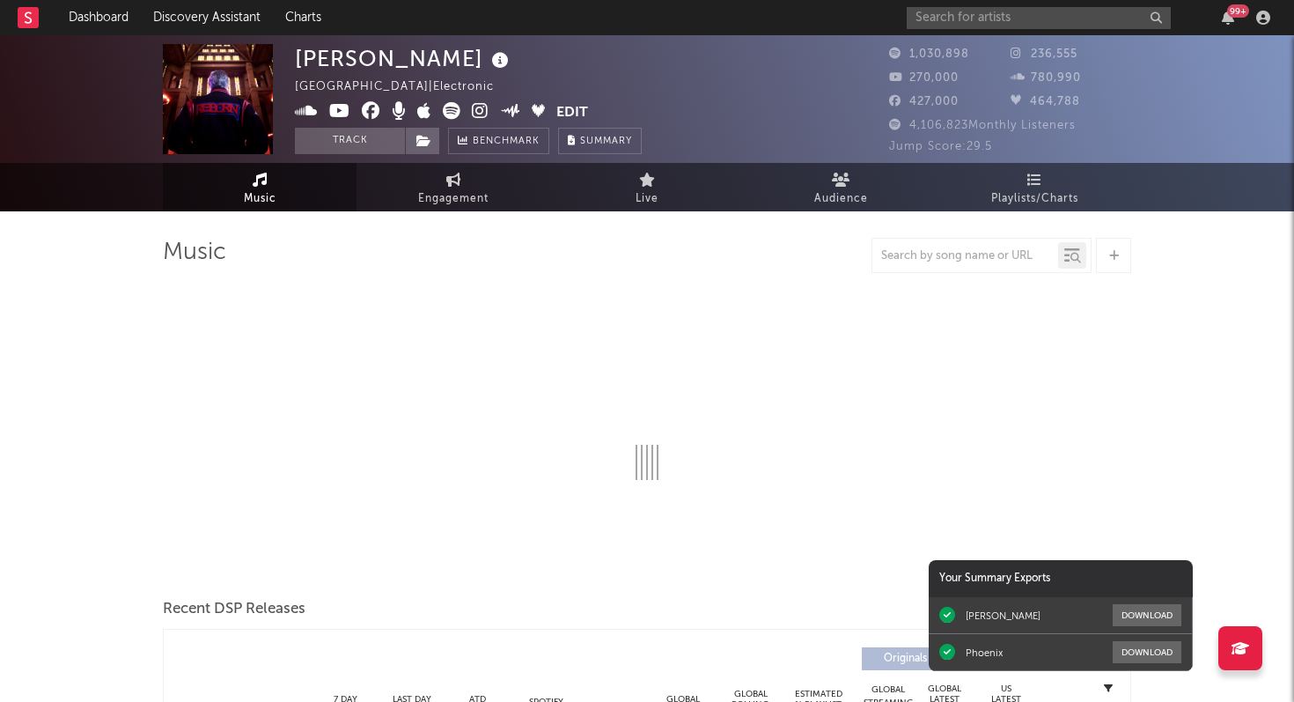
select select "6m"
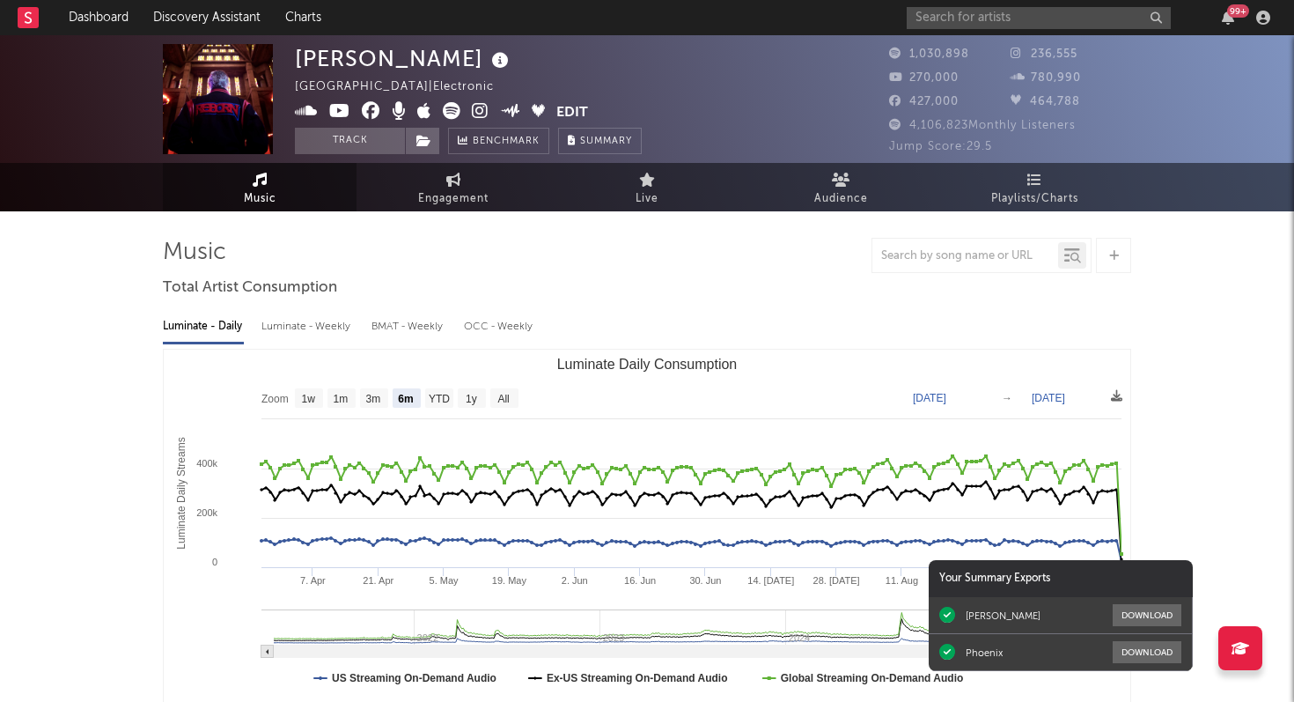
select select "6m"
click at [1043, 182] on link "Playlists/Charts" at bounding box center [1034, 187] width 194 height 48
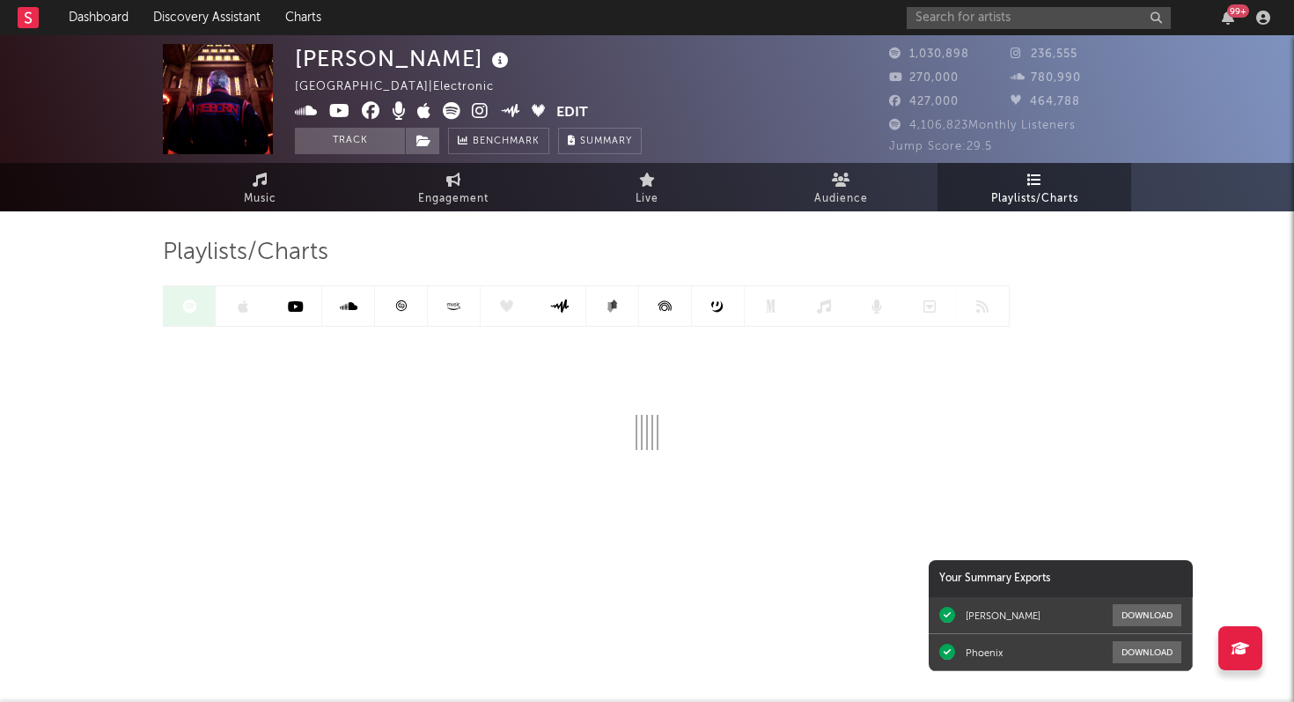
click at [403, 311] on icon at bounding box center [400, 305] width 13 height 13
